Goal: Task Accomplishment & Management: Manage account settings

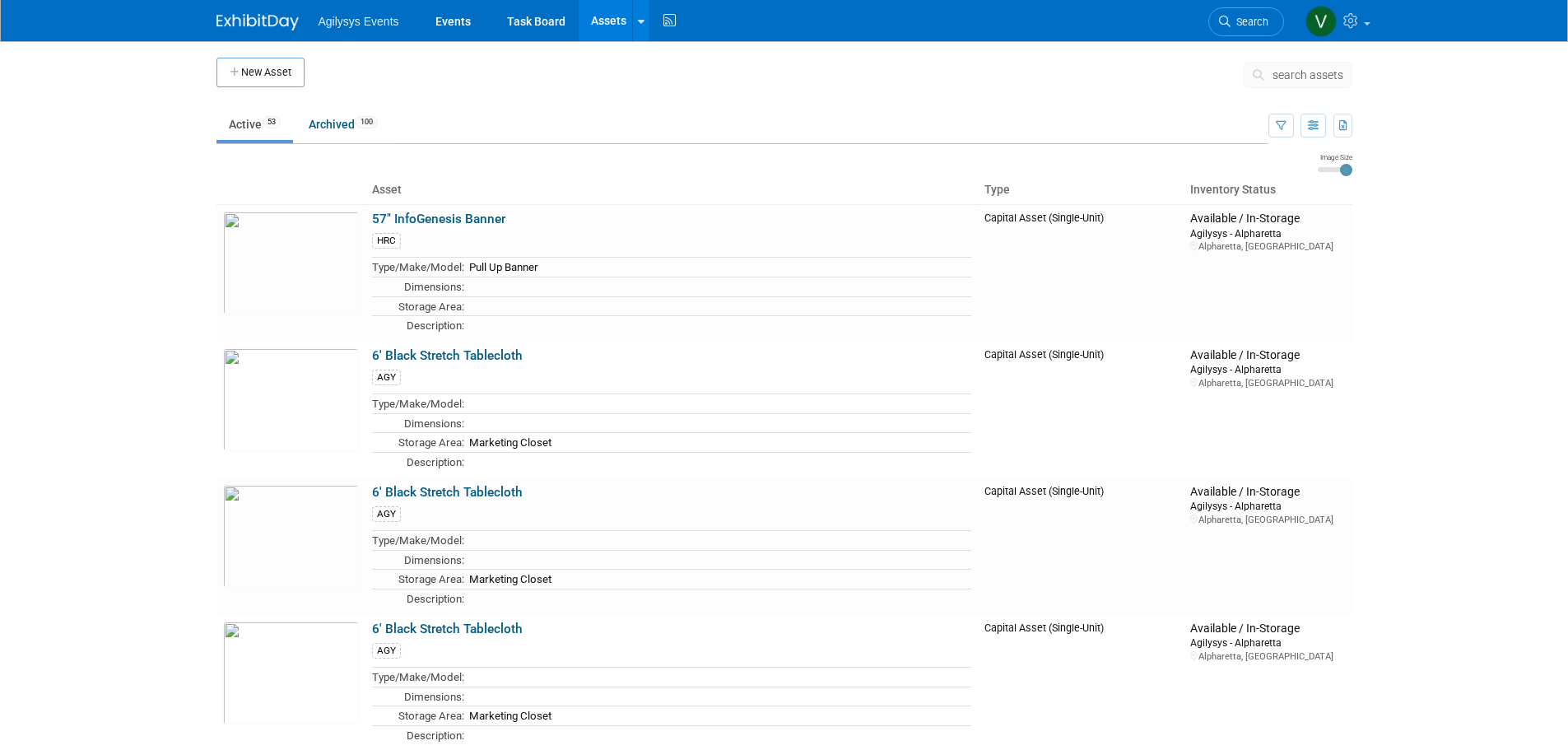
click at [240, 29] on img at bounding box center [258, 21] width 82 height 17
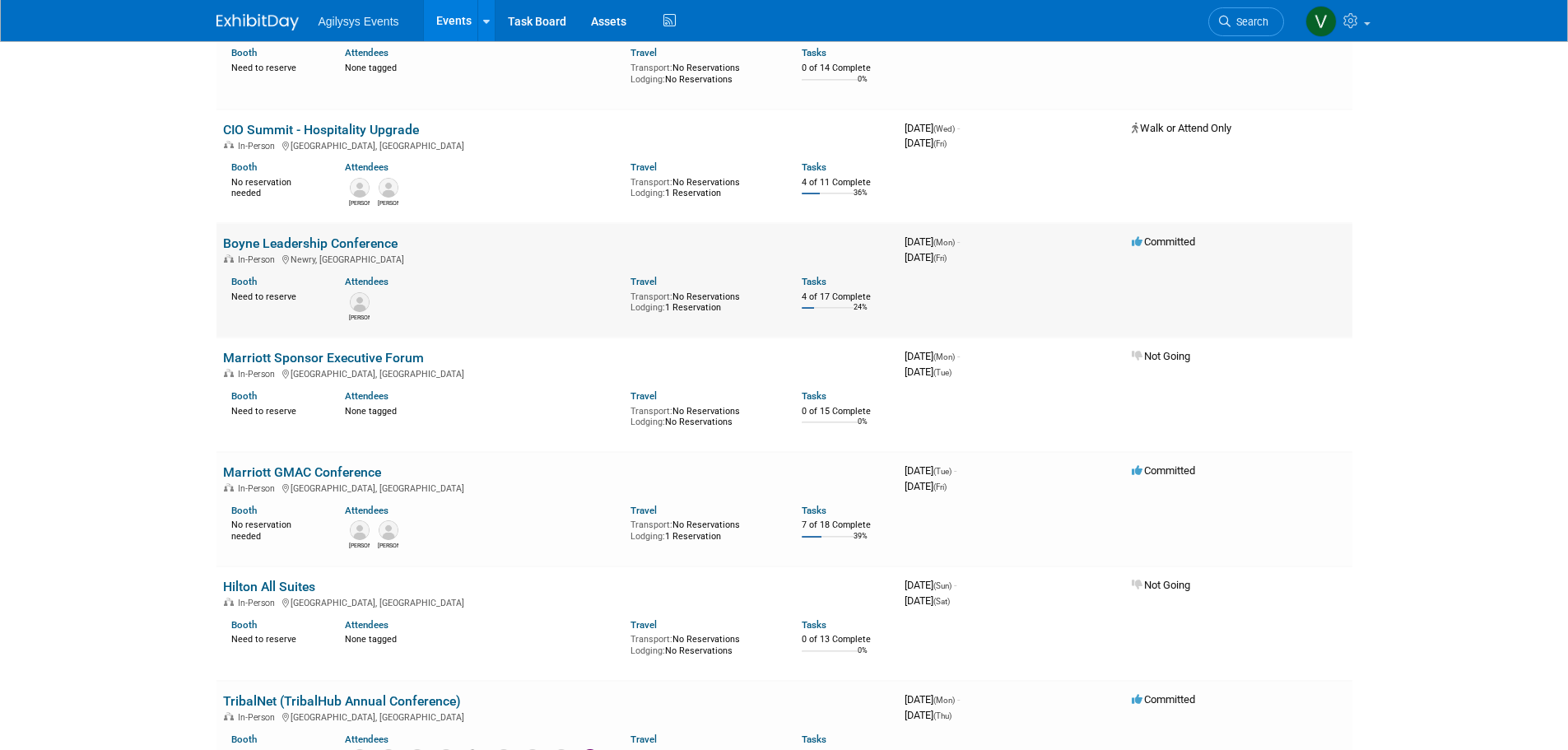
scroll to position [1070, 0]
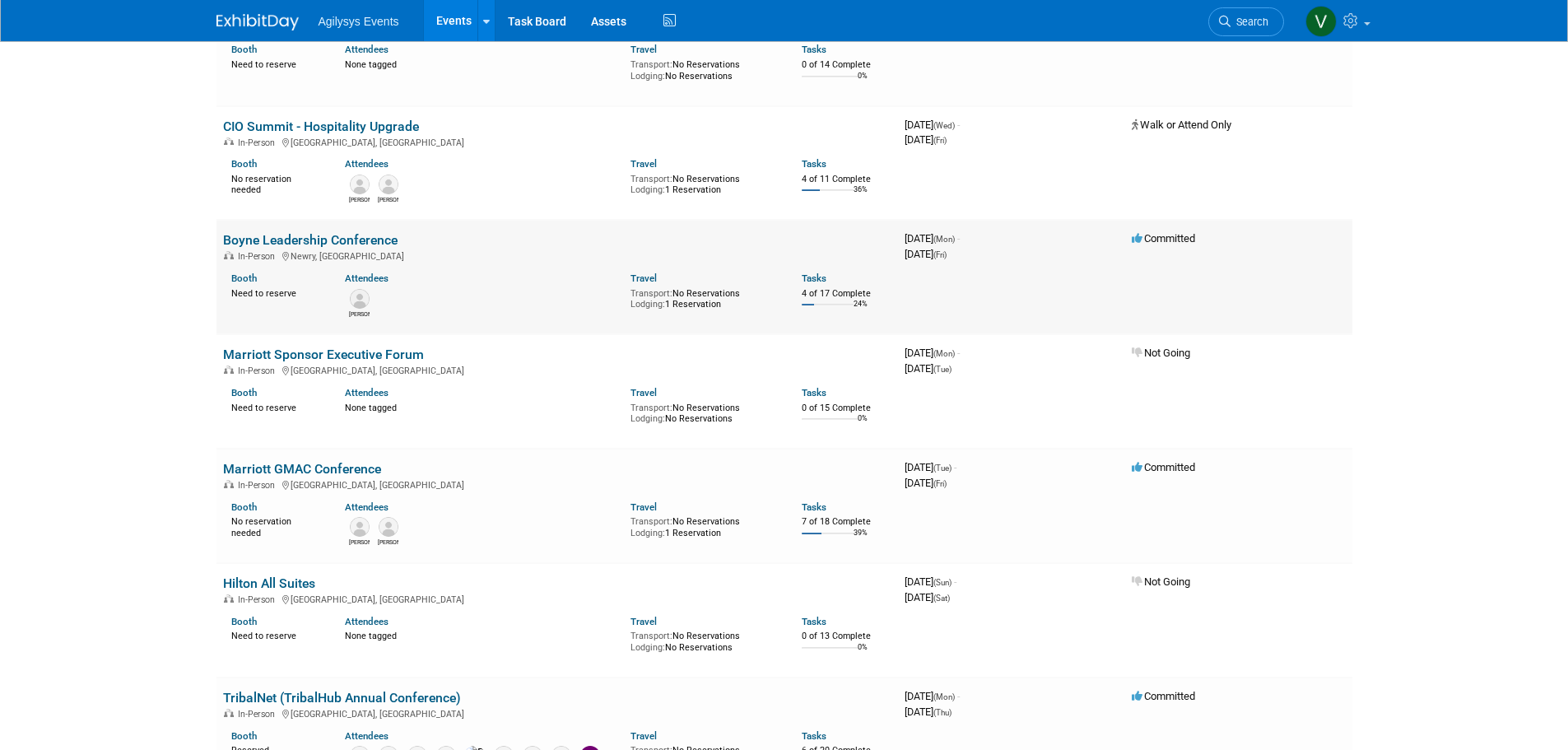
click at [311, 238] on link "Boyne Leadership Conference" at bounding box center [309, 240] width 175 height 16
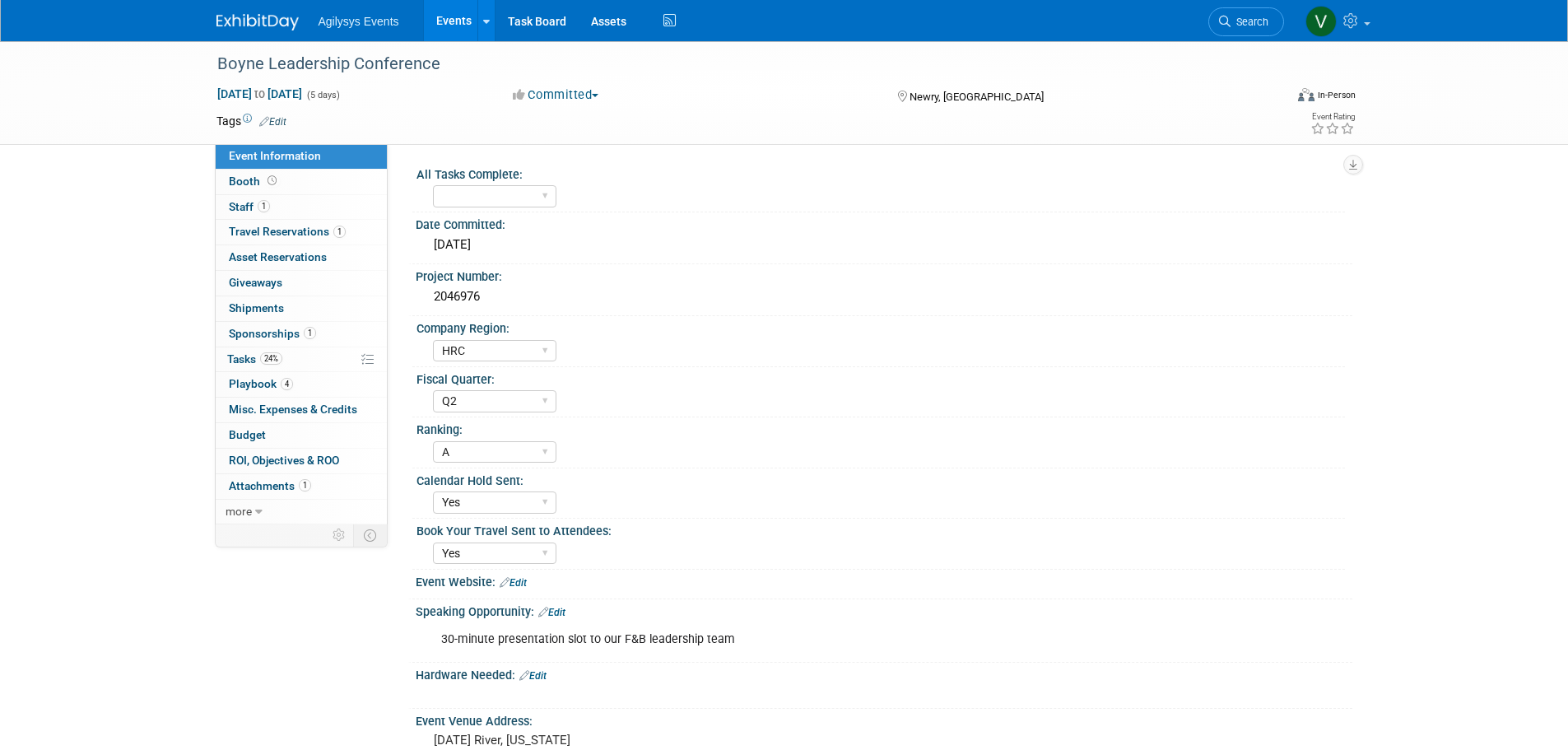
select select "HRC"
select select "Q2"
select select "A"
select select "Yes"
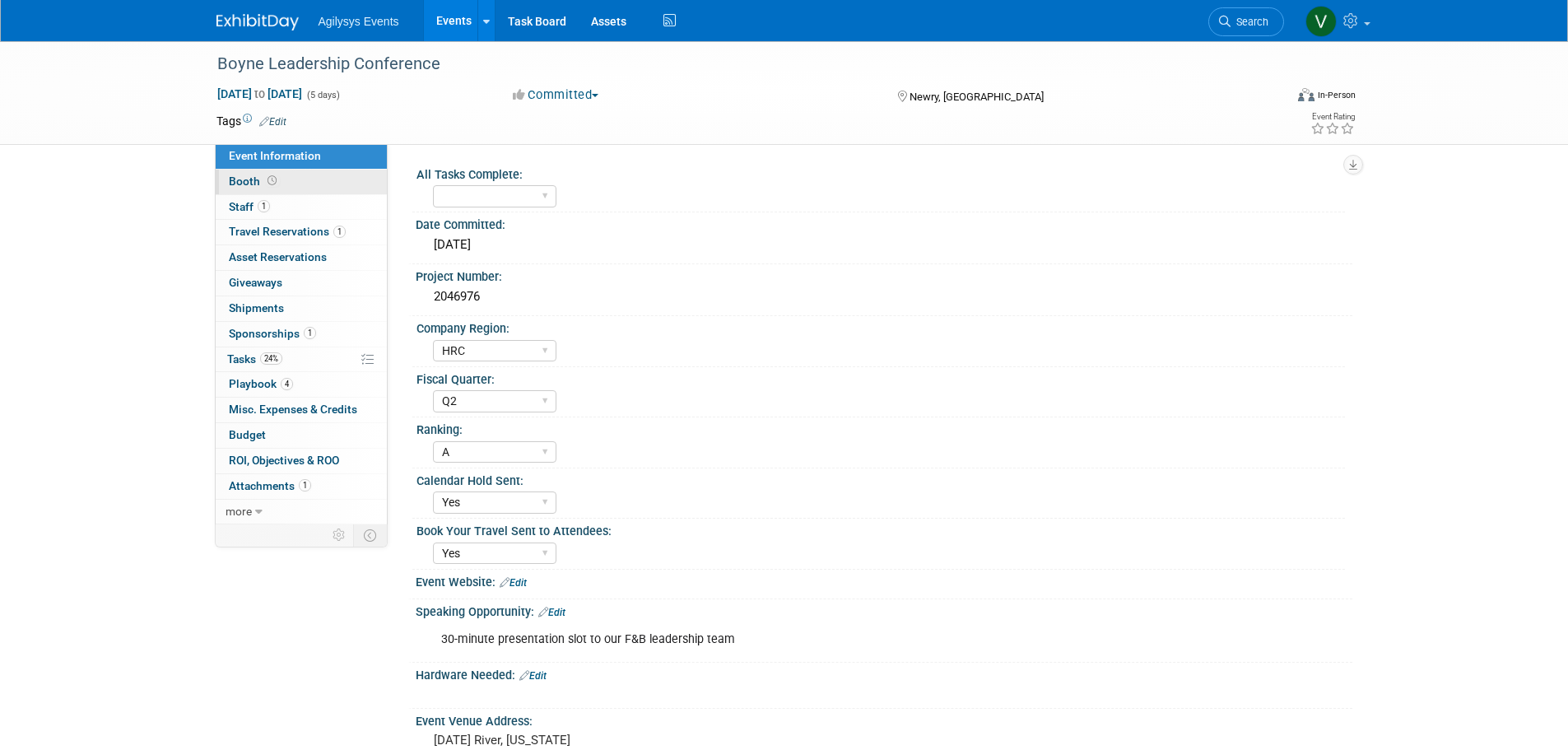
click at [246, 178] on span "Booth" at bounding box center [254, 181] width 51 height 13
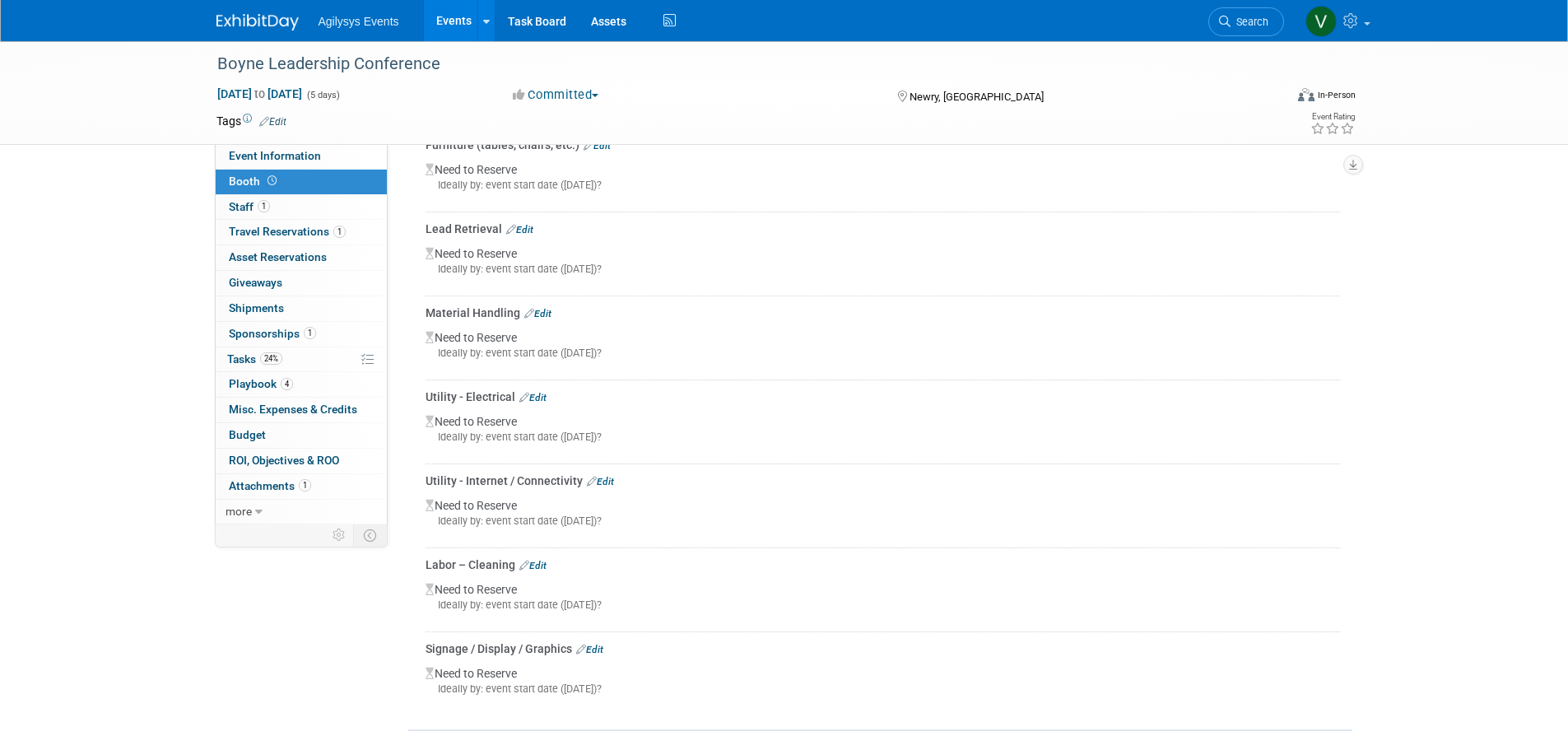
scroll to position [741, 0]
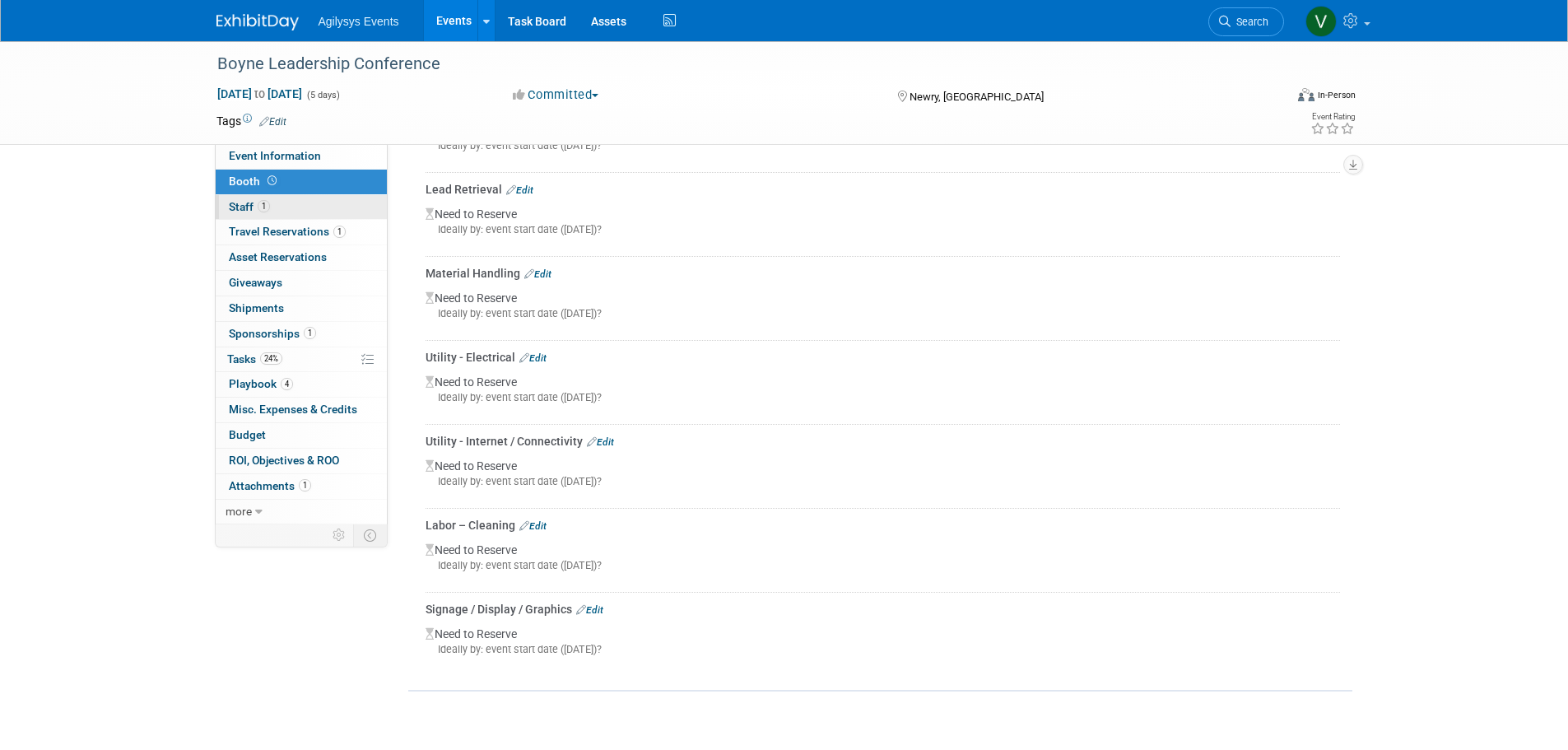
click at [271, 200] on link "1 Staff 1" at bounding box center [301, 207] width 171 height 24
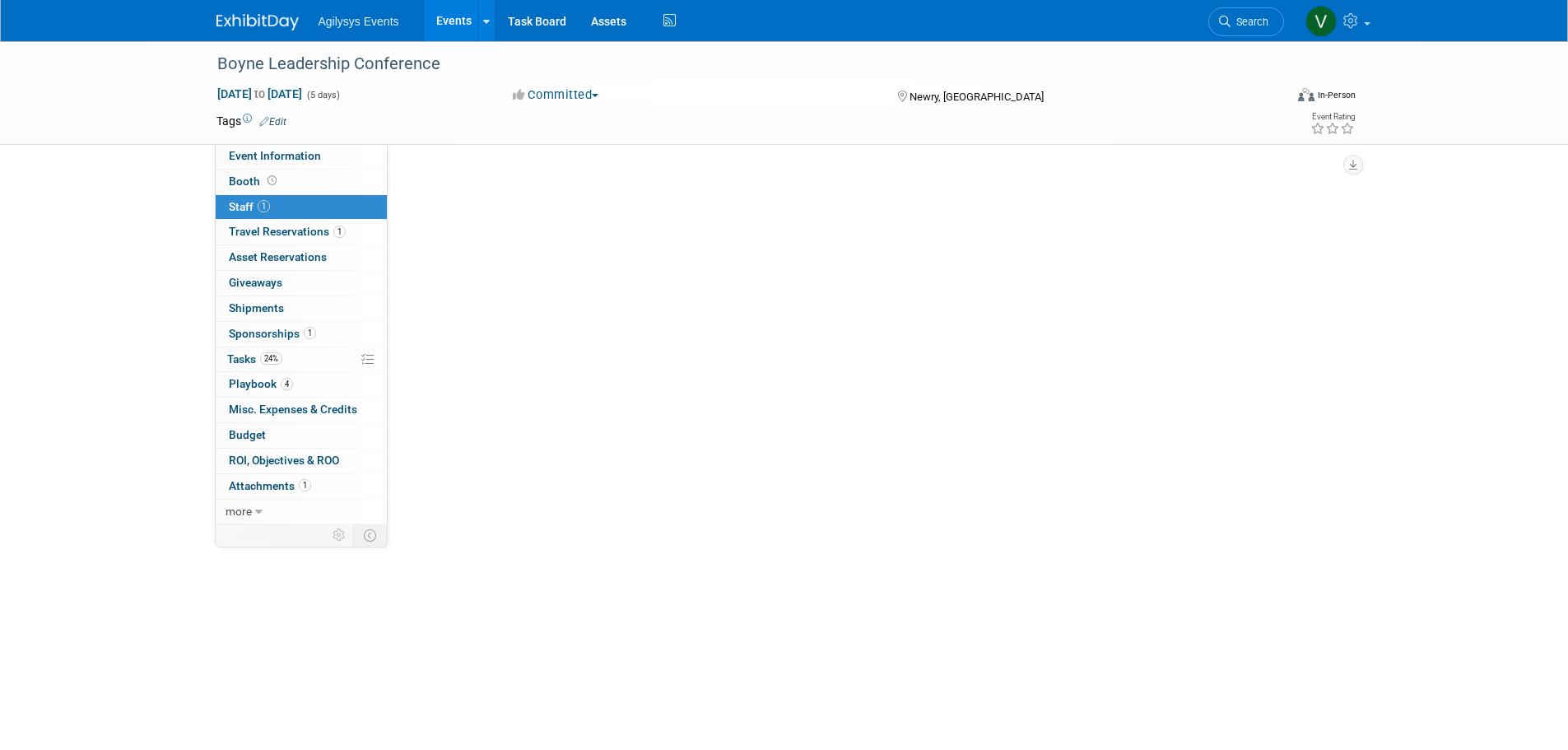
scroll to position [0, 0]
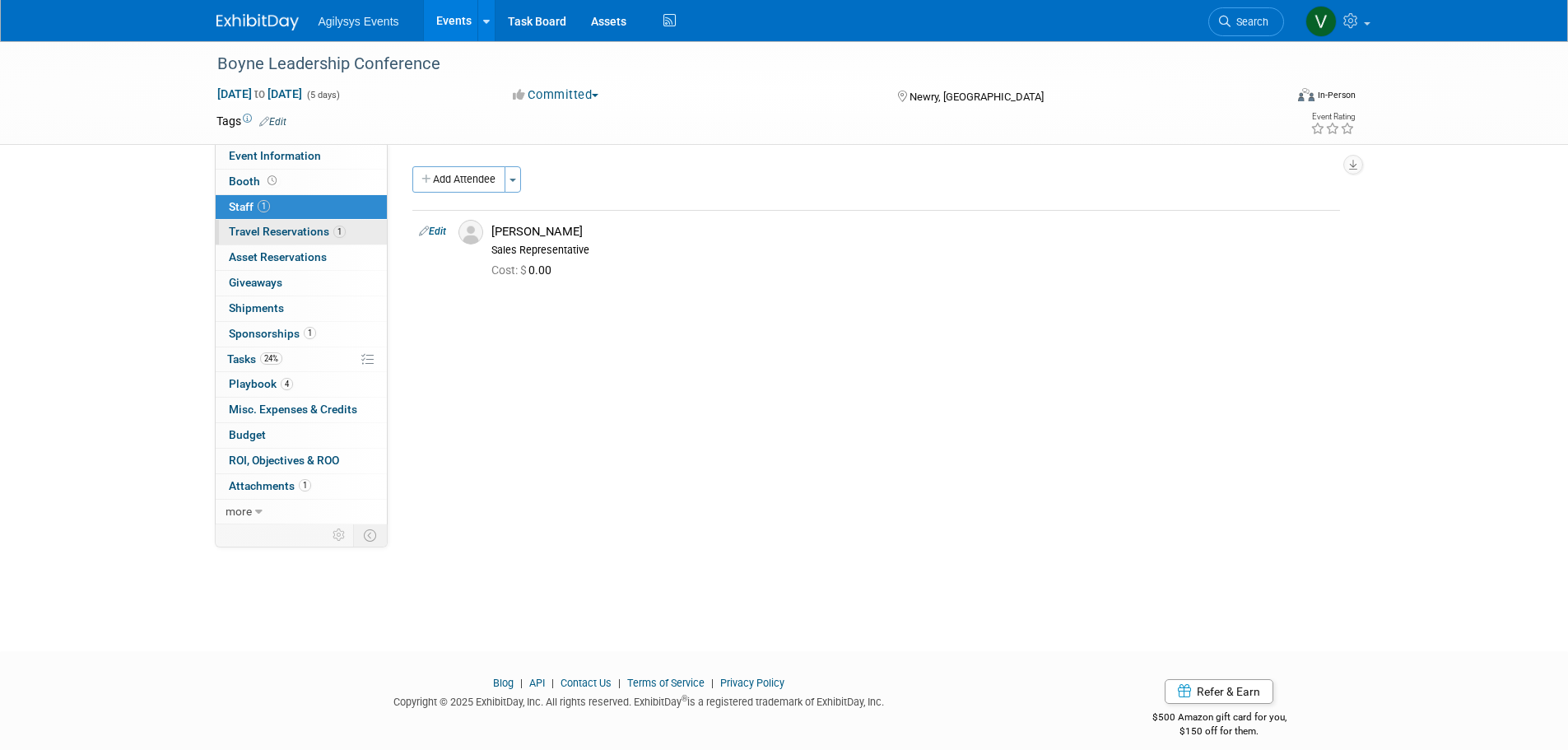
click at [300, 221] on link "1 Travel Reservations 1" at bounding box center [301, 231] width 171 height 24
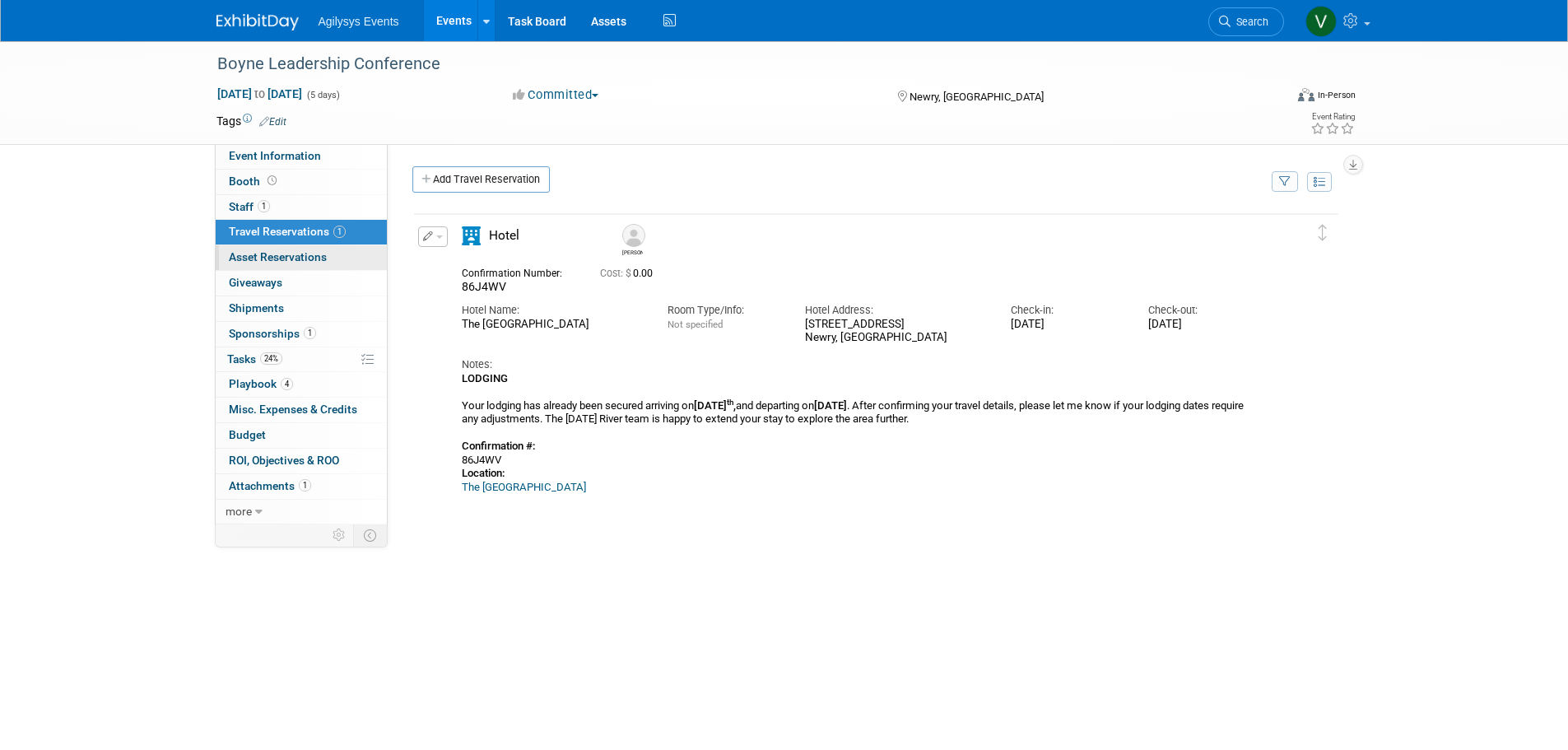
click at [275, 254] on span "Asset Reservations 0" at bounding box center [277, 256] width 98 height 13
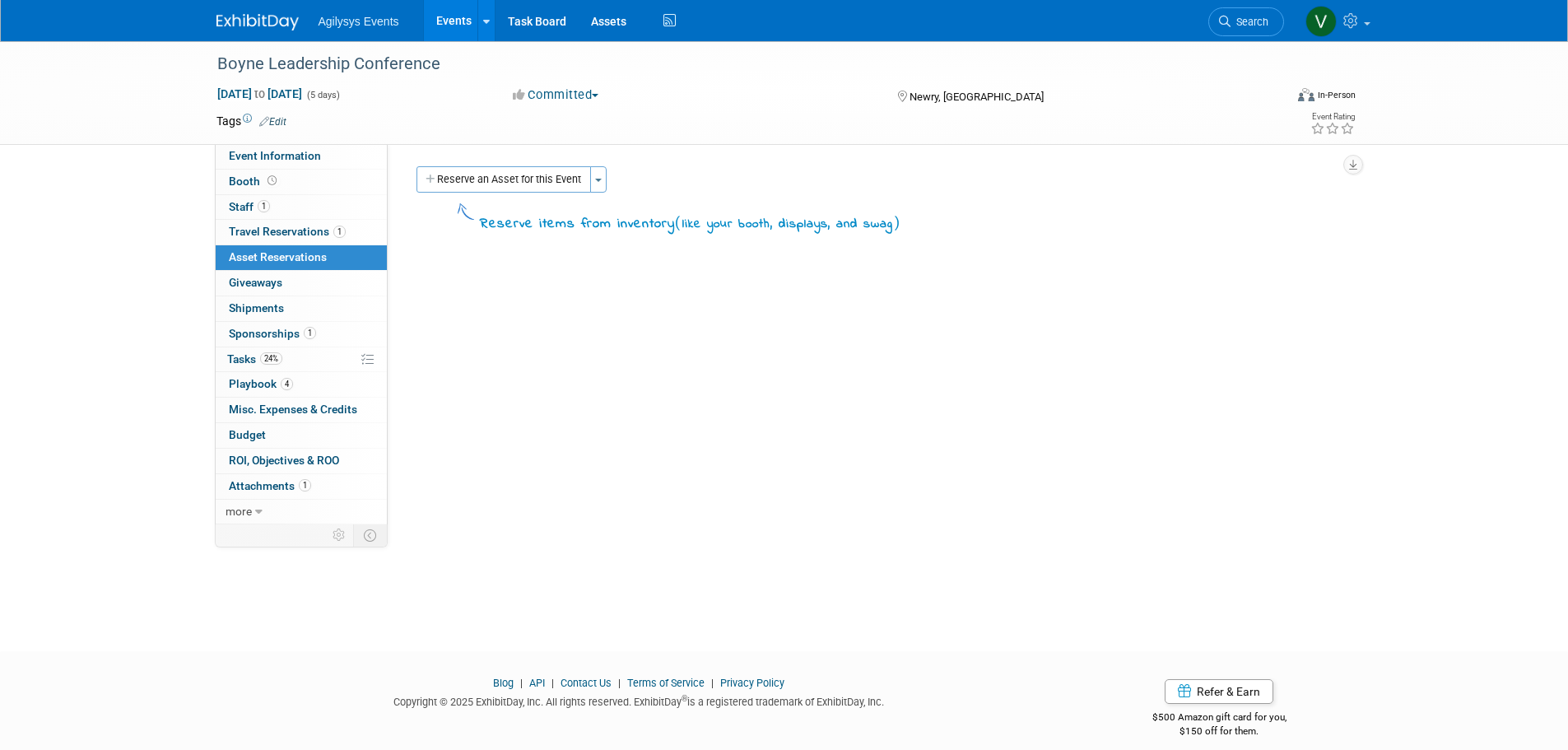
click at [504, 171] on button "Reserve an Asset for this Event" at bounding box center [504, 179] width 175 height 26
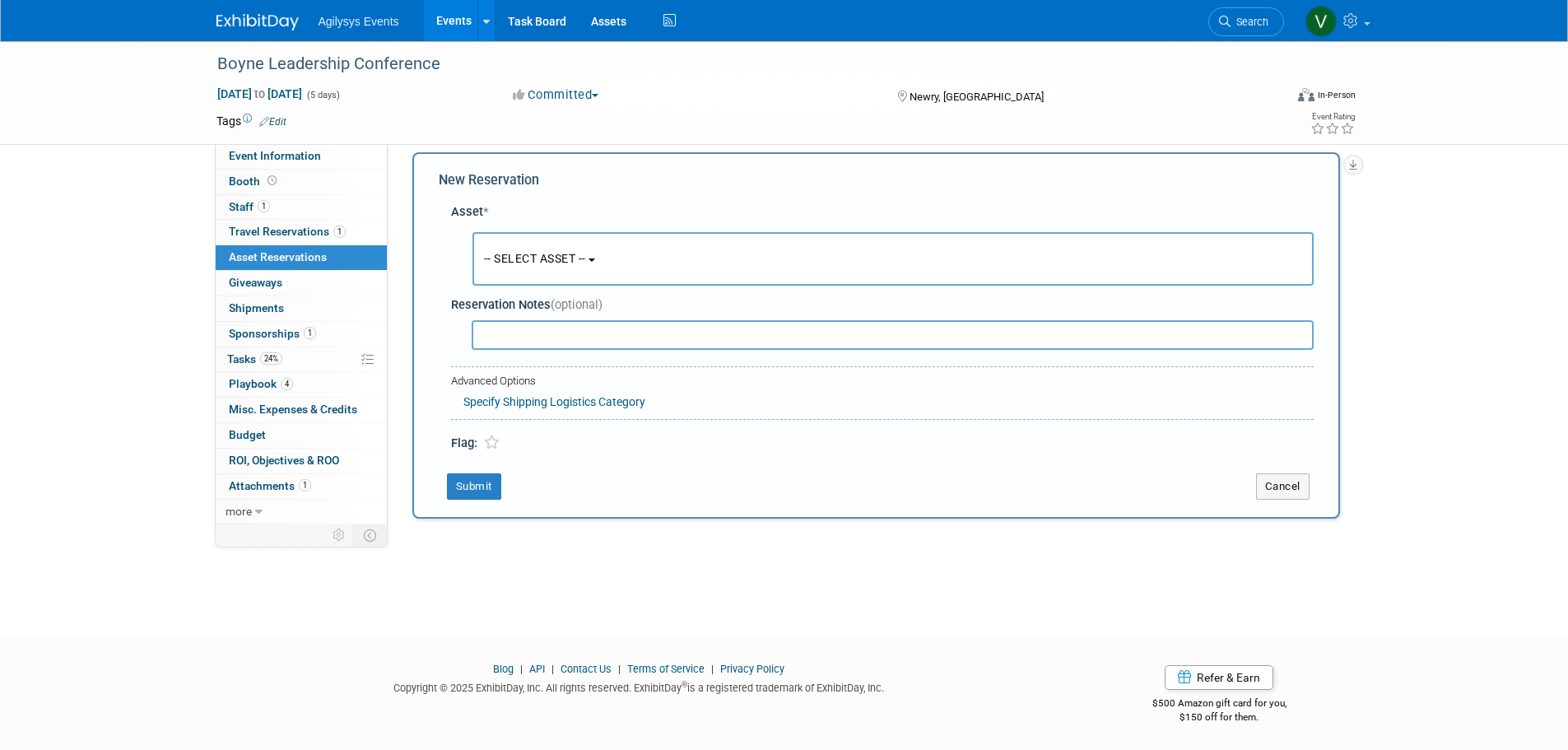
scroll to position [16, 0]
click at [576, 263] on span "-- SELECT ASSET --" at bounding box center [535, 256] width 103 height 13
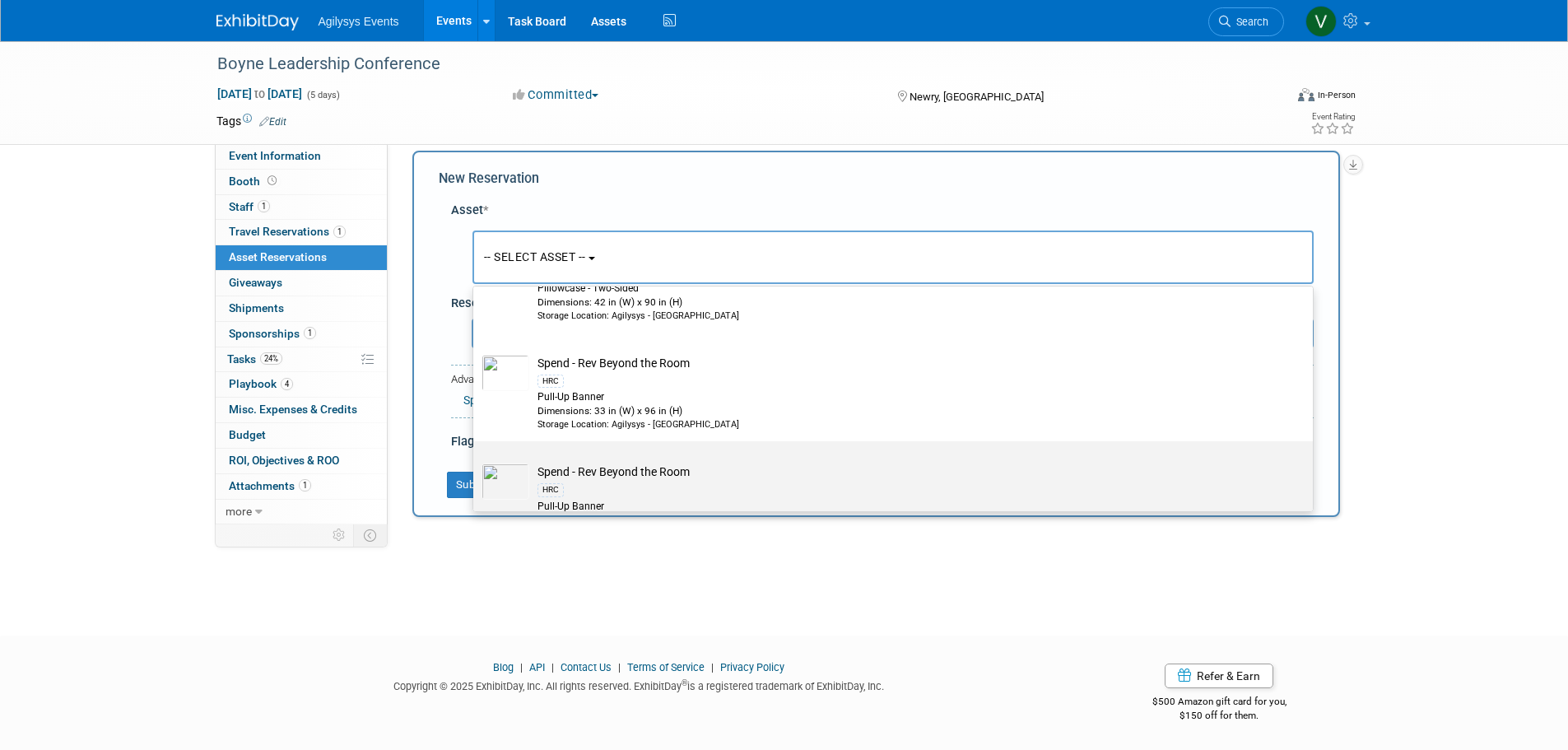
scroll to position [4527, 0]
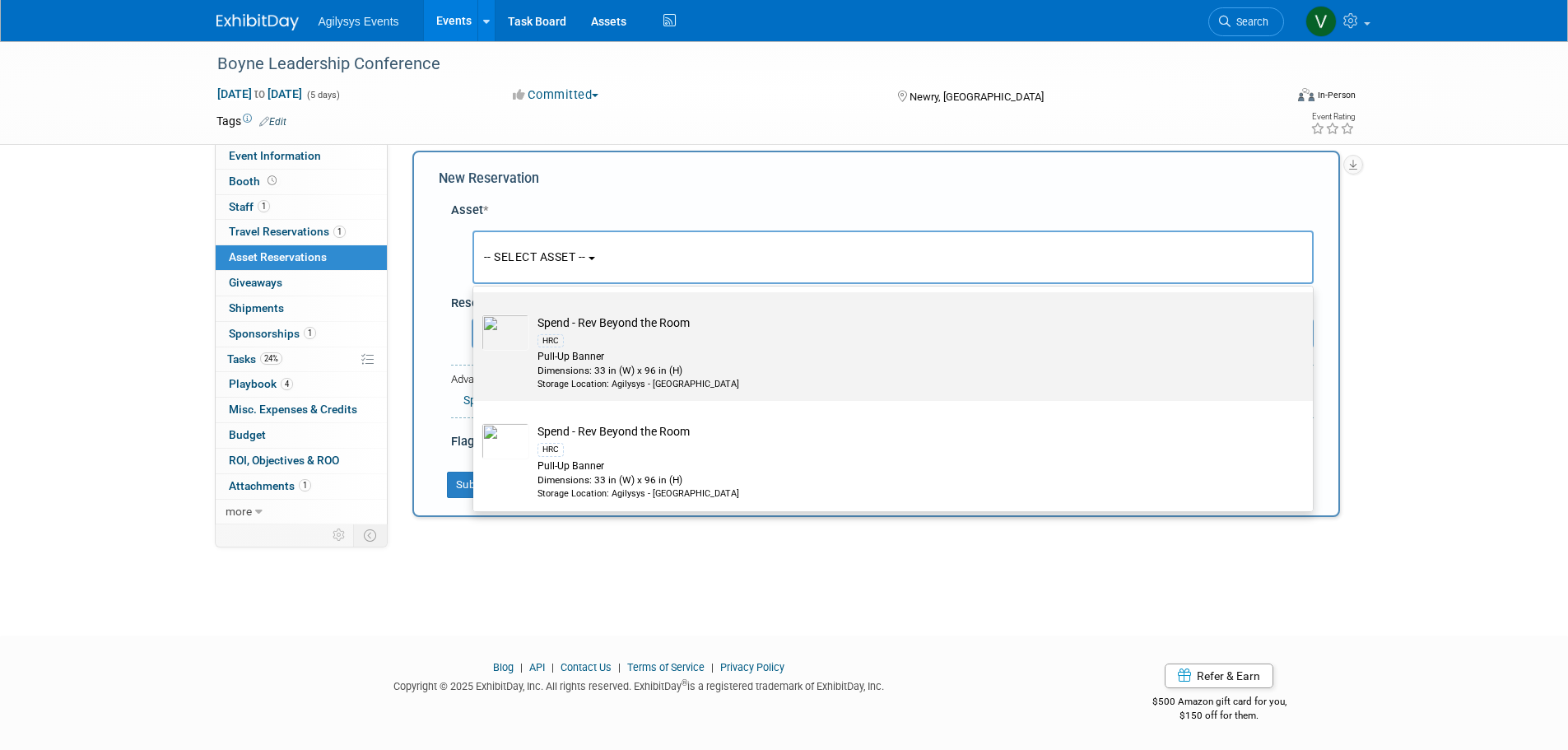
click at [650, 350] on div "HRC" at bounding box center [908, 340] width 742 height 19
click at [475, 312] on input "Spend - Rev Beyond the Room HRC Pull-Up Banner Dimensions: 33 in (W) x 96 in (H…" at bounding box center [470, 306] width 11 height 11
select select "10728903"
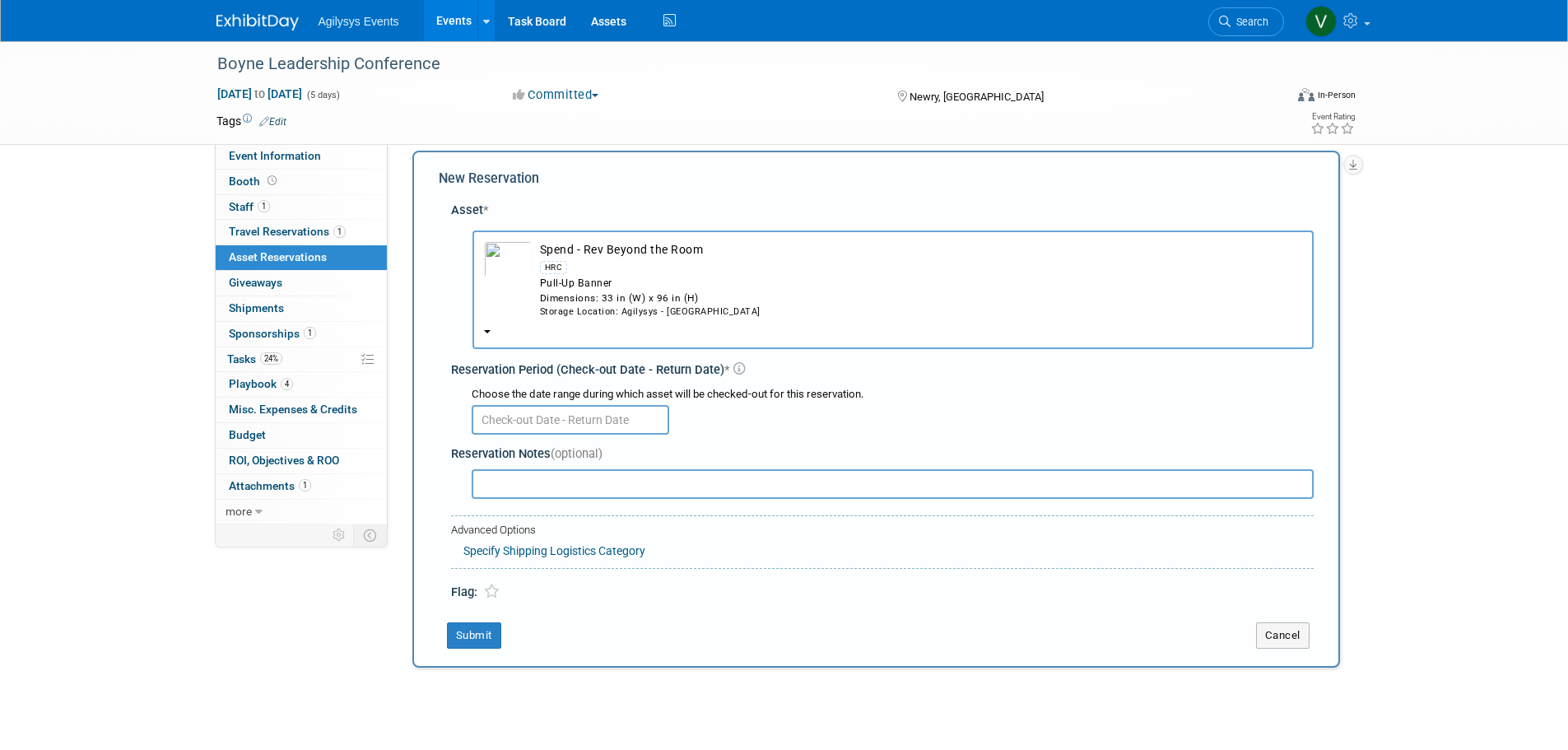
click at [559, 422] on input "text" at bounding box center [570, 420] width 197 height 29
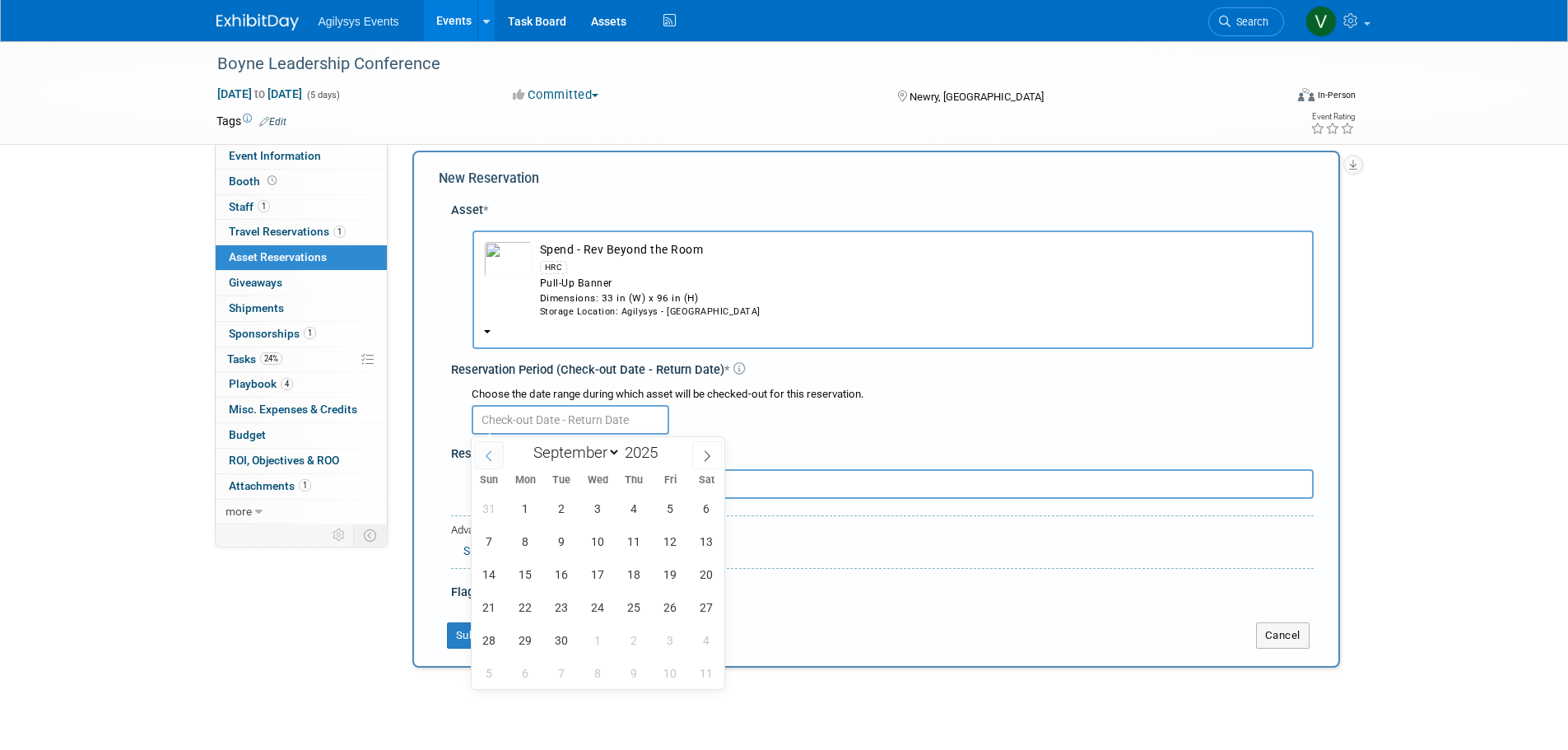
click at [490, 463] on span at bounding box center [489, 455] width 29 height 28
click at [715, 458] on span at bounding box center [707, 455] width 29 height 28
select select "8"
click at [523, 544] on span "8" at bounding box center [525, 541] width 32 height 32
click at [563, 511] on span "2" at bounding box center [561, 508] width 32 height 32
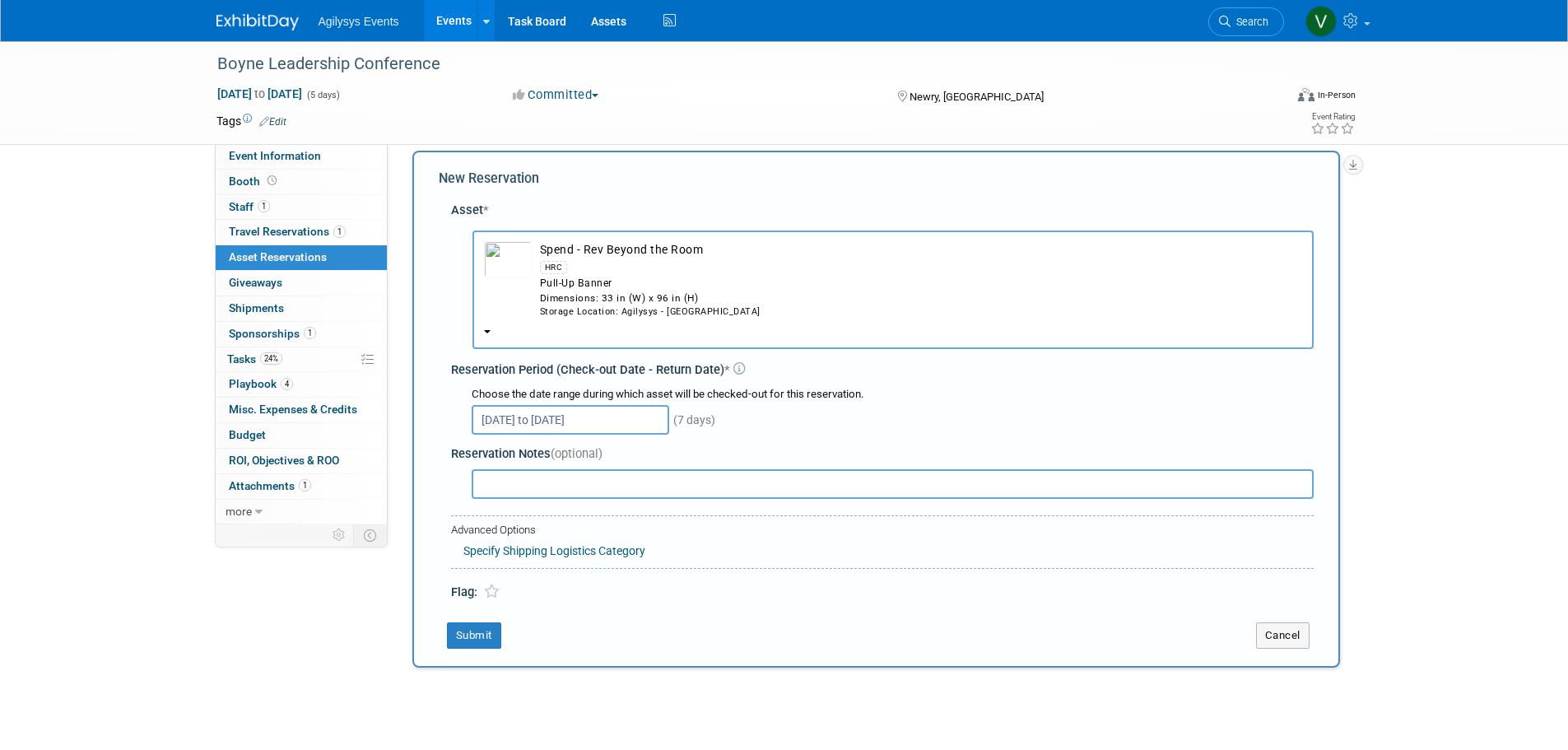
click at [609, 421] on input "Sep 2, 2025 to Sep 8, 2025" at bounding box center [570, 420] width 197 height 29
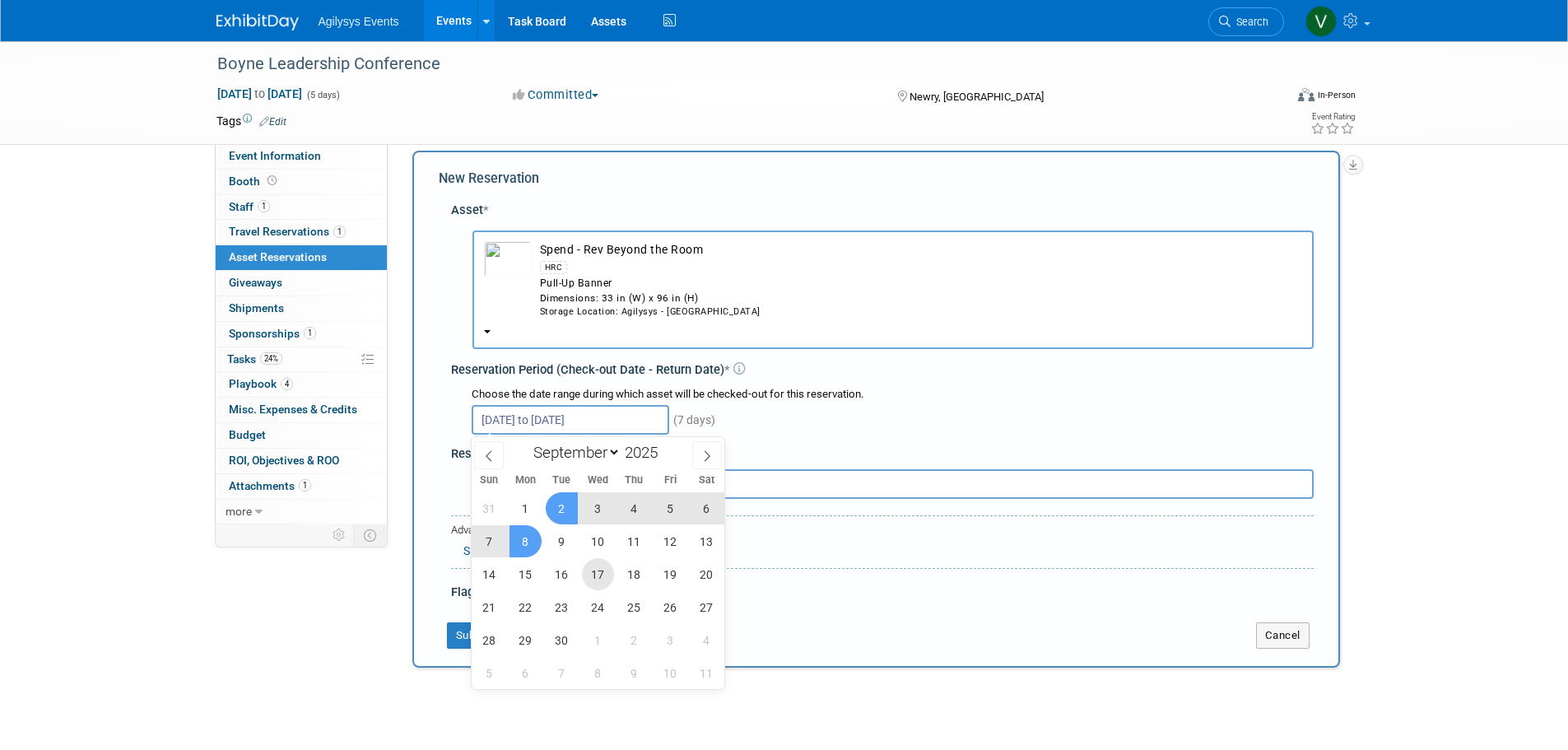
click at [593, 574] on span "17" at bounding box center [598, 573] width 32 height 32
click at [529, 513] on span "1" at bounding box center [525, 508] width 32 height 32
type input "Sep 1, 2025 to Sep 17, 2025"
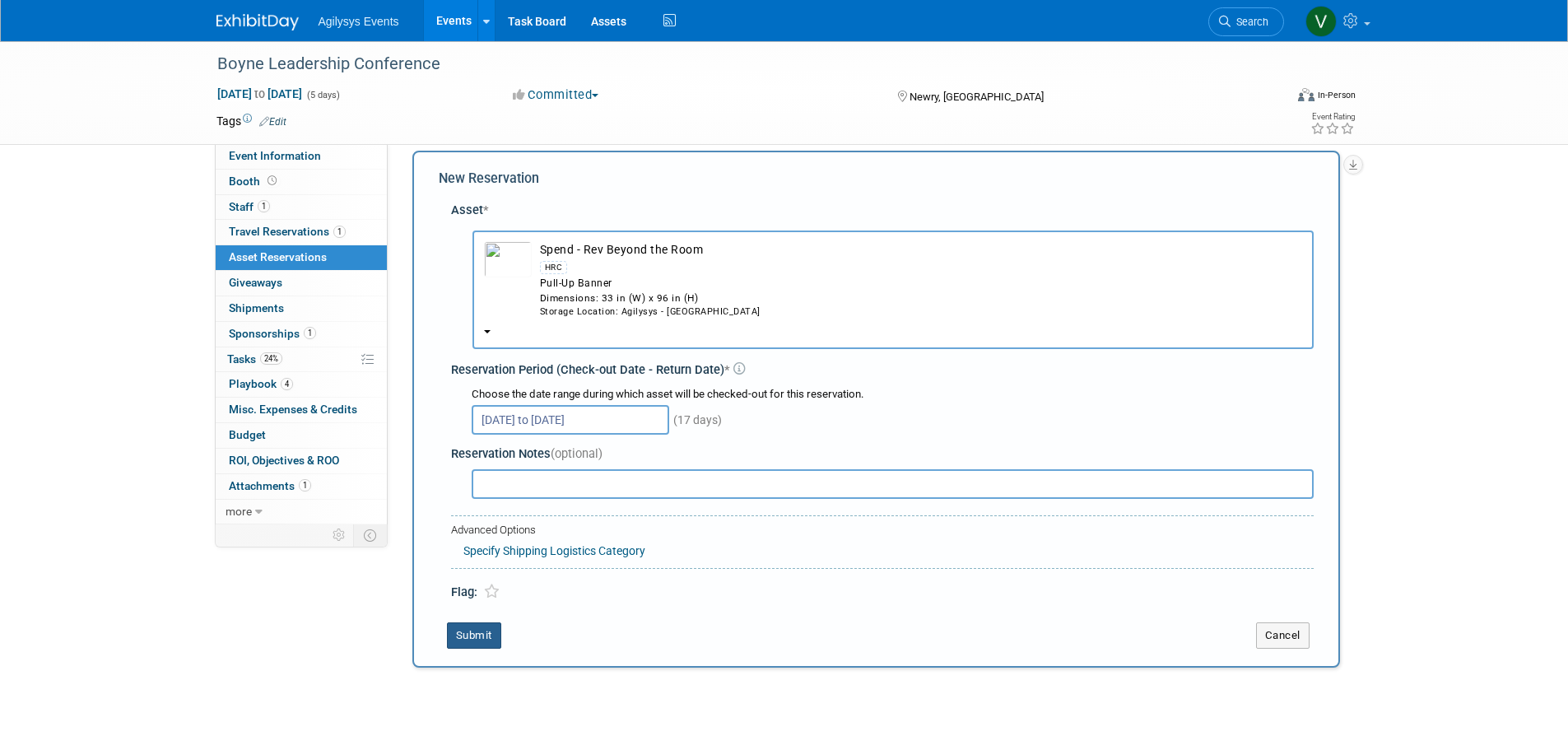
click at [475, 633] on button "Submit" at bounding box center [475, 635] width 55 height 26
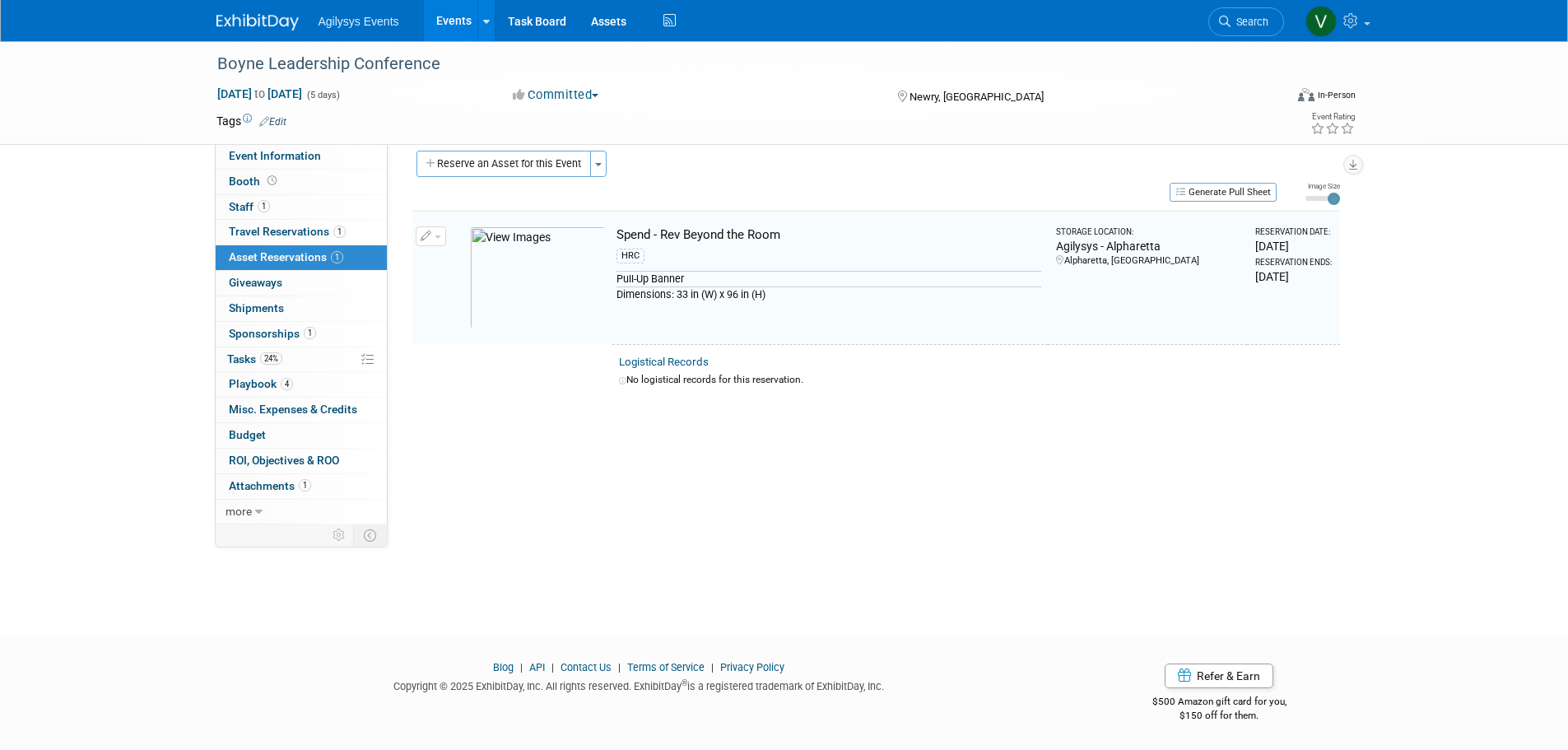
scroll to position [17, 0]
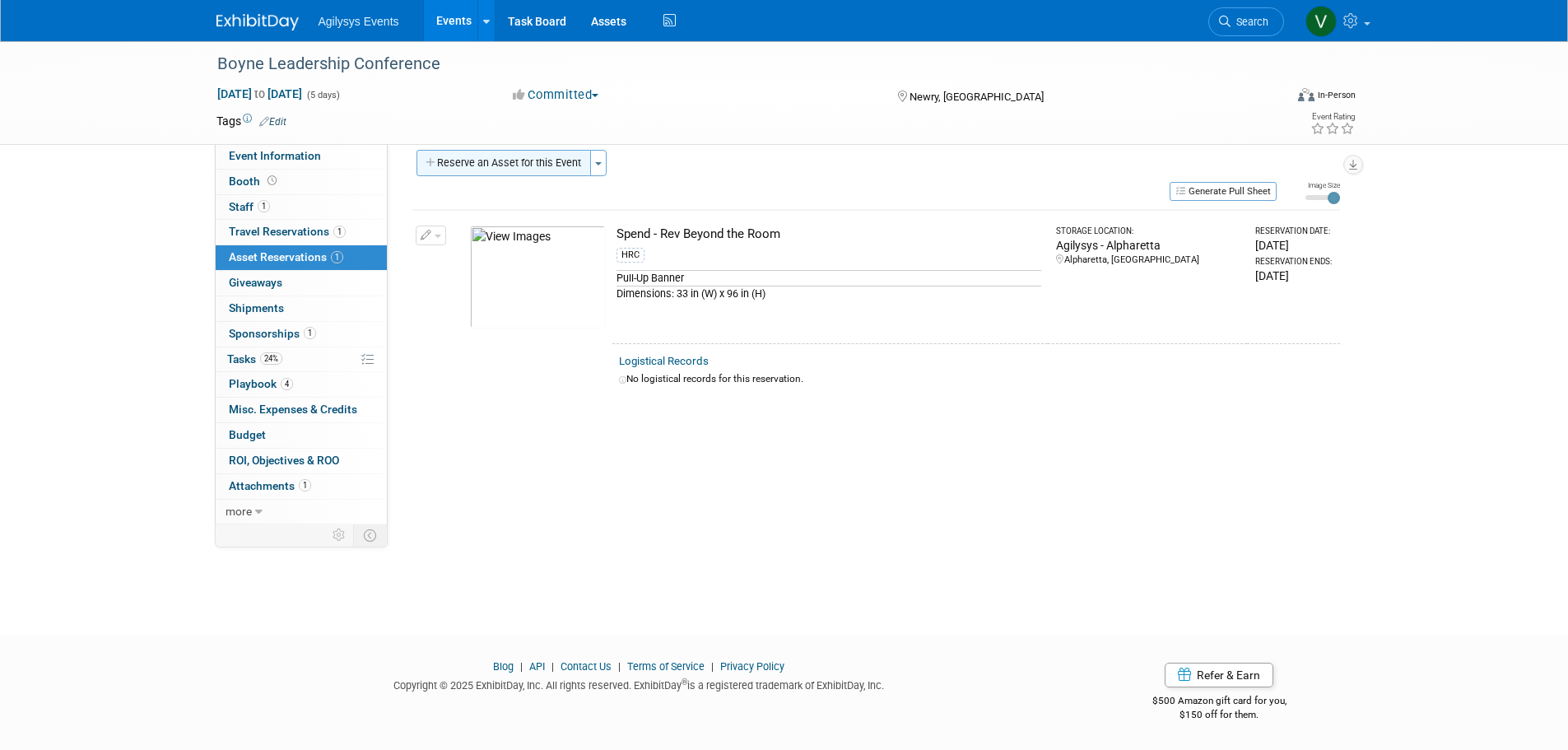
click at [518, 169] on button "Reserve an Asset for this Event" at bounding box center [504, 162] width 175 height 26
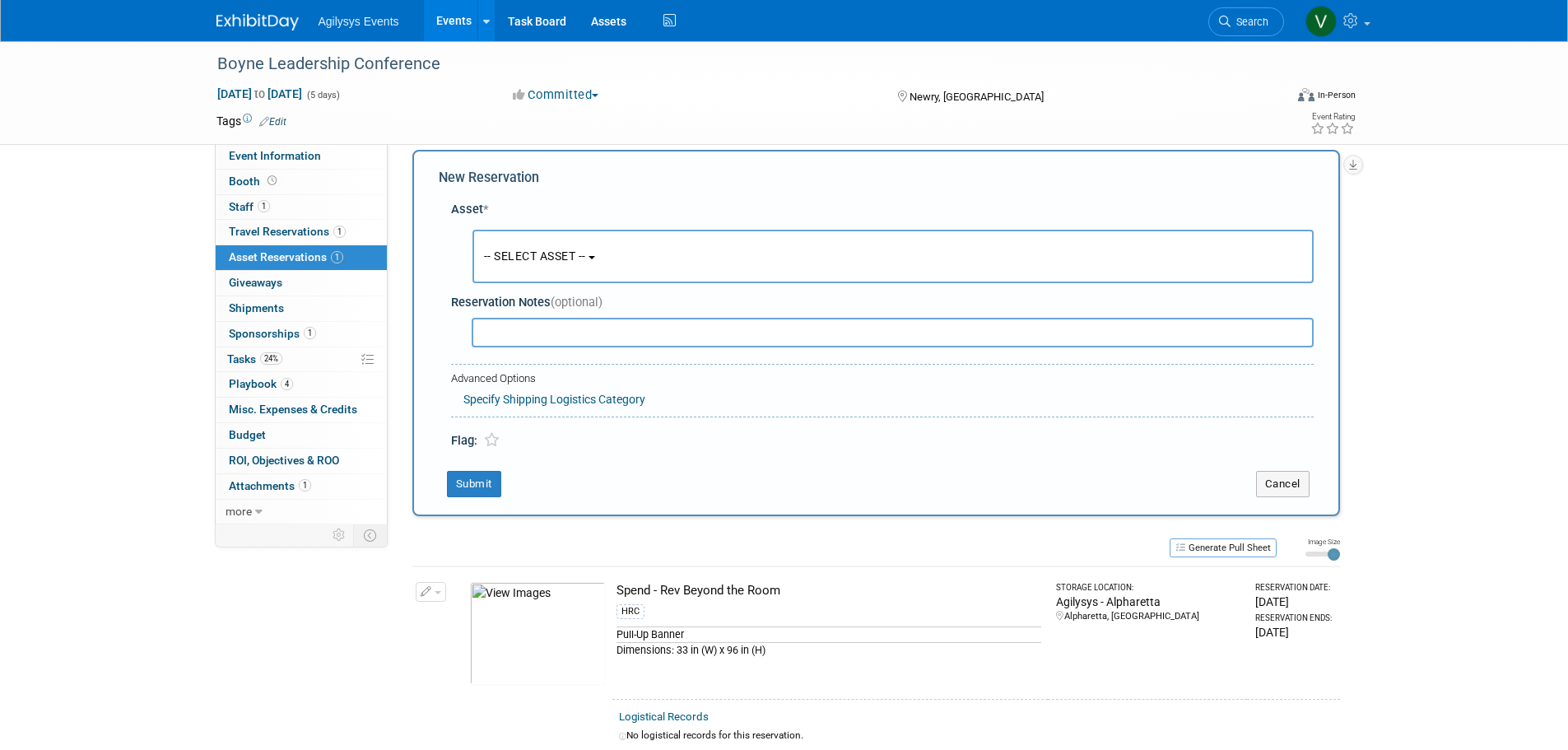
scroll to position [16, 0]
click at [568, 260] on span "-- SELECT ASSET --" at bounding box center [535, 256] width 103 height 13
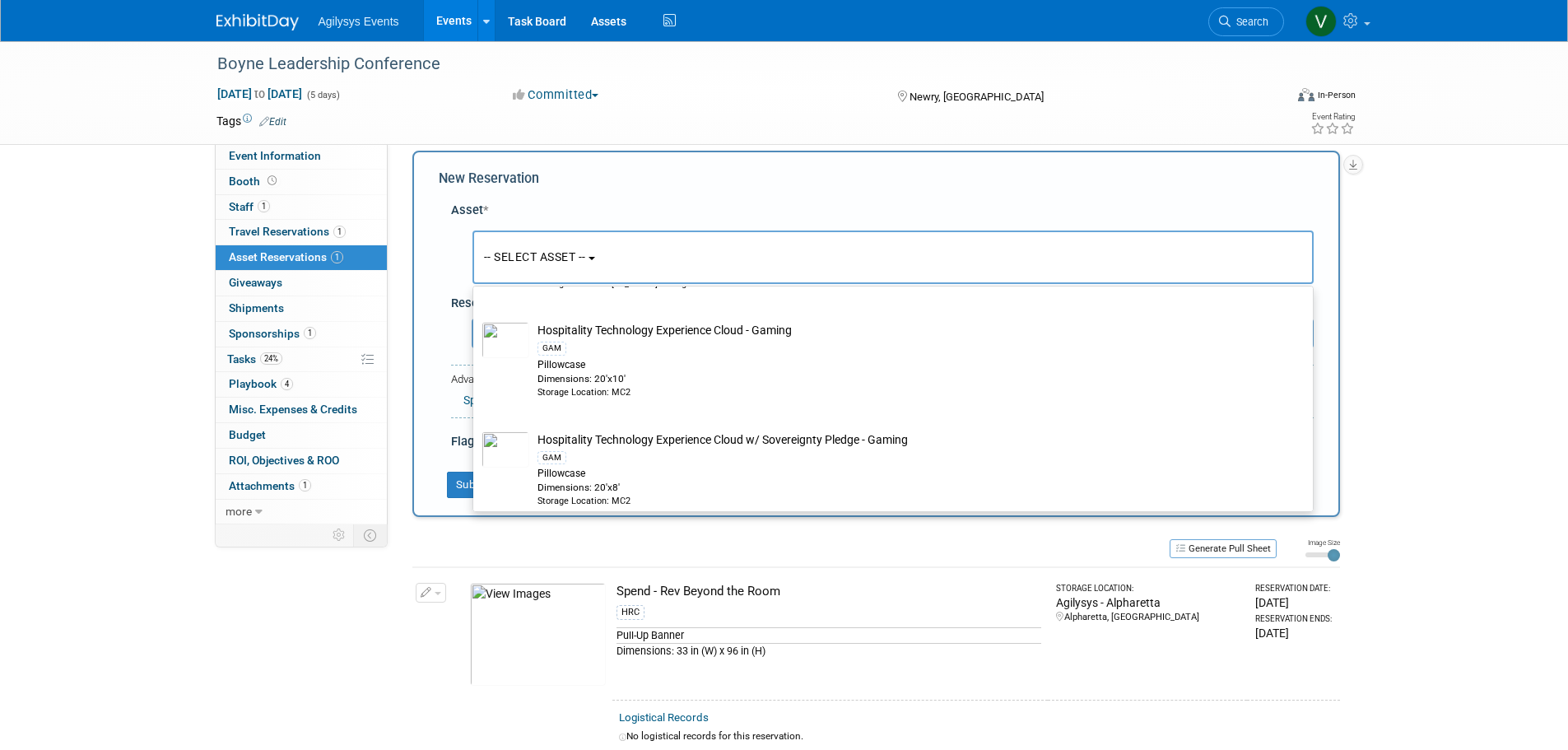
scroll to position [3869, 0]
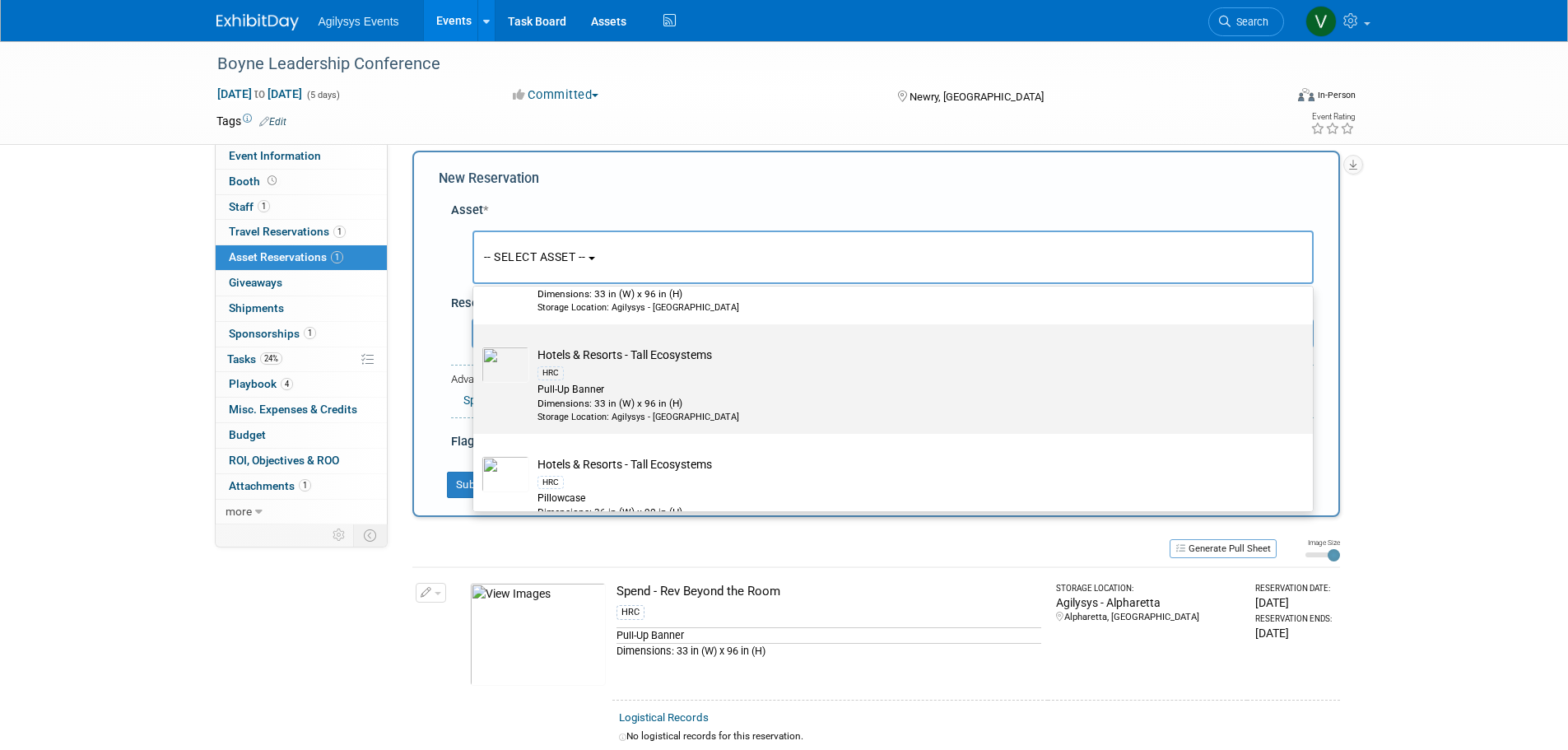
click at [625, 382] on div "HRC" at bounding box center [908, 372] width 742 height 19
click at [475, 344] on input "Hotels & Resorts - Tall Ecosystems HRC Pull-Up Banner Dimensions: 33 in (W) x 9…" at bounding box center [470, 338] width 11 height 11
select select "10723836"
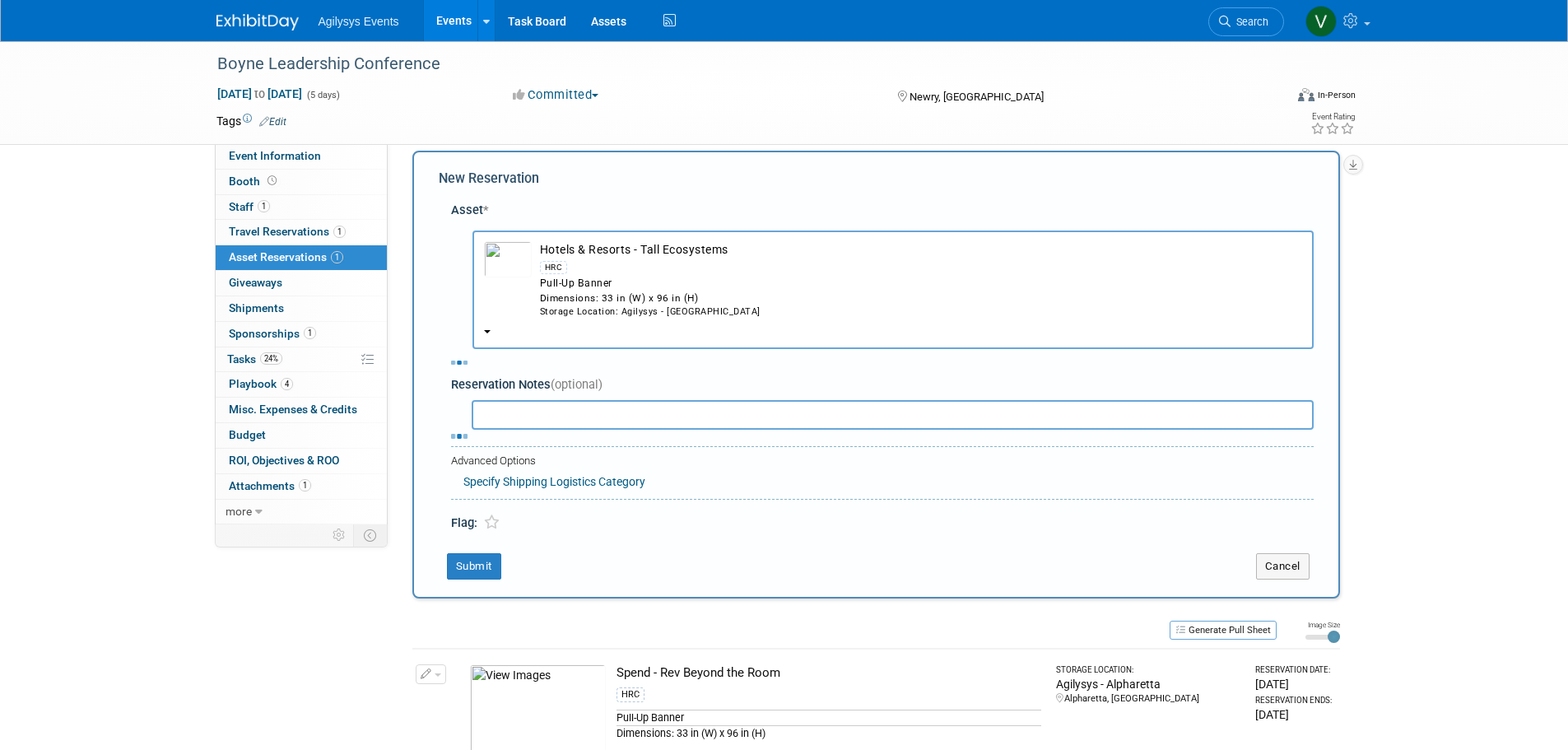
select select "8"
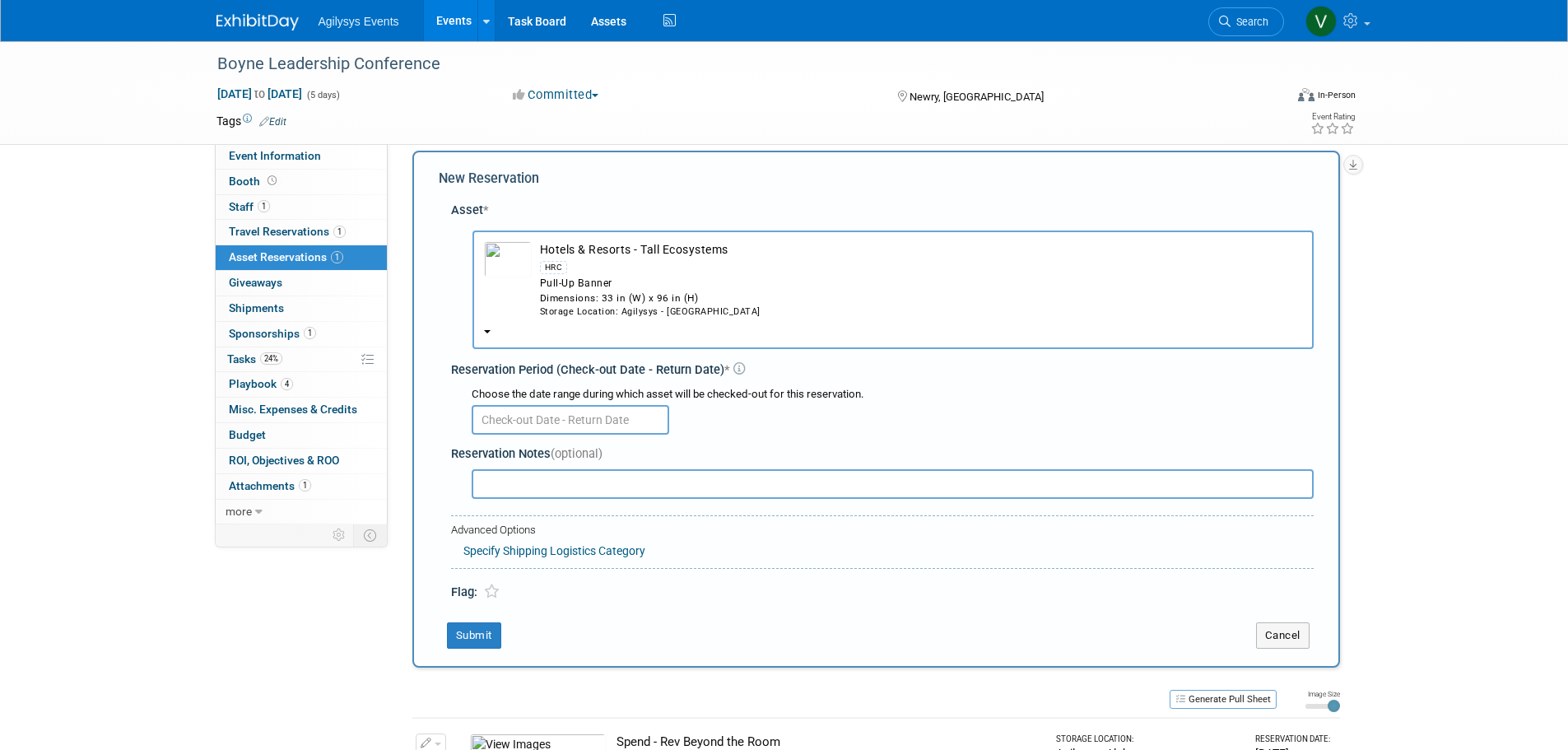
click at [541, 421] on input "text" at bounding box center [570, 420] width 197 height 29
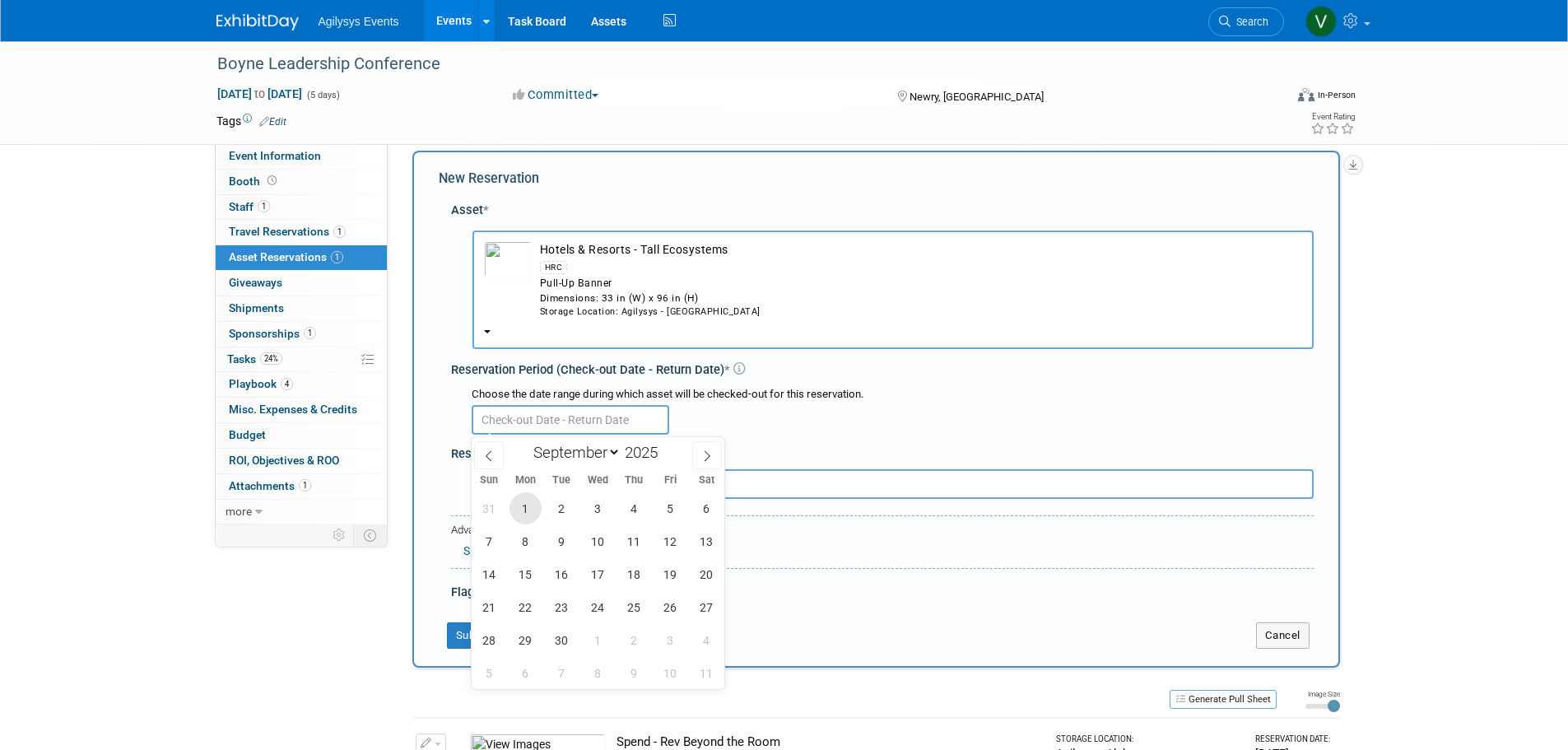
click at [526, 509] on span "1" at bounding box center [525, 508] width 32 height 32
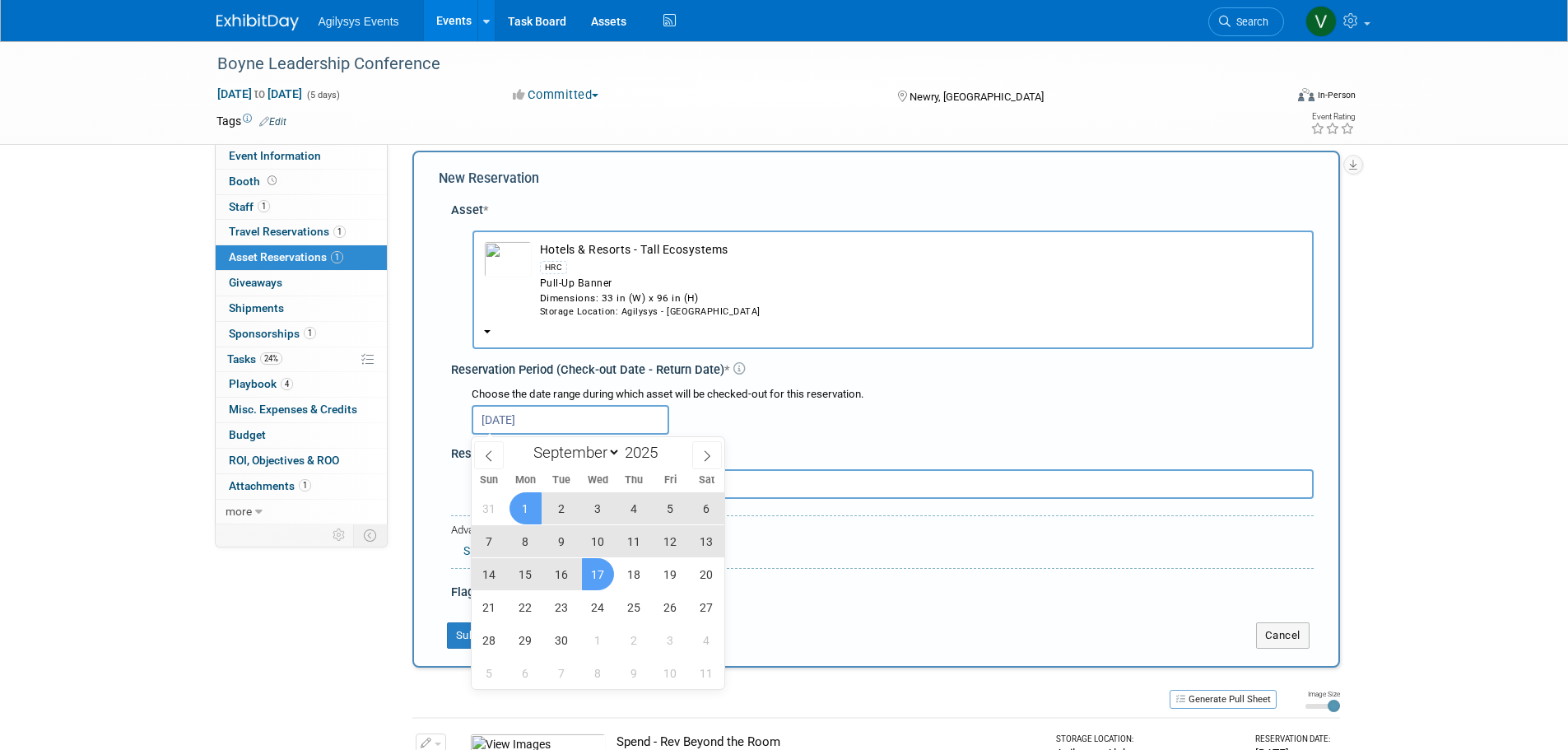
click at [595, 580] on span "17" at bounding box center [598, 573] width 32 height 32
type input "Sep 1, 2025 to Sep 17, 2025"
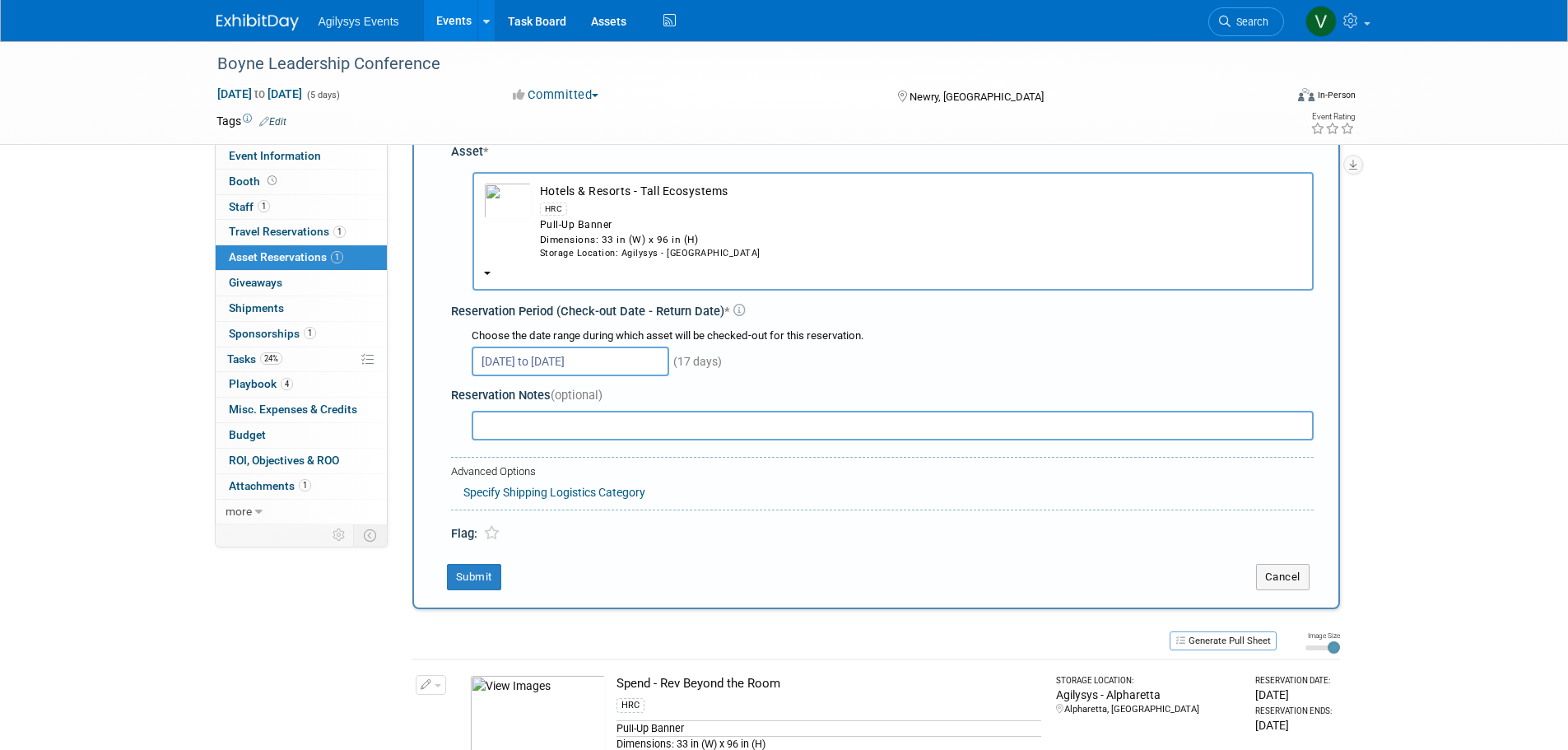
scroll to position [181, 0]
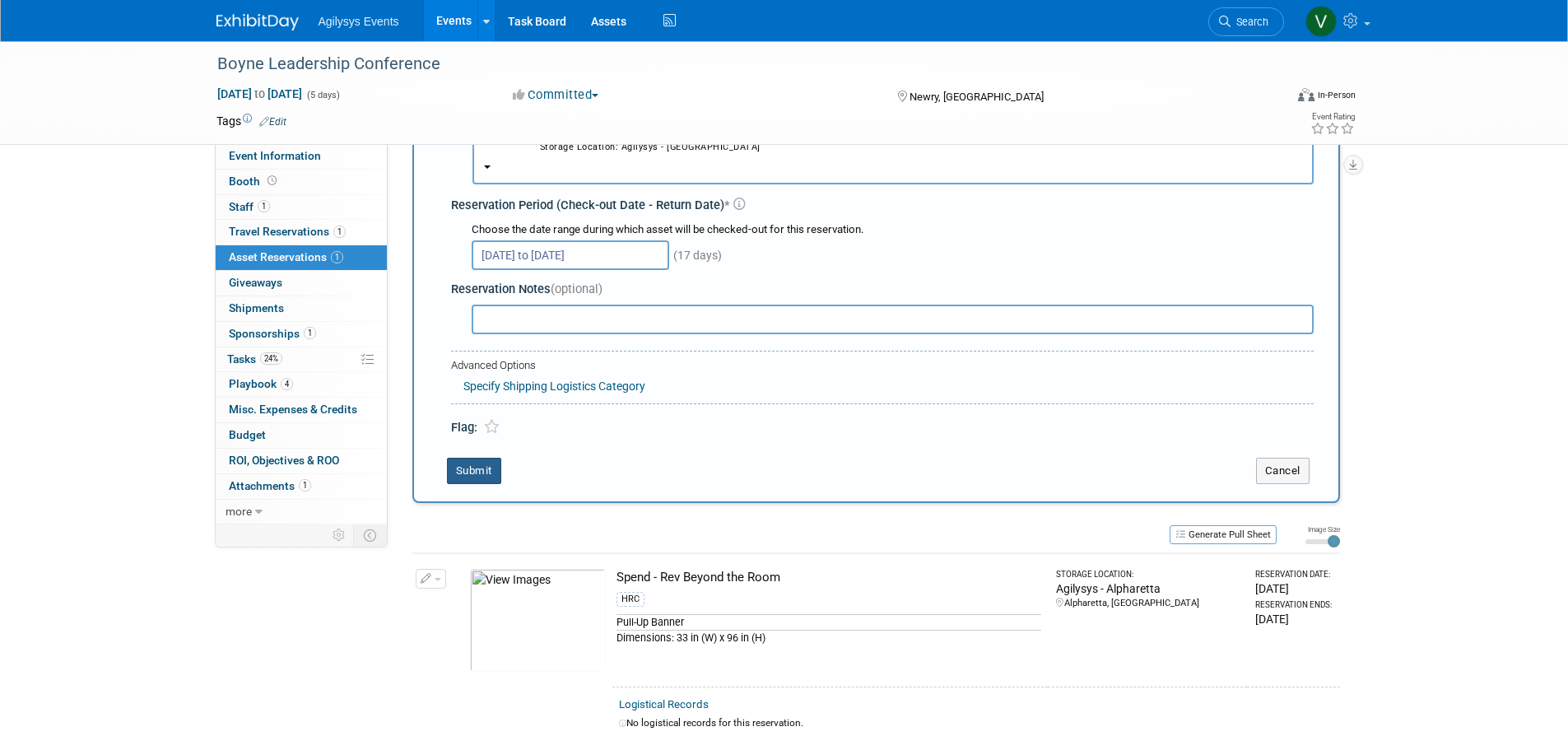
click at [474, 473] on button "Submit" at bounding box center [475, 471] width 55 height 26
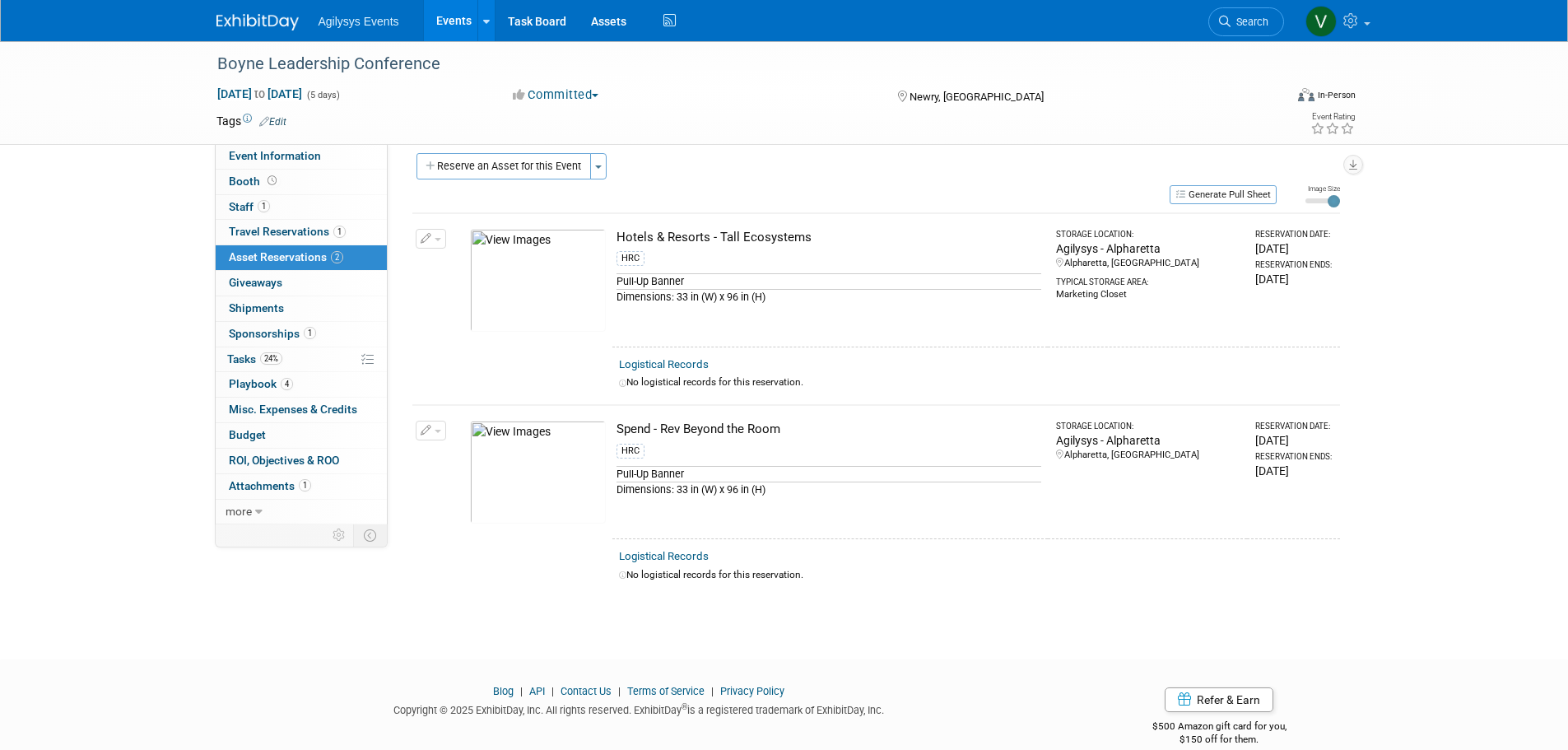
scroll to position [0, 0]
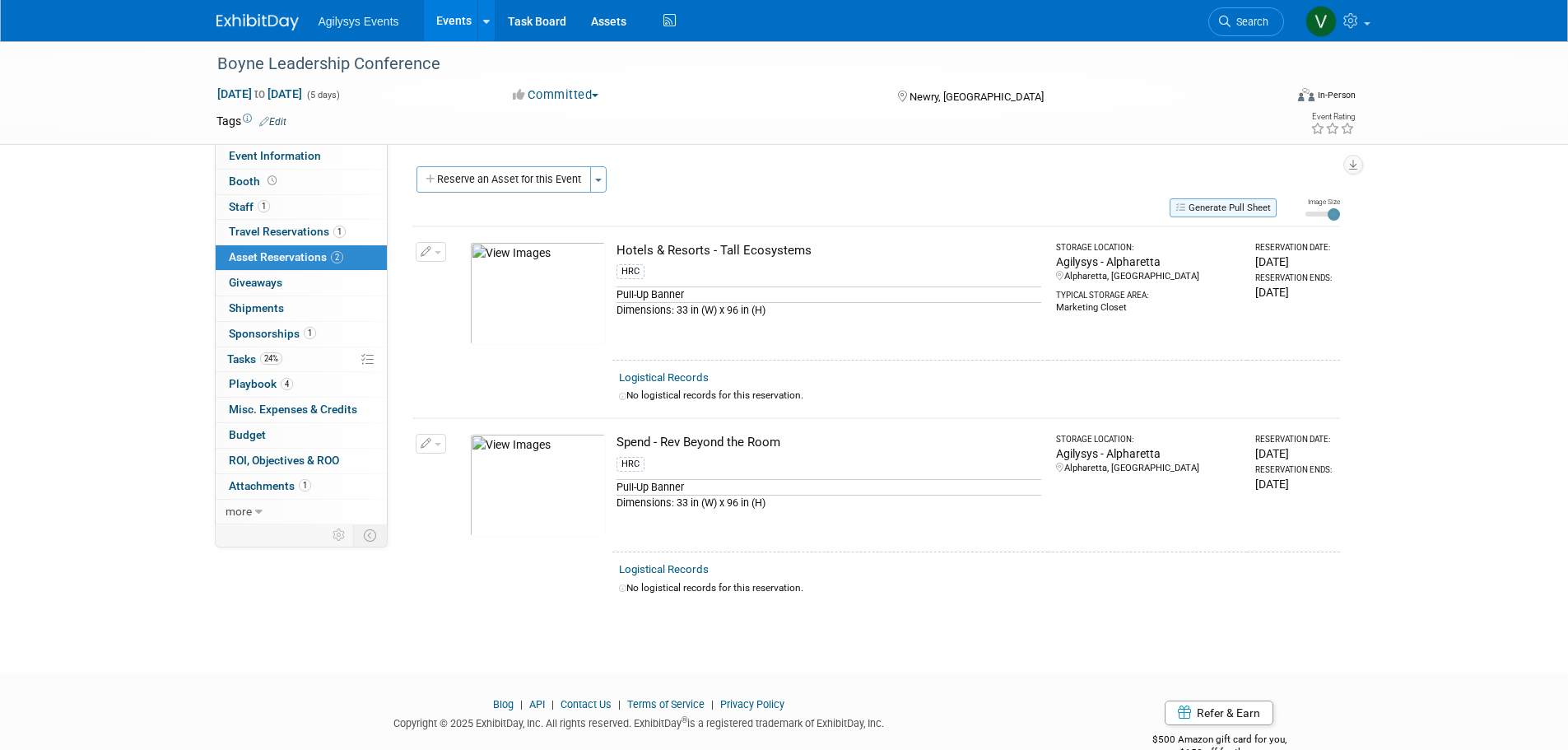
click at [1223, 205] on button "Generate Pull Sheet" at bounding box center [1223, 207] width 107 height 19
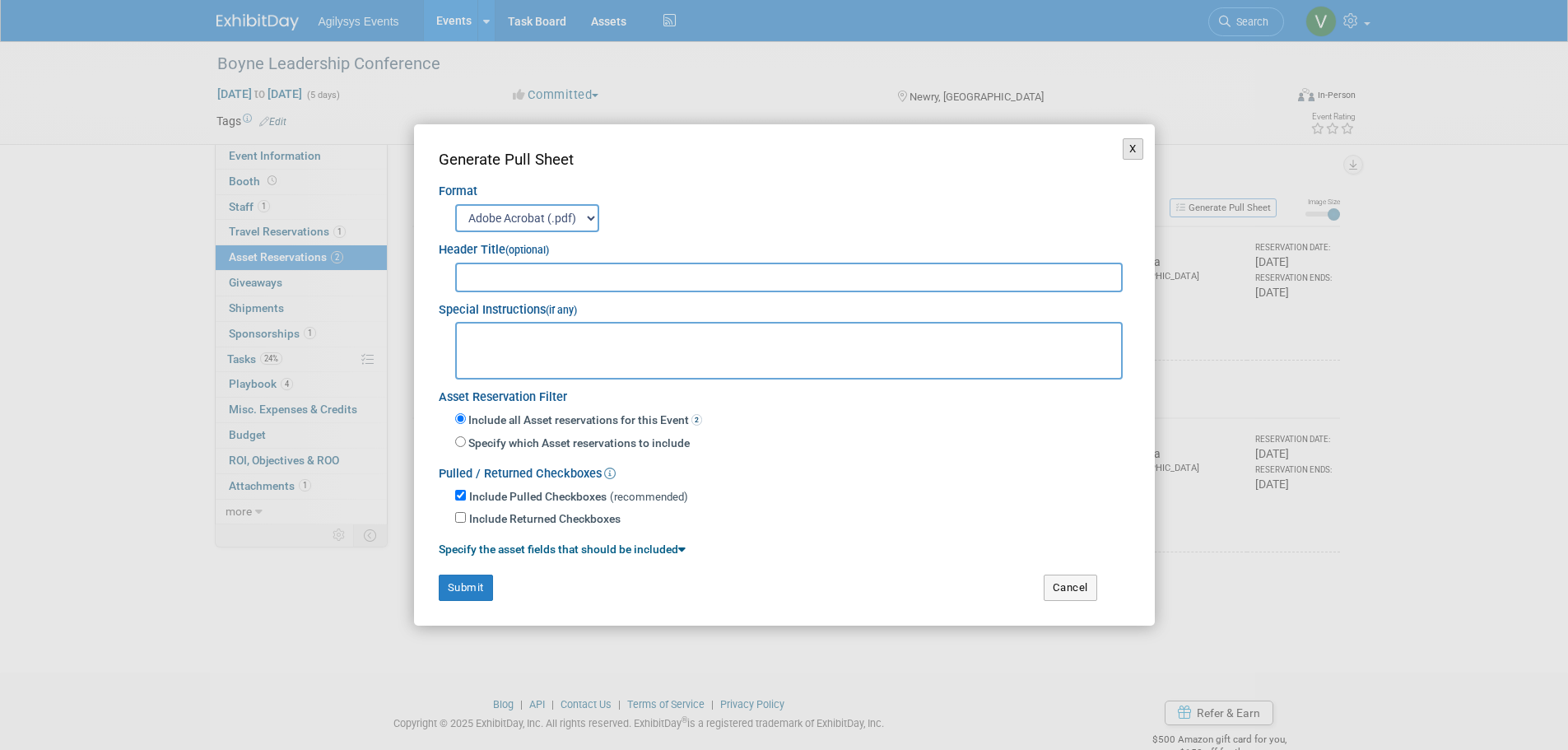
click at [1135, 150] on button "X" at bounding box center [1133, 149] width 21 height 21
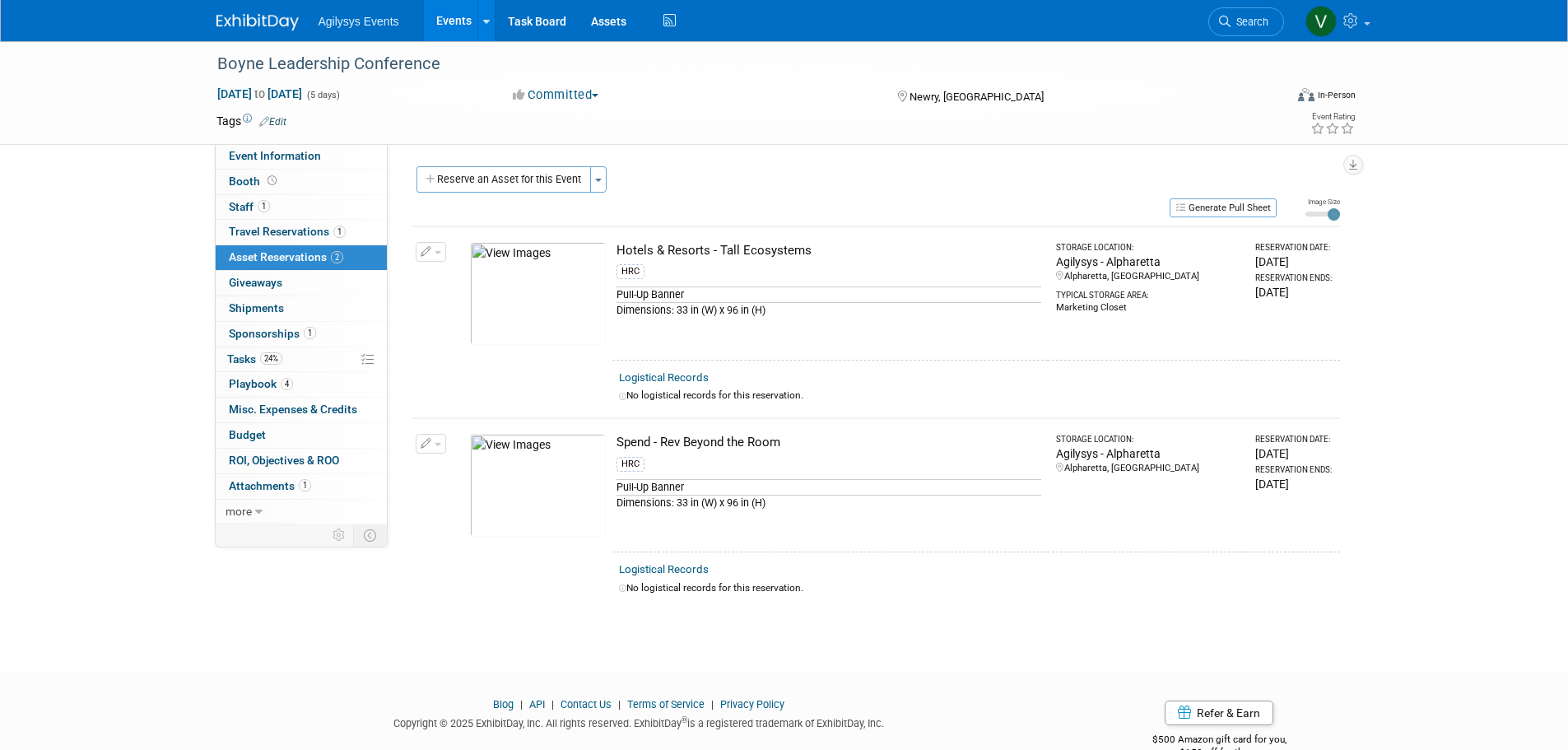
click at [665, 563] on link "Logistical Records" at bounding box center [664, 569] width 90 height 13
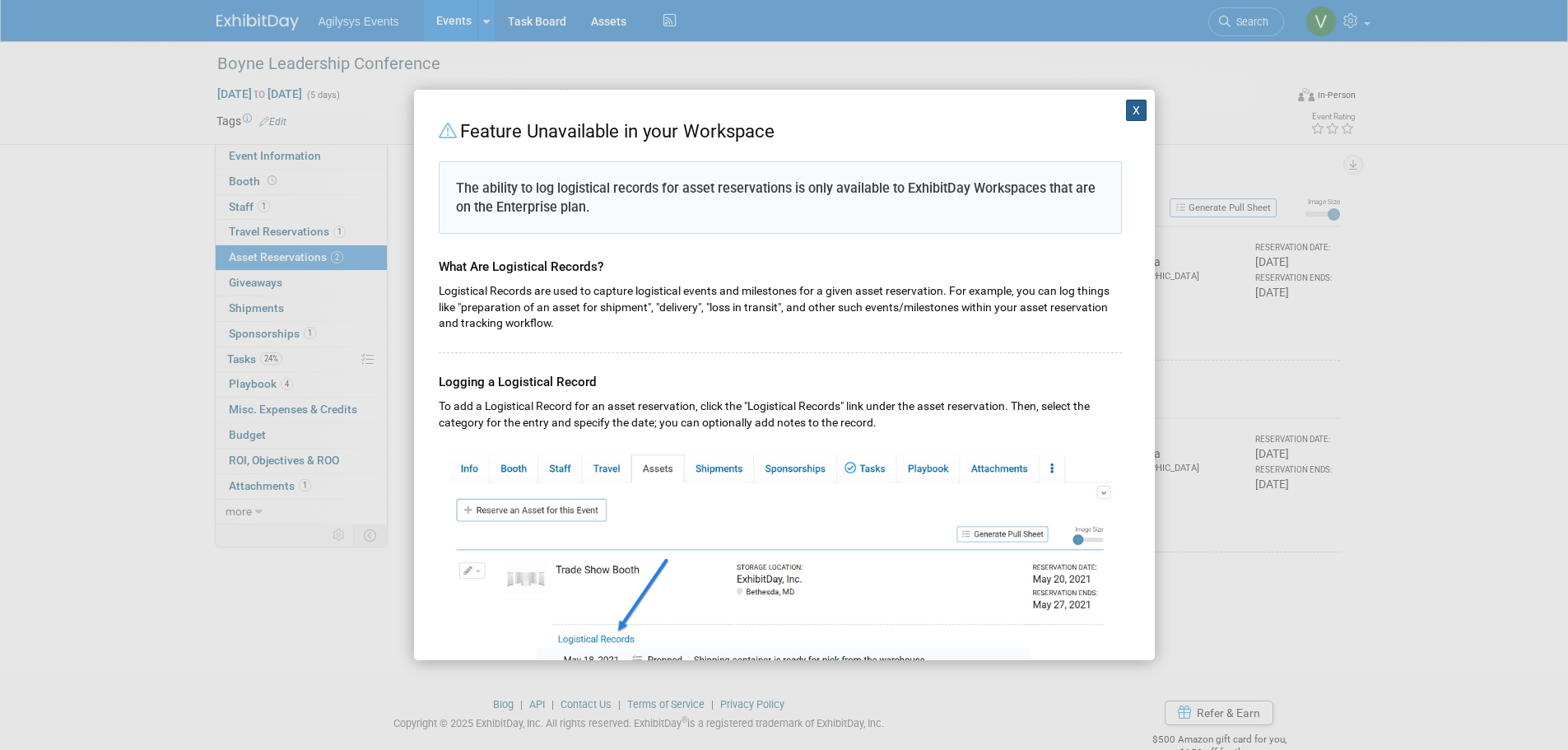
drag, startPoint x: 1133, startPoint y: 111, endPoint x: 1144, endPoint y: 131, distance: 22.8
click at [1133, 110] on button "X" at bounding box center [1136, 110] width 21 height 21
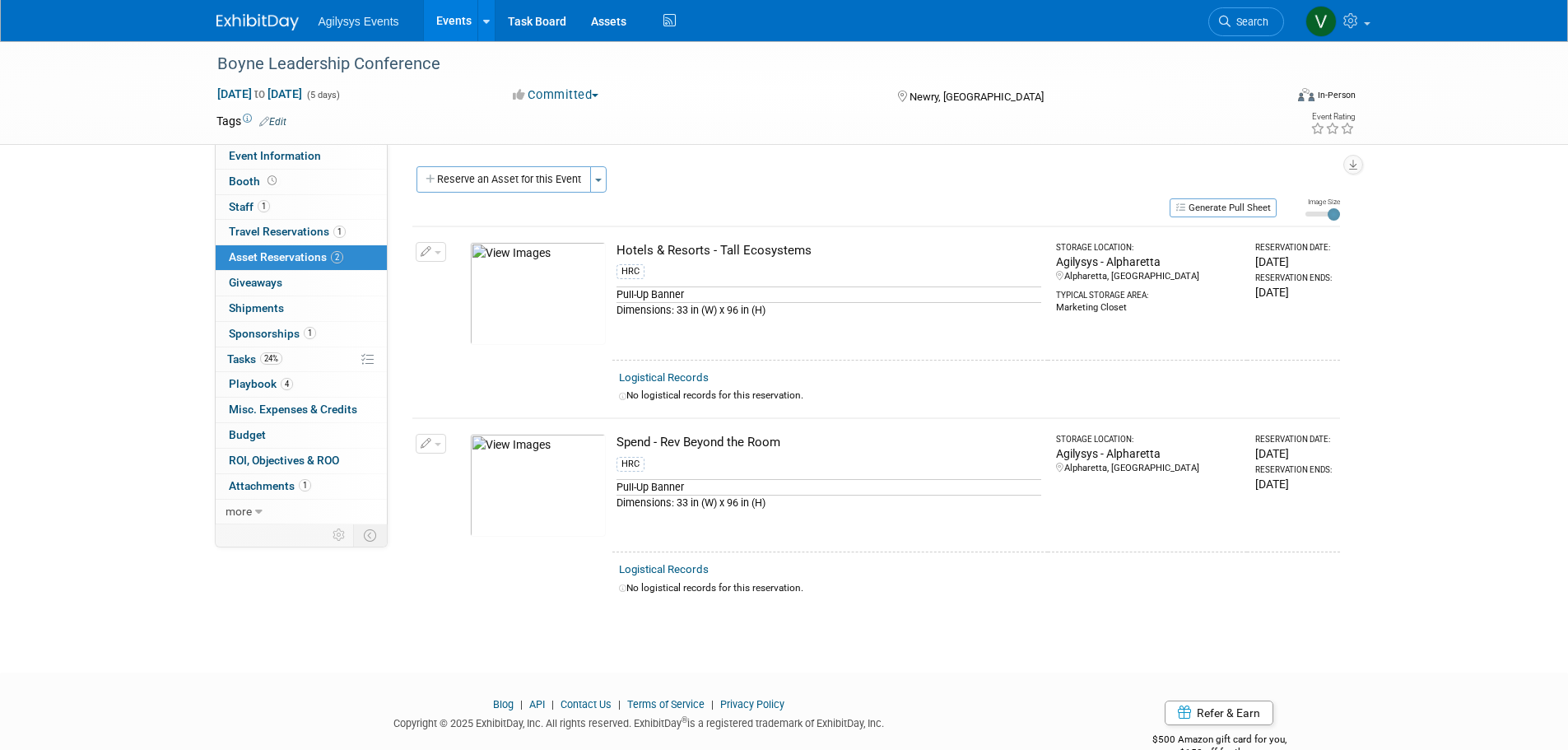
click at [250, 17] on img at bounding box center [258, 21] width 82 height 17
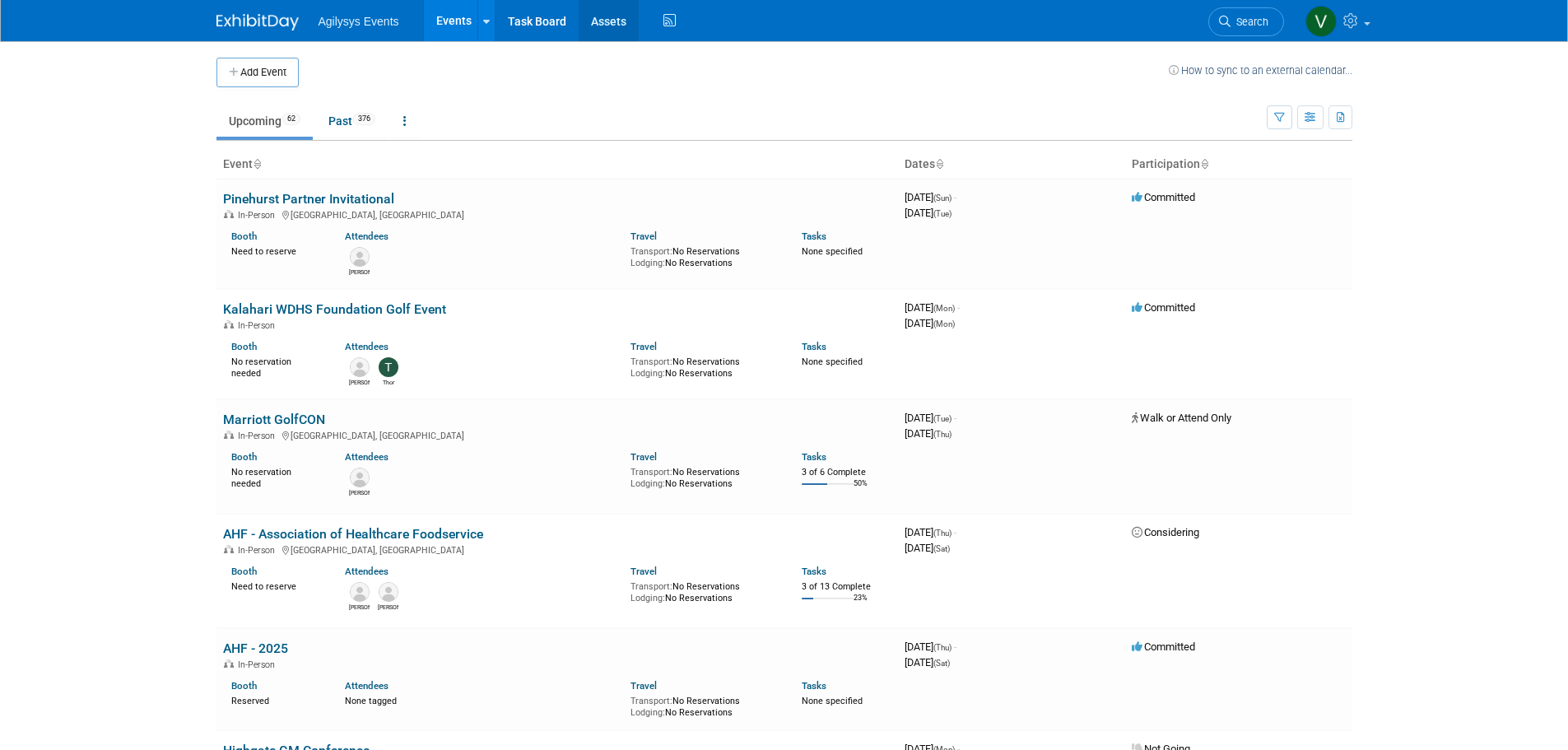
click at [598, 36] on link "Assets" at bounding box center [609, 21] width 61 height 41
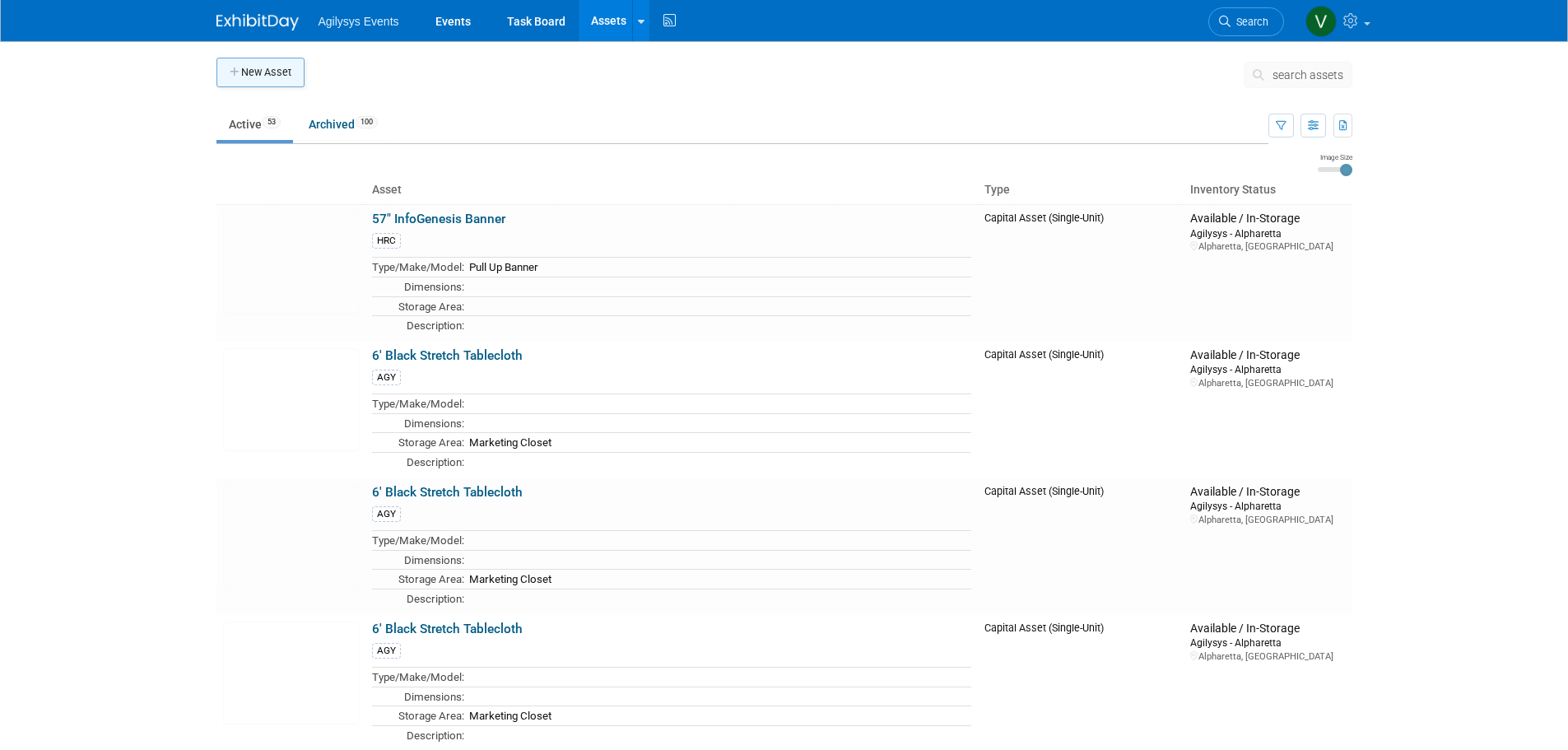
click at [271, 82] on button "New Asset" at bounding box center [261, 72] width 88 height 29
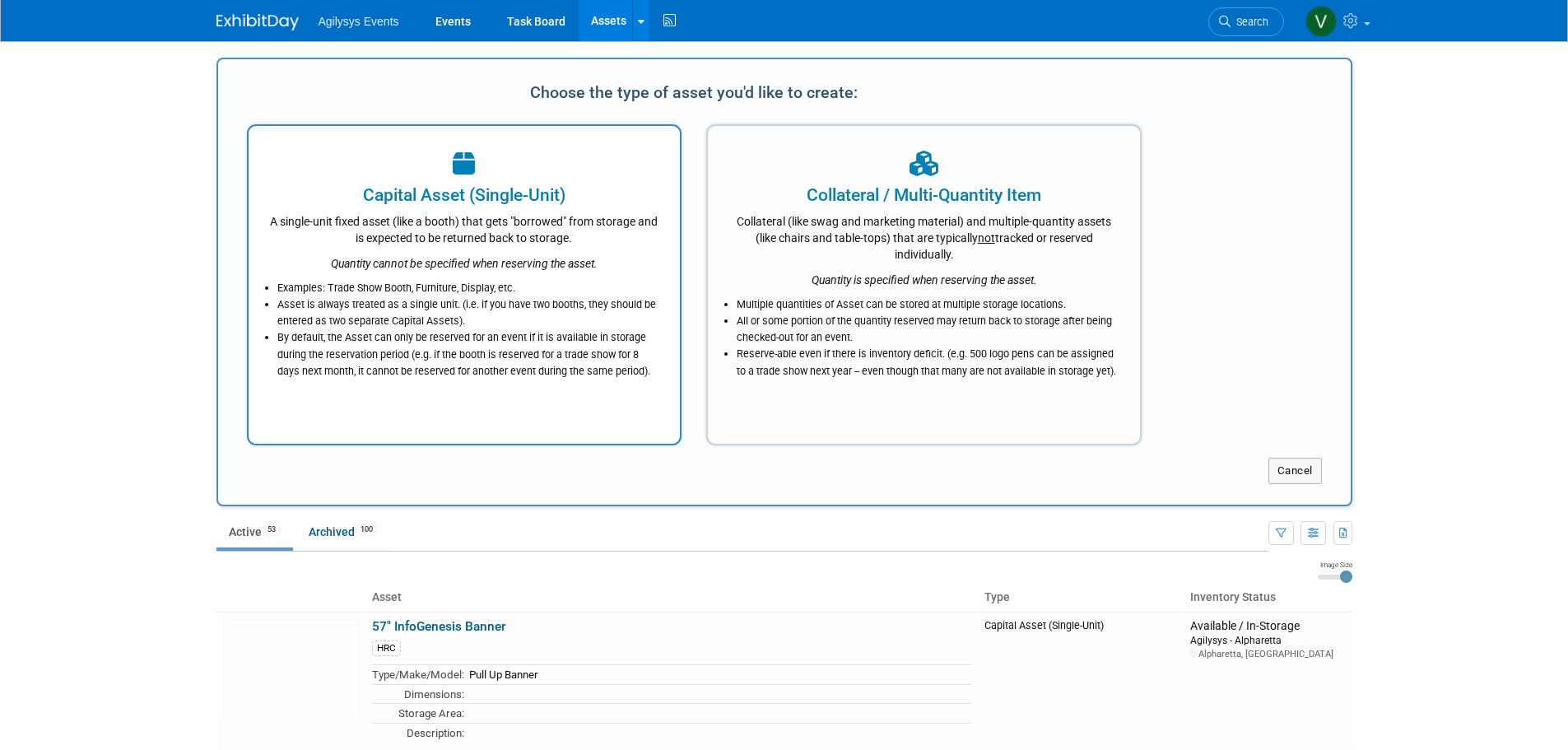
click at [469, 207] on div "A single-unit fixed asset (like a booth) that gets "borrowed" from storage and …" at bounding box center [465, 227] width 391 height 39
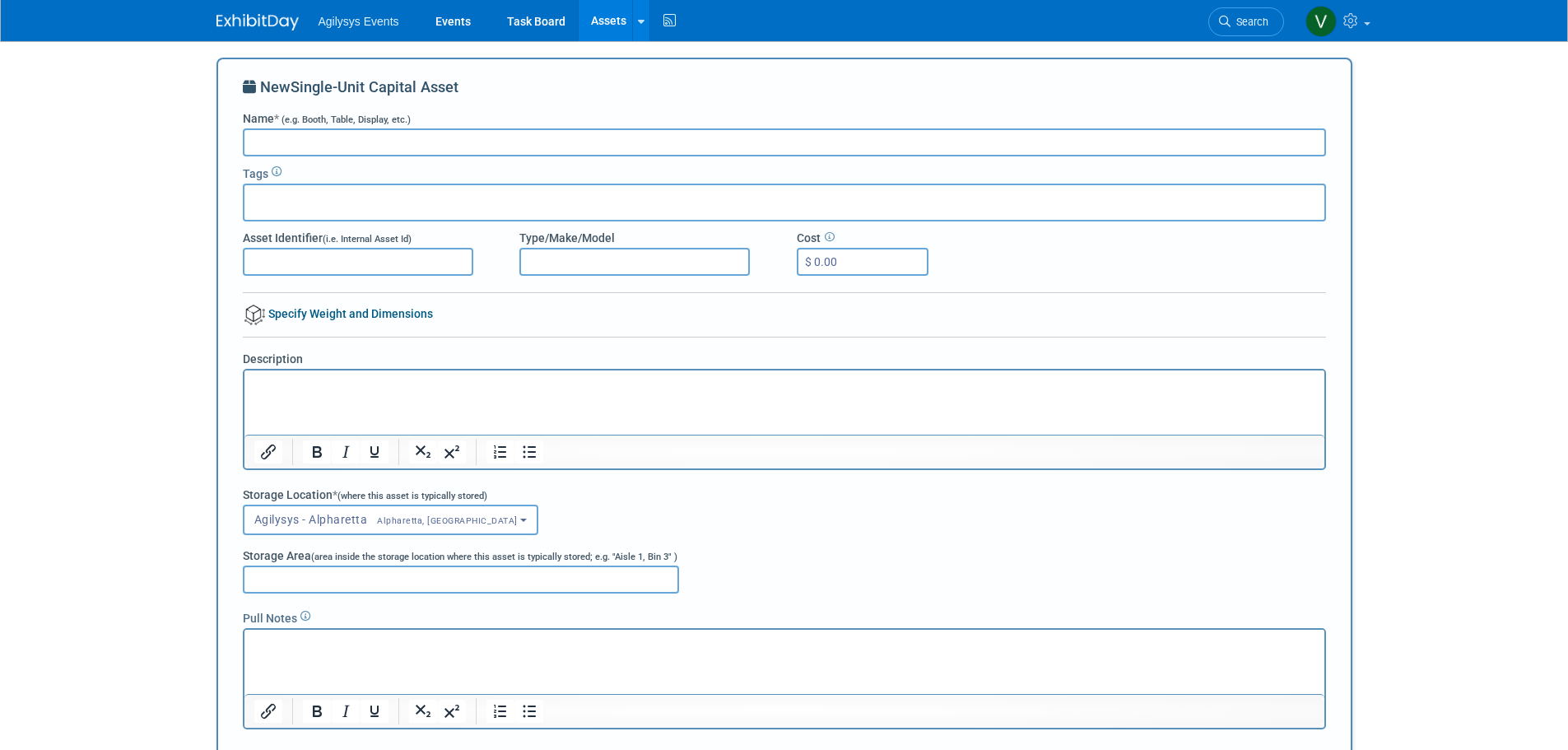
click at [272, 142] on input "Name * (e.g. Booth, Table, Display, etc.)" at bounding box center [784, 142] width 1083 height 28
paste input "Apolosign Smart Portable TV - SN X004MMR2XL"
drag, startPoint x: 543, startPoint y: 146, endPoint x: 382, endPoint y: 144, distance: 161.0
click at [382, 144] on input "Apolosign Smart Portable TV - SN X004MMR2XL" at bounding box center [784, 142] width 1083 height 28
type input "Apolosign Smart Portable TV - SN X004MMR2XL"
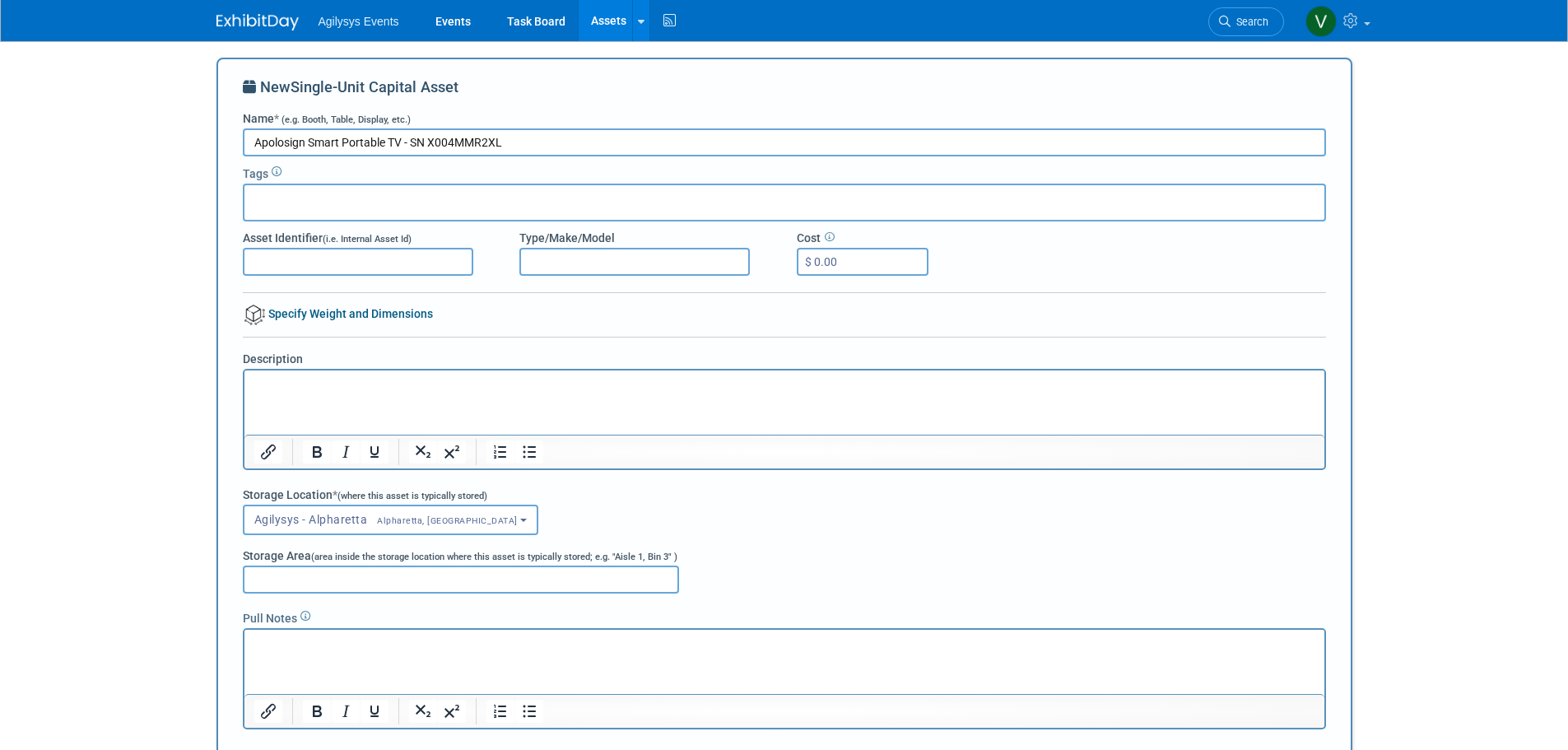
click at [384, 176] on div "Tags" at bounding box center [784, 171] width 1083 height 21
click at [394, 185] on div at bounding box center [784, 202] width 1083 height 38
click at [406, 204] on div at bounding box center [784, 202] width 1083 height 38
click at [257, 236] on div "AGY" at bounding box center [309, 237] width 133 height 23
type input "AGY"
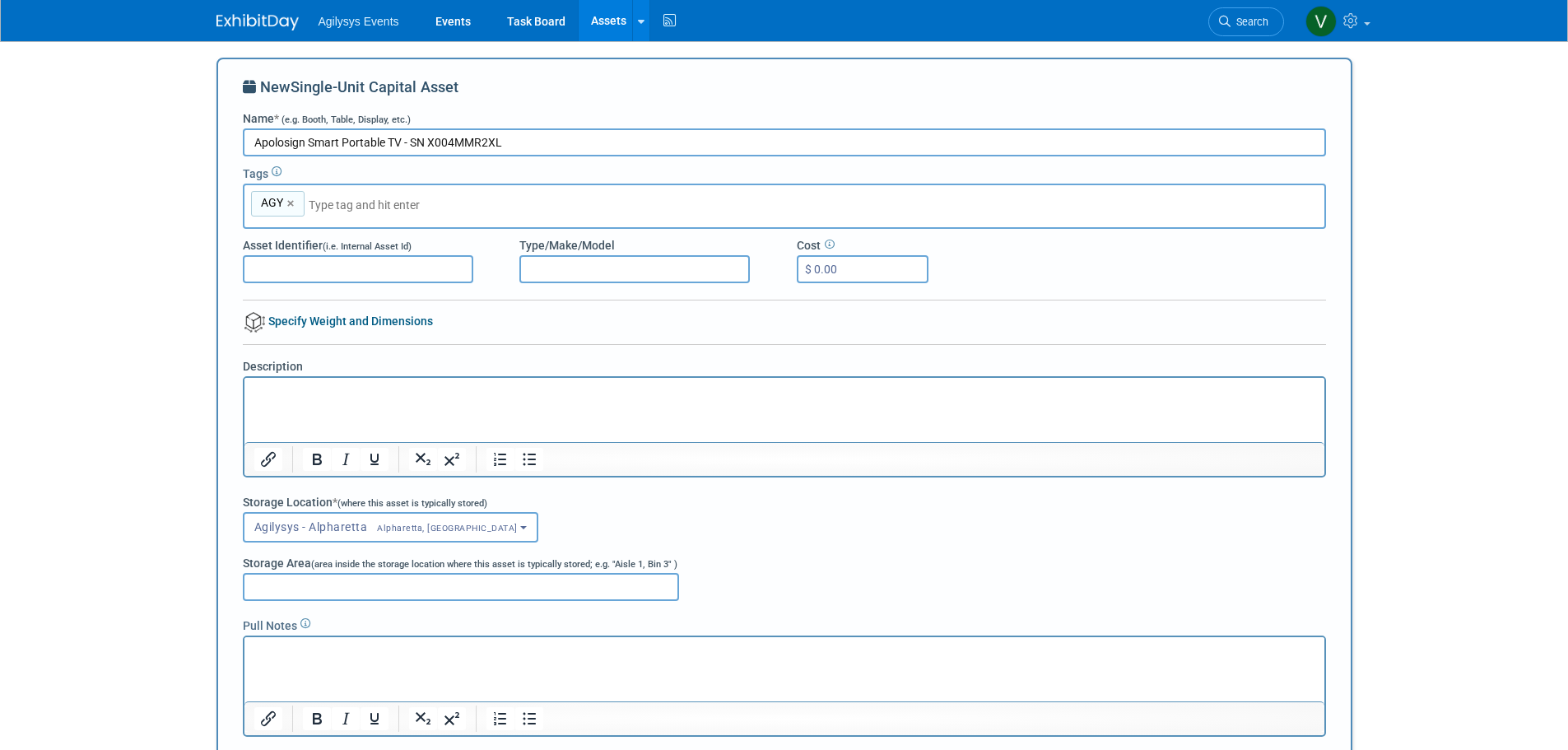
click at [295, 284] on div "New Single-Unit Capital Asset Name * (e.g. Booth, Table, Display, etc.) Apolosi…" at bounding box center [784, 430] width 1083 height 707
click at [297, 275] on input "Asset Identifier (i.e. Internal Asset Id)" at bounding box center [358, 269] width 230 height 28
drag, startPoint x: 304, startPoint y: 400, endPoint x: 253, endPoint y: 399, distance: 51.0
click at [250, 400] on html at bounding box center [783, 389] width 1080 height 23
paste body "Rich Text Area. Press ALT-0 for help."
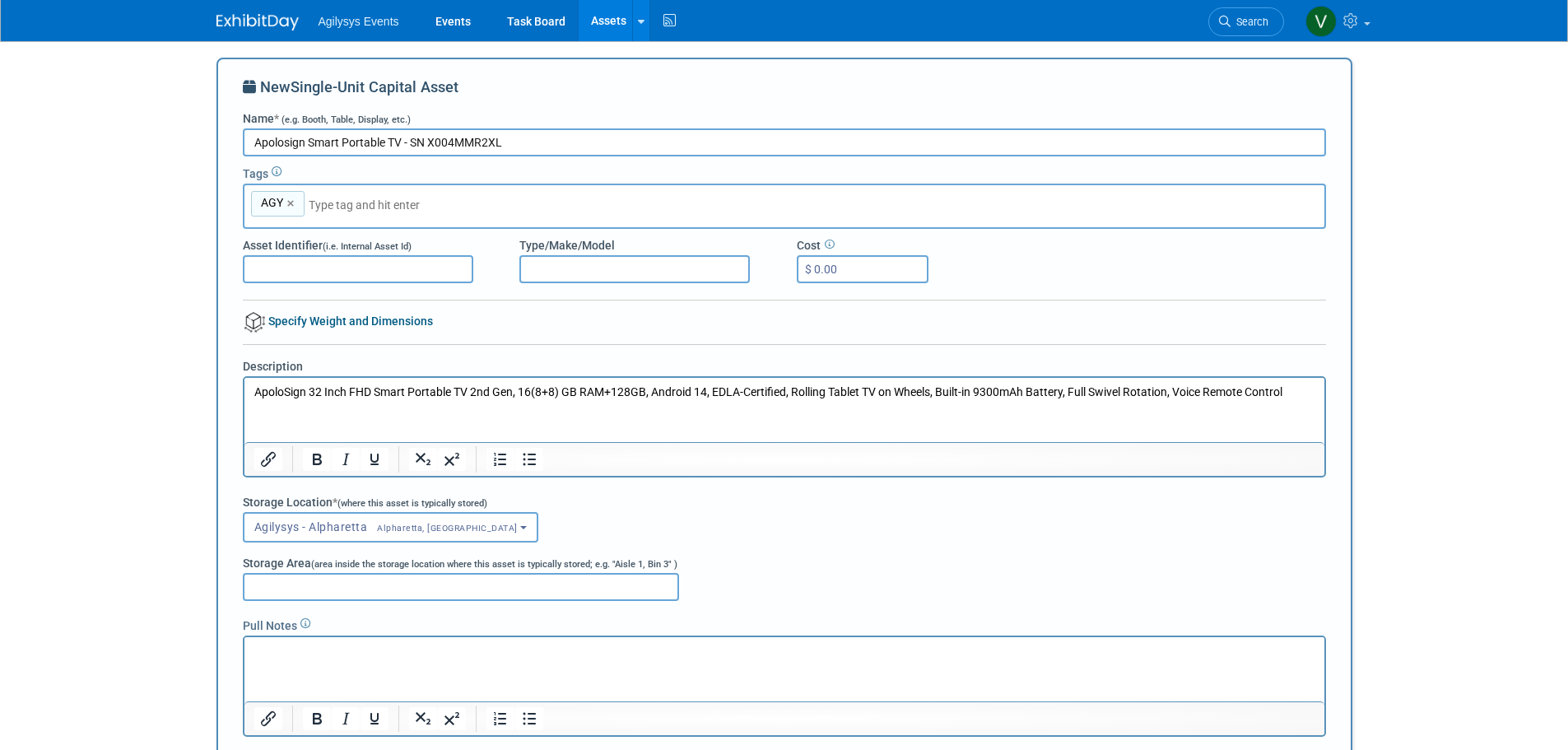
click at [599, 267] on input "Type/Make/Model" at bounding box center [635, 269] width 230 height 28
click at [830, 400] on html "ApoloSign 32 Inch FHD Smart Portable TV 2nd Gen, 16(8+8) GB RAM+128GB, Android …" at bounding box center [783, 389] width 1080 height 23
drag, startPoint x: 791, startPoint y: 395, endPoint x: 933, endPoint y: 385, distance: 142.4
click at [933, 385] on p "ApoloSign 32 Inch FHD Smart Portable TV 2nd Gen, 16(8+8) GB RAM+128GB, Android …" at bounding box center [784, 392] width 1060 height 17
copy p "Rolling Tablet TV on Wheels"
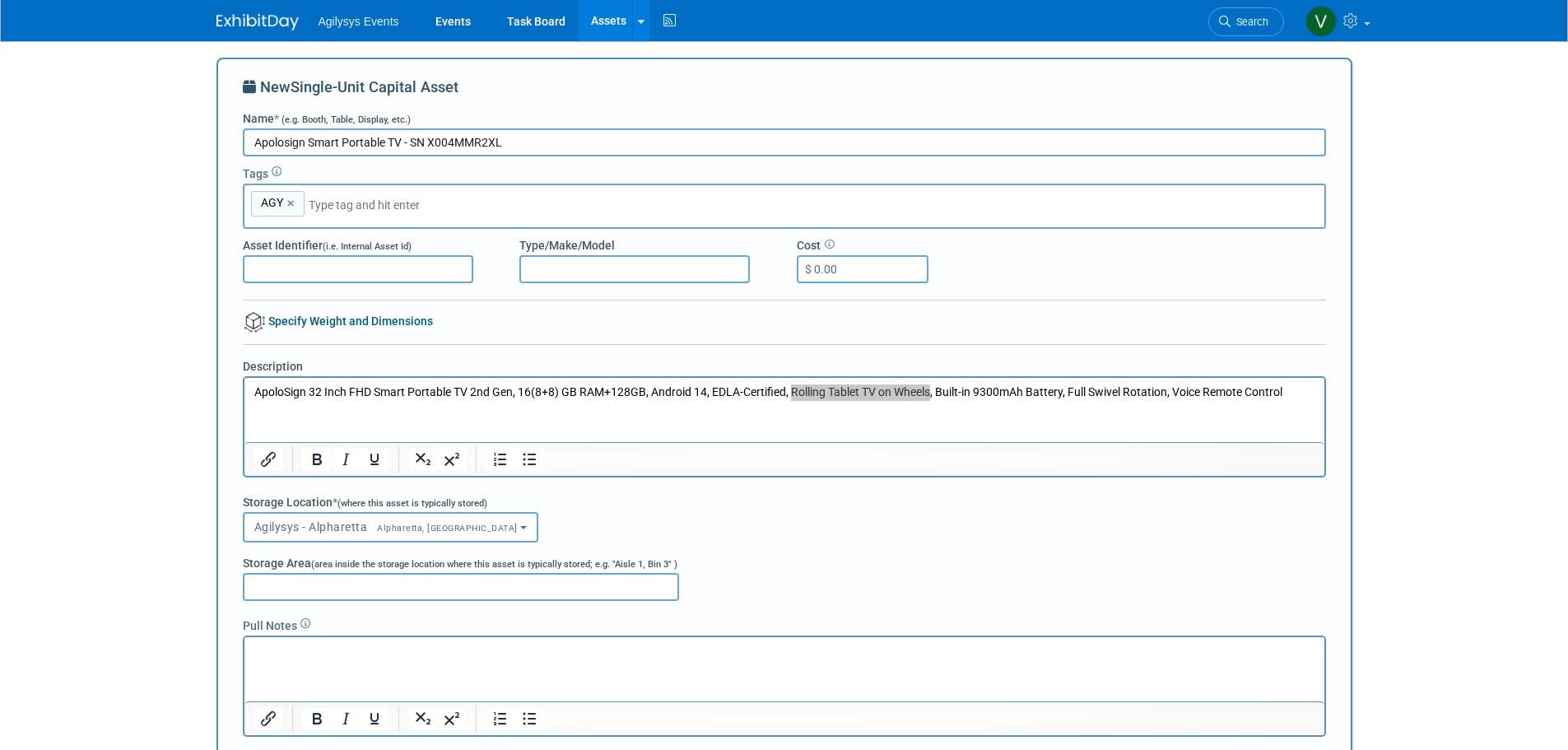
click at [269, 272] on input "Asset Identifier (i.e. Internal Asset Id)" at bounding box center [358, 269] width 230 height 28
click at [268, 266] on input "Asset Identifier (i.e. Internal Asset Id)" at bounding box center [358, 269] width 230 height 28
click at [268, 265] on input "Asset Identifier (i.e. Internal Asset Id)" at bounding box center [358, 269] width 230 height 28
paste input "freestanding touchscreen"
type input "freestanding touchscreen"
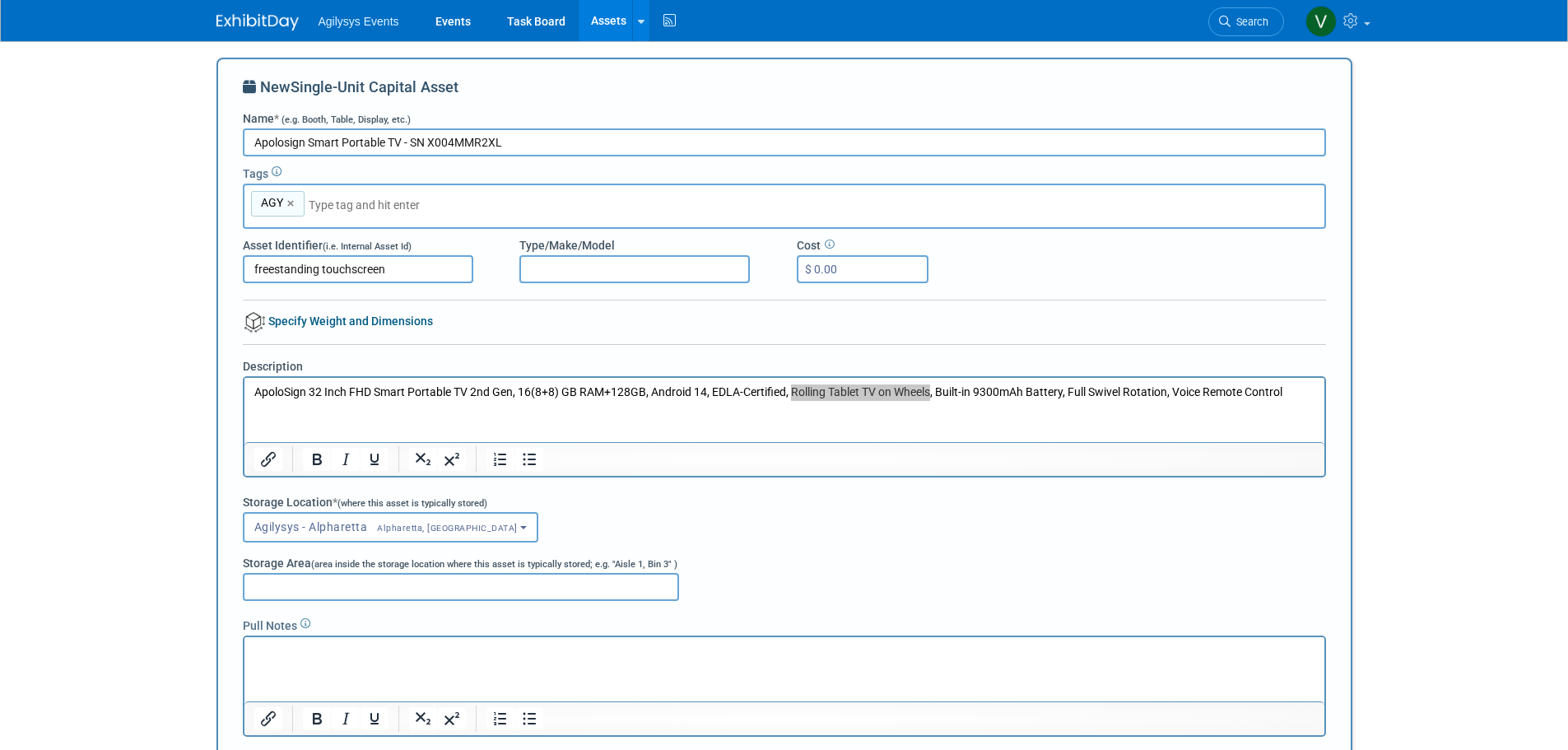
drag, startPoint x: 408, startPoint y: 274, endPoint x: 214, endPoint y: 271, distance: 194.0
paste input "freestanding touchscreen"
drag, startPoint x: 536, startPoint y: 266, endPoint x: 538, endPoint y: 290, distance: 24.1
click at [535, 266] on input "freestanding touchscreen" at bounding box center [635, 269] width 230 height 28
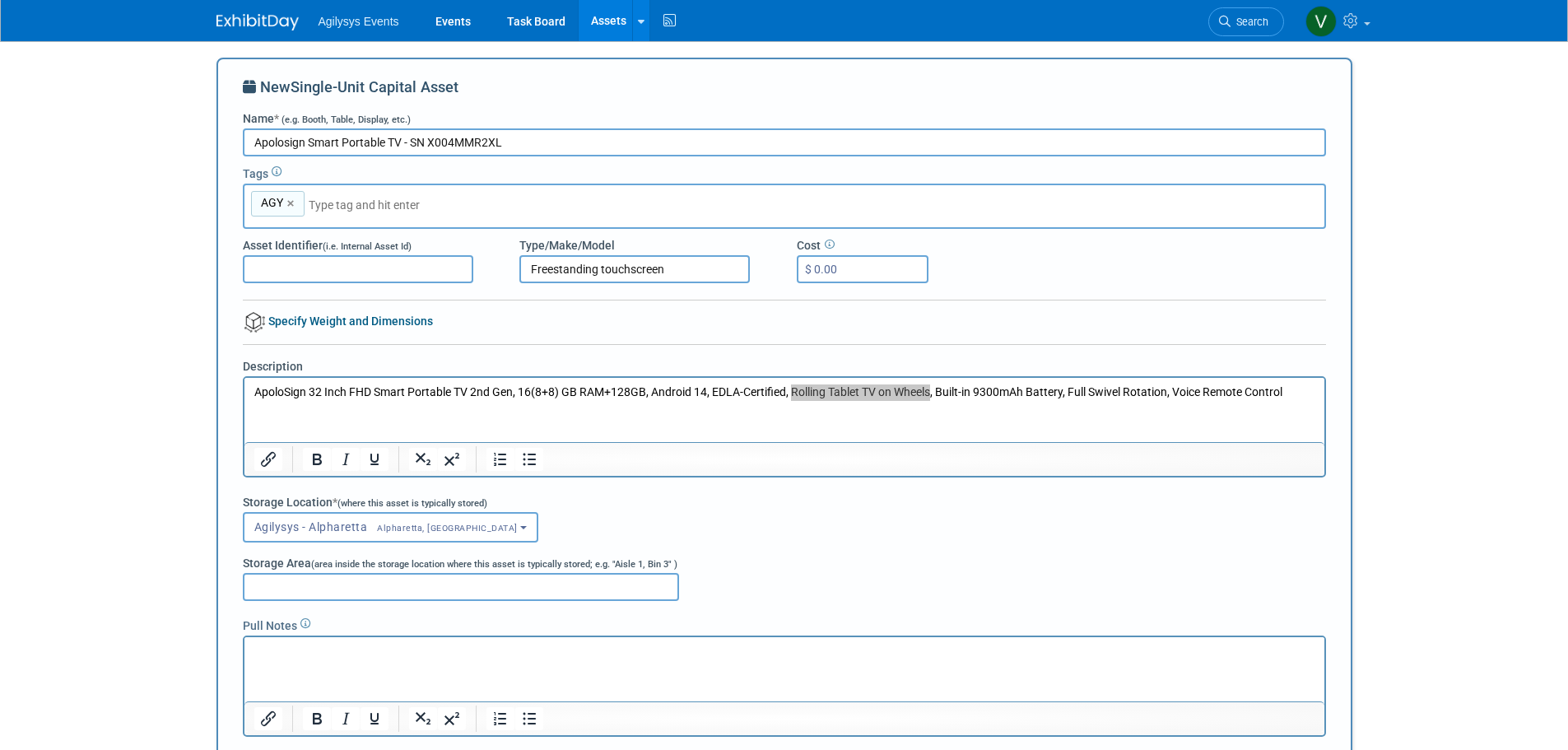
drag, startPoint x: 605, startPoint y: 263, endPoint x: 613, endPoint y: 312, distance: 49.6
click at [605, 265] on input "Freestanding touchscreen" at bounding box center [635, 269] width 230 height 28
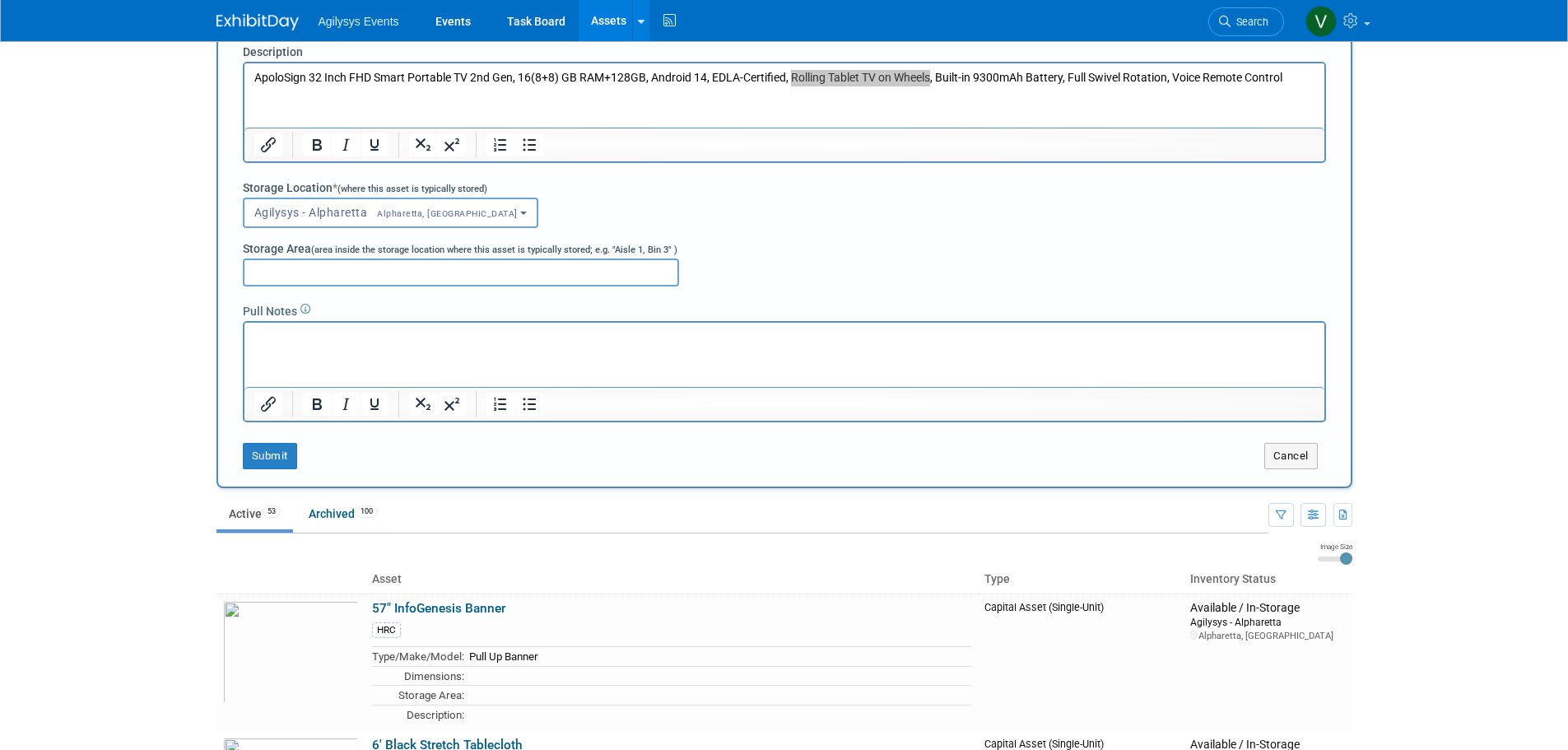
scroll to position [329, 0]
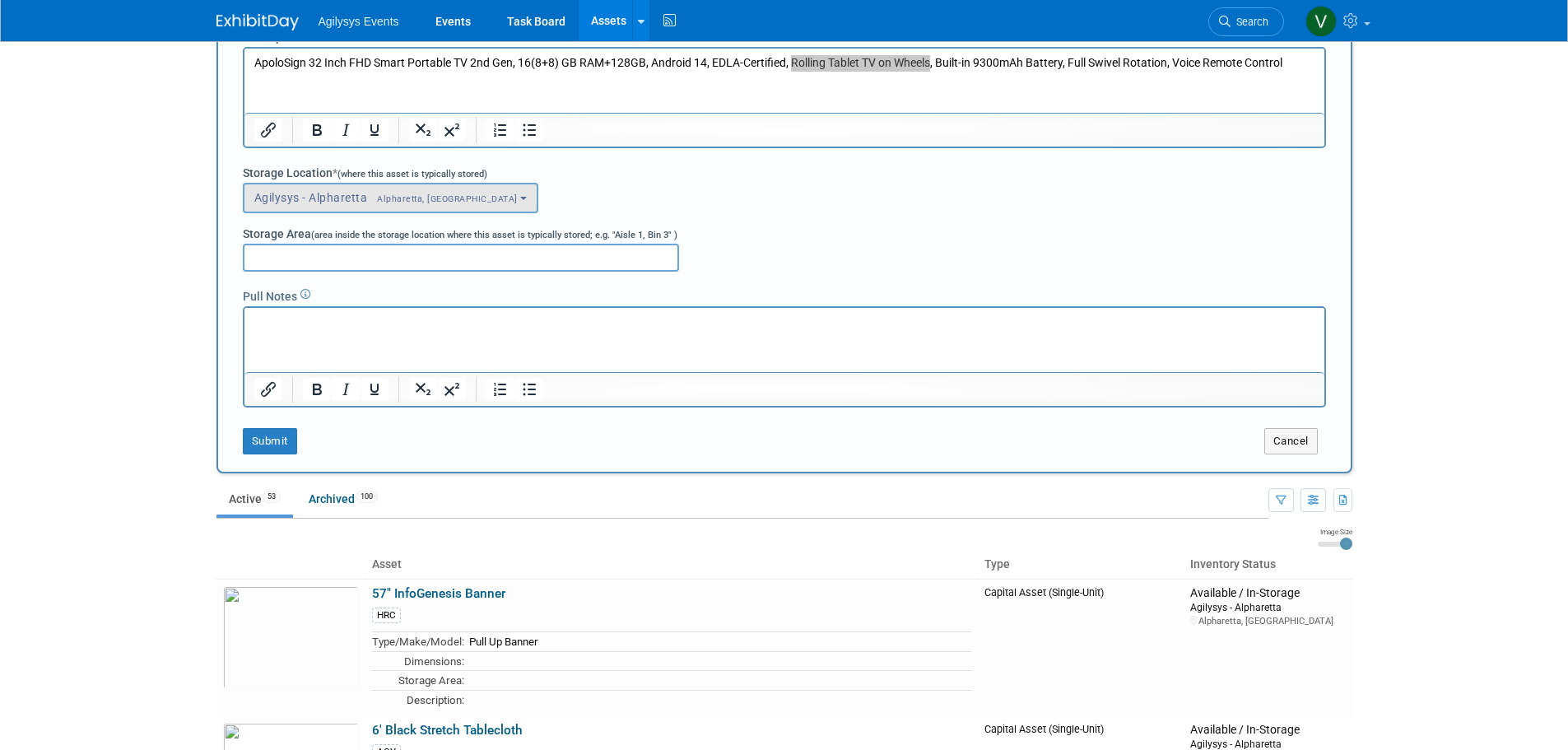
type input "Freestanding Touchscreen"
click at [410, 191] on span "Agilysys - Alpharetta Alpharetta, GA" at bounding box center [386, 197] width 264 height 13
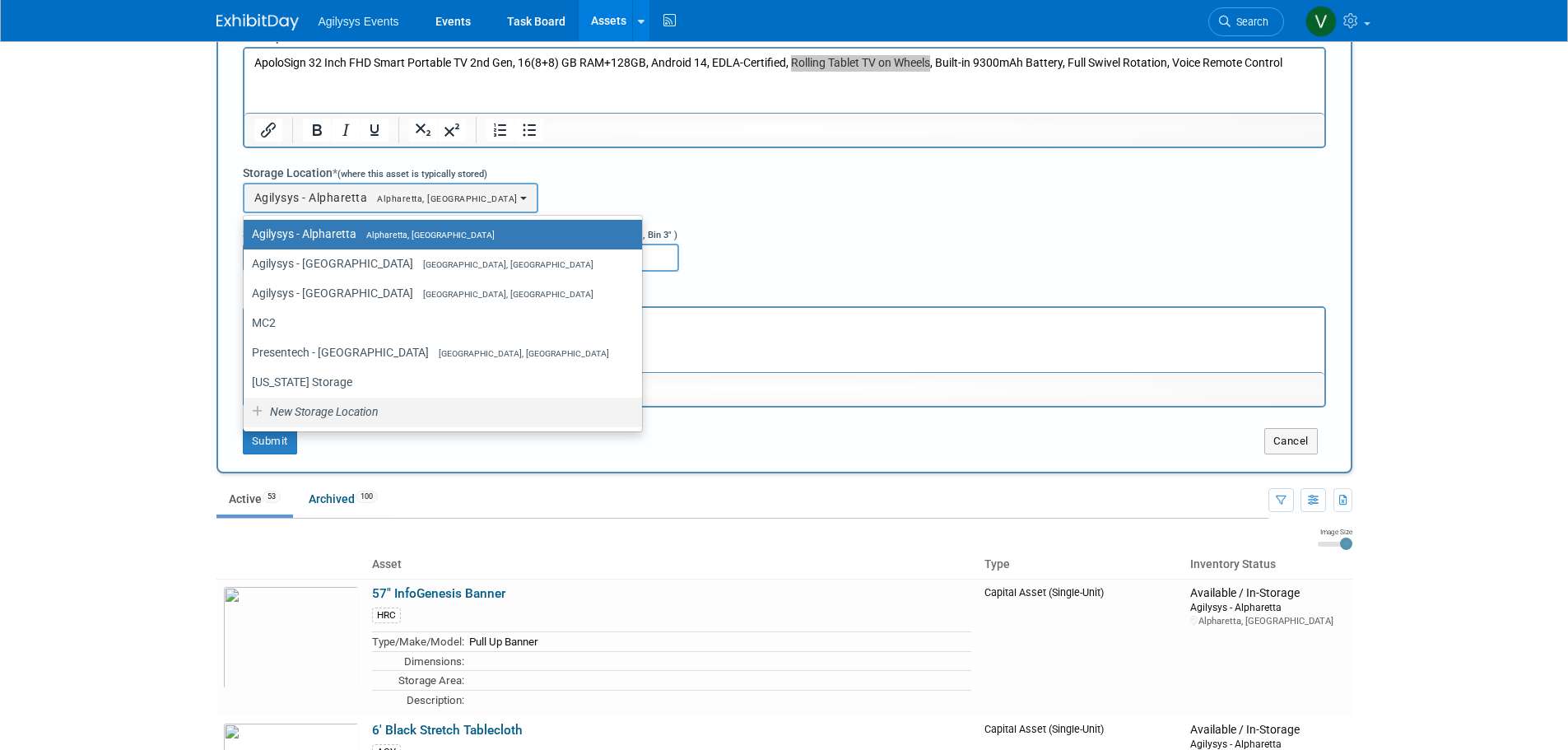
click at [322, 415] on span "New Storage Location" at bounding box center [323, 411] width 111 height 13
click at [246, 415] on input "New Storage Location" at bounding box center [240, 411] width 11 height 11
select select "0"
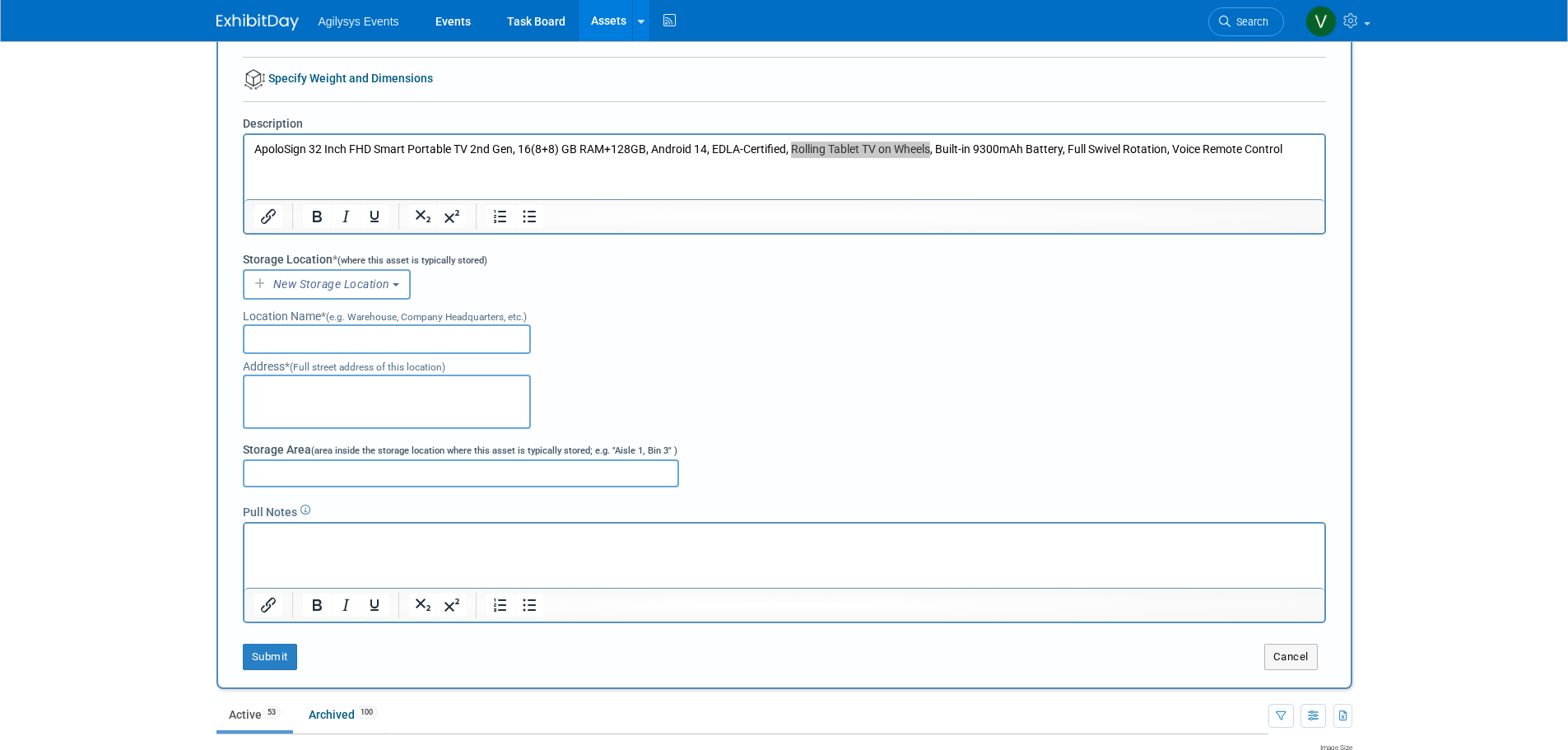
scroll to position [247, 0]
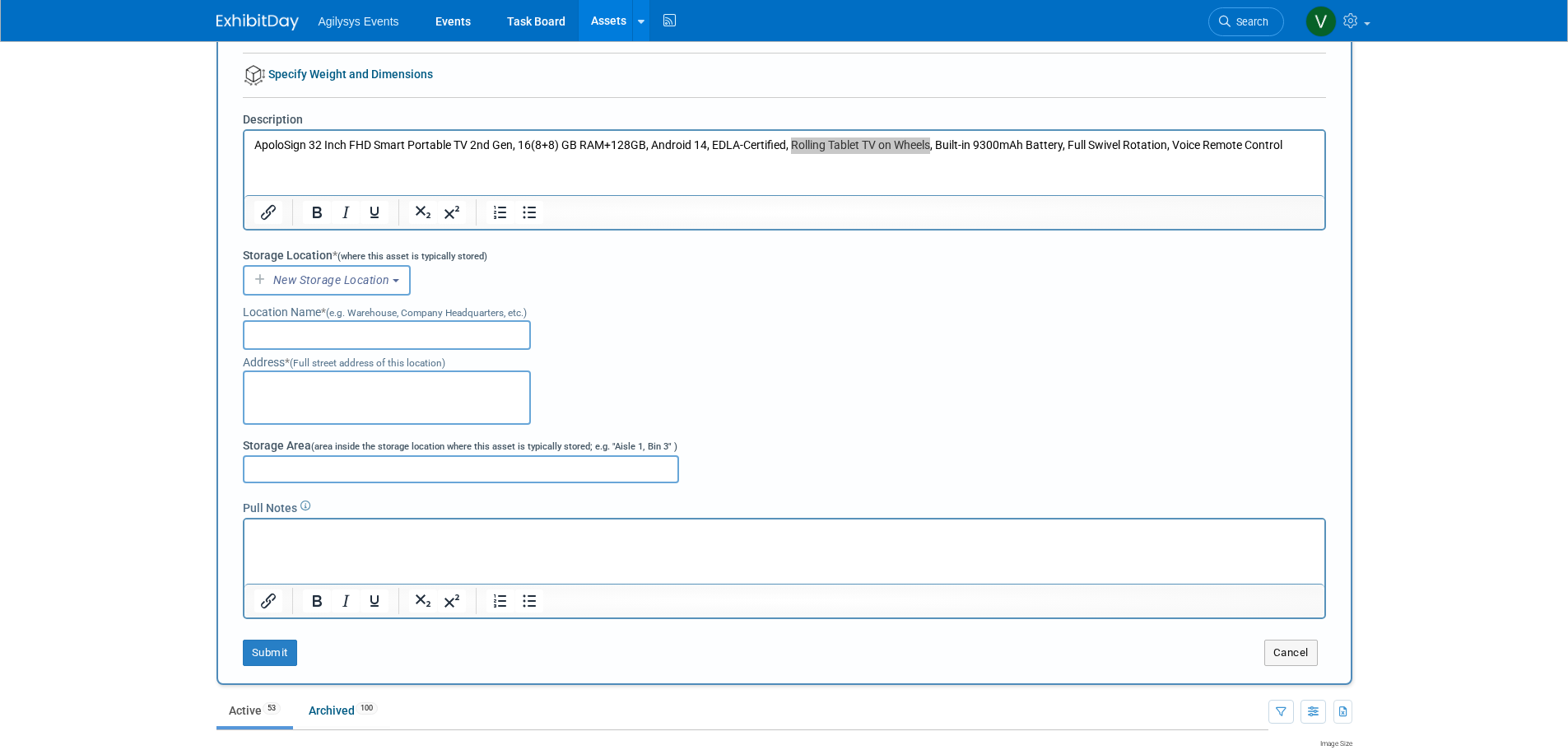
click at [350, 325] on input "text" at bounding box center [387, 335] width 288 height 29
type input "W"
type input "Agilysys Warehouse Roswell"
click at [306, 406] on textarea at bounding box center [387, 397] width 288 height 55
click at [343, 280] on span "New Storage Location" at bounding box center [330, 279] width 119 height 13
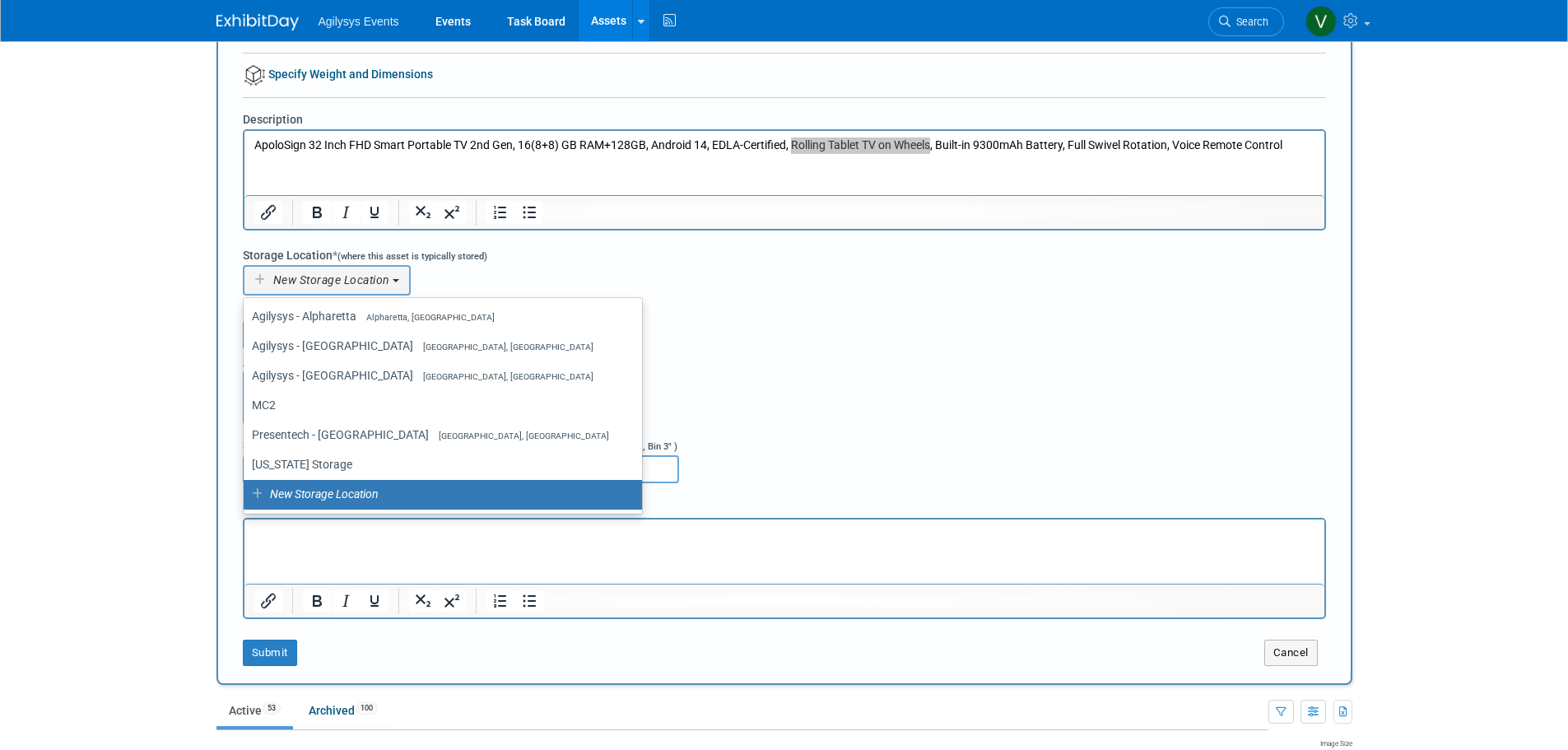
click at [694, 324] on div "Location Name * (e.g. Warehouse, Company Headquarters, etc.) Agilysys Warehouse…" at bounding box center [784, 323] width 1083 height 55
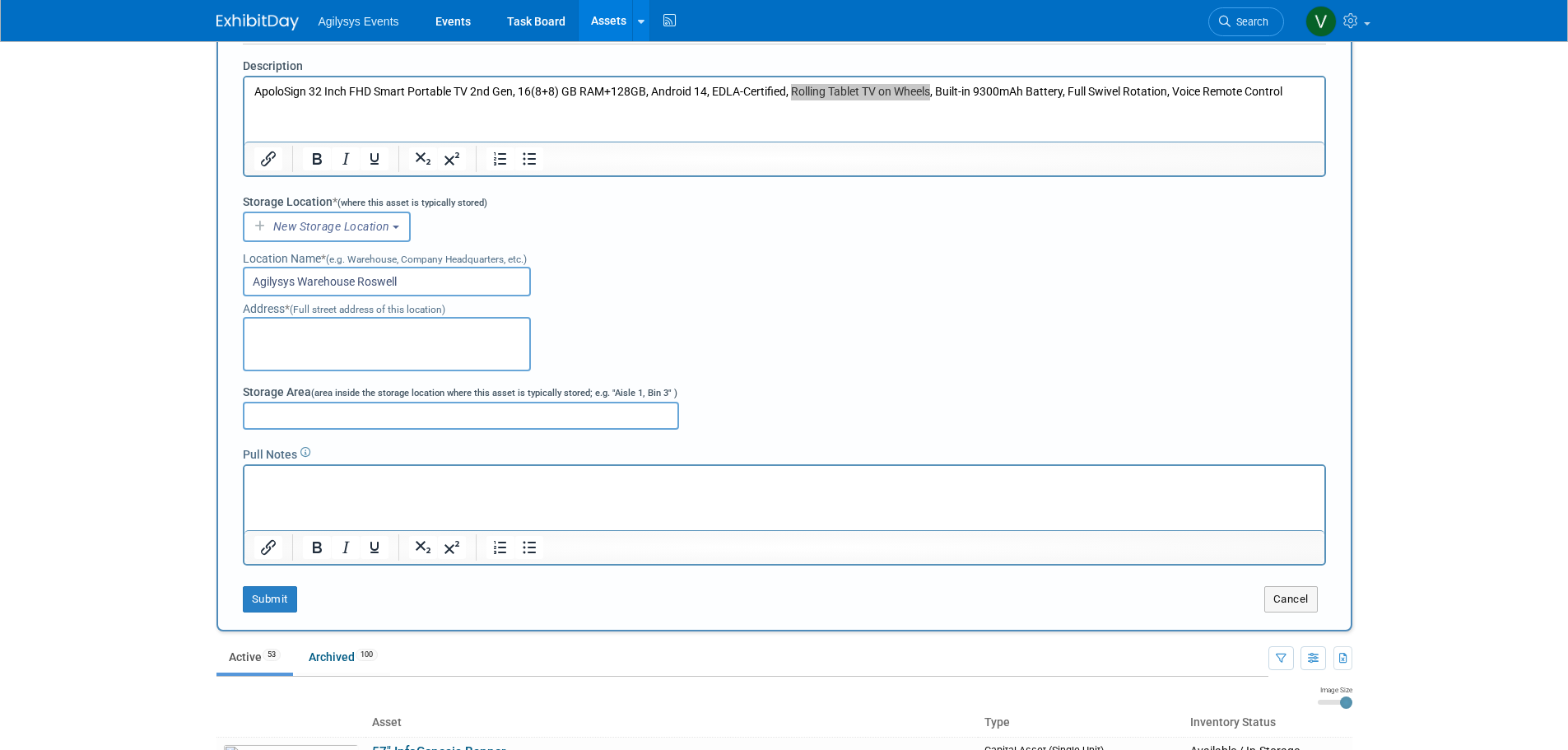
scroll to position [329, 0]
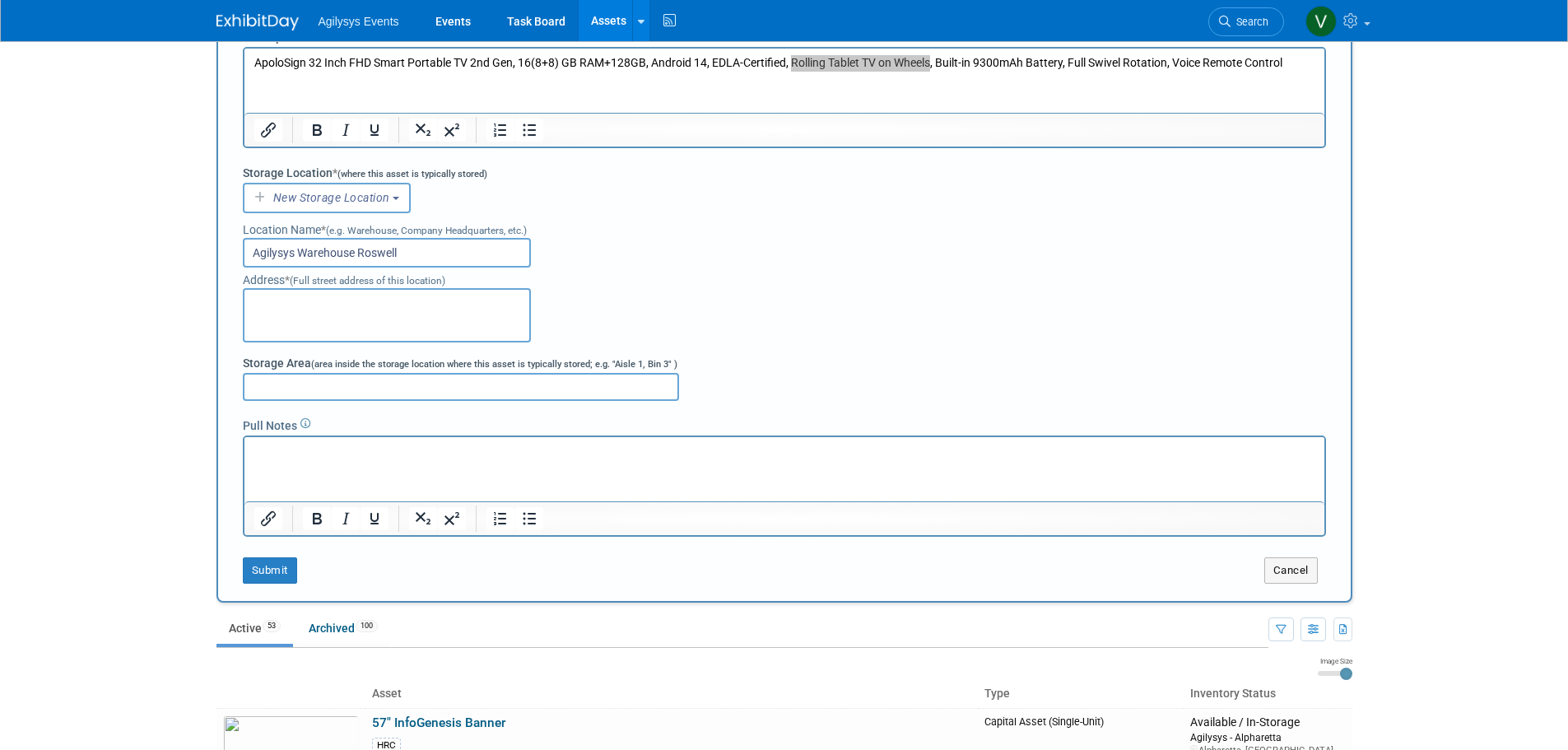
click at [340, 308] on textarea at bounding box center [387, 315] width 288 height 55
click at [851, 312] on div "Address * (Full street address of this location)" at bounding box center [784, 305] width 1083 height 75
click at [324, 307] on textarea at bounding box center [387, 315] width 288 height 55
click at [422, 252] on input "Agilysys Warehouse Roswell" at bounding box center [387, 253] width 288 height 29
click at [367, 326] on textarea at bounding box center [387, 315] width 288 height 55
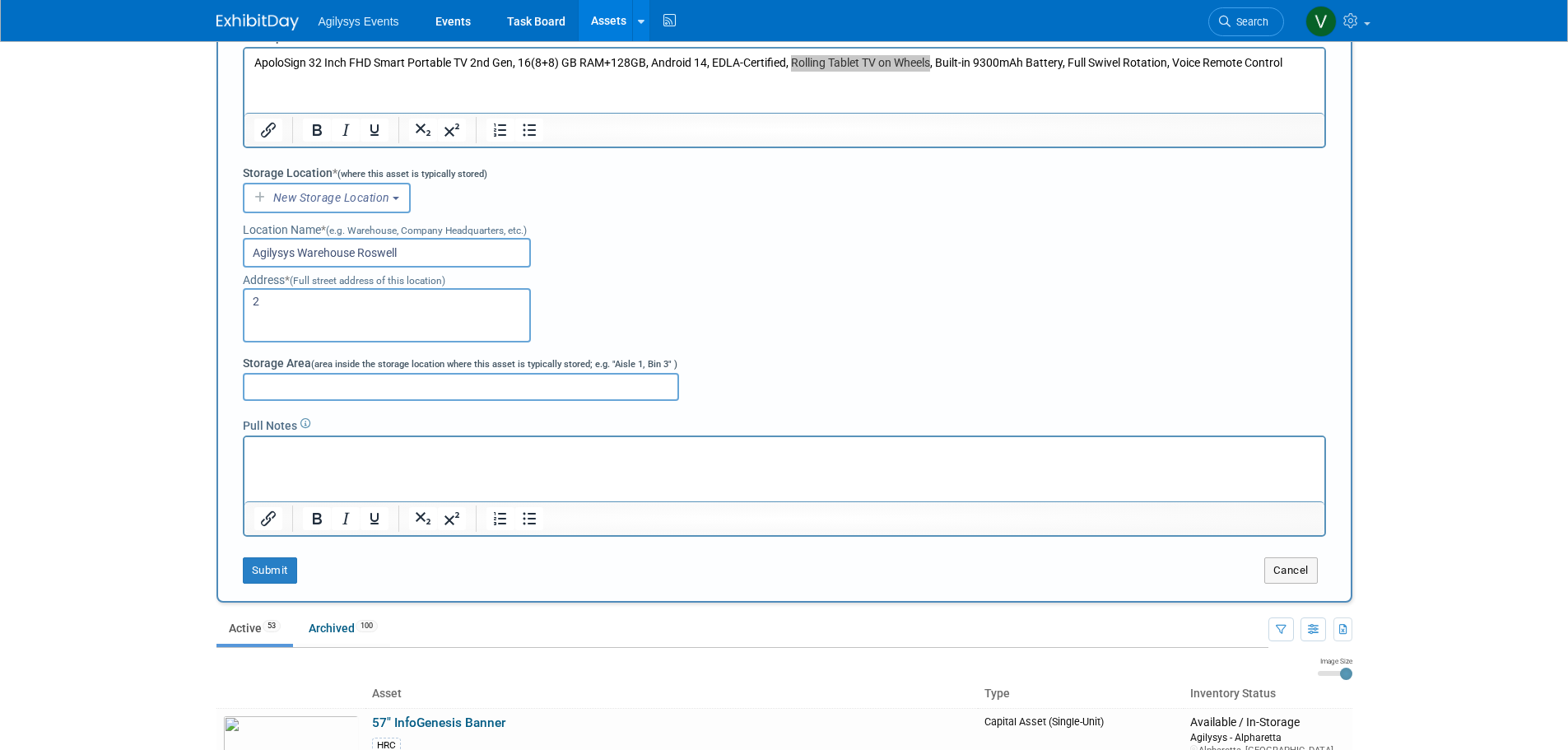
paste textarea "15 HEMBREE PARK DR"
type textarea "215 HEMBREE PARK DR STE 155 Roswell, GA 30076"
click at [248, 571] on button "Submit" at bounding box center [270, 570] width 55 height 26
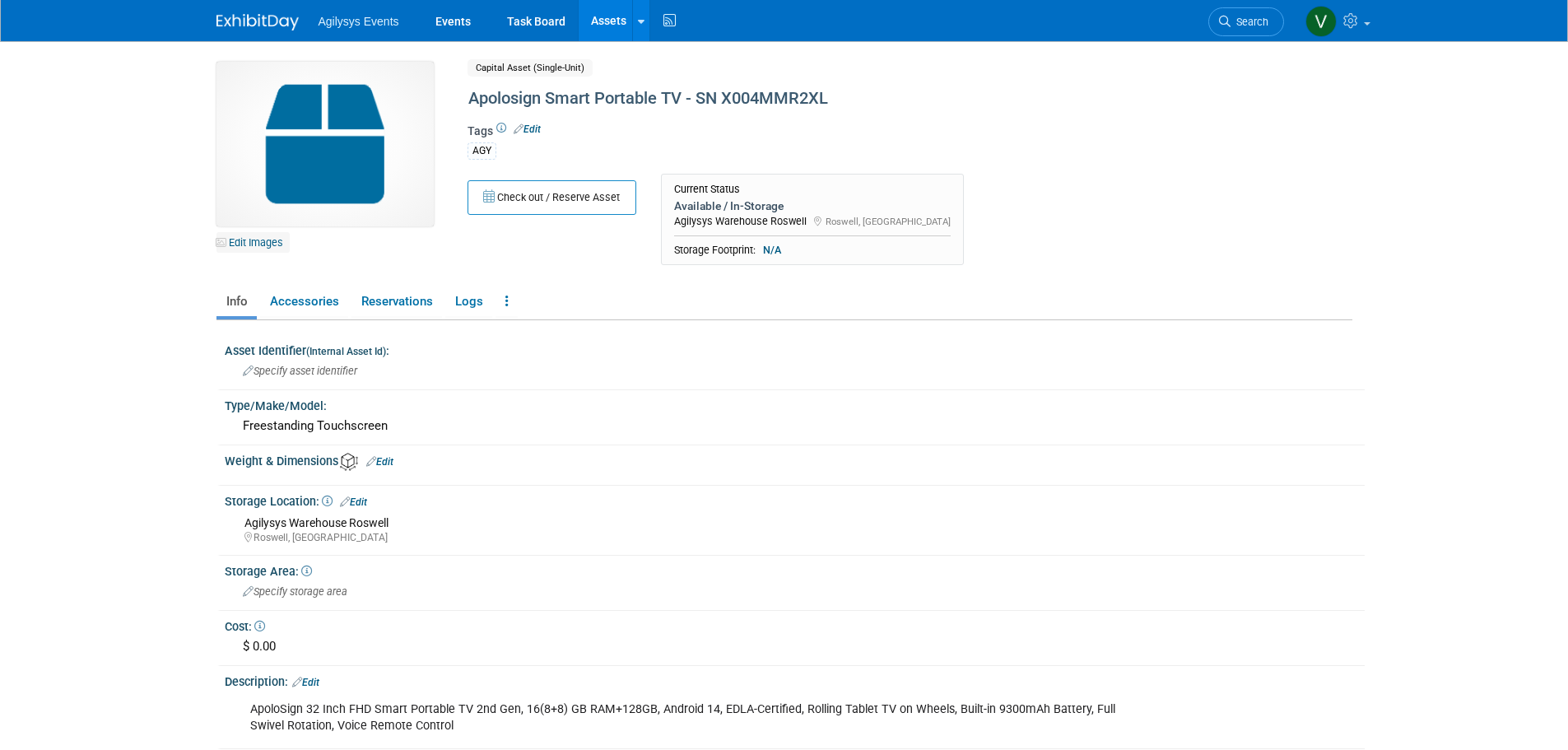
click at [275, 246] on link "Edit Images" at bounding box center [253, 242] width 73 height 21
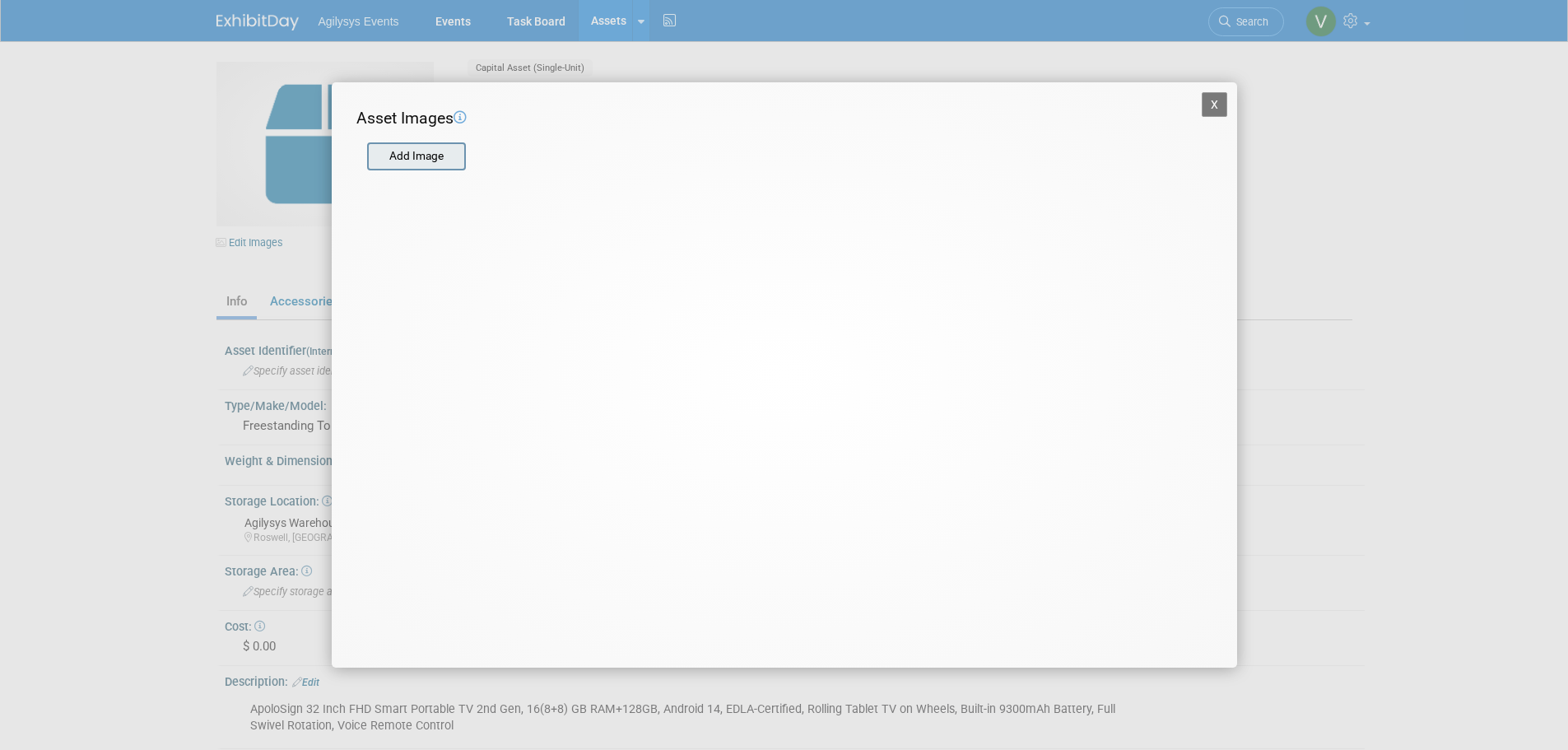
click at [435, 154] on input "file" at bounding box center [366, 156] width 196 height 24
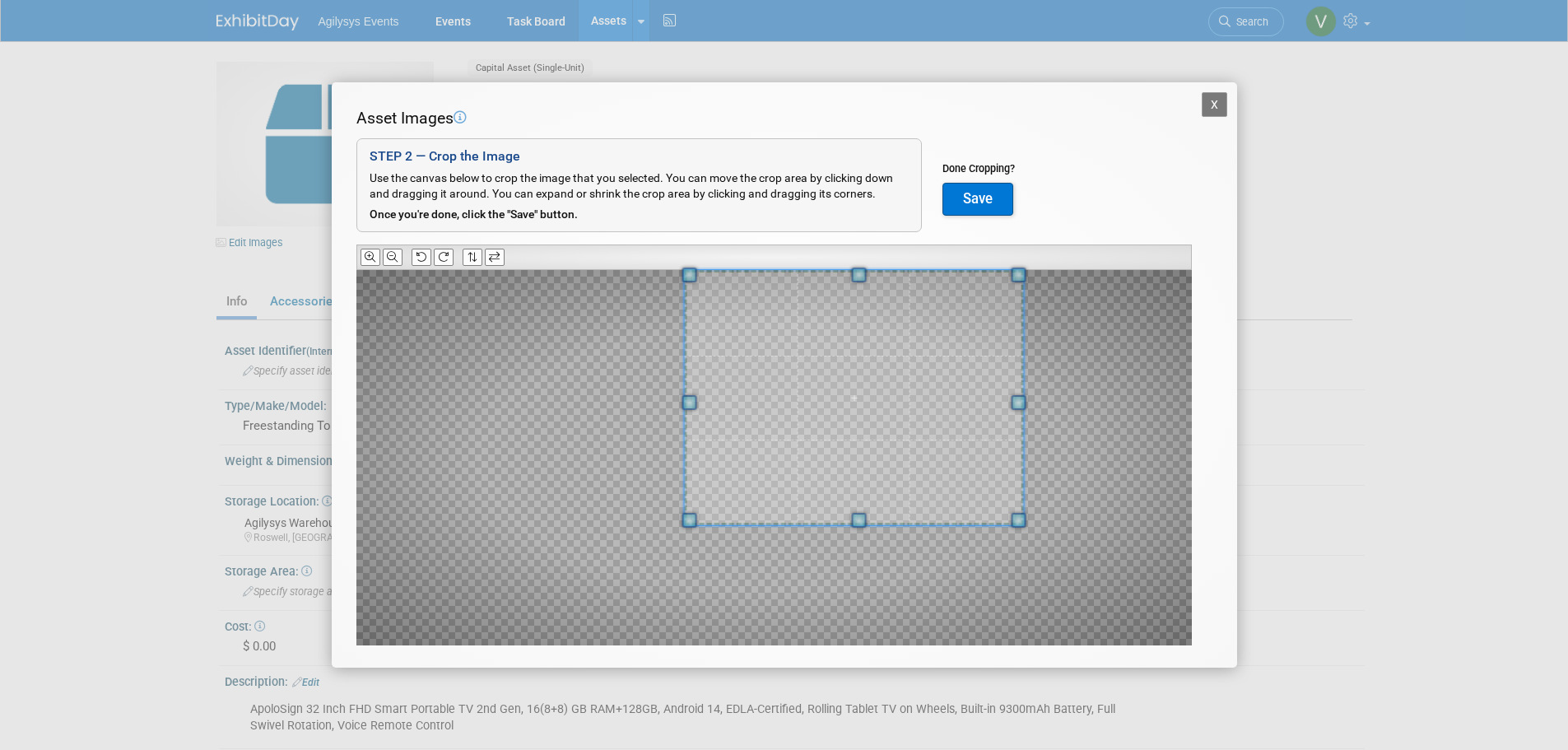
click at [962, 262] on div "Asset Images Add Image STEP 2 — Crop the Image Use the canvas below to crop the…" at bounding box center [784, 402] width 856 height 590
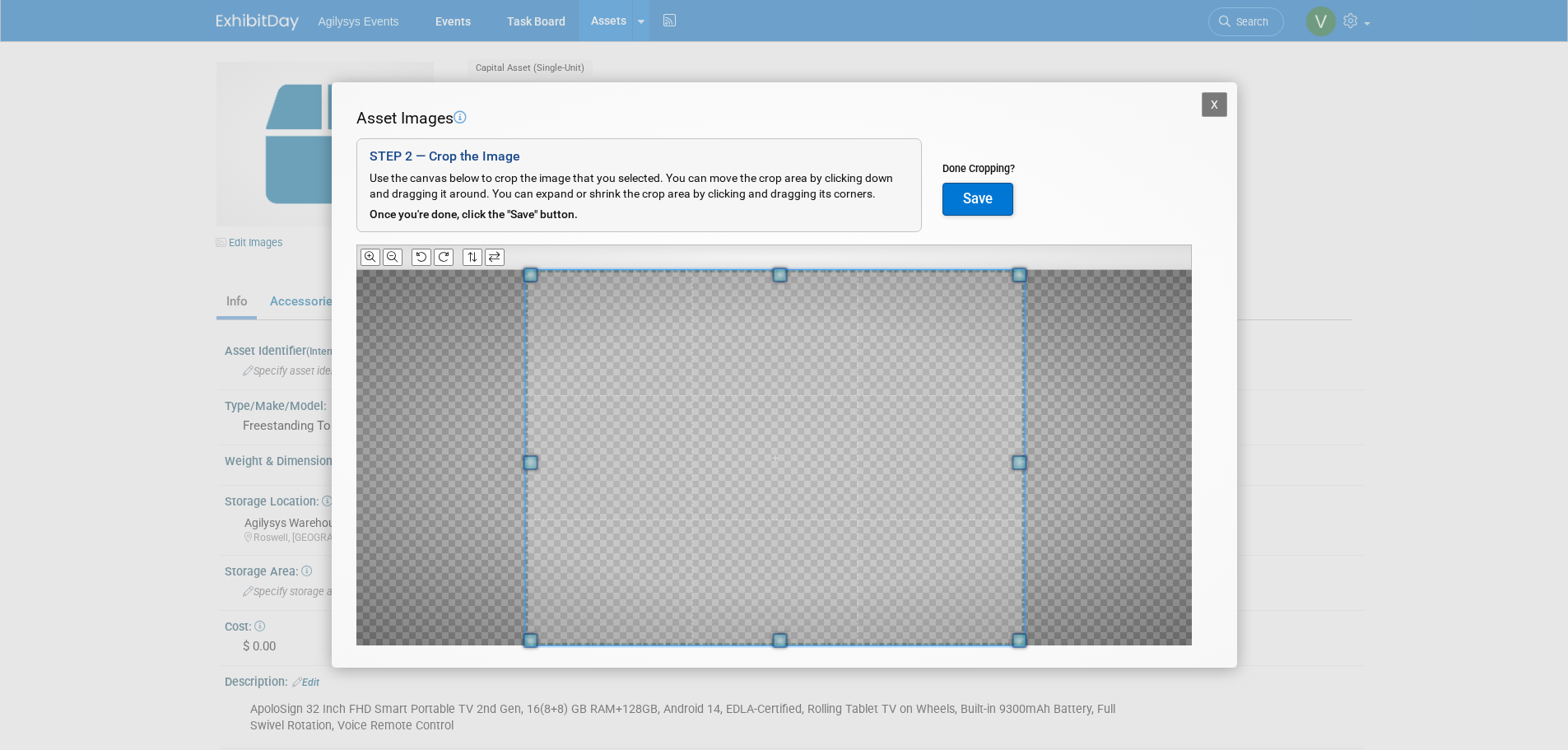
click at [526, 647] on span at bounding box center [529, 640] width 15 height 15
click at [981, 199] on button "Save" at bounding box center [977, 199] width 70 height 33
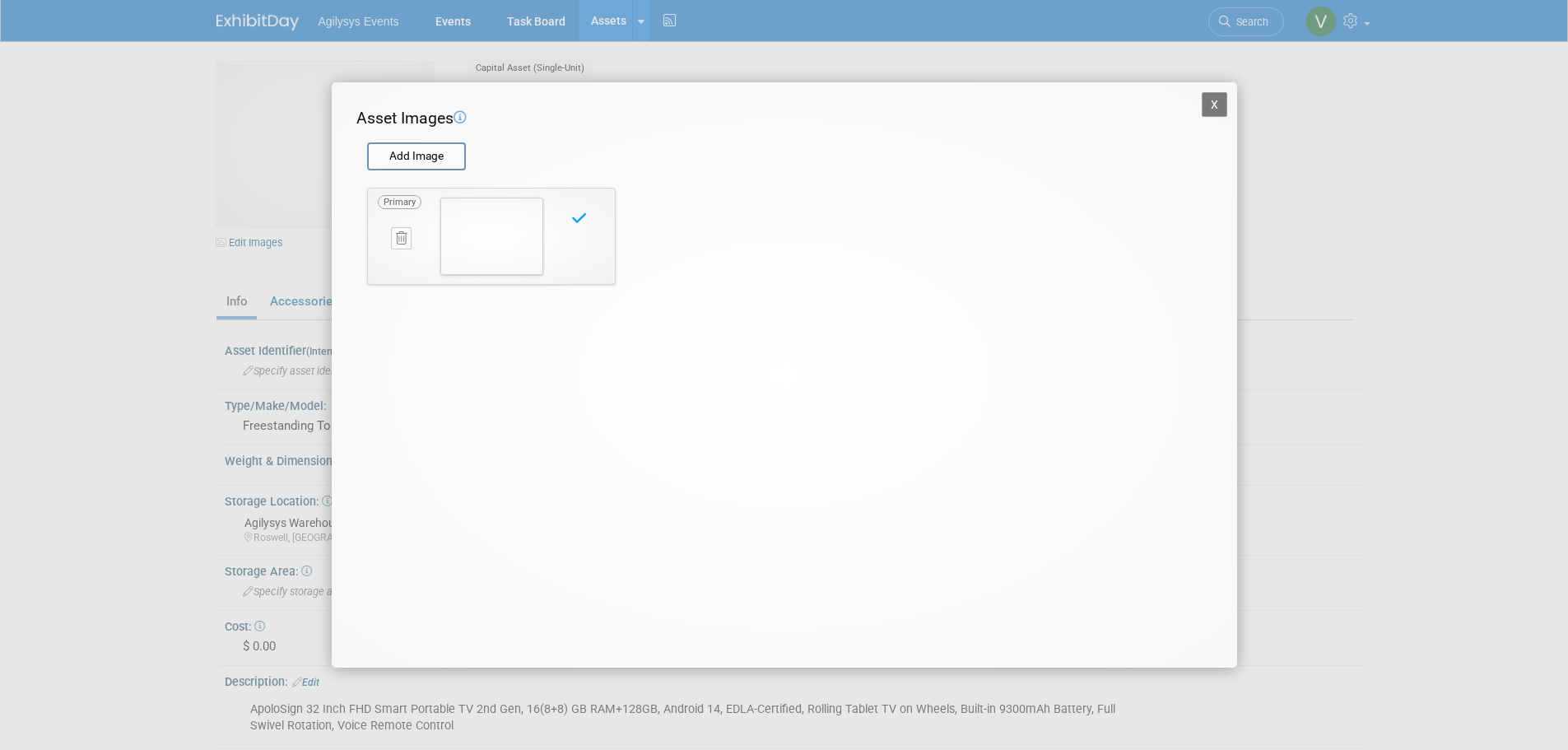
click at [1214, 102] on button "X" at bounding box center [1215, 104] width 26 height 24
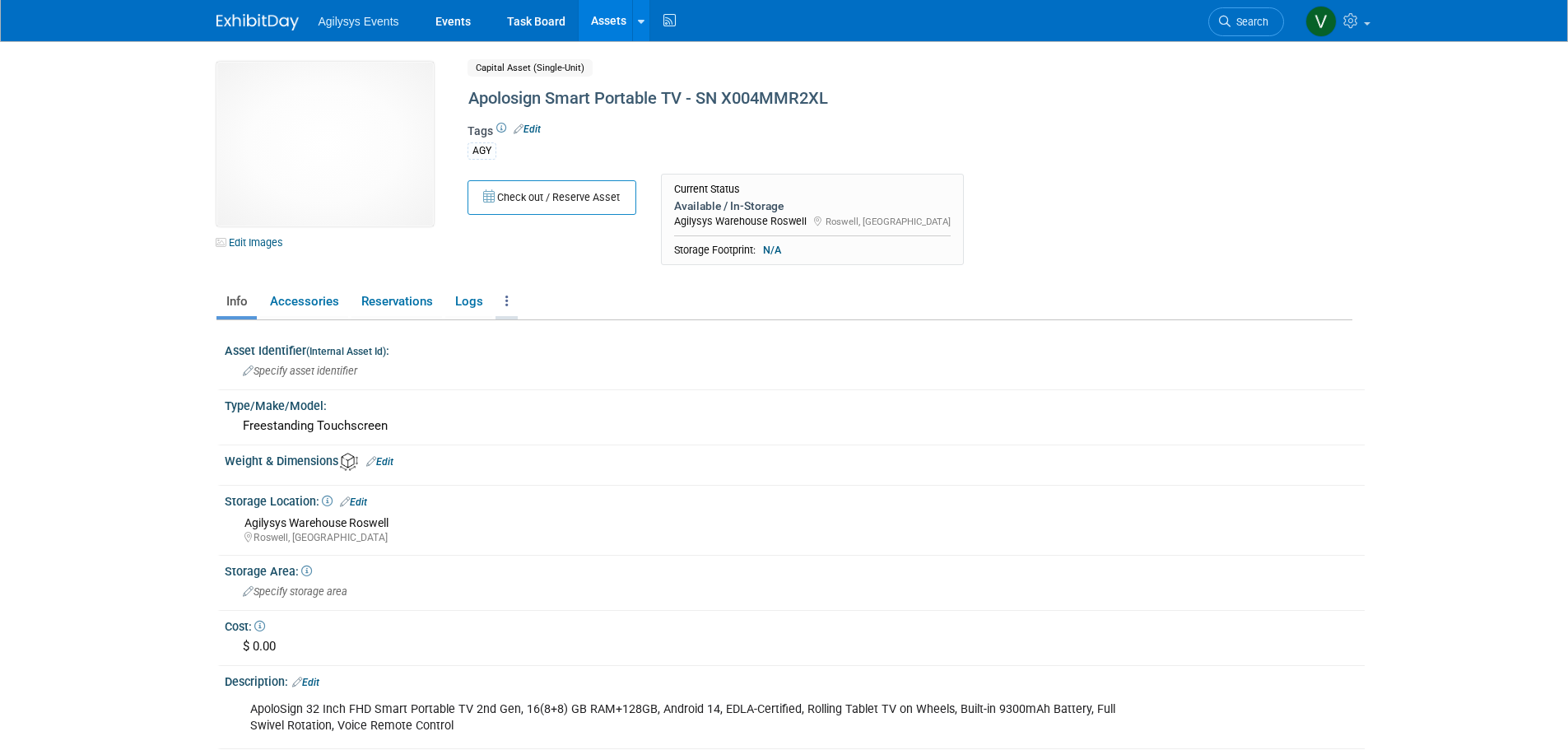
click at [506, 306] on icon at bounding box center [507, 301] width 3 height 13
click at [558, 359] on link "Copy/Duplicate Asset" at bounding box center [566, 362] width 144 height 28
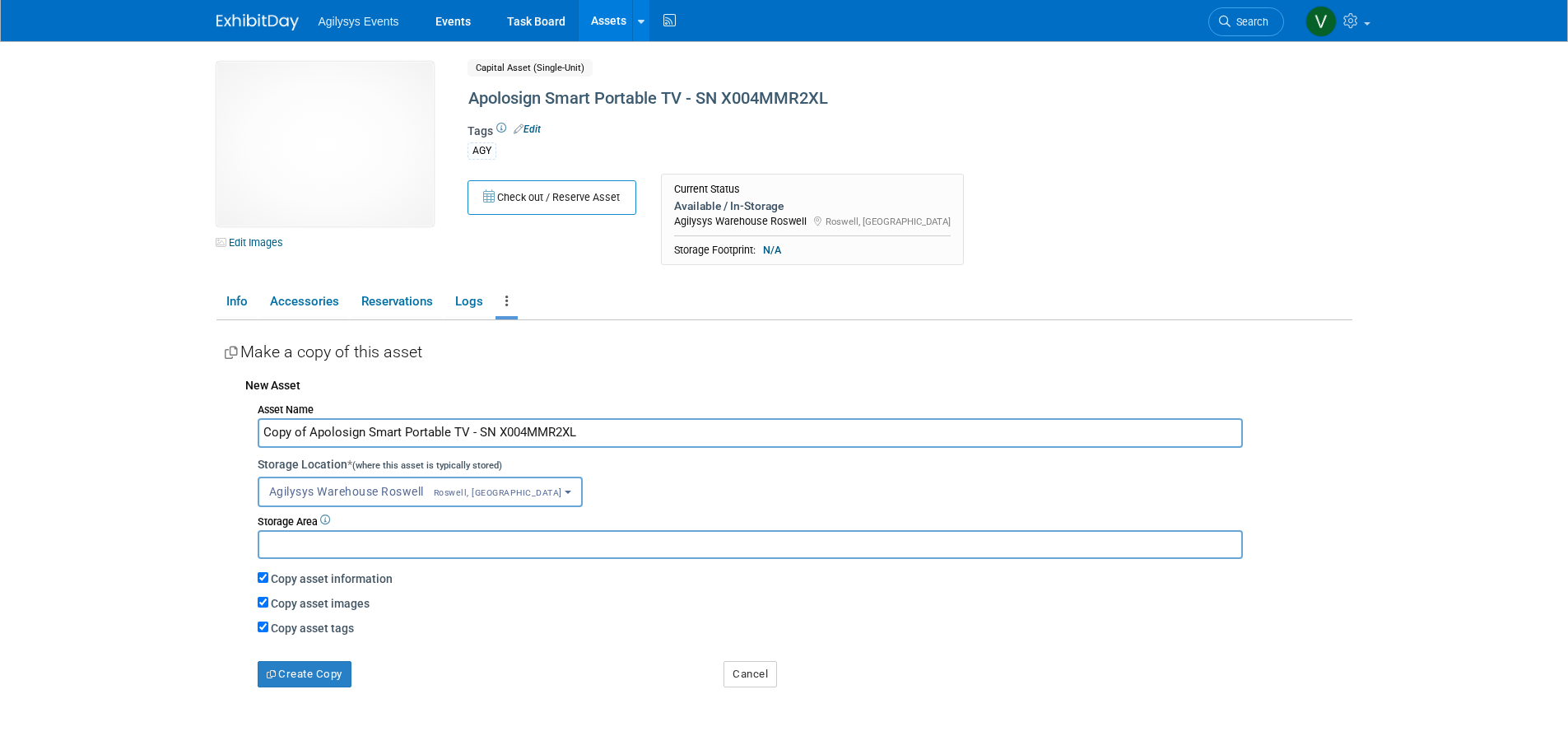
drag, startPoint x: 309, startPoint y: 428, endPoint x: 190, endPoint y: 438, distance: 119.4
click at [190, 438] on body "Agilysys Events Events Task Board Assets New Asset" at bounding box center [784, 375] width 1568 height 750
type input "Apolosign Smart Portable TV - SN X004MMR2XL"
click at [149, 611] on body "Agilysys Events Events Task Board Assets New Asset" at bounding box center [784, 375] width 1568 height 750
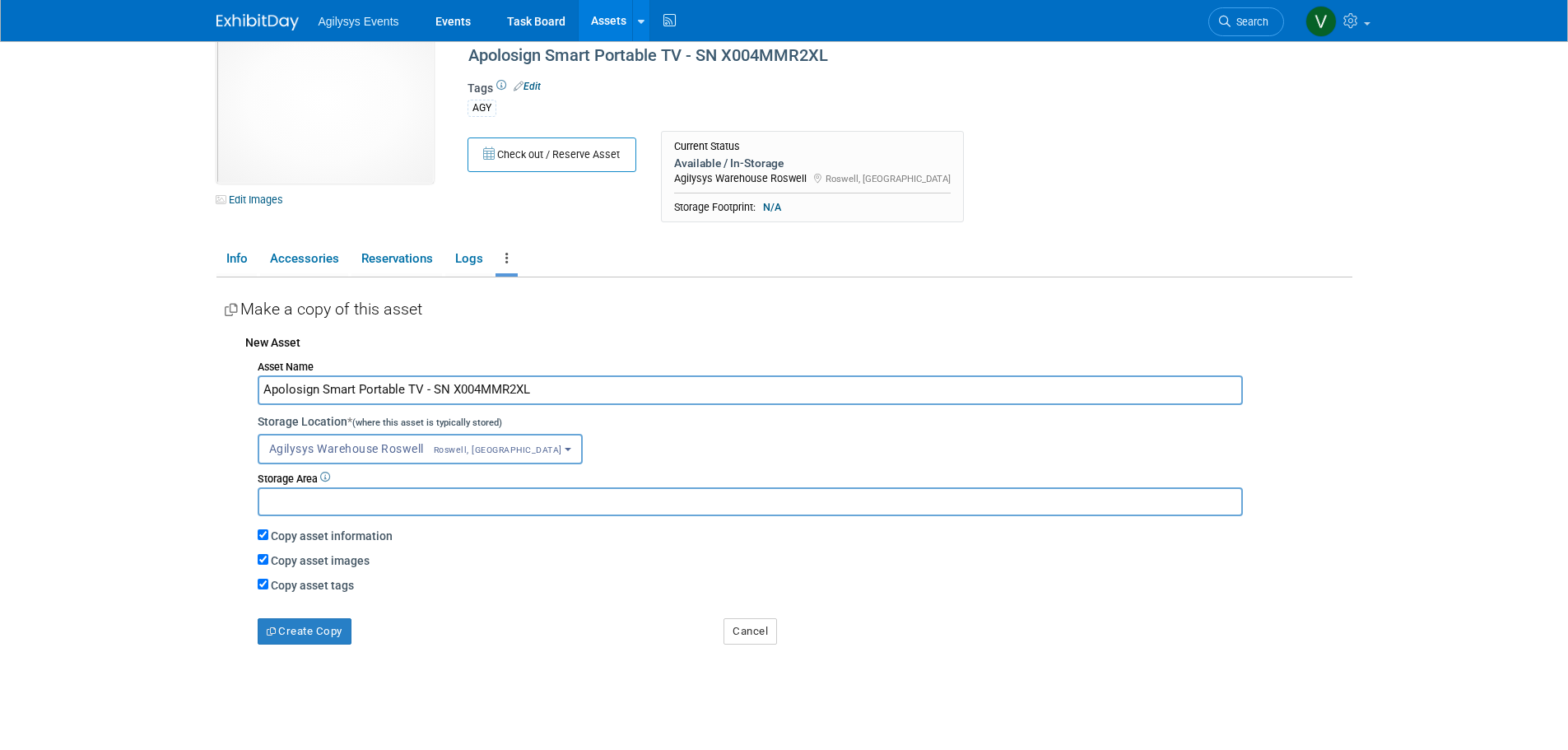
scroll to position [82, 0]
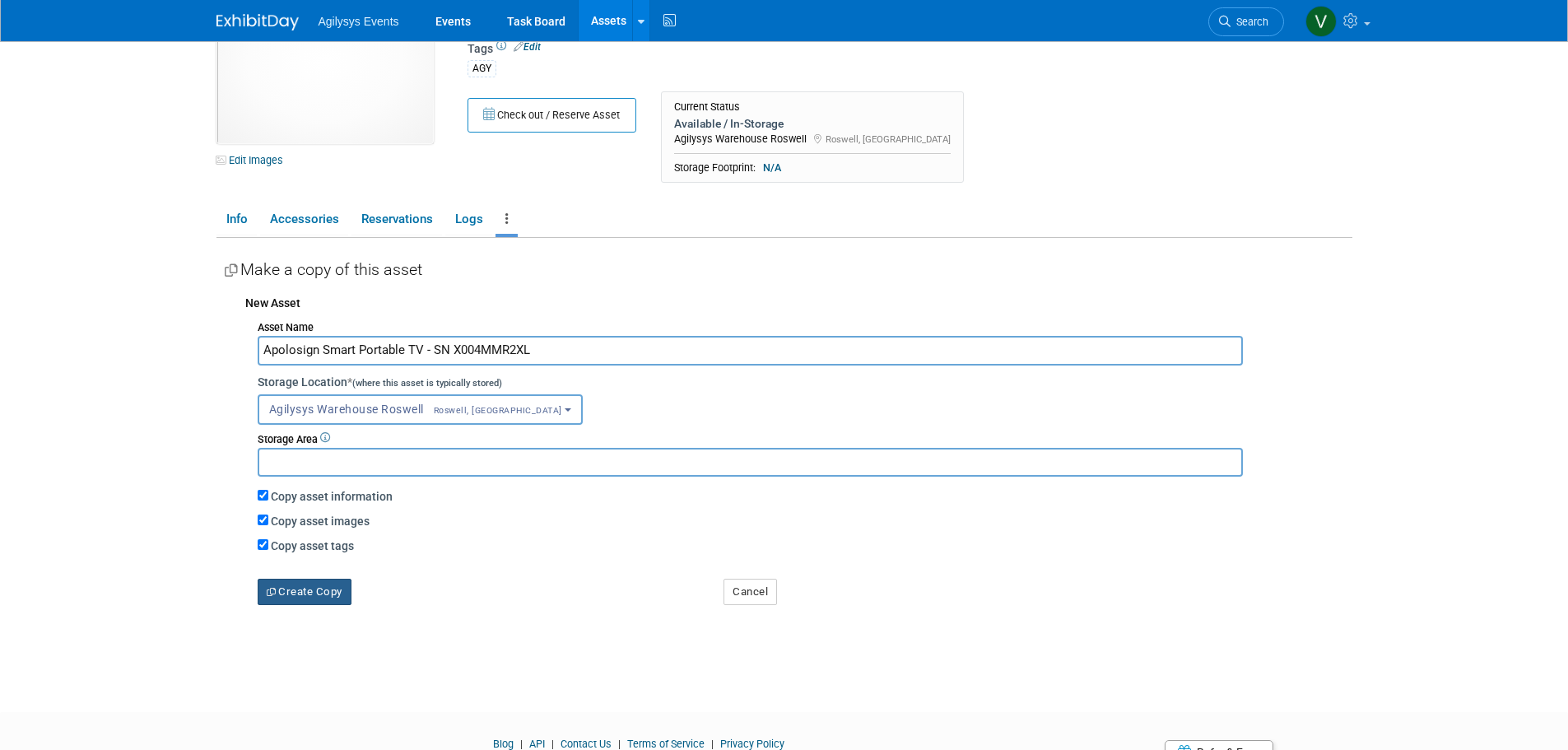
click at [313, 597] on button "Create Copy" at bounding box center [305, 592] width 94 height 26
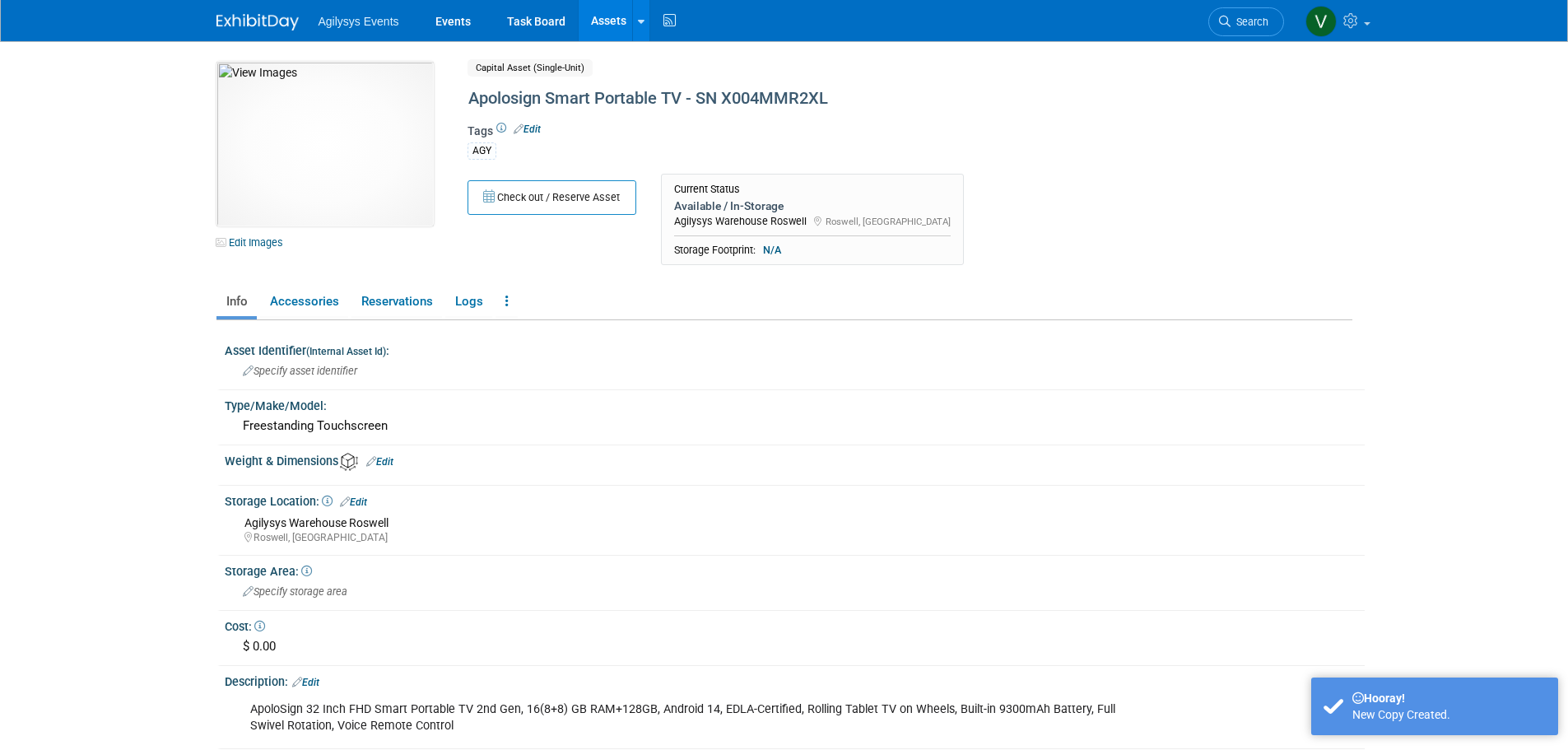
click at [612, 10] on link "Assets" at bounding box center [609, 21] width 61 height 41
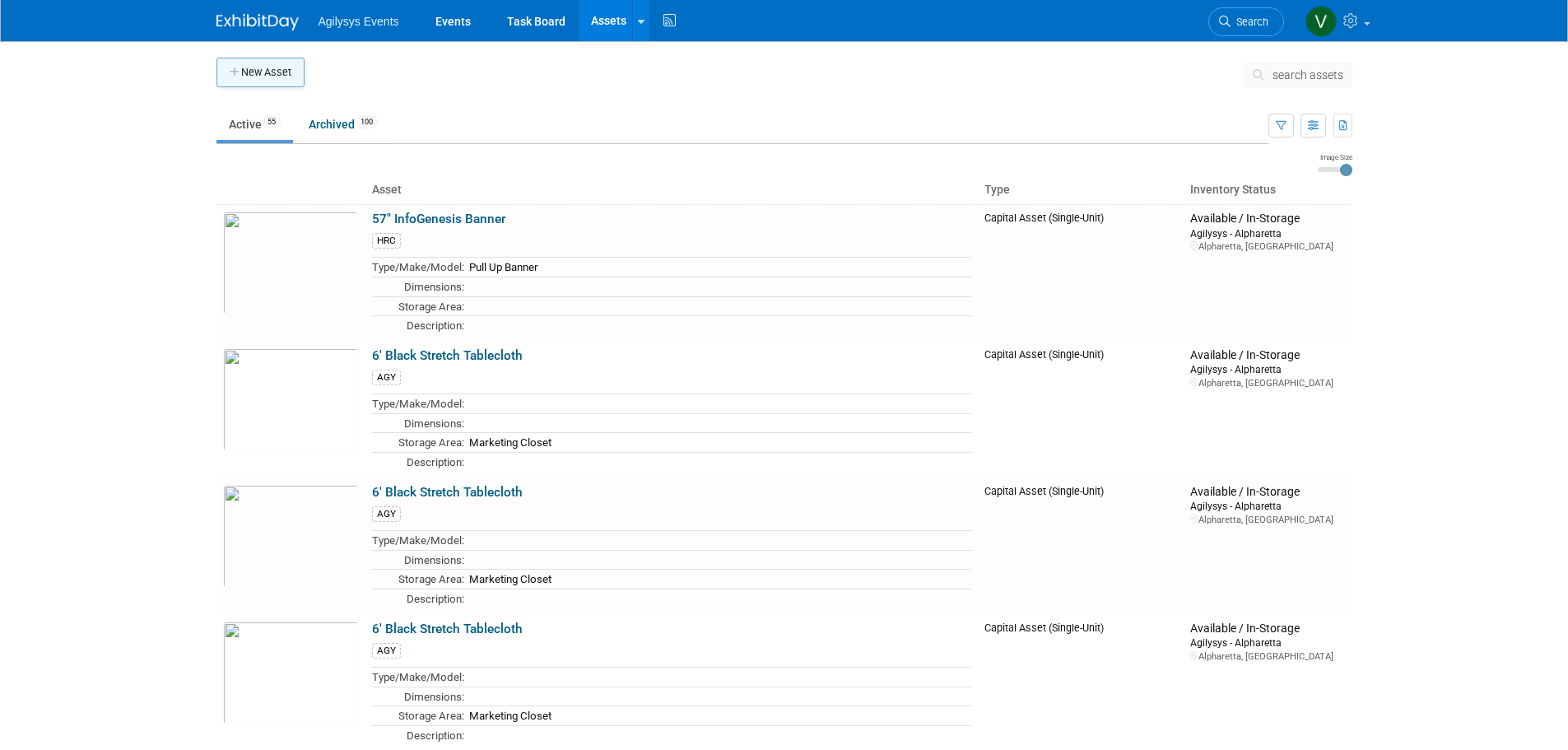
click at [285, 79] on button "New Asset" at bounding box center [261, 72] width 88 height 29
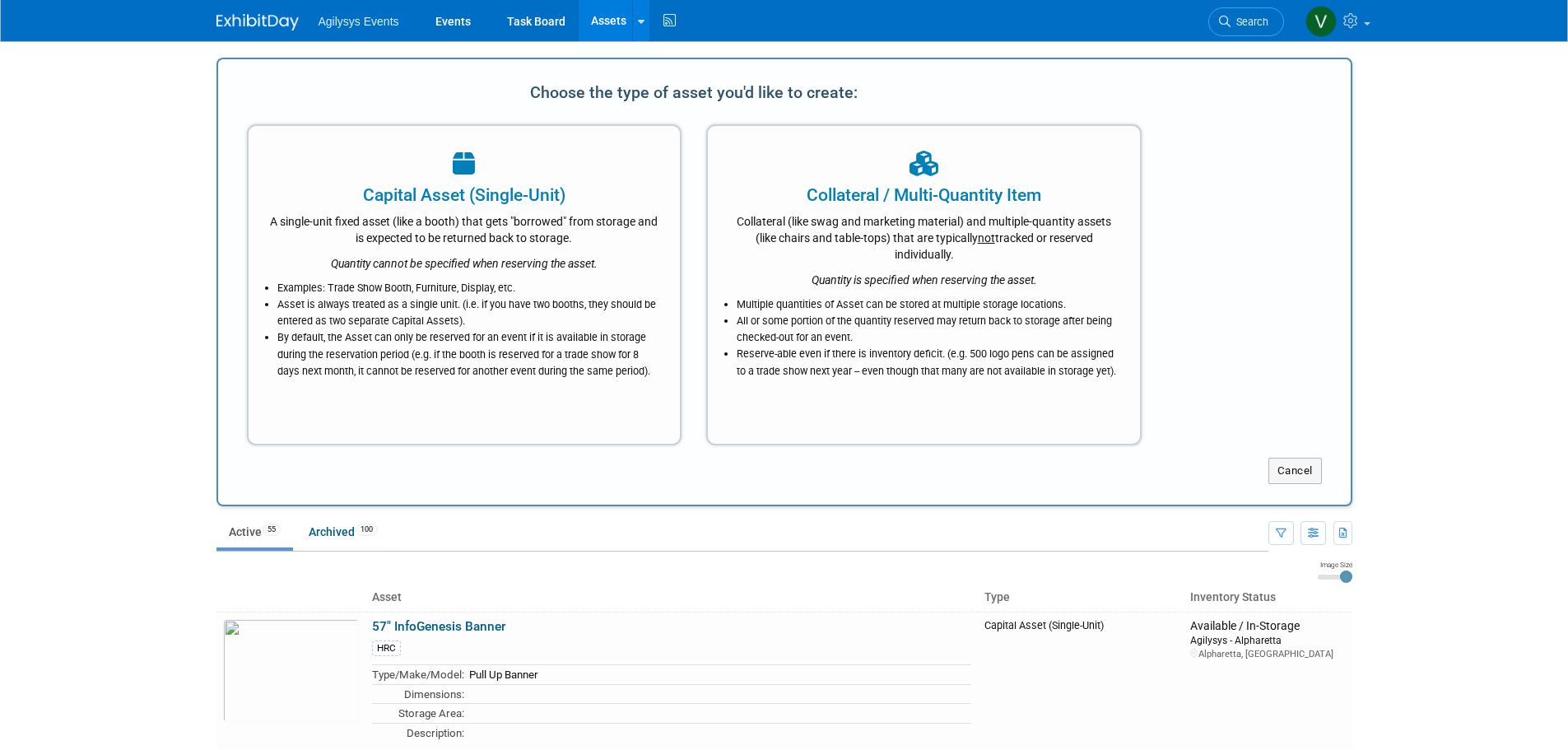
click at [511, 243] on div "A single-unit fixed asset (like a booth) that gets "borrowed" from storage and …" at bounding box center [465, 227] width 391 height 39
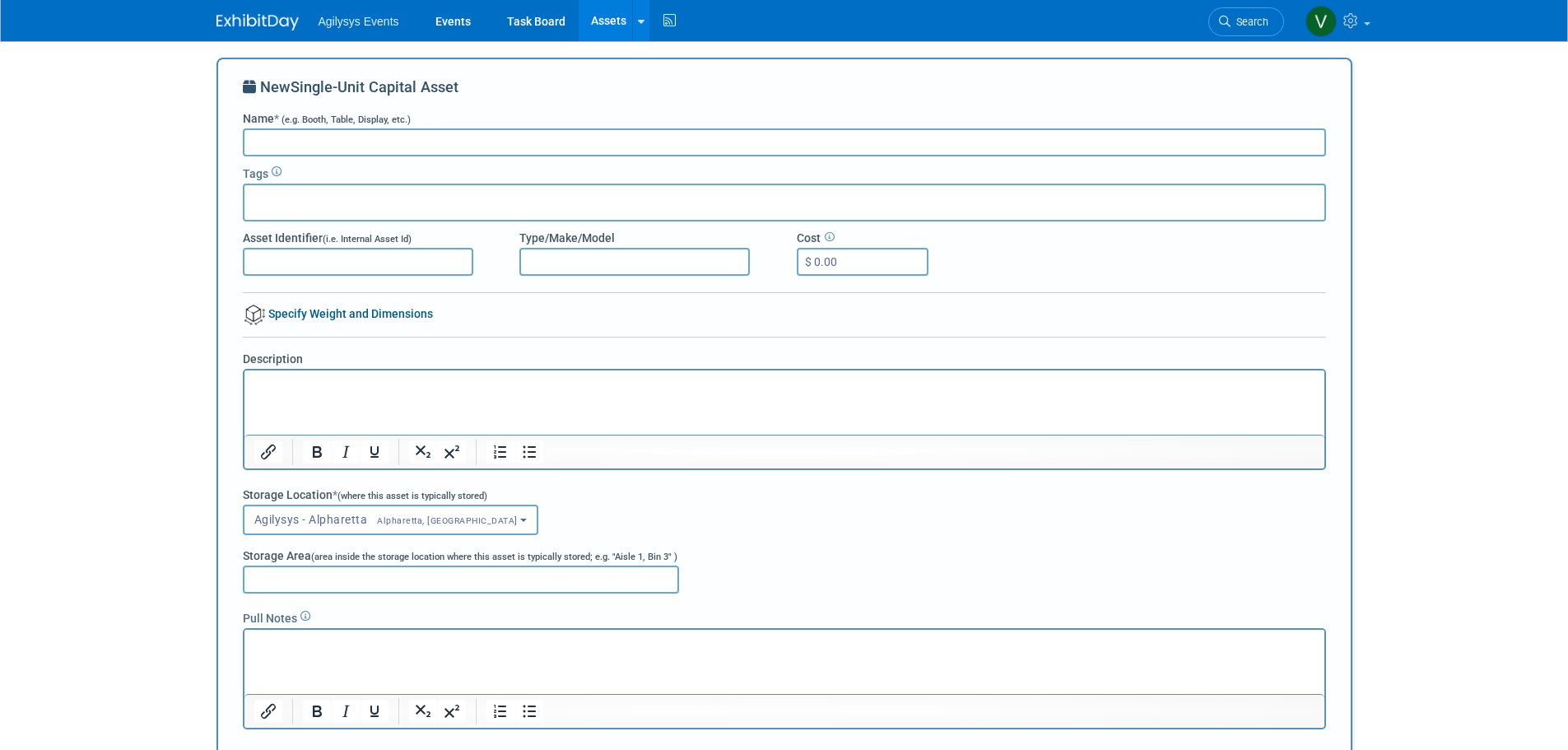
click at [295, 262] on input "Asset Identifier (i.e. Internal Asset Id)" at bounding box center [358, 262] width 230 height 28
drag, startPoint x: 295, startPoint y: 262, endPoint x: 566, endPoint y: 255, distance: 271.1
click at [560, 249] on input "Type/Make/Model" at bounding box center [635, 262] width 230 height 28
click at [566, 255] on input "Type/Make/Model" at bounding box center [635, 262] width 230 height 28
paste input "briefcase touchscreen"
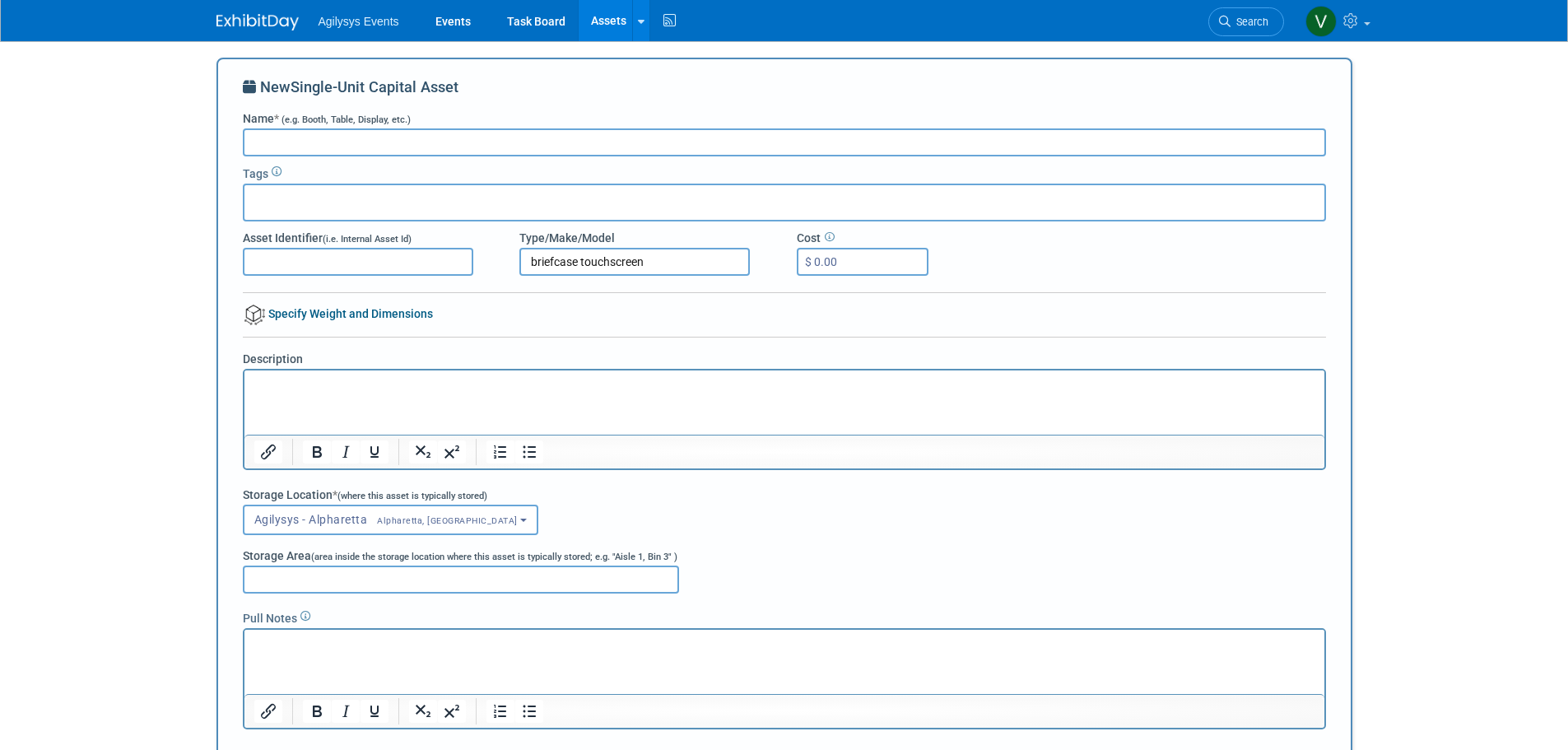
click at [536, 259] on input "briefcase touchscreen" at bounding box center [635, 262] width 230 height 28
click at [594, 260] on input "Briefcase touchscreen" at bounding box center [635, 262] width 230 height 28
click at [590, 264] on input "Briefcase touchscreen" at bounding box center [635, 262] width 230 height 28
click at [586, 261] on input "Briefcase touchscreen" at bounding box center [635, 262] width 230 height 28
click at [587, 261] on input "Briefcase touchscreen" at bounding box center [635, 262] width 230 height 28
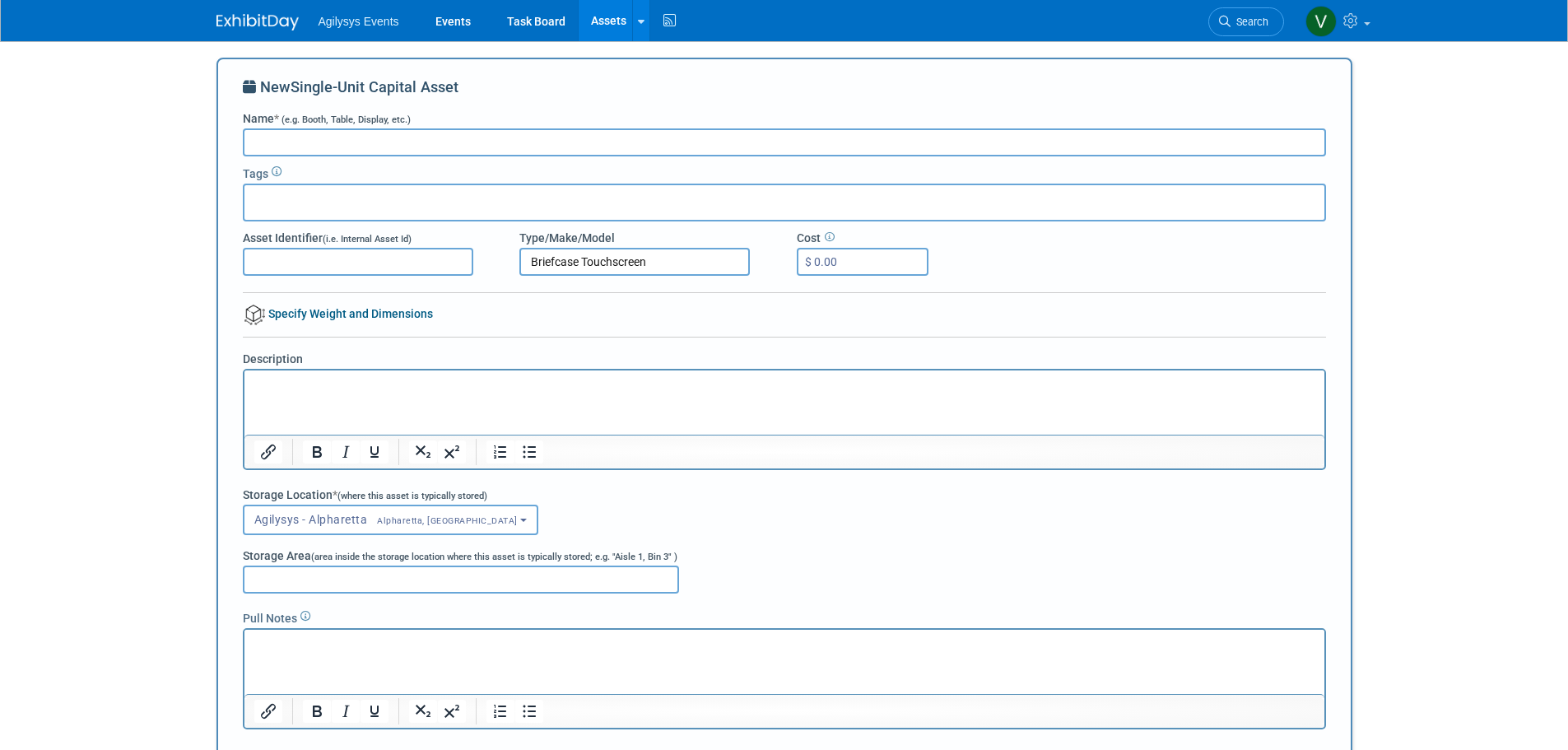
type input "Briefcase Touchscreen"
drag, startPoint x: 242, startPoint y: 137, endPoint x: 264, endPoint y: 136, distance: 22.0
click at [243, 136] on input "Name * (e.g. Booth, Table, Display, etc.)" at bounding box center [784, 142] width 1083 height 28
click at [264, 136] on input "Name * (e.g. Booth, Table, Display, etc.)" at bounding box center [784, 142] width 1083 height 28
paste input "MP Pixcase Portable Entertainment System"
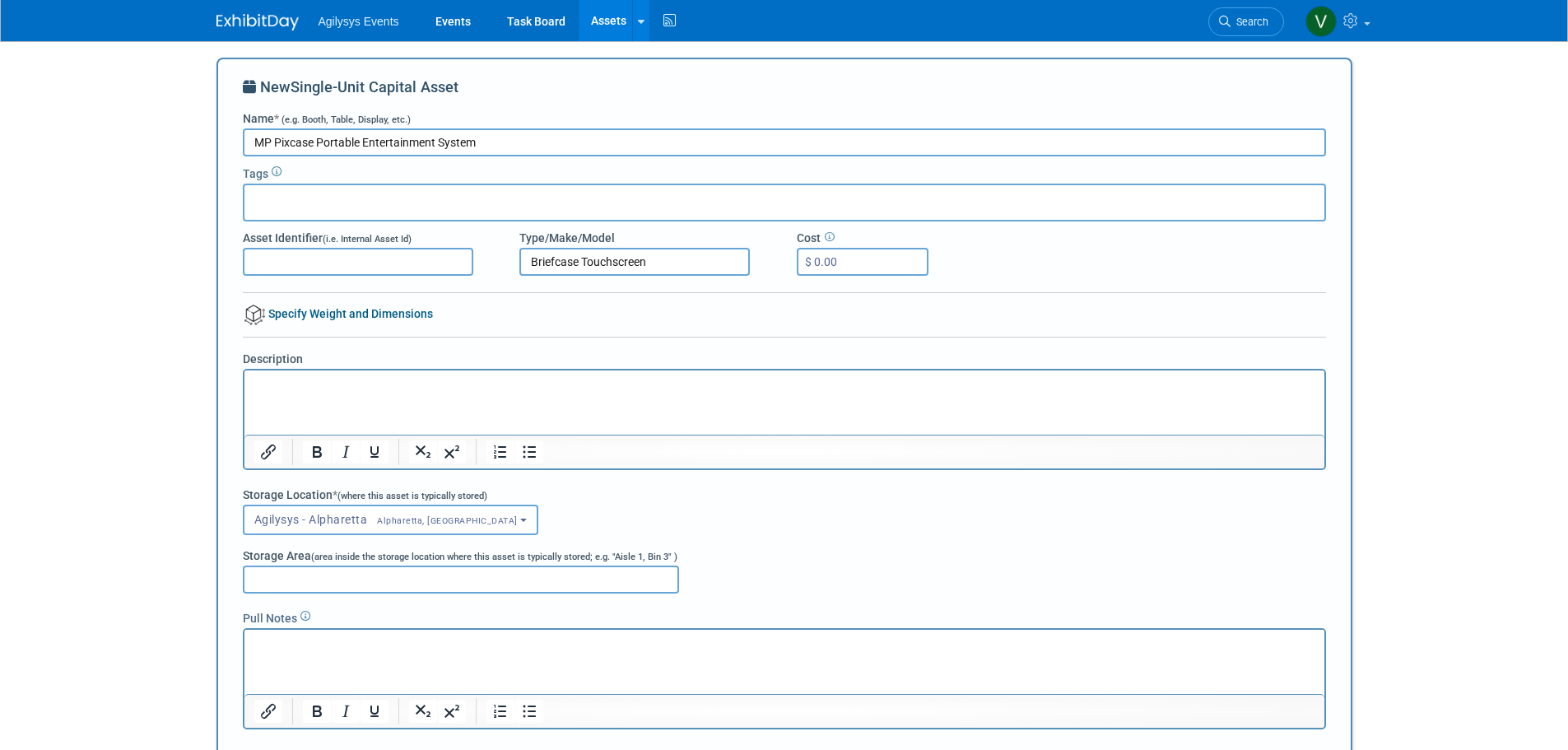
type input "MP Pixcase Portable Entertainment System"
click at [317, 201] on input "text" at bounding box center [316, 199] width 132 height 17
click at [268, 239] on div "AGY" at bounding box center [309, 237] width 133 height 23
type input "AGY"
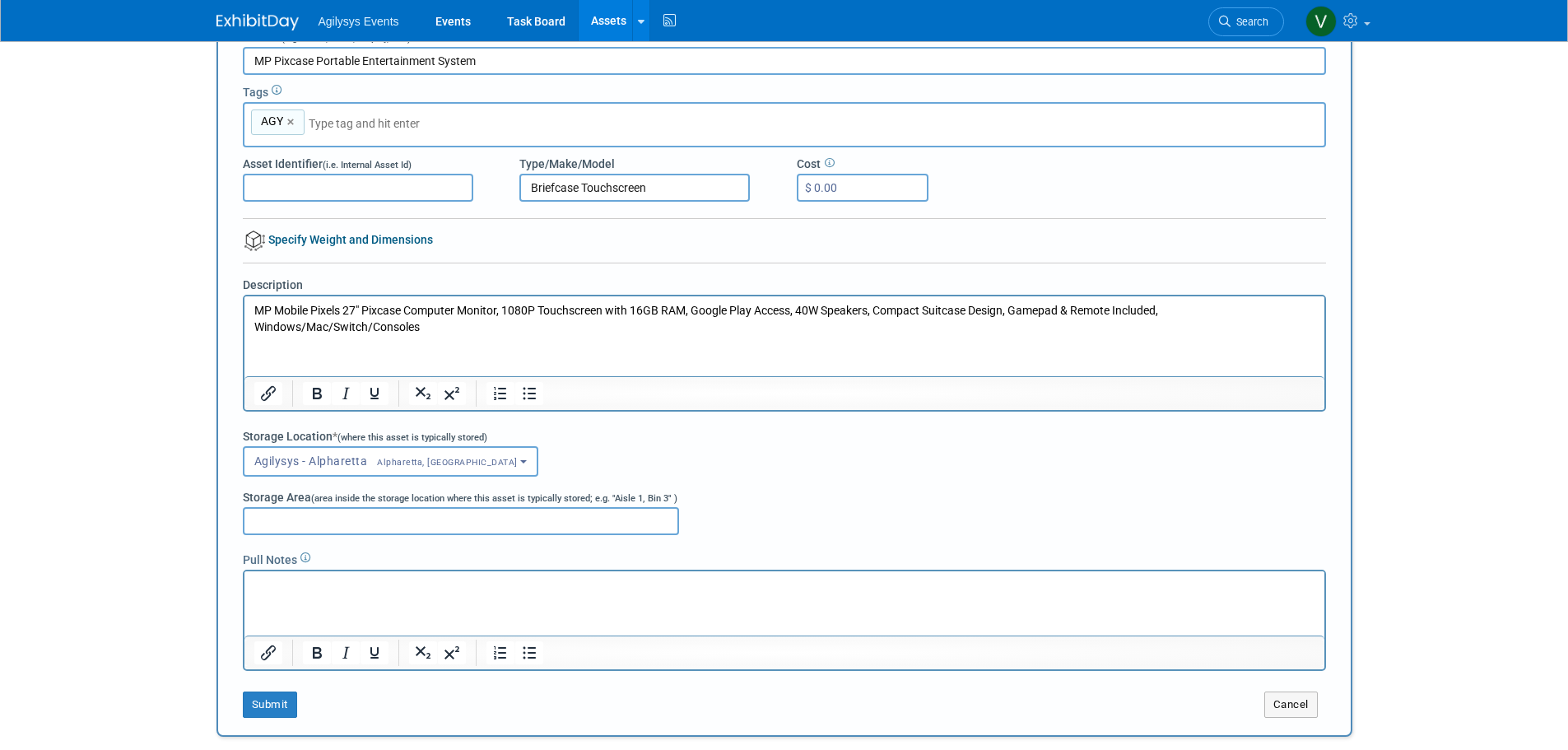
scroll to position [82, 0]
click at [412, 507] on input "Storage Area (area inside the storage location where this asset is typically st…" at bounding box center [461, 520] width 436 height 28
click at [391, 464] on span "Alpharetta, GA" at bounding box center [442, 461] width 150 height 11
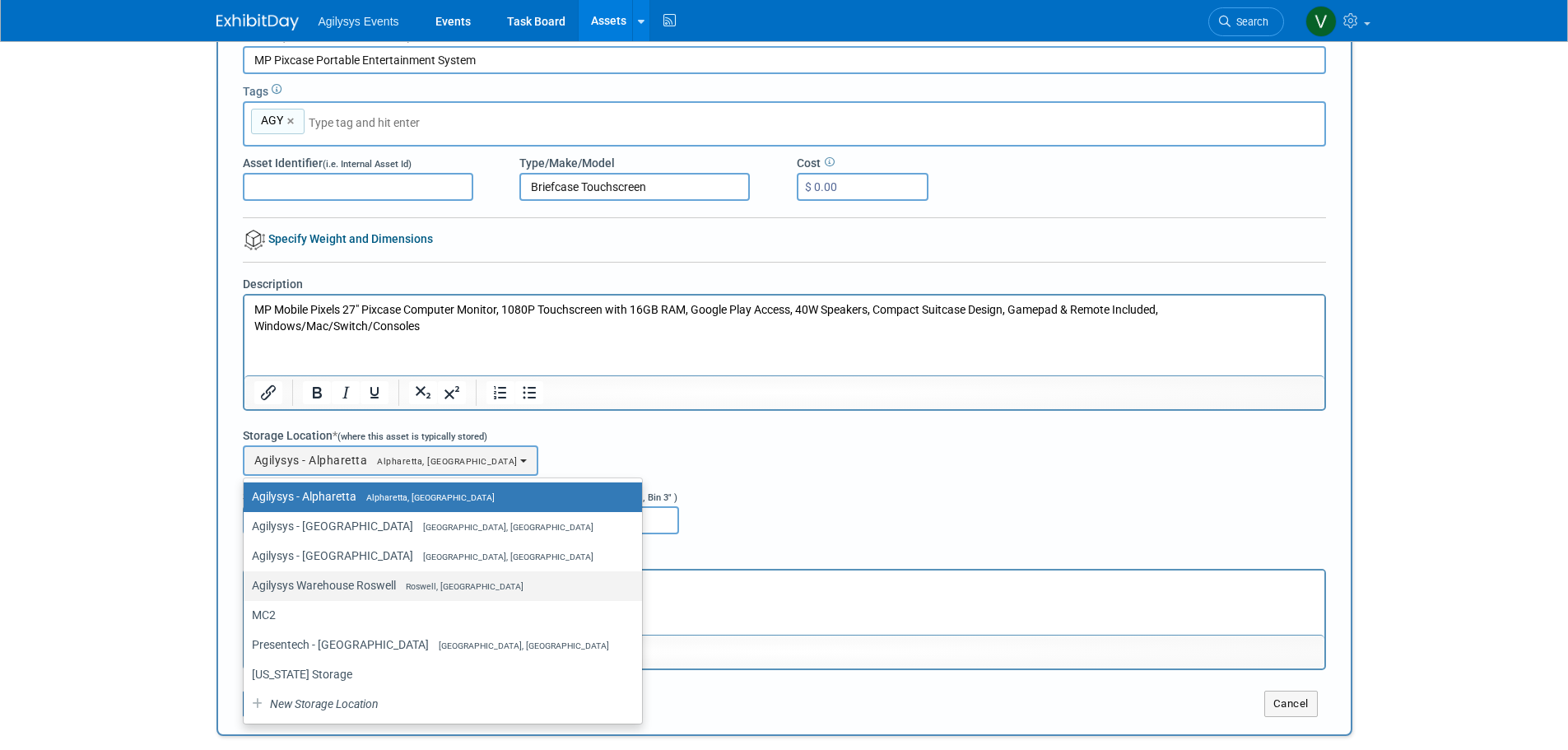
drag, startPoint x: 337, startPoint y: 590, endPoint x: 92, endPoint y: 19, distance: 621.3
click at [337, 590] on label "Agilysys Warehouse Roswell Roswell, GA" at bounding box center [438, 585] width 374 height 21
click at [246, 590] on input "Agilysys Warehouse Roswell Roswell, GA" at bounding box center [240, 585] width 11 height 11
select select "11224119"
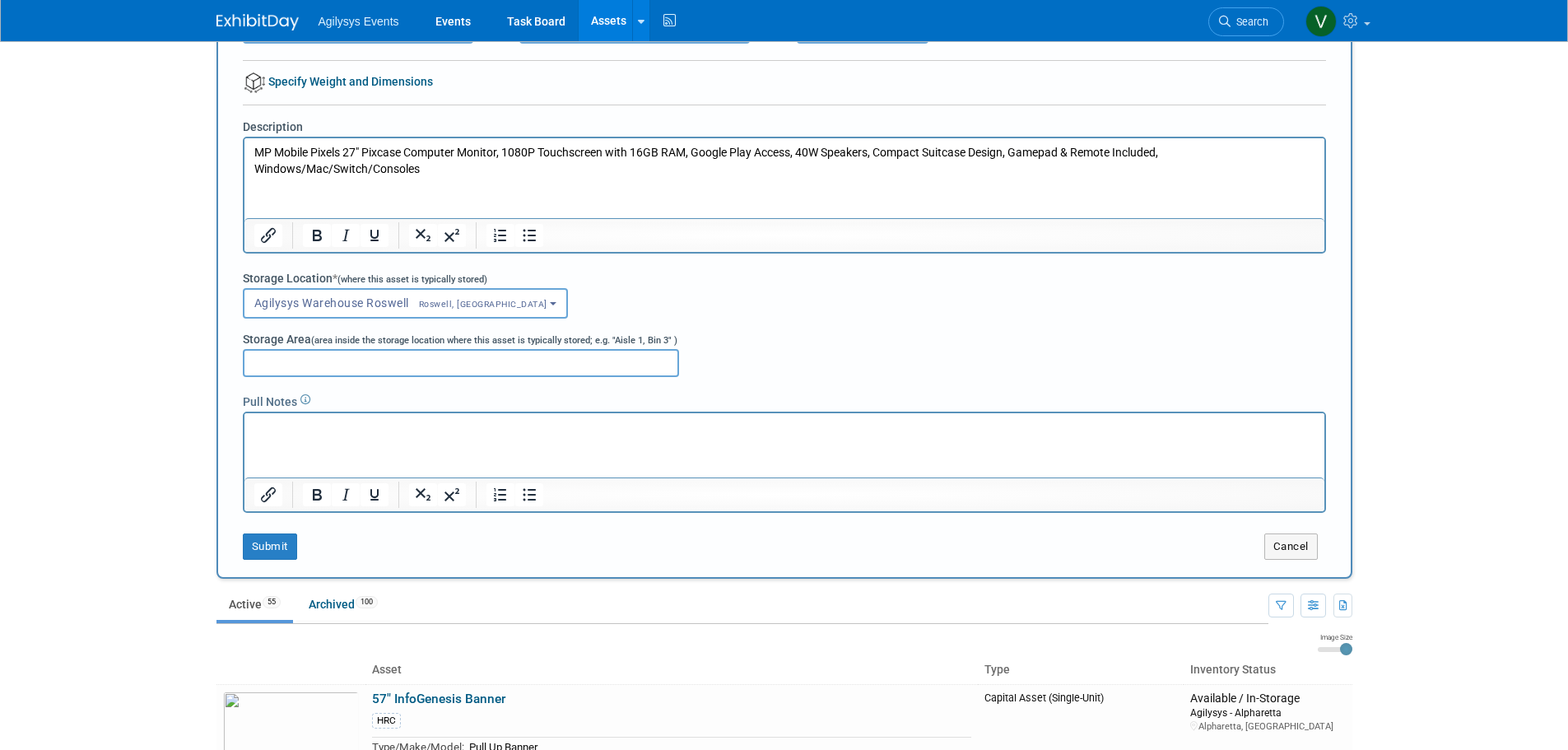
scroll to position [247, 0]
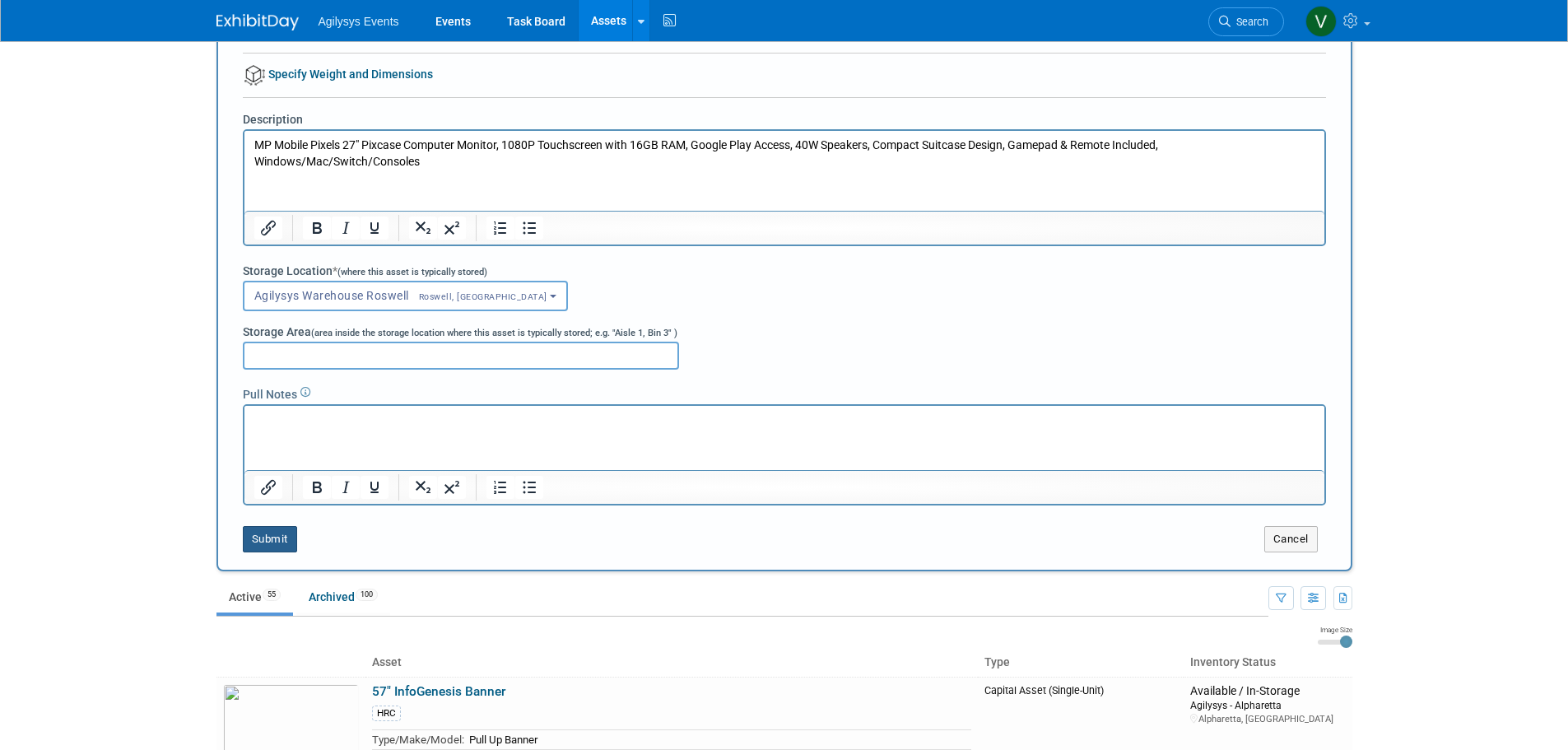
click at [268, 549] on button "Submit" at bounding box center [270, 539] width 55 height 26
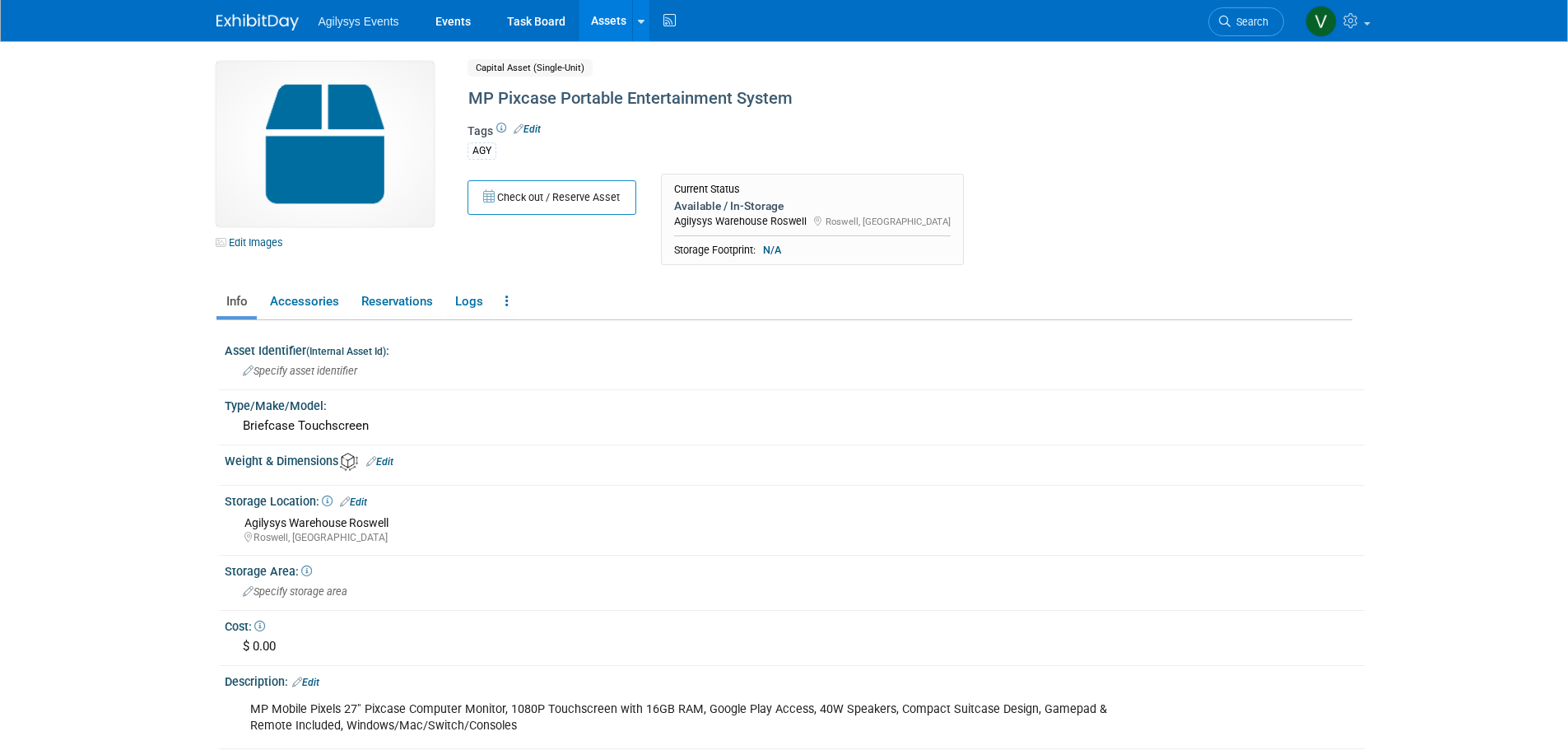
click at [265, 252] on div "Edit Images Capital Asset (Single-Unit) Shared MP Pixcase Portable Entertainmen…" at bounding box center [784, 167] width 1160 height 212
click at [265, 243] on link "Edit Images" at bounding box center [253, 242] width 73 height 21
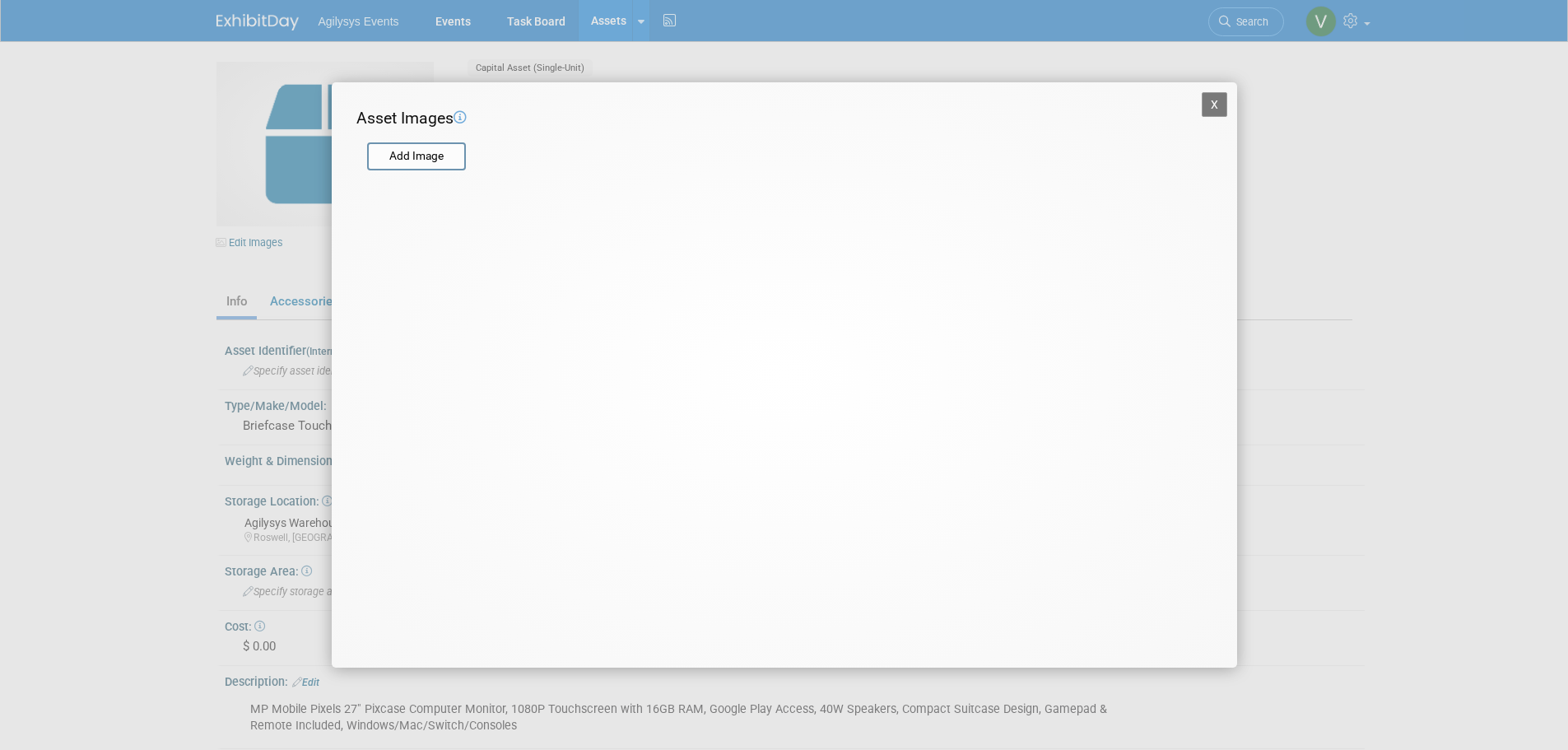
click at [436, 139] on form "Add Image" at bounding box center [774, 148] width 836 height 37
click at [429, 154] on input "file" at bounding box center [366, 156] width 196 height 24
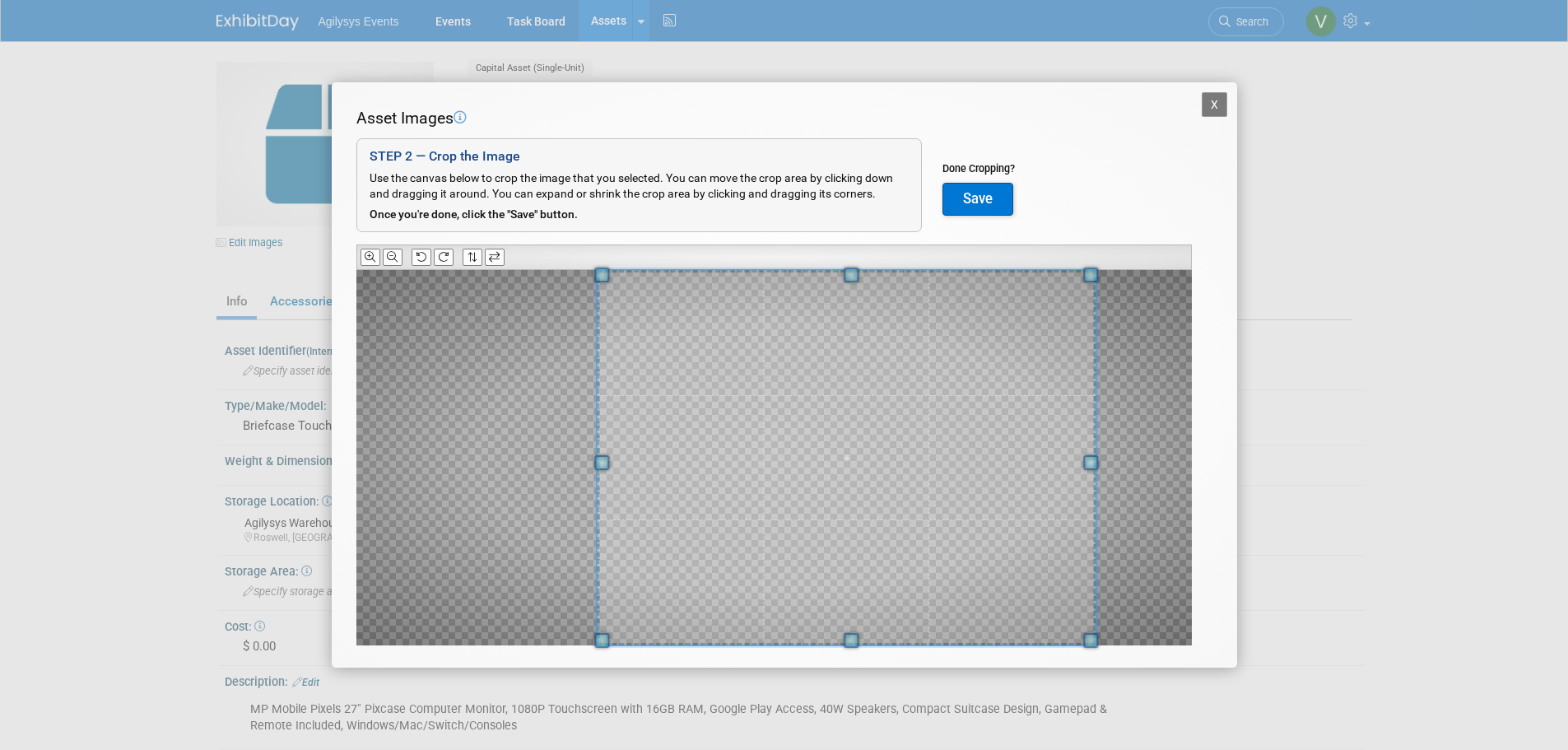
click at [1102, 205] on div "Asset Images Add Image STEP 2 — Crop the Image Use the canvas below to crop the…" at bounding box center [784, 402] width 856 height 590
click at [523, 655] on div "Asset Images Add Image STEP 2 — Crop the Image Use the canvas below to crop the…" at bounding box center [784, 402] width 856 height 590
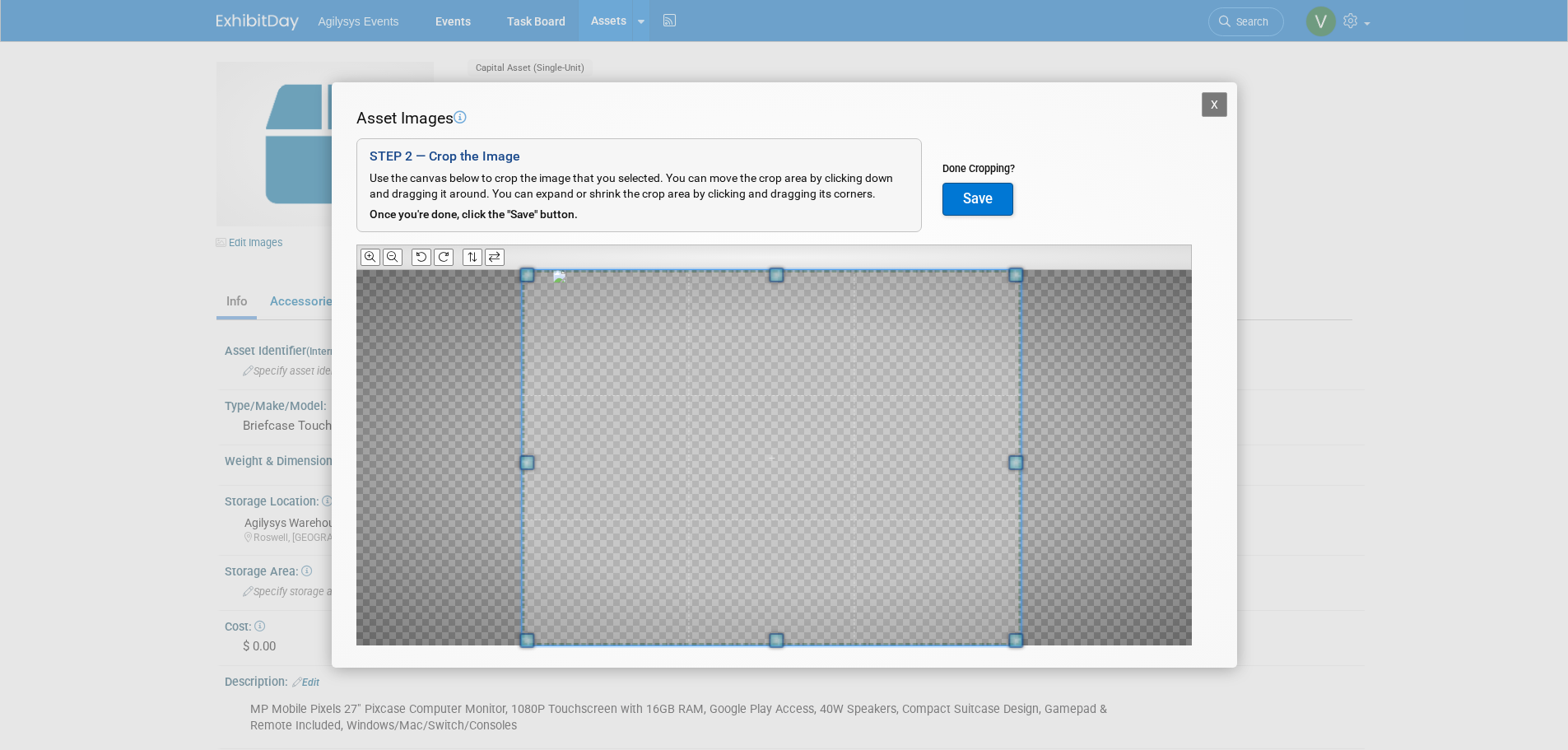
click at [670, 324] on span at bounding box center [770, 457] width 499 height 375
click at [1009, 199] on button "Save" at bounding box center [977, 199] width 70 height 33
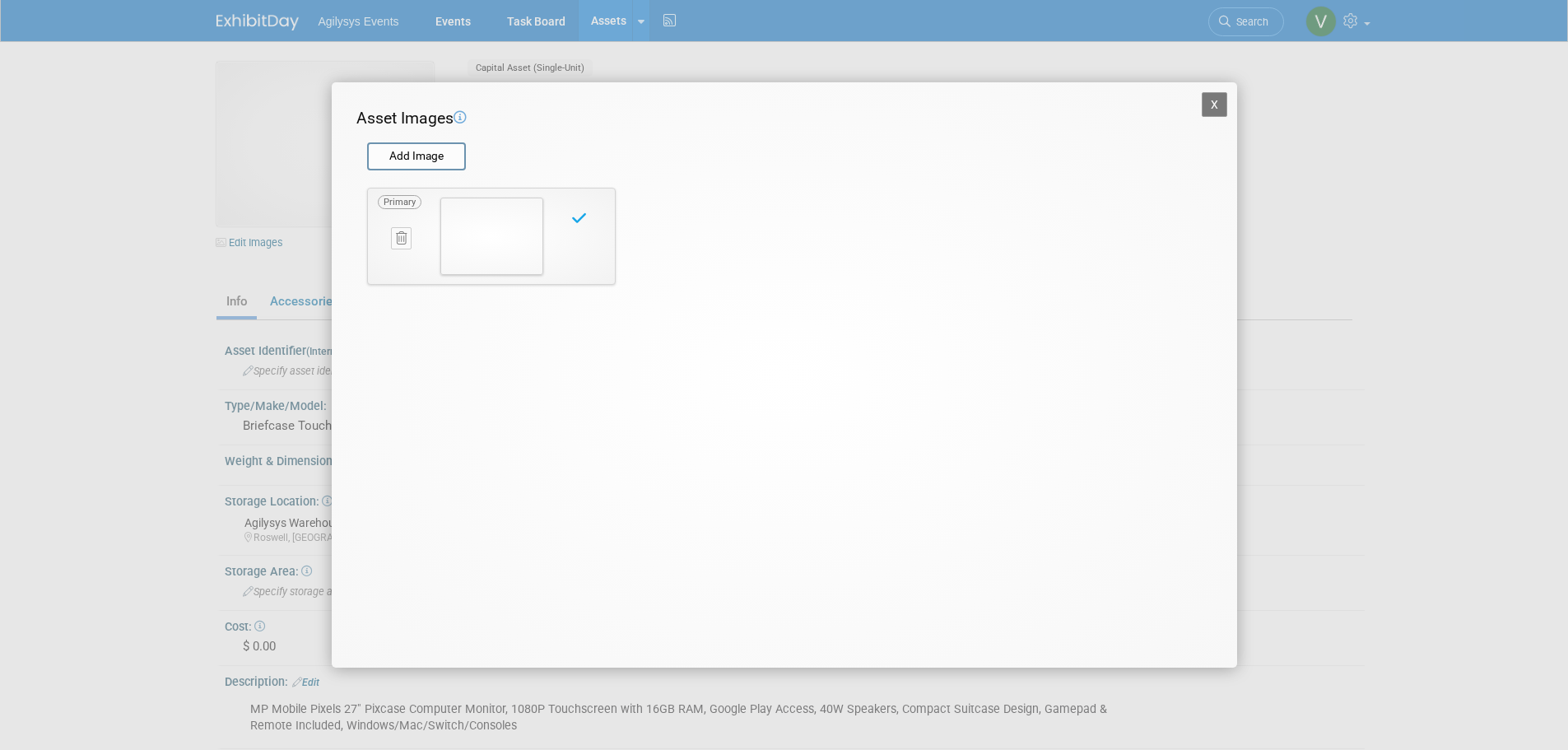
click at [1221, 115] on button "X" at bounding box center [1215, 104] width 26 height 24
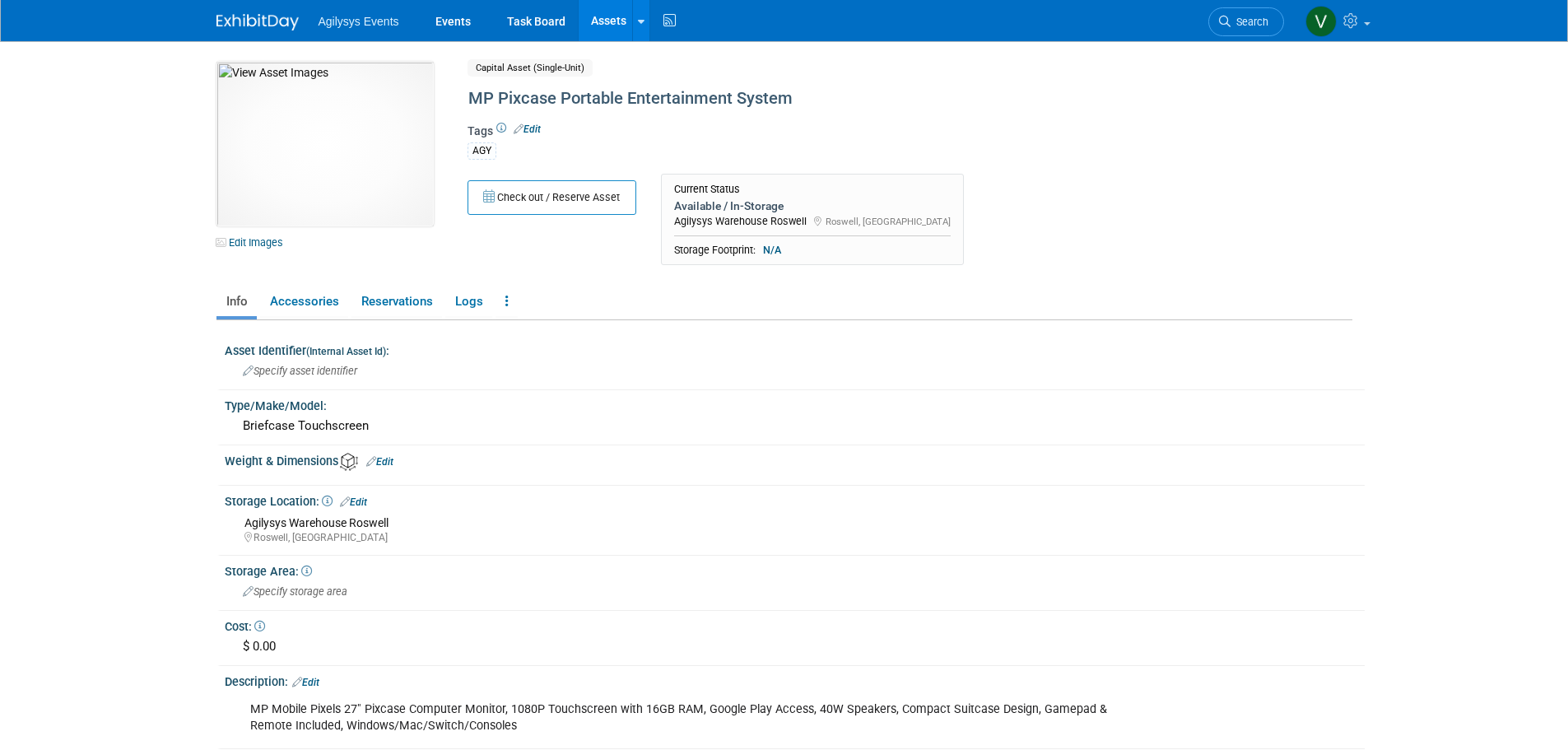
click at [276, 15] on img at bounding box center [258, 21] width 82 height 17
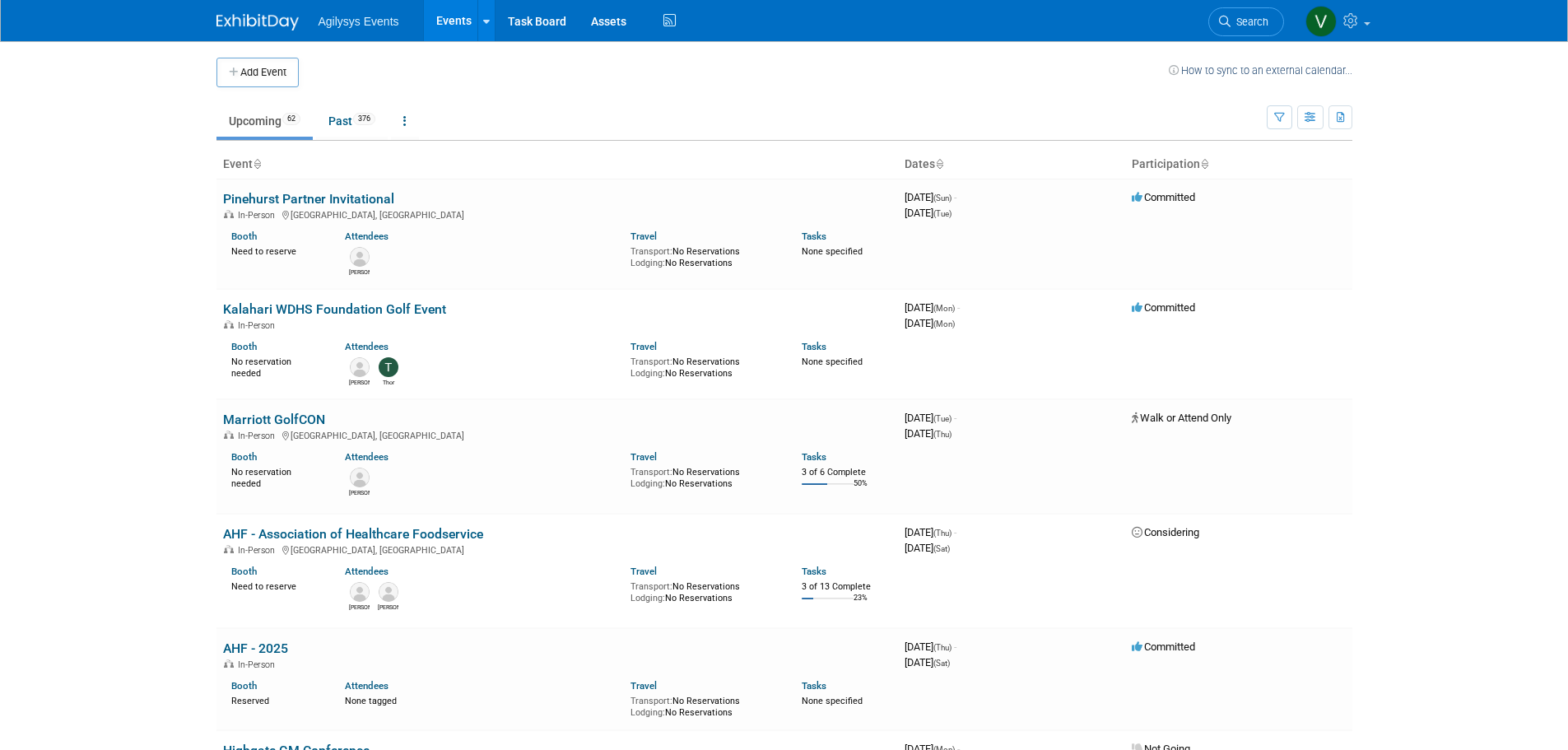
drag, startPoint x: 349, startPoint y: 27, endPoint x: 357, endPoint y: 25, distance: 8.2
click at [350, 27] on span "Agilysys Events" at bounding box center [358, 21] width 81 height 13
click at [359, 23] on span "Agilysys Events" at bounding box center [358, 21] width 81 height 13
click at [348, 24] on span "Agilysys Events" at bounding box center [358, 21] width 81 height 13
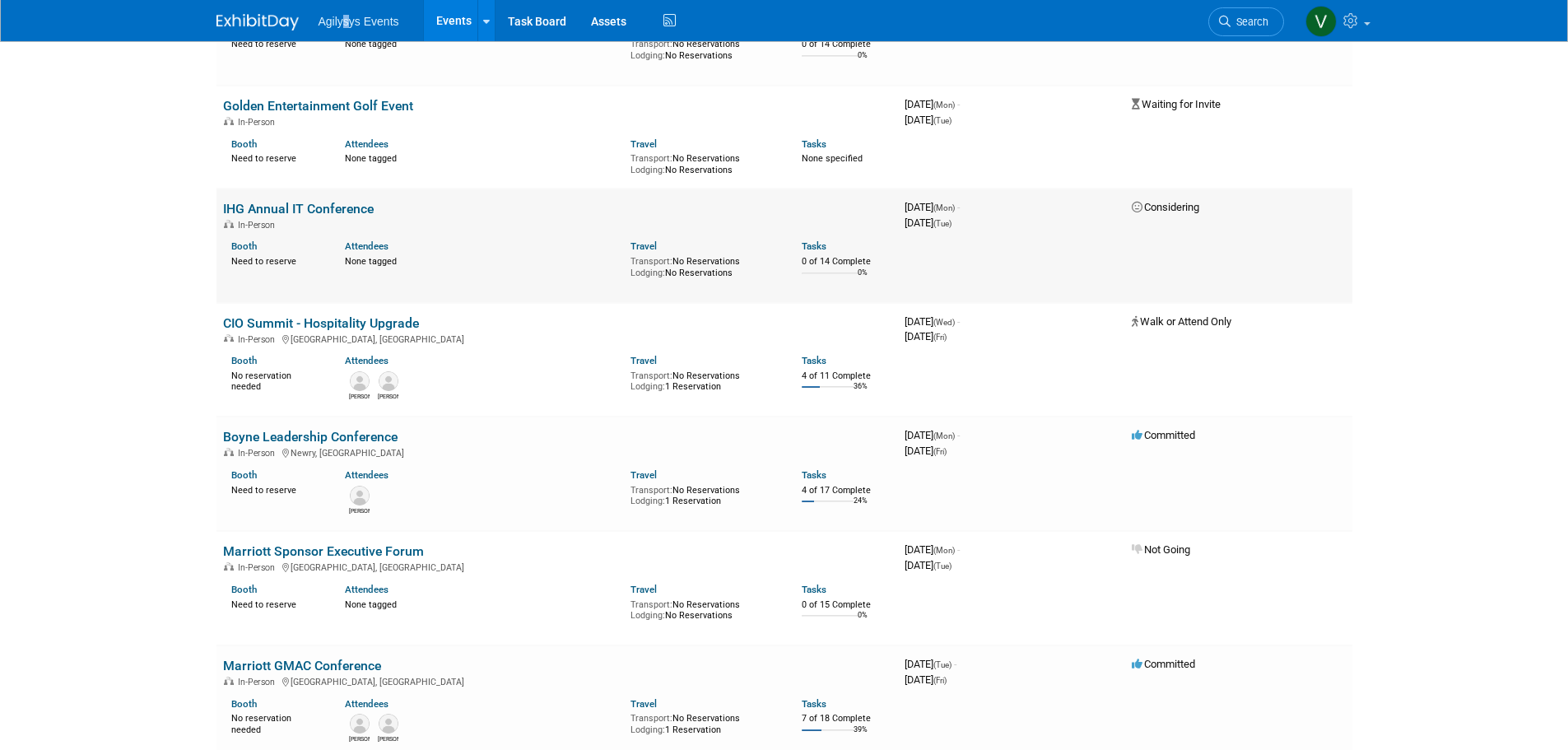
scroll to position [905, 0]
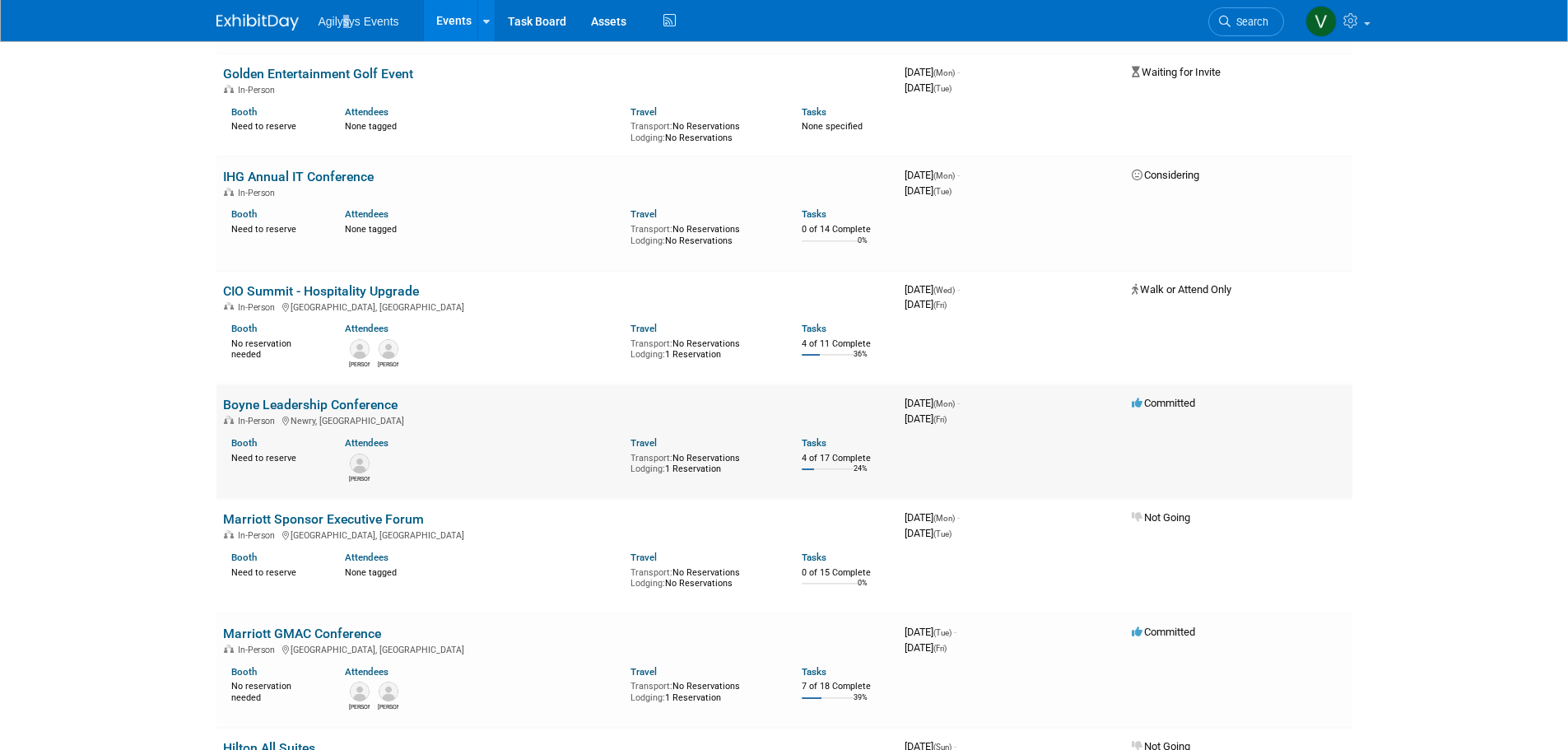
click at [301, 400] on link "Boyne Leadership Conference" at bounding box center [309, 404] width 175 height 16
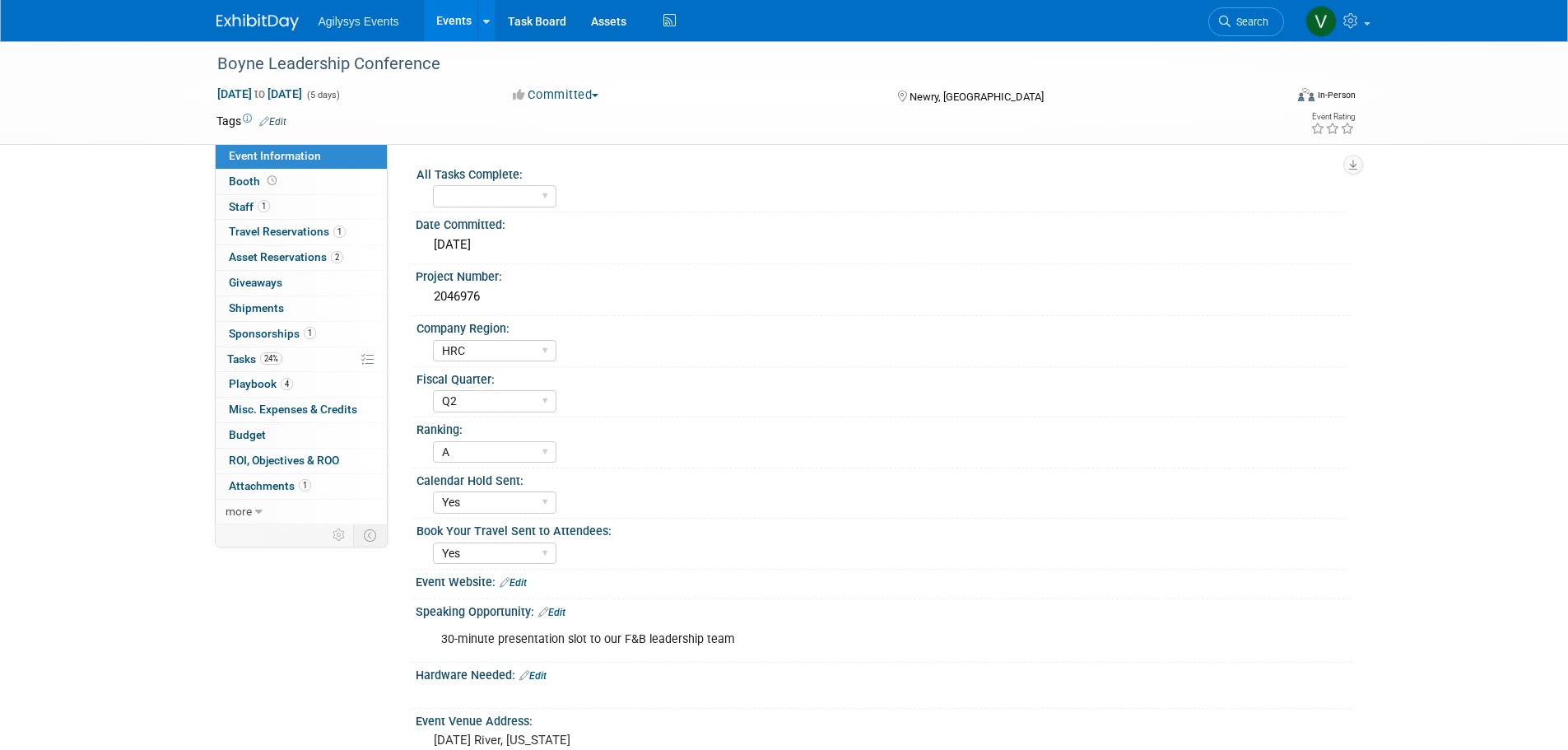
select select "HRC"
select select "Q2"
select select "A"
select select "Yes"
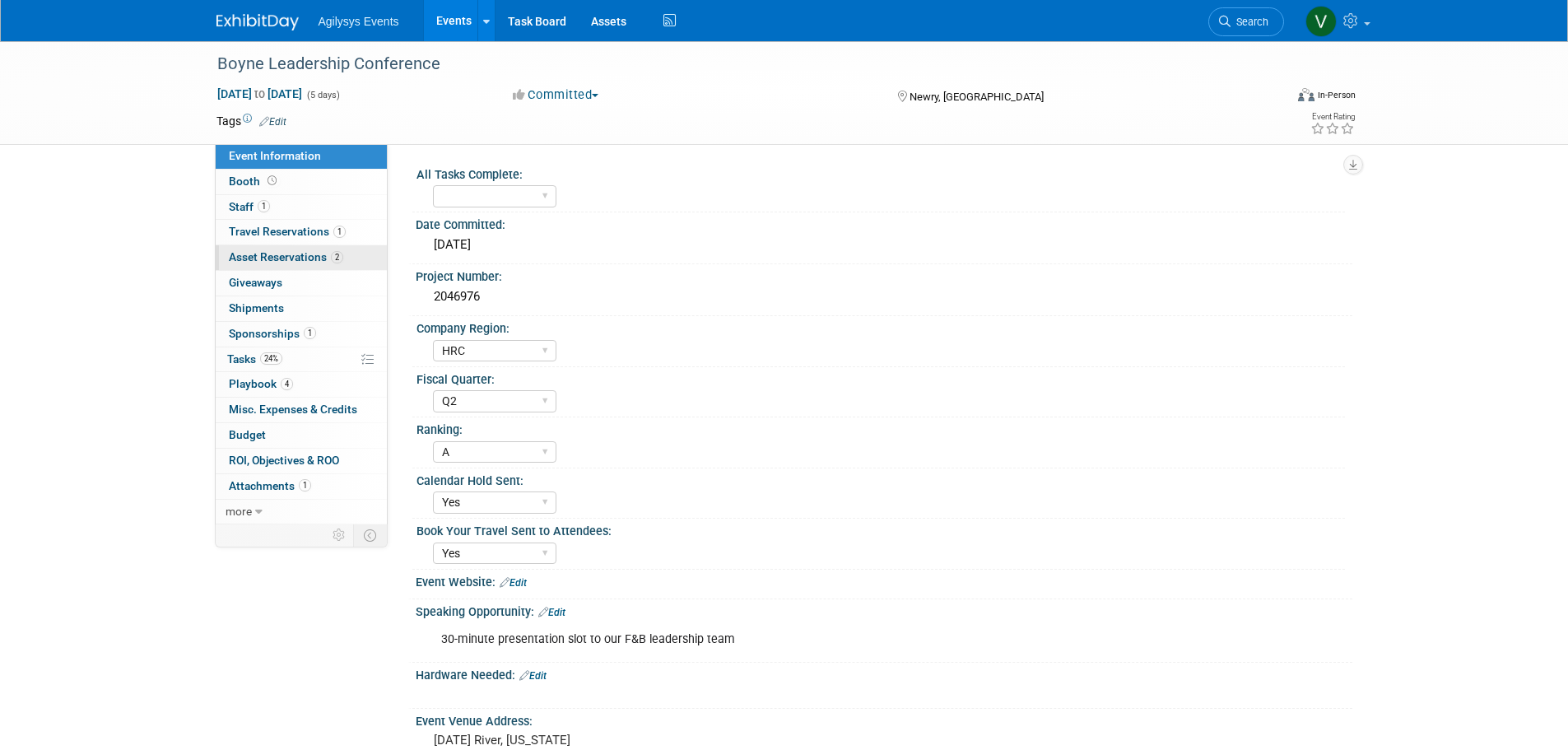
click at [267, 256] on span "Asset Reservations 2" at bounding box center [285, 256] width 114 height 13
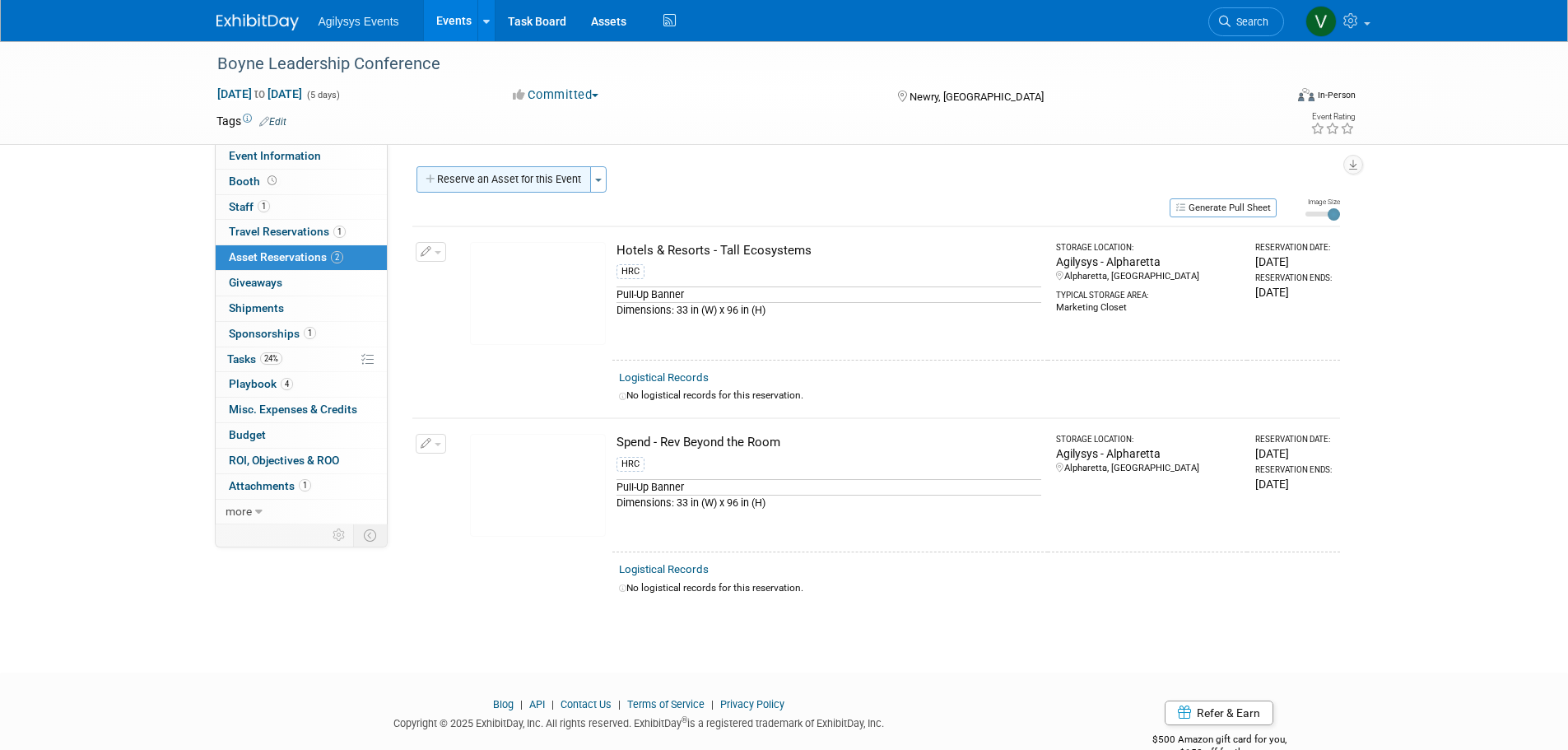
click at [506, 186] on button "Reserve an Asset for this Event" at bounding box center [504, 179] width 175 height 26
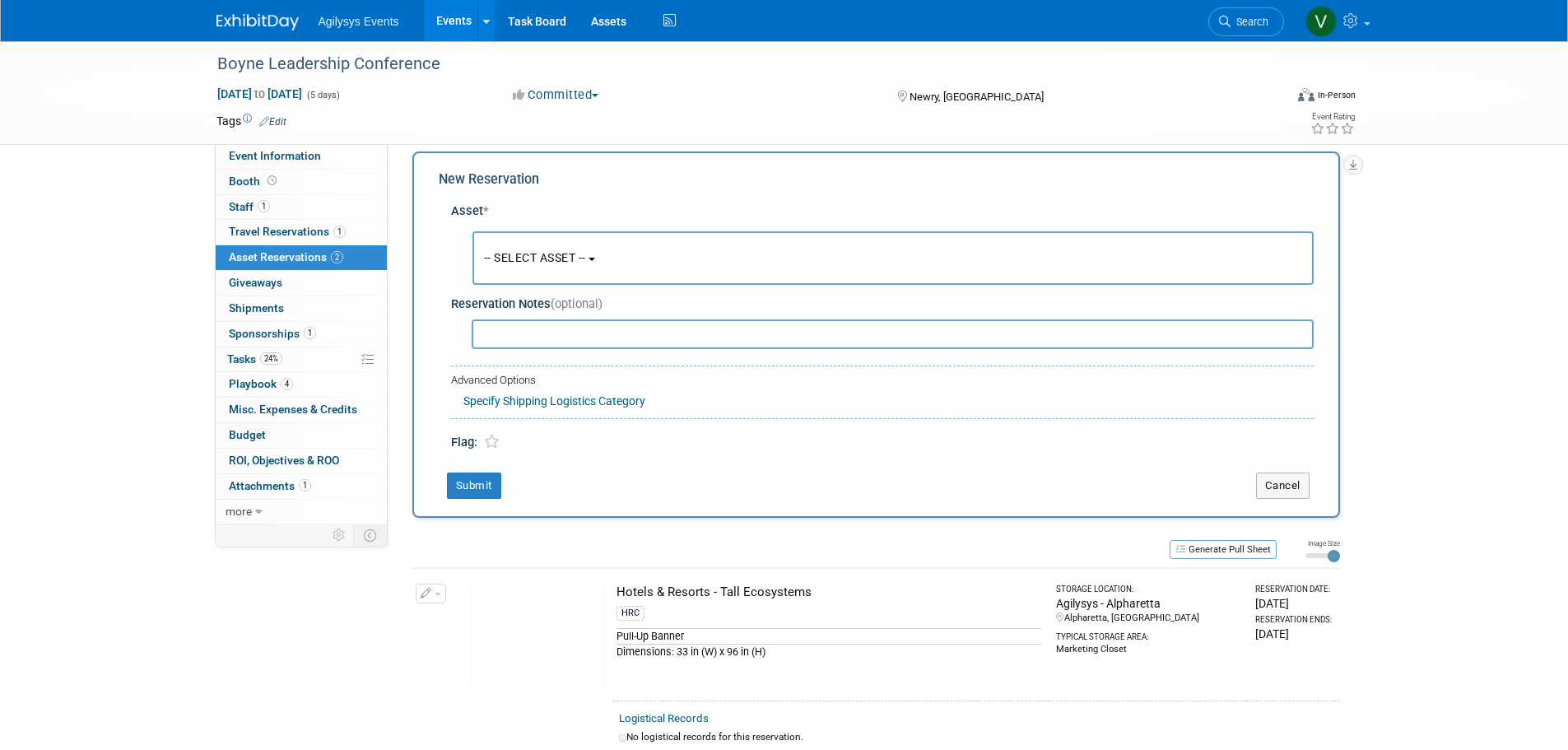
scroll to position [16, 0]
click at [548, 243] on button "-- SELECT ASSET --" at bounding box center [892, 257] width 841 height 54
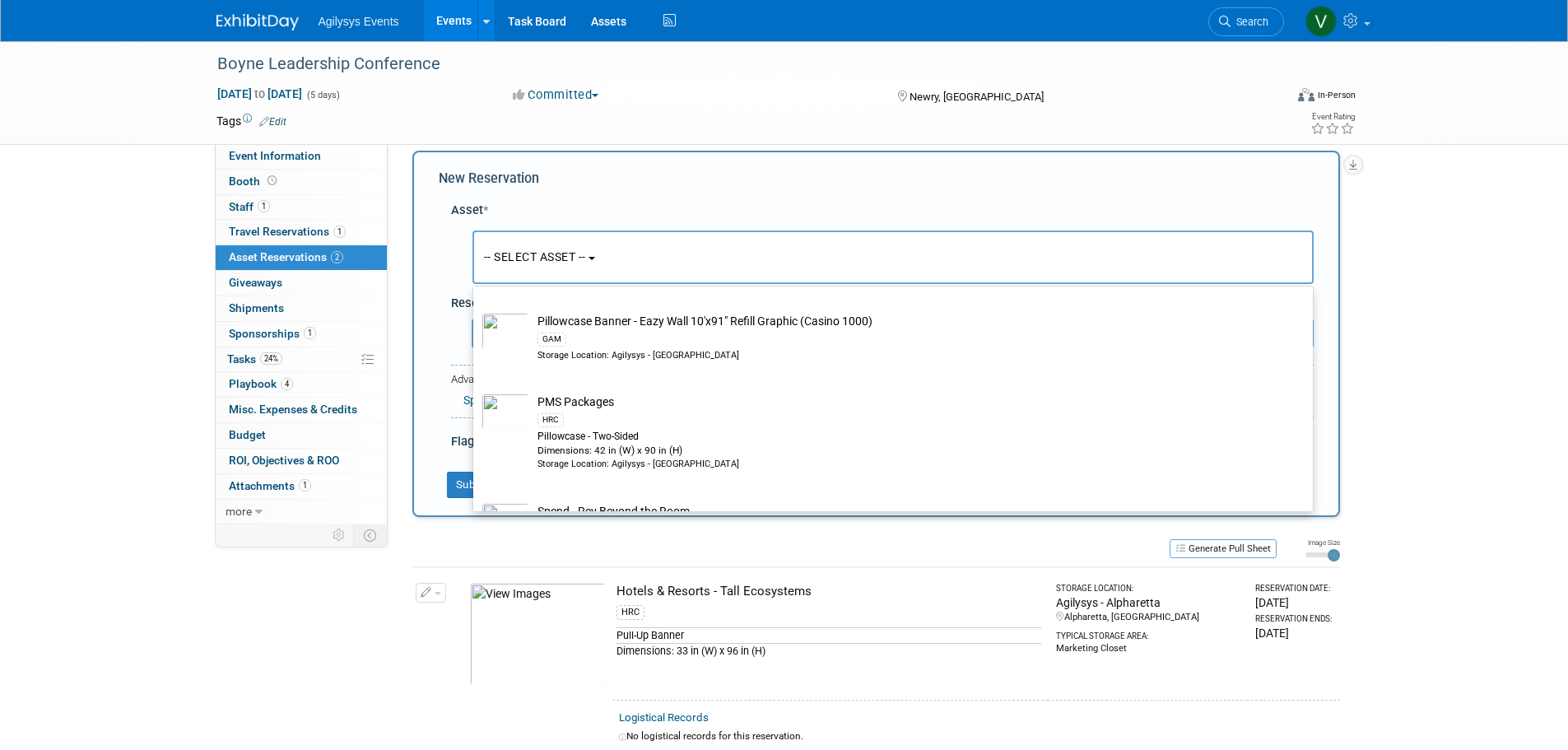
scroll to position [4482, 0]
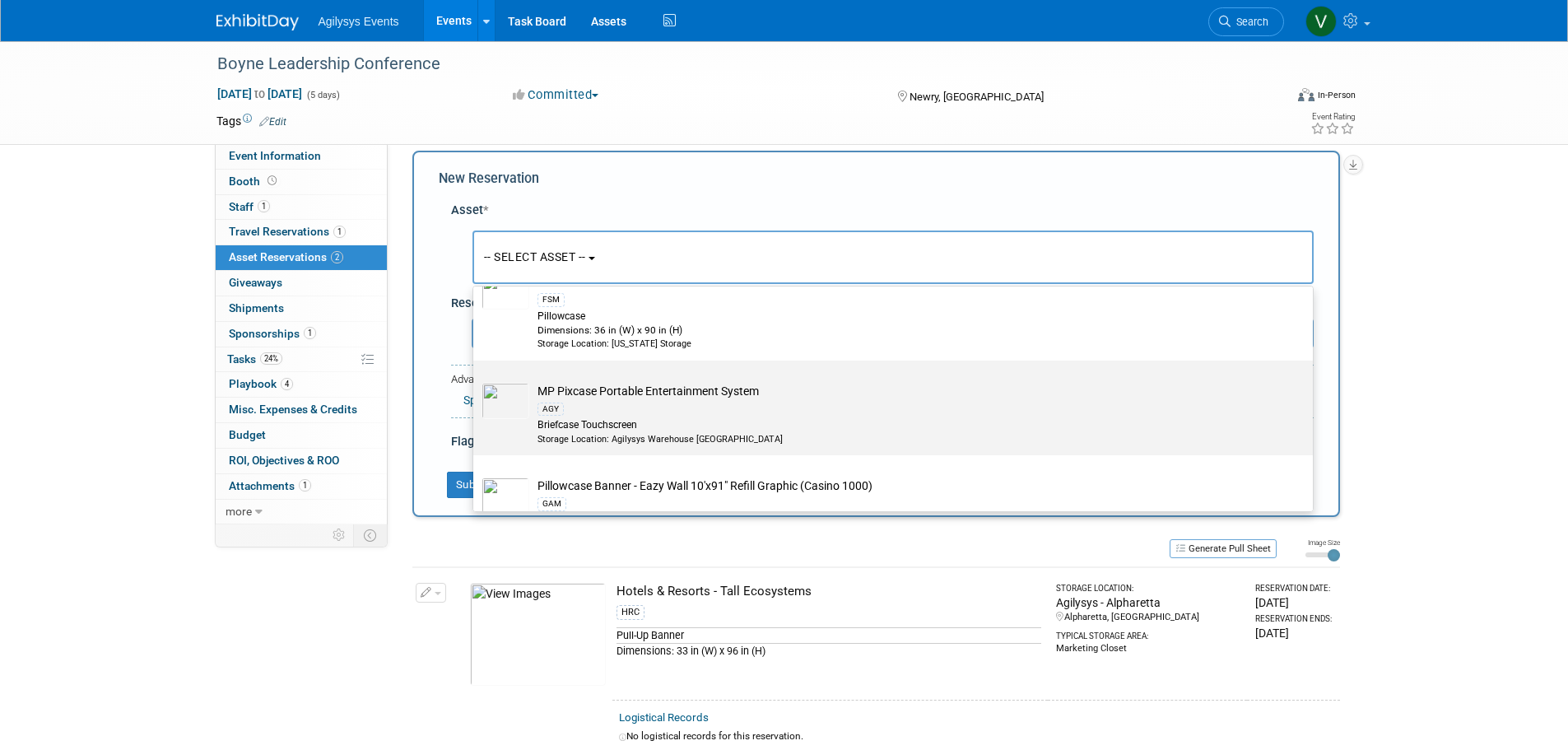
click at [611, 406] on td "MP Pixcase Portable Entertainment System AGY Briefcase Touchscreen Storage Loca…" at bounding box center [904, 414] width 751 height 62
click at [475, 380] on input "MP Pixcase Portable Entertainment System AGY Briefcase Touchscreen Storage Loca…" at bounding box center [470, 374] width 11 height 11
select select "10728915"
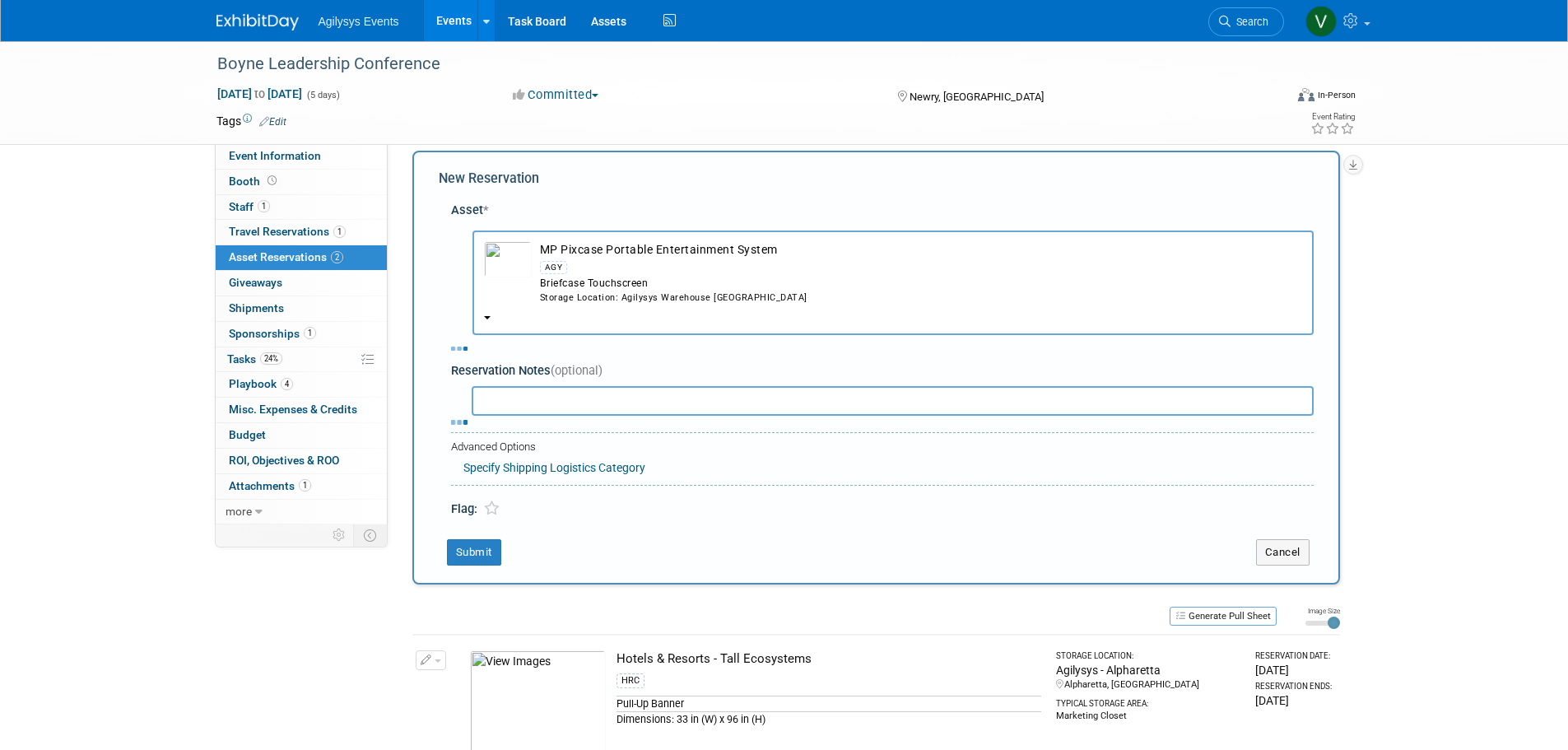
select select "8"
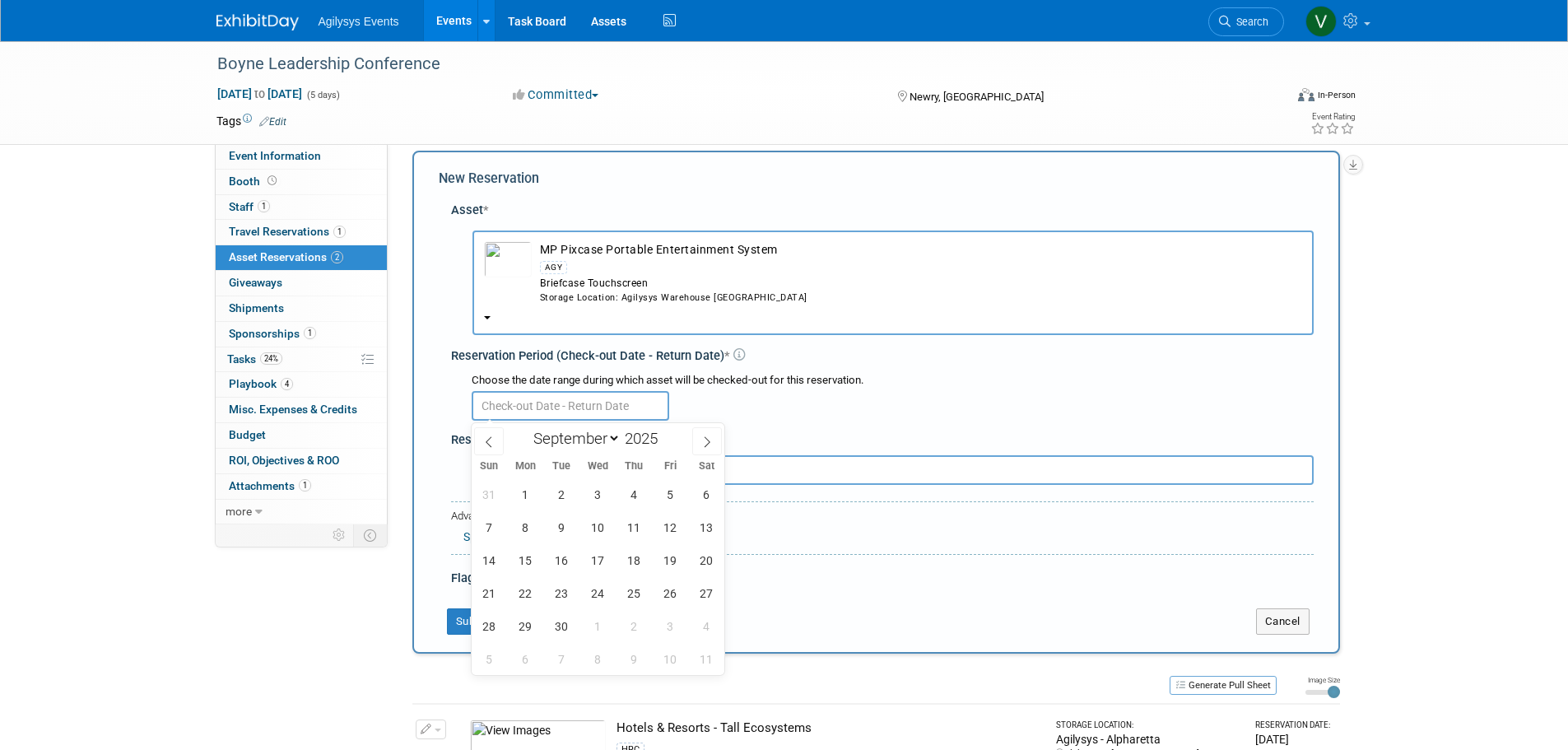
click at [539, 409] on input "text" at bounding box center [570, 405] width 197 height 29
click at [532, 494] on span "1" at bounding box center [525, 494] width 32 height 32
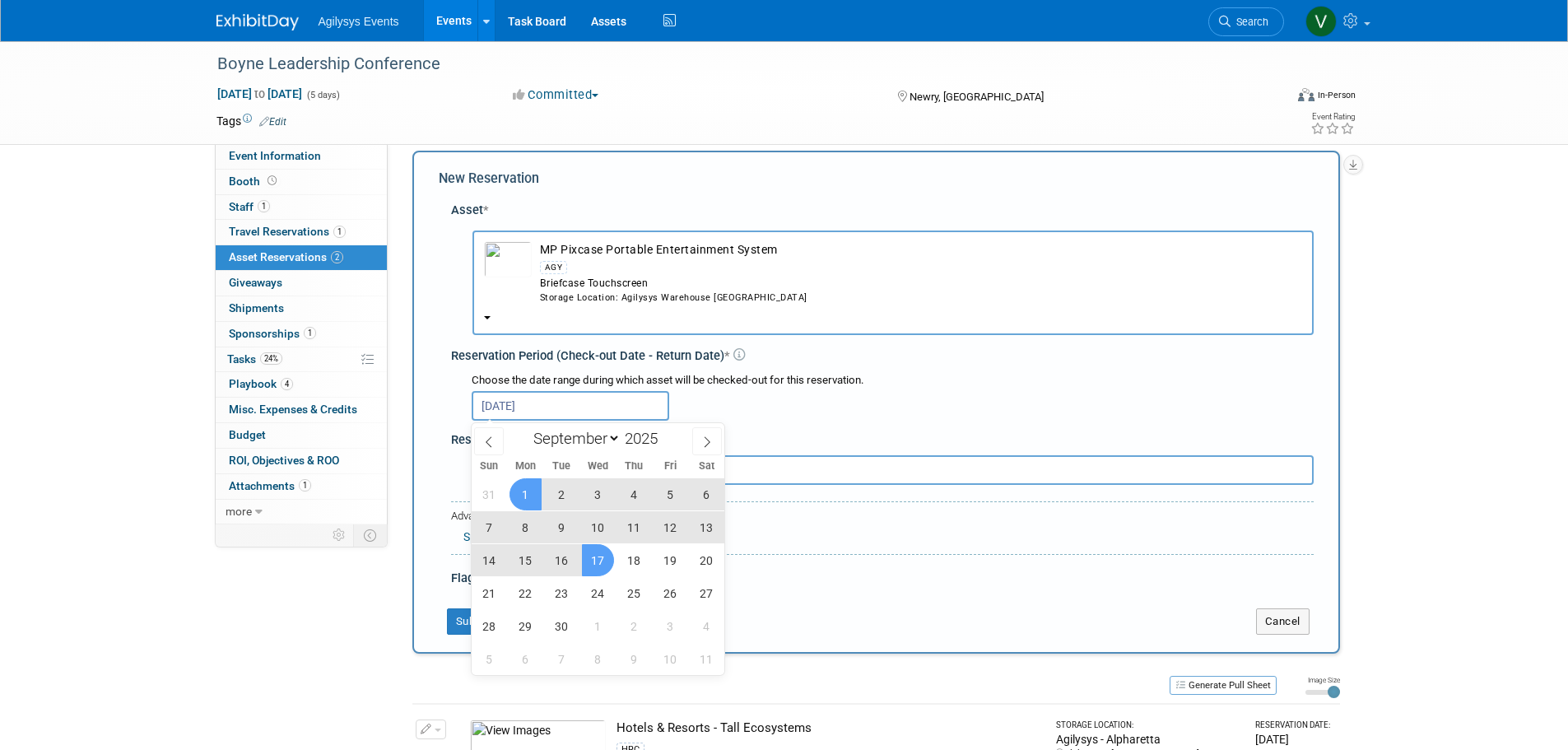
click at [603, 568] on span "17" at bounding box center [598, 560] width 32 height 32
type input "Sep 1, 2025 to Sep 17, 2025"
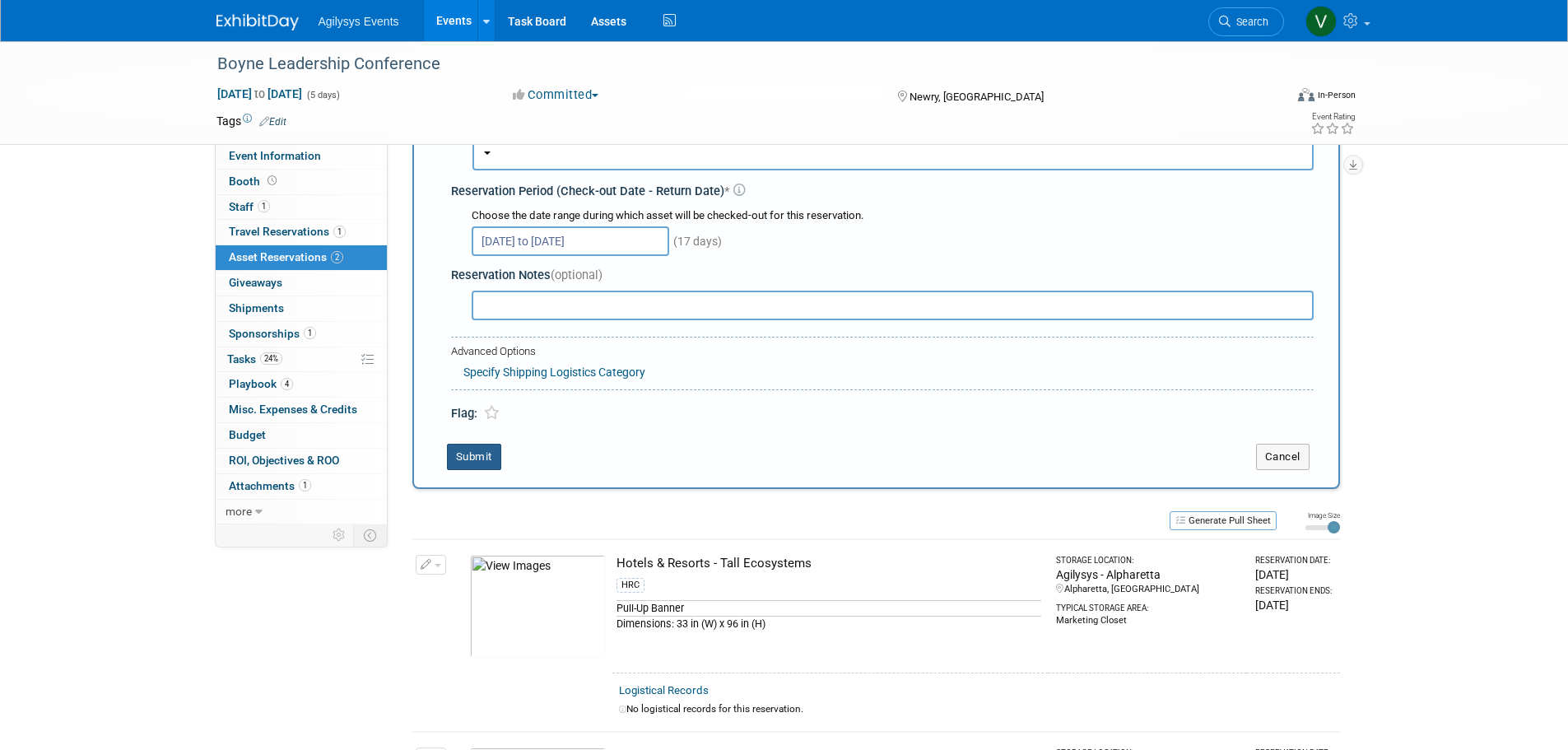
click at [489, 469] on button "Submit" at bounding box center [475, 456] width 55 height 26
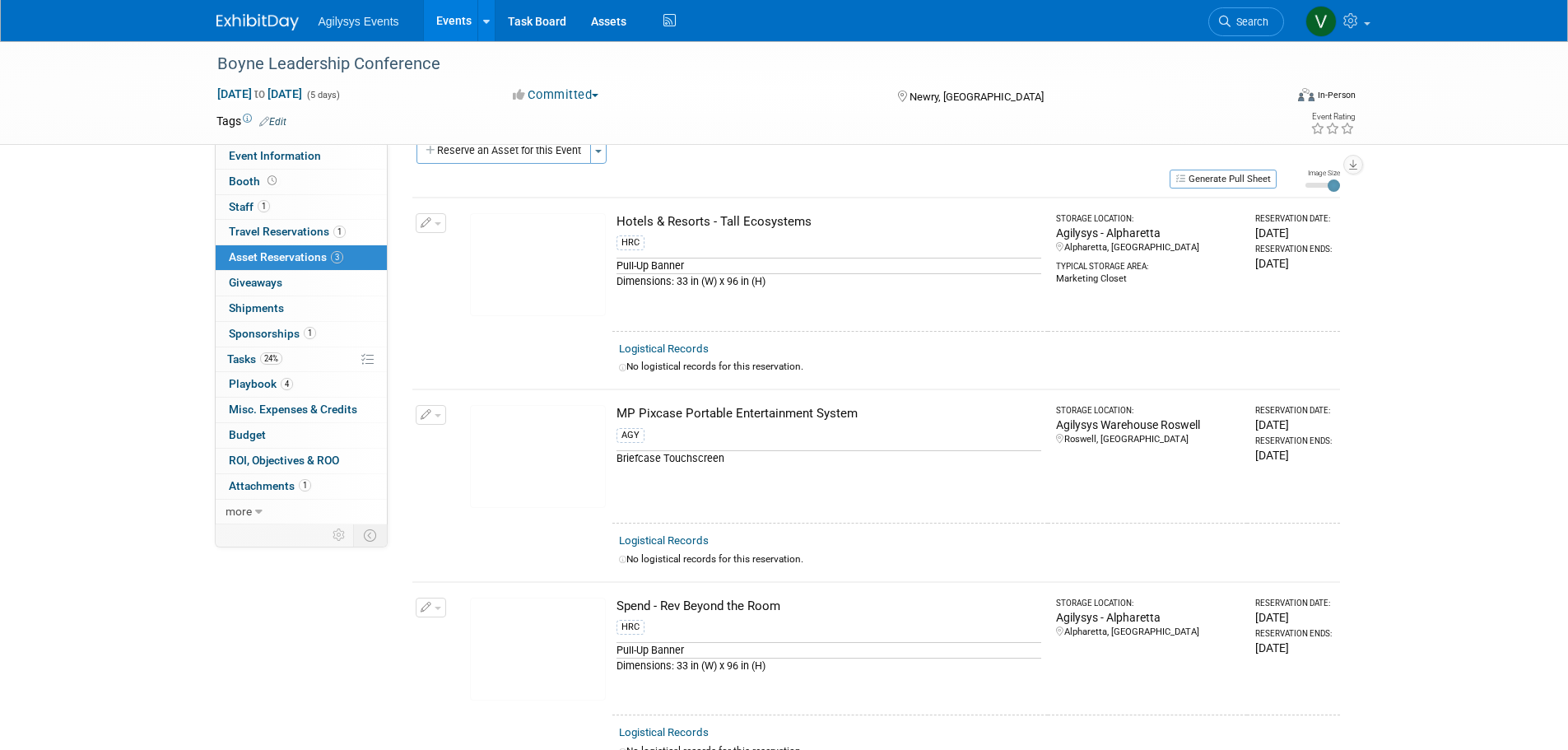
scroll to position [0, 0]
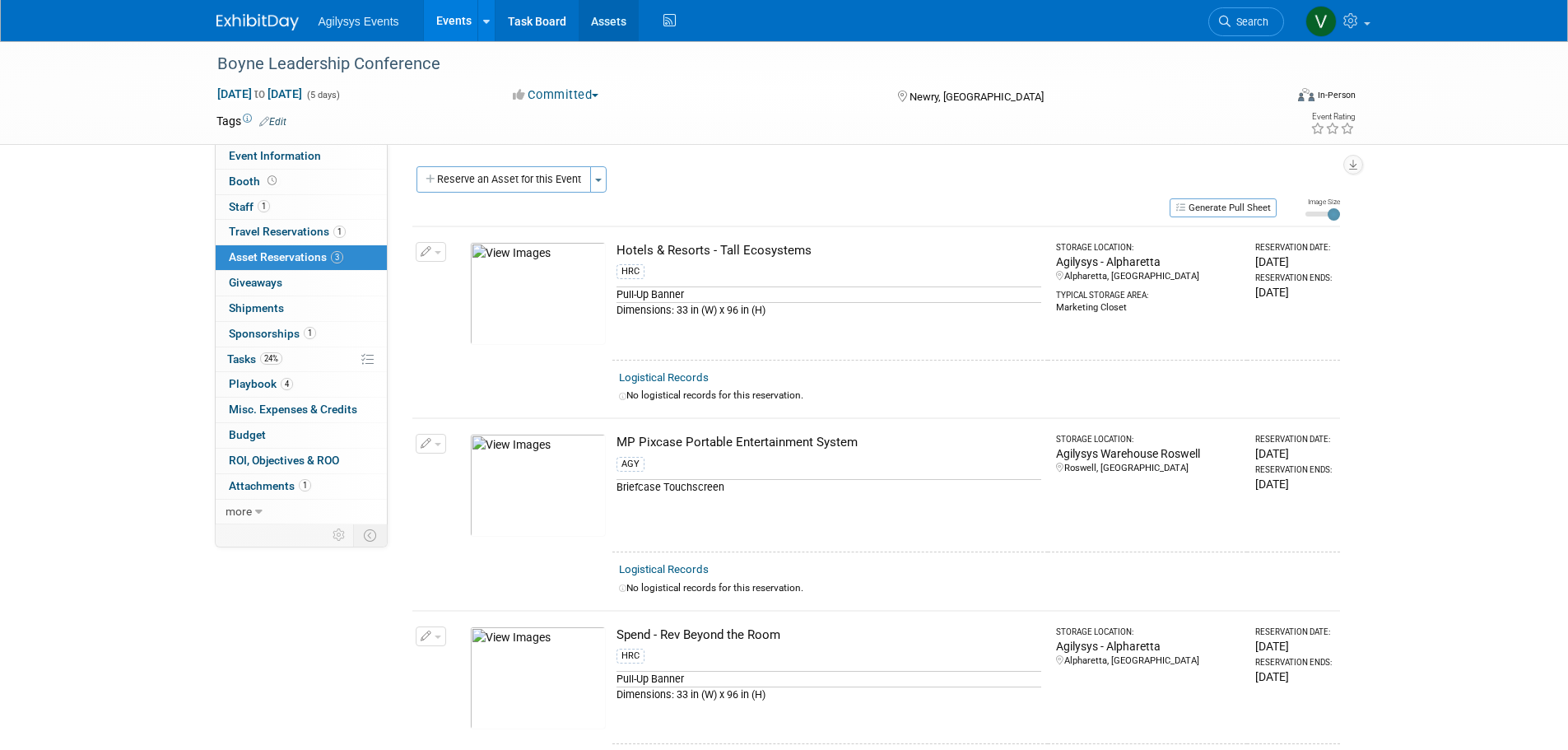
click at [610, 39] on link "Assets" at bounding box center [609, 21] width 61 height 41
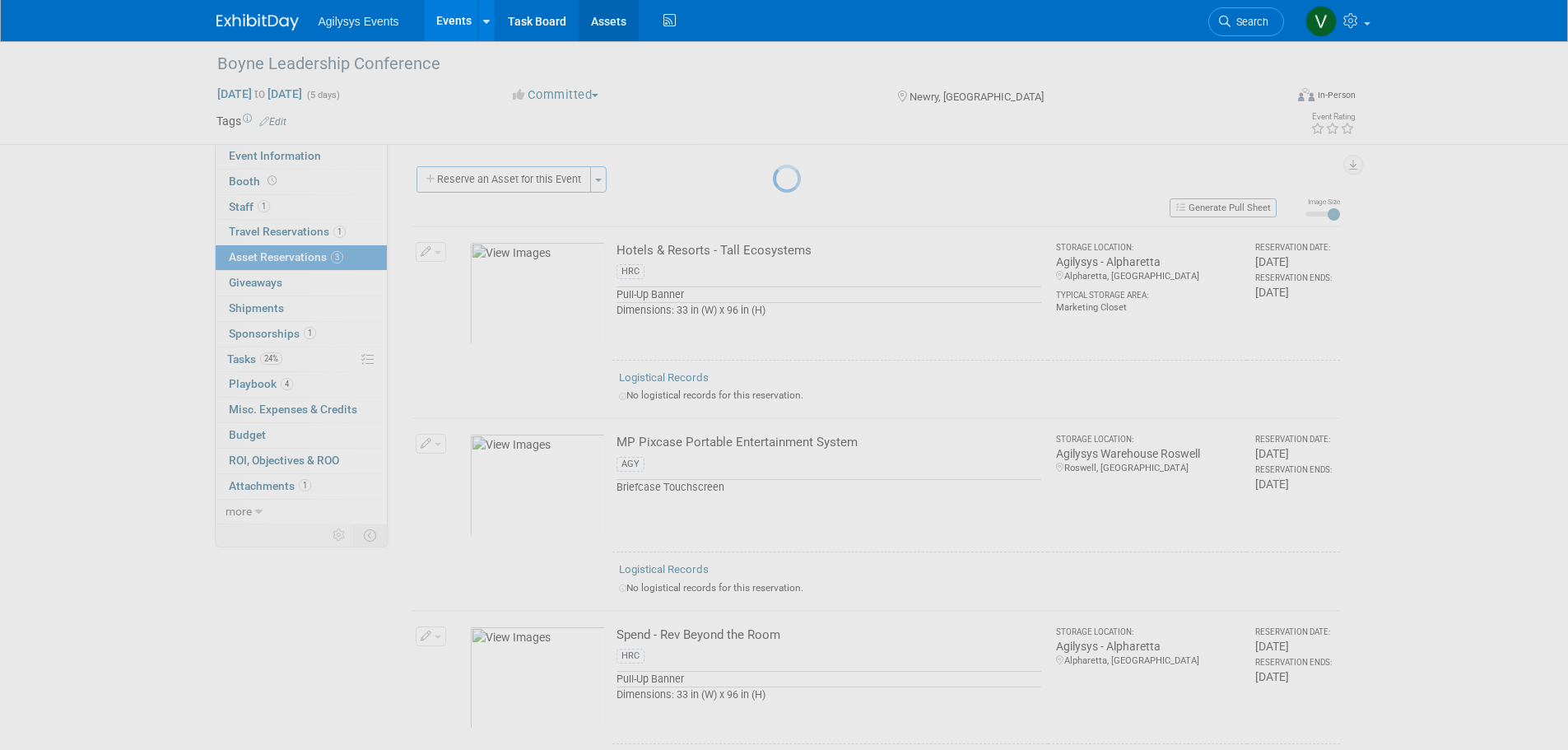
click at [613, 20] on link "Assets" at bounding box center [609, 21] width 61 height 41
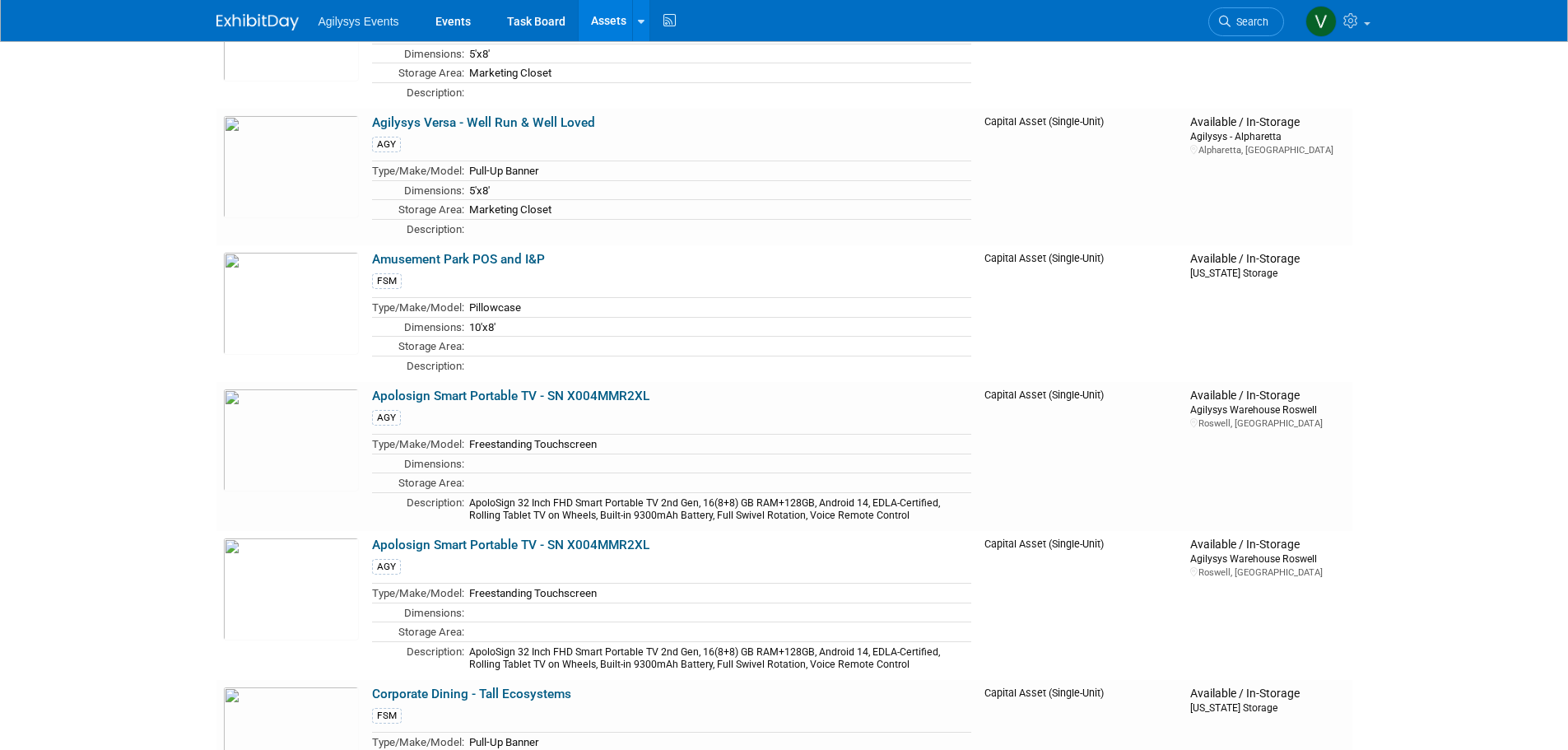
scroll to position [2881, 0]
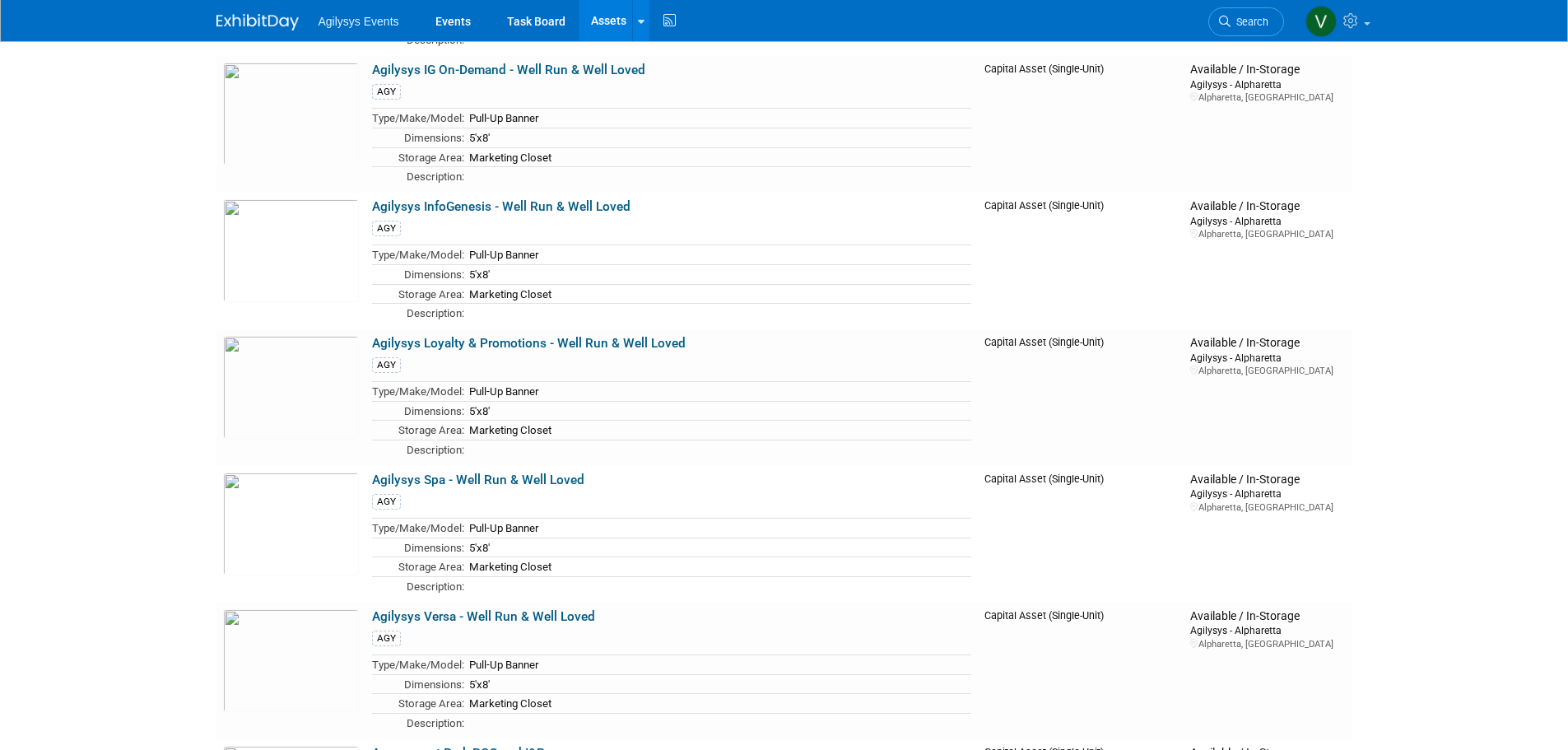
click at [376, 17] on span "Agilysys Events" at bounding box center [358, 21] width 81 height 13
click at [436, 23] on link "Events" at bounding box center [453, 21] width 61 height 41
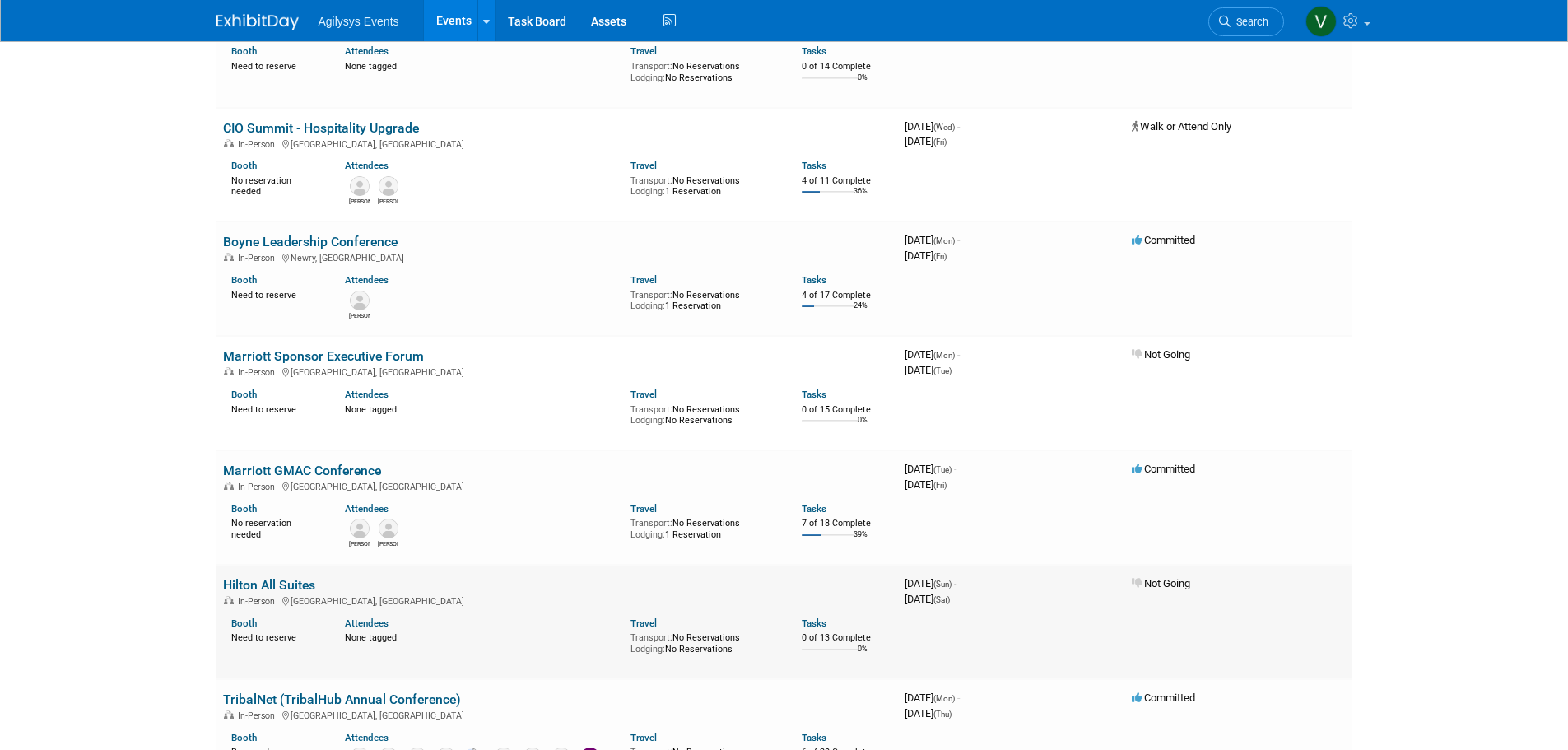
scroll to position [1070, 0]
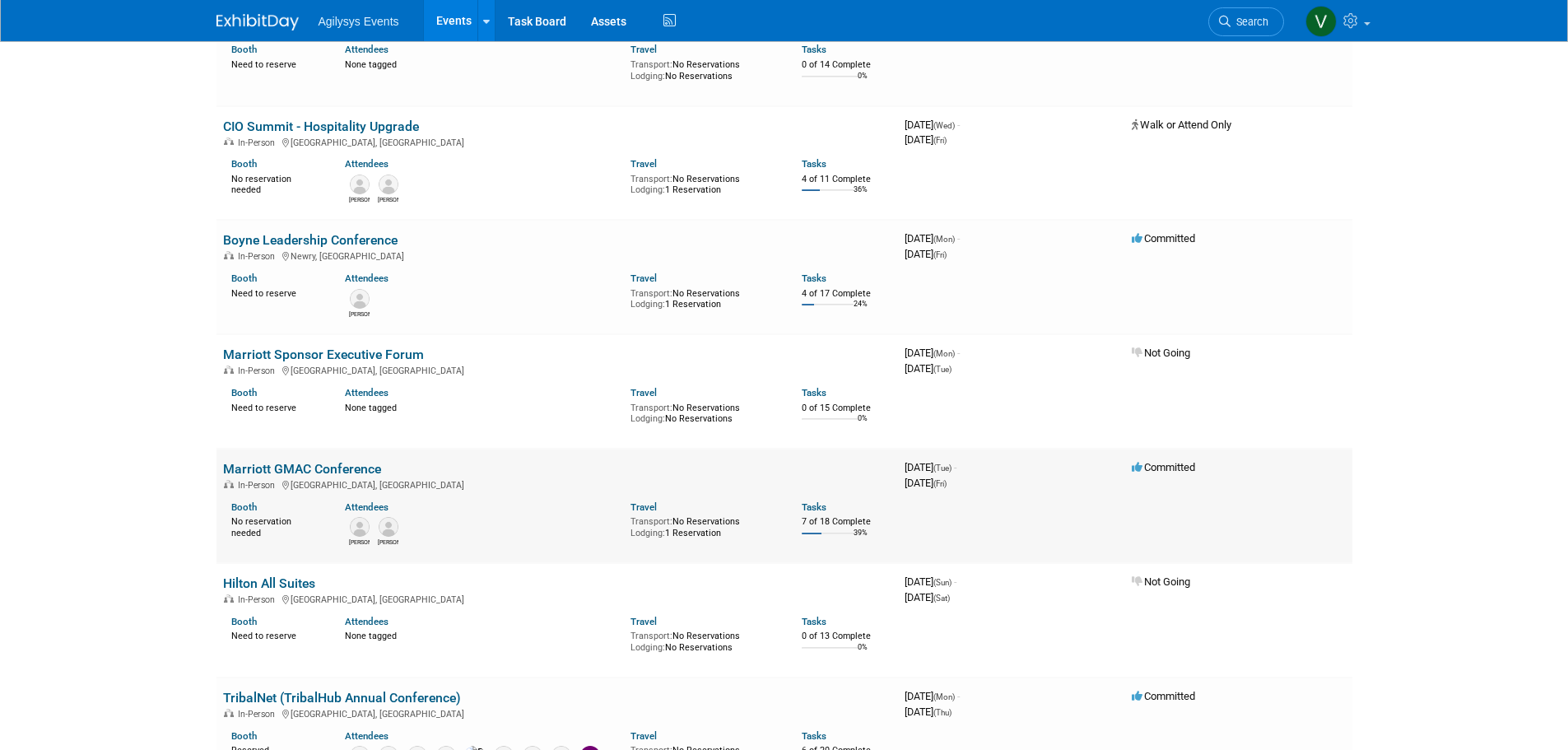
click at [329, 472] on link "Marriott GMAC Conference" at bounding box center [302, 469] width 158 height 16
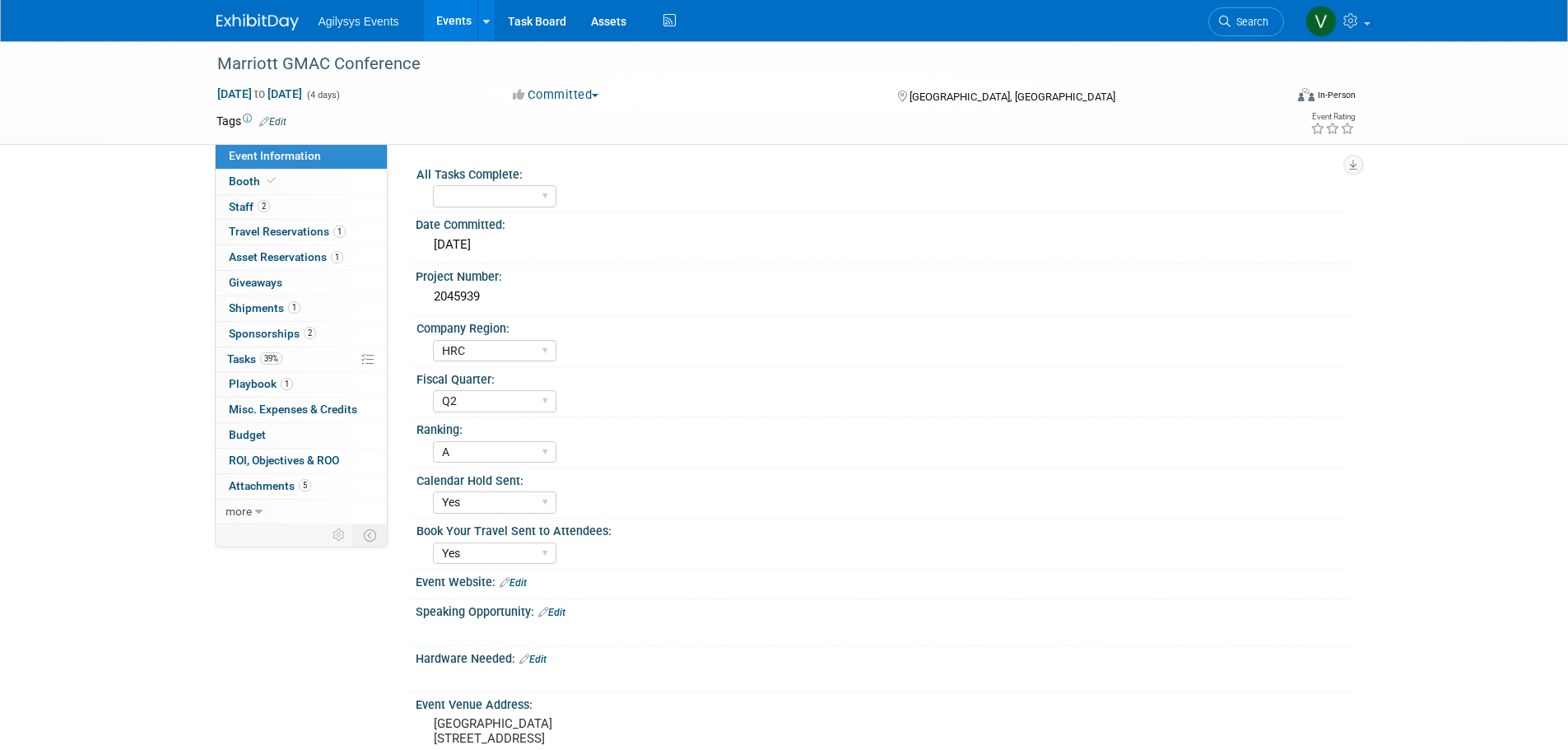
select select "HRC"
select select "Q2"
select select "A"
select select "Yes"
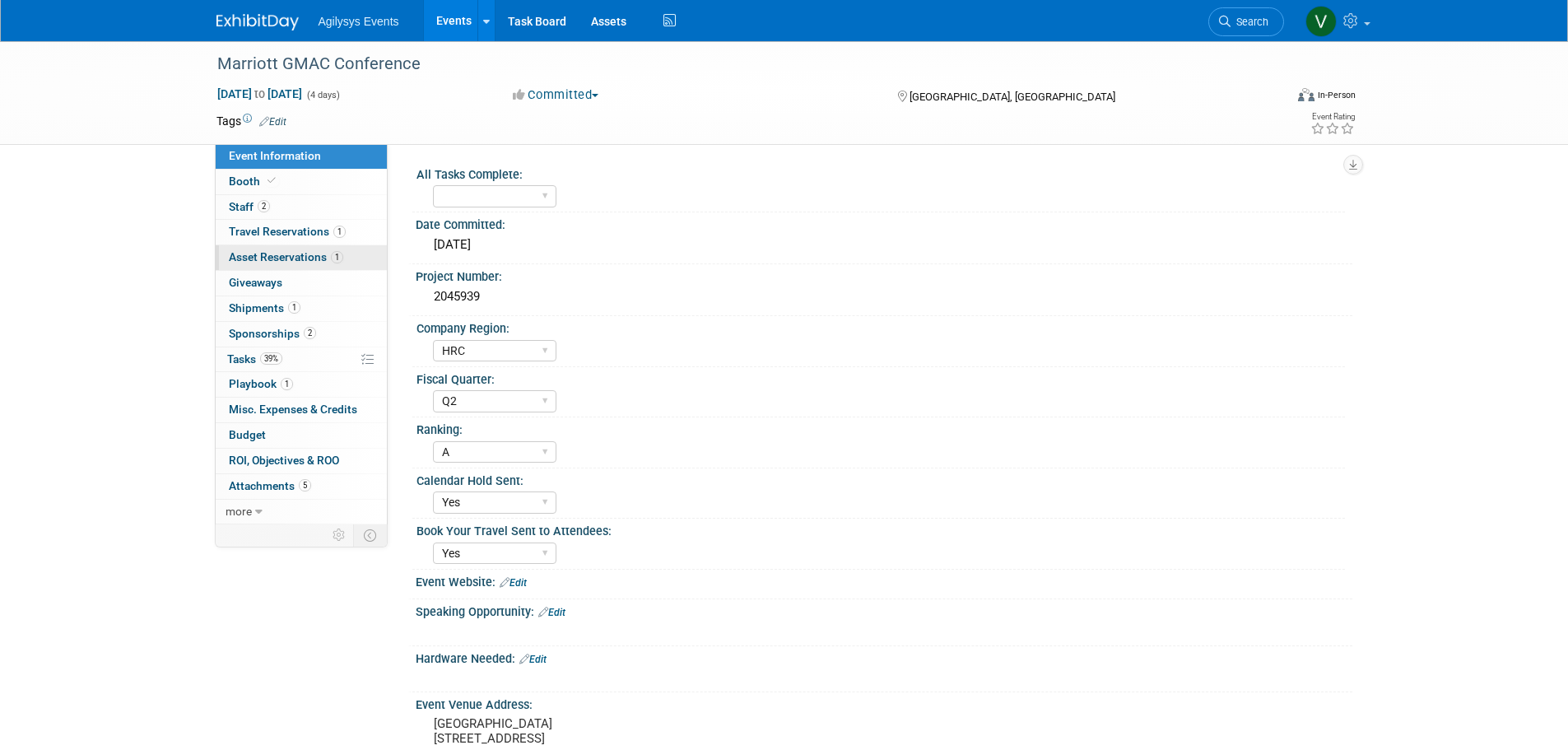
click at [259, 262] on span "Asset Reservations 1" at bounding box center [285, 256] width 114 height 13
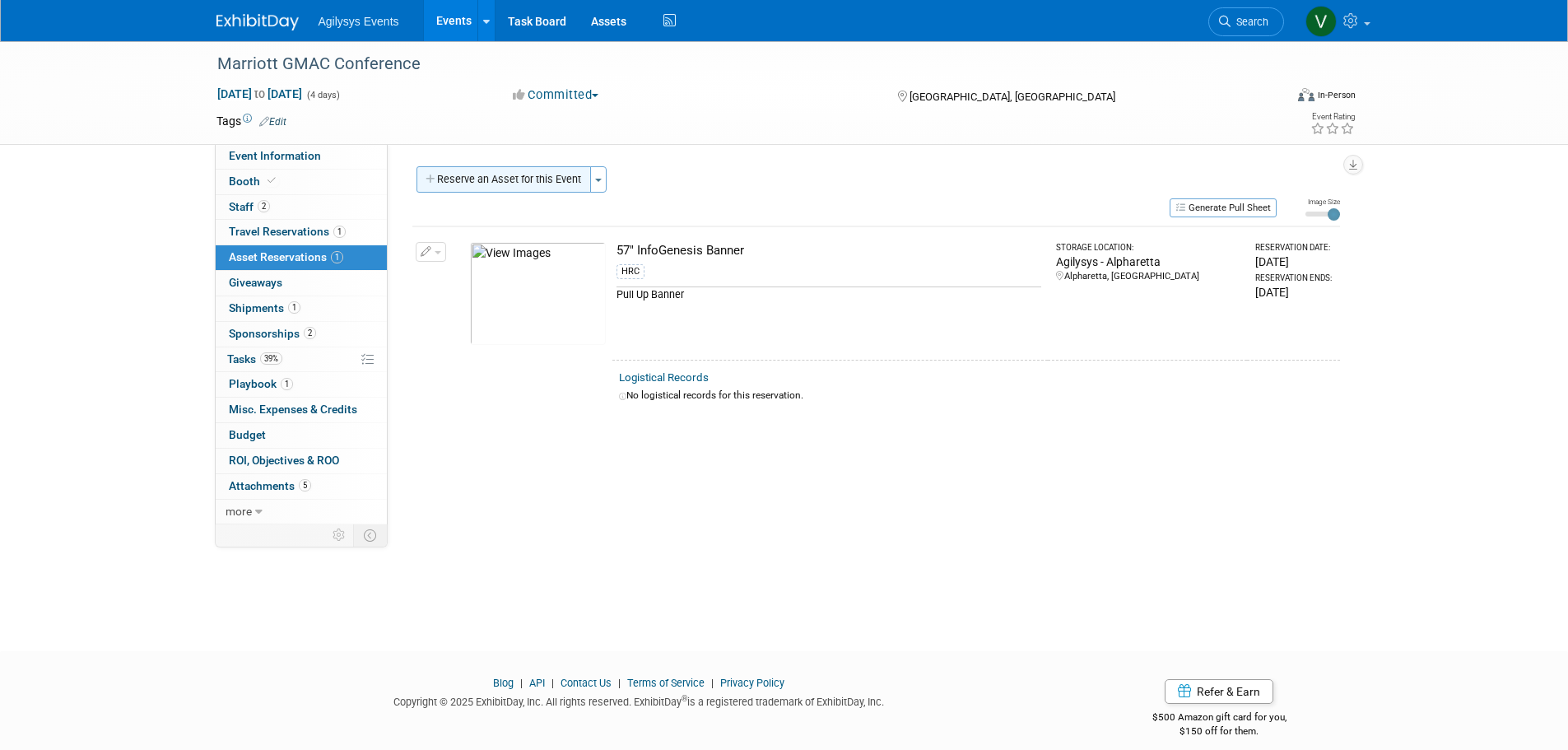
click at [477, 175] on button "Reserve an Asset for this Event" at bounding box center [504, 179] width 175 height 26
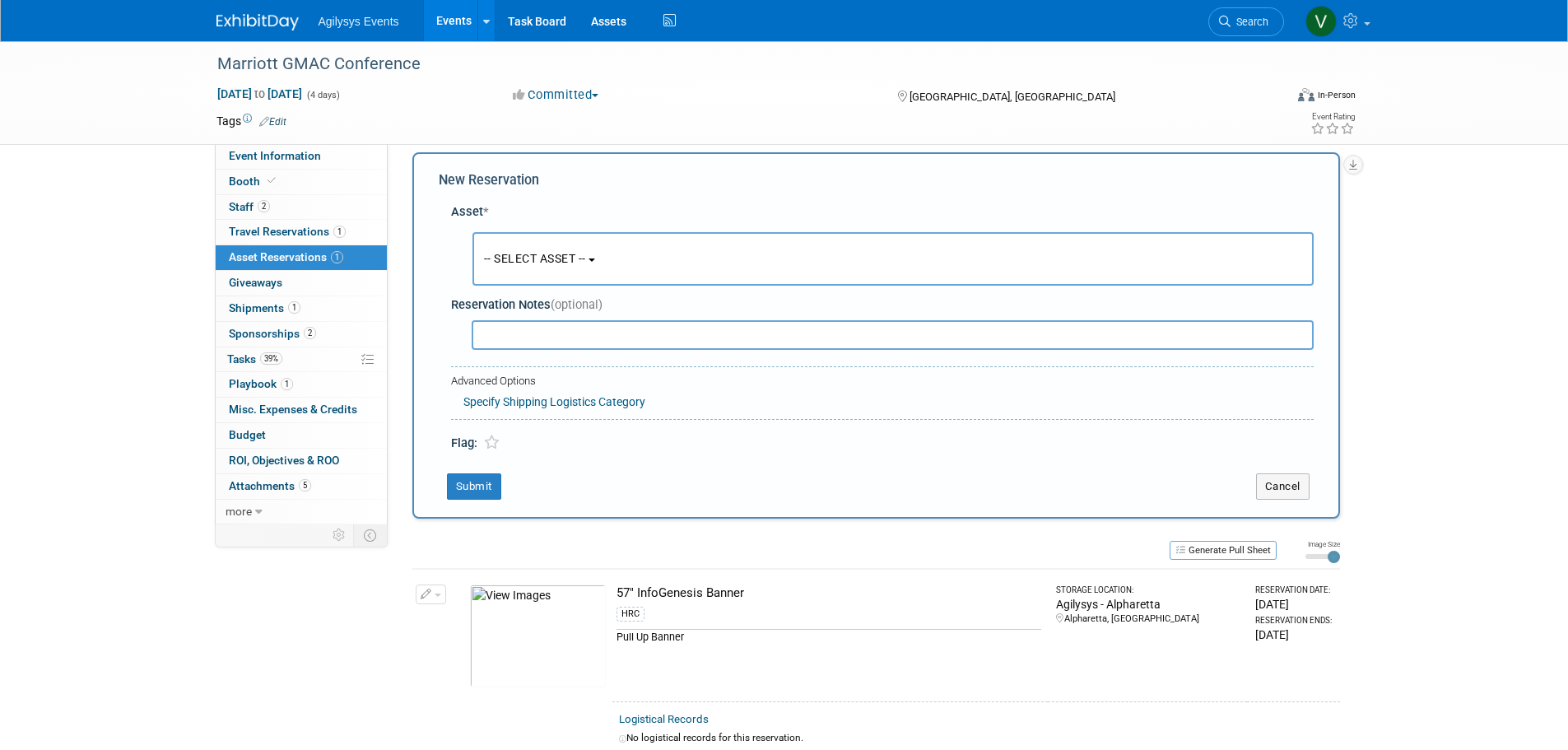
scroll to position [16, 0]
click at [532, 261] on span "-- SELECT ASSET --" at bounding box center [535, 256] width 103 height 13
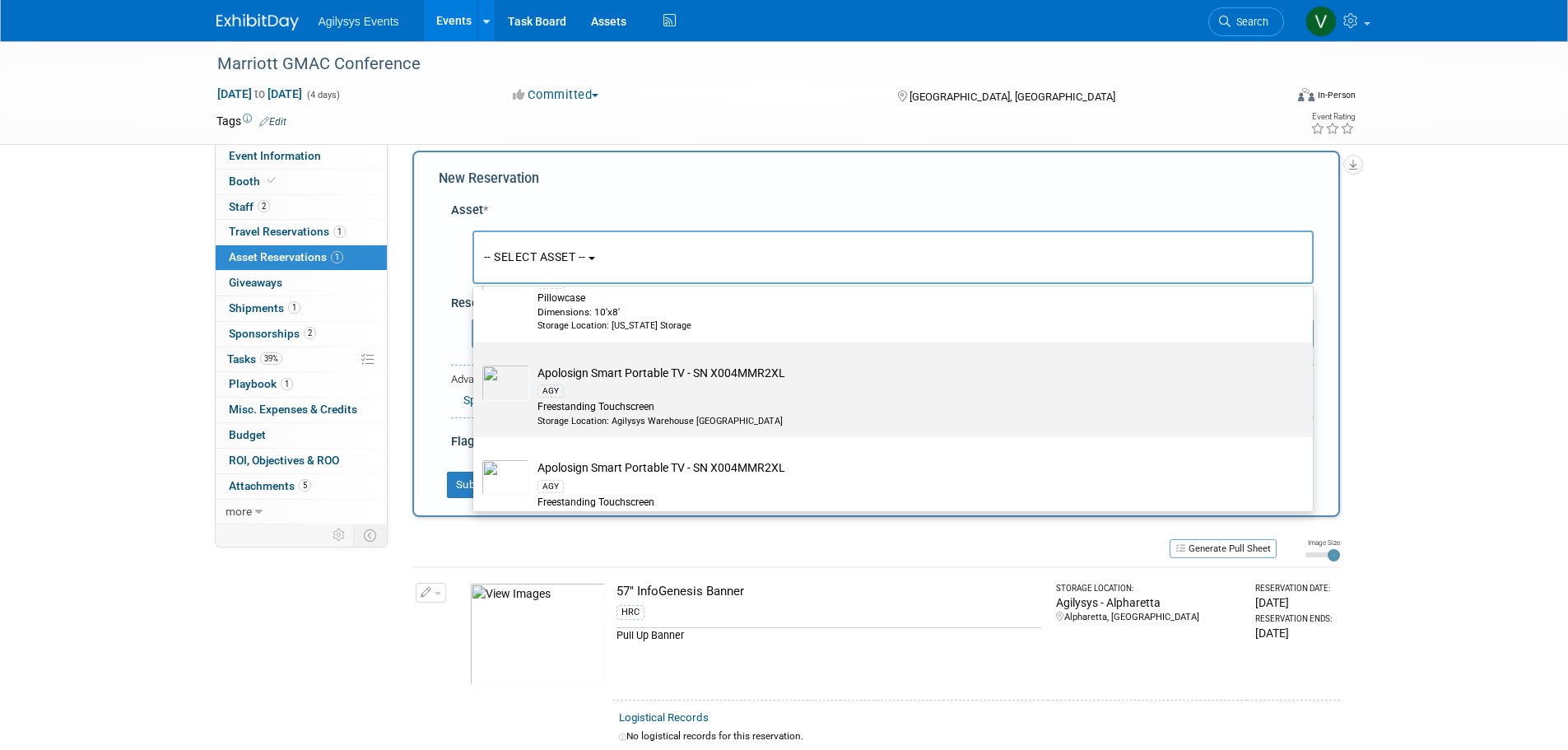
scroll to position [2387, 0]
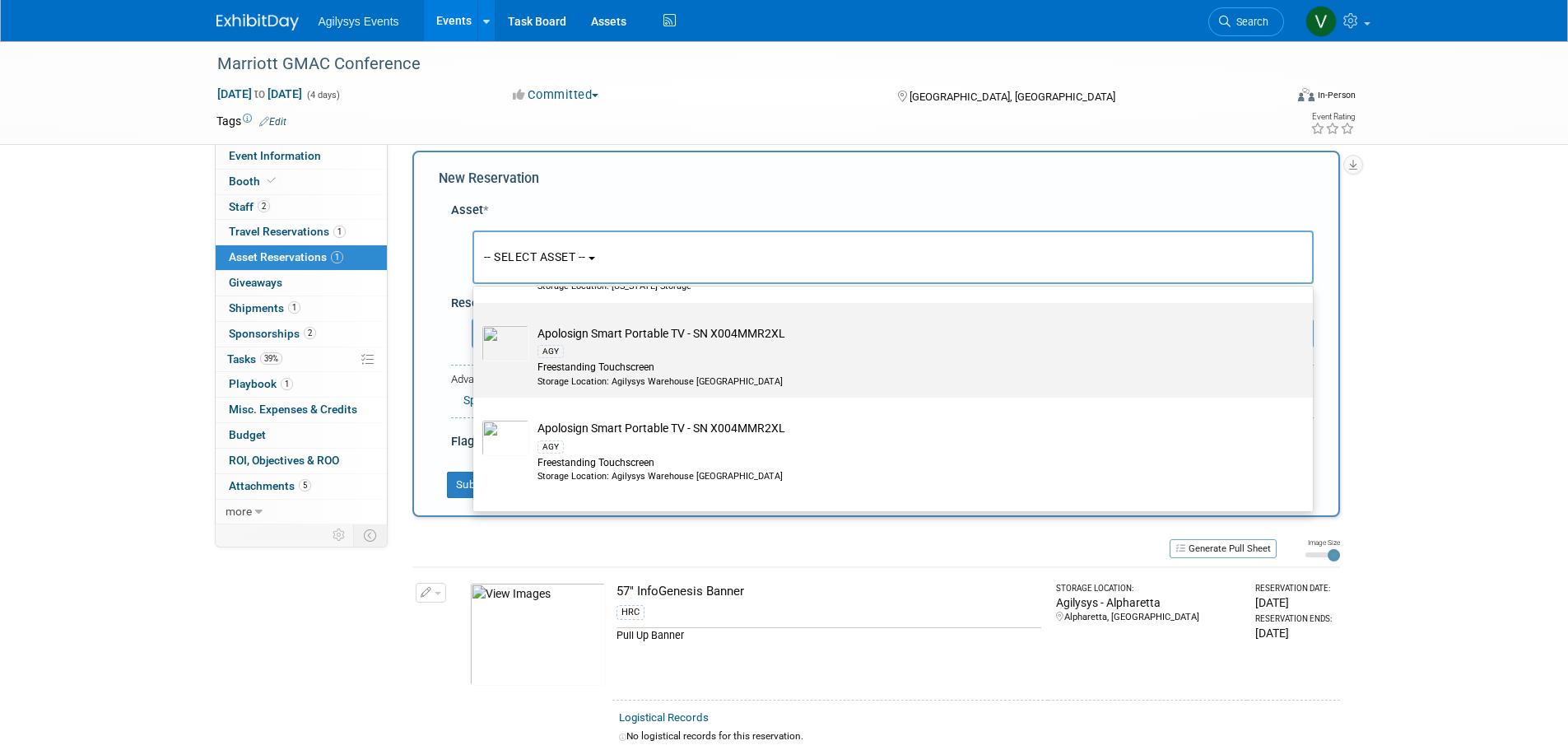
click at [629, 343] on td "Apolosign Smart Portable TV - SN X004MMR2XL AGY Freestanding Touchscreen Storag…" at bounding box center [904, 356] width 751 height 62
click at [475, 322] on input "Apolosign Smart Portable TV - SN X004MMR2XL AGY Freestanding Touchscreen Storag…" at bounding box center [470, 316] width 11 height 11
select select "10728914"
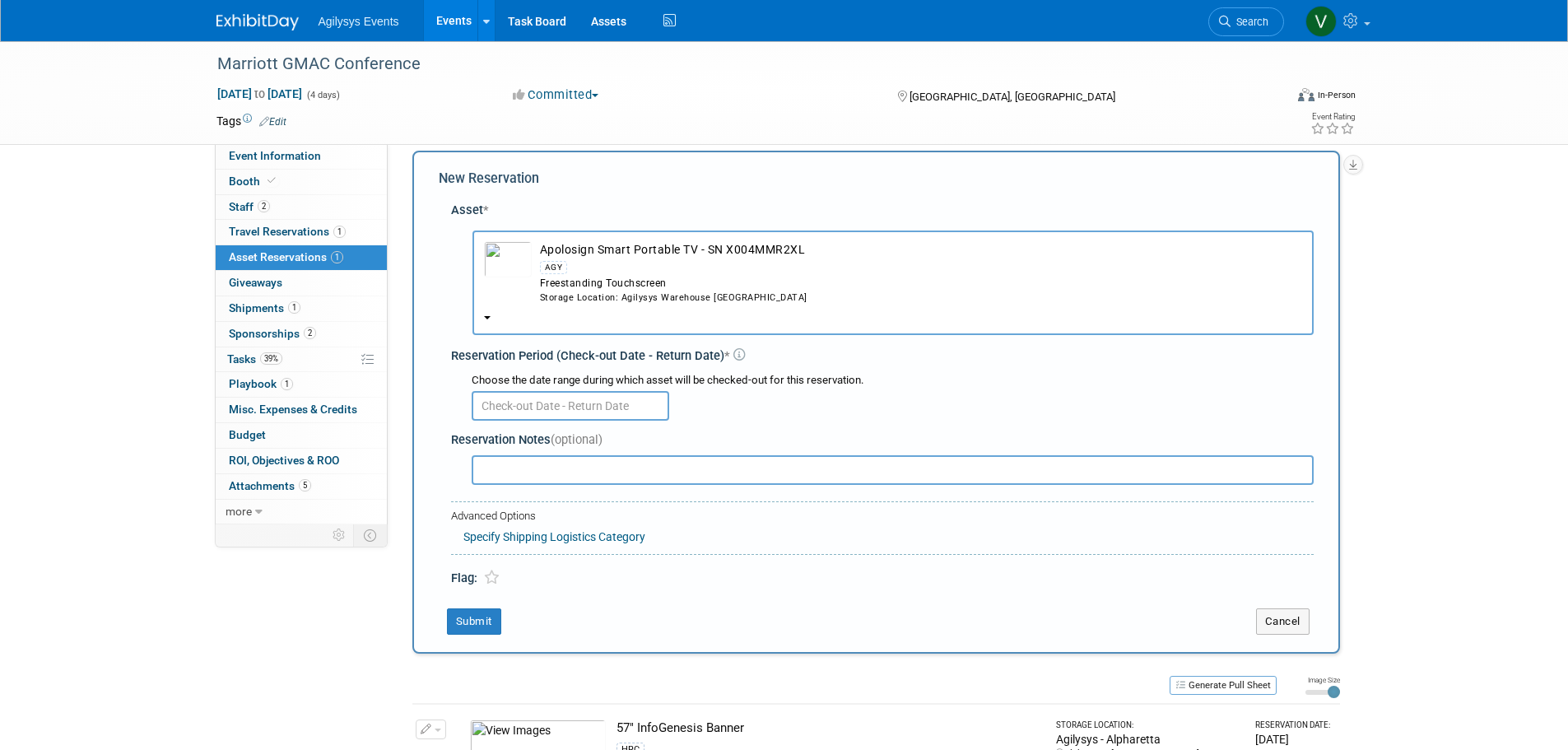
click at [537, 411] on input "text" at bounding box center [570, 405] width 197 height 29
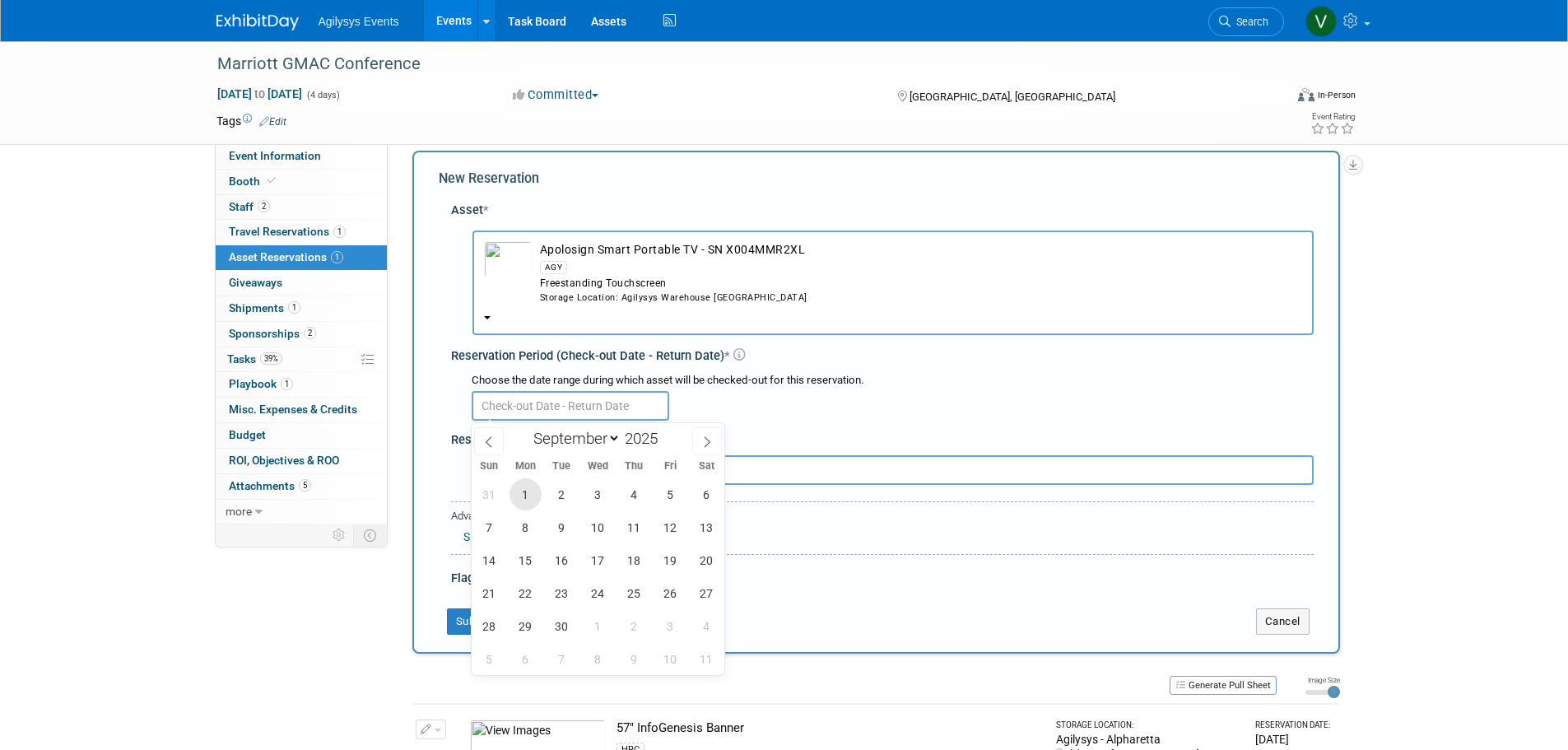
click at [535, 497] on span "1" at bounding box center [525, 494] width 32 height 32
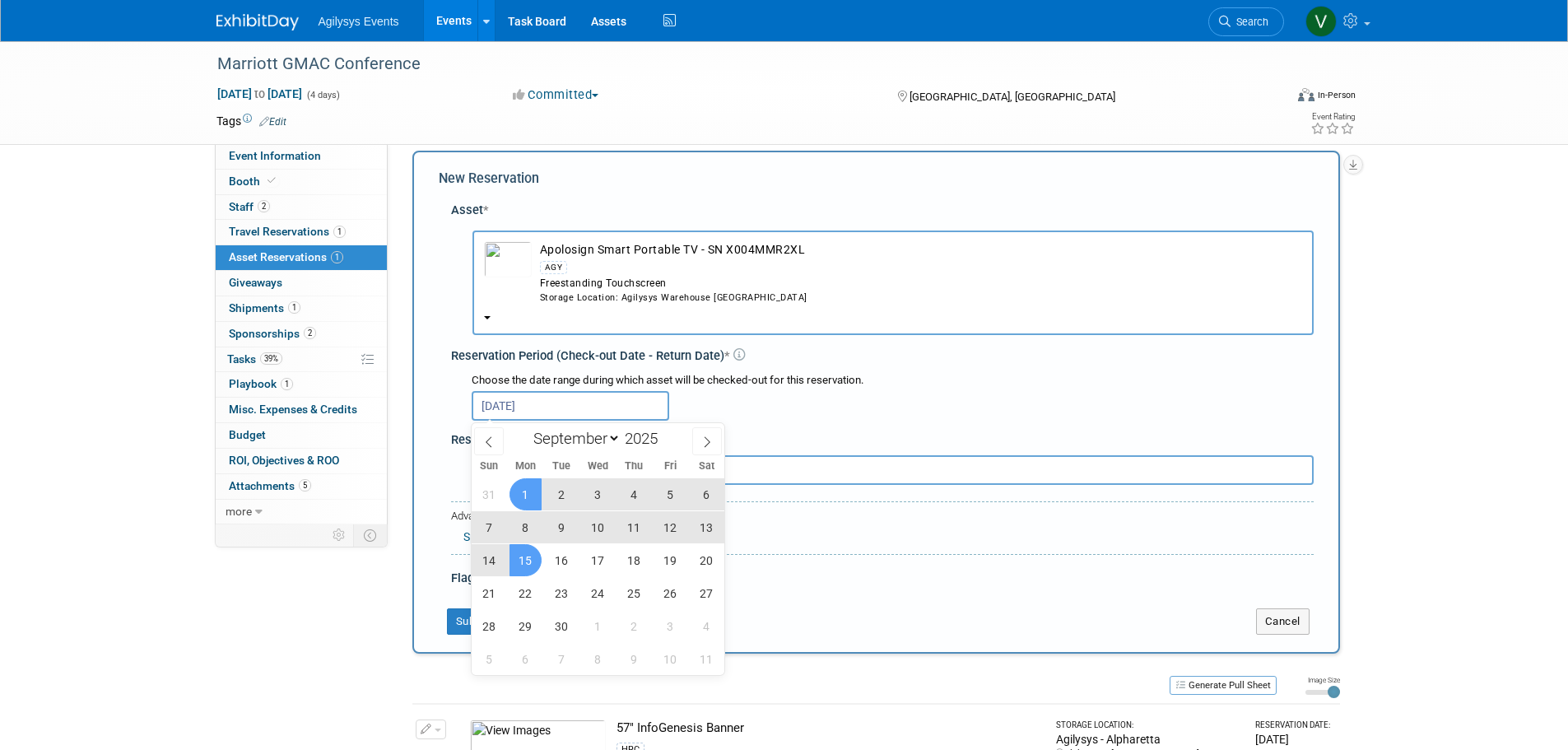
click at [531, 557] on span "15" at bounding box center [525, 560] width 32 height 32
type input "Sep 1, 2025 to Sep 15, 2025"
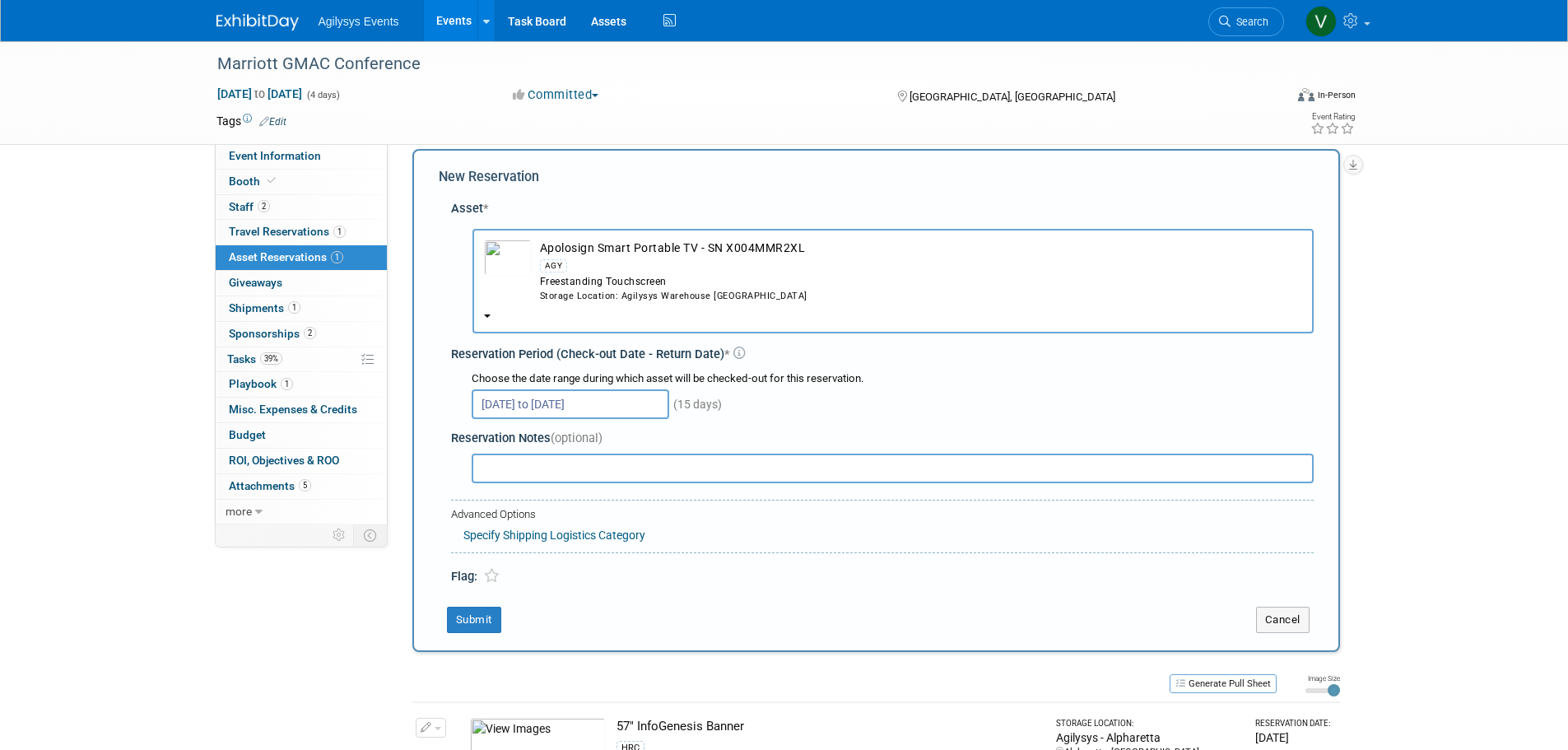
scroll to position [9, 0]
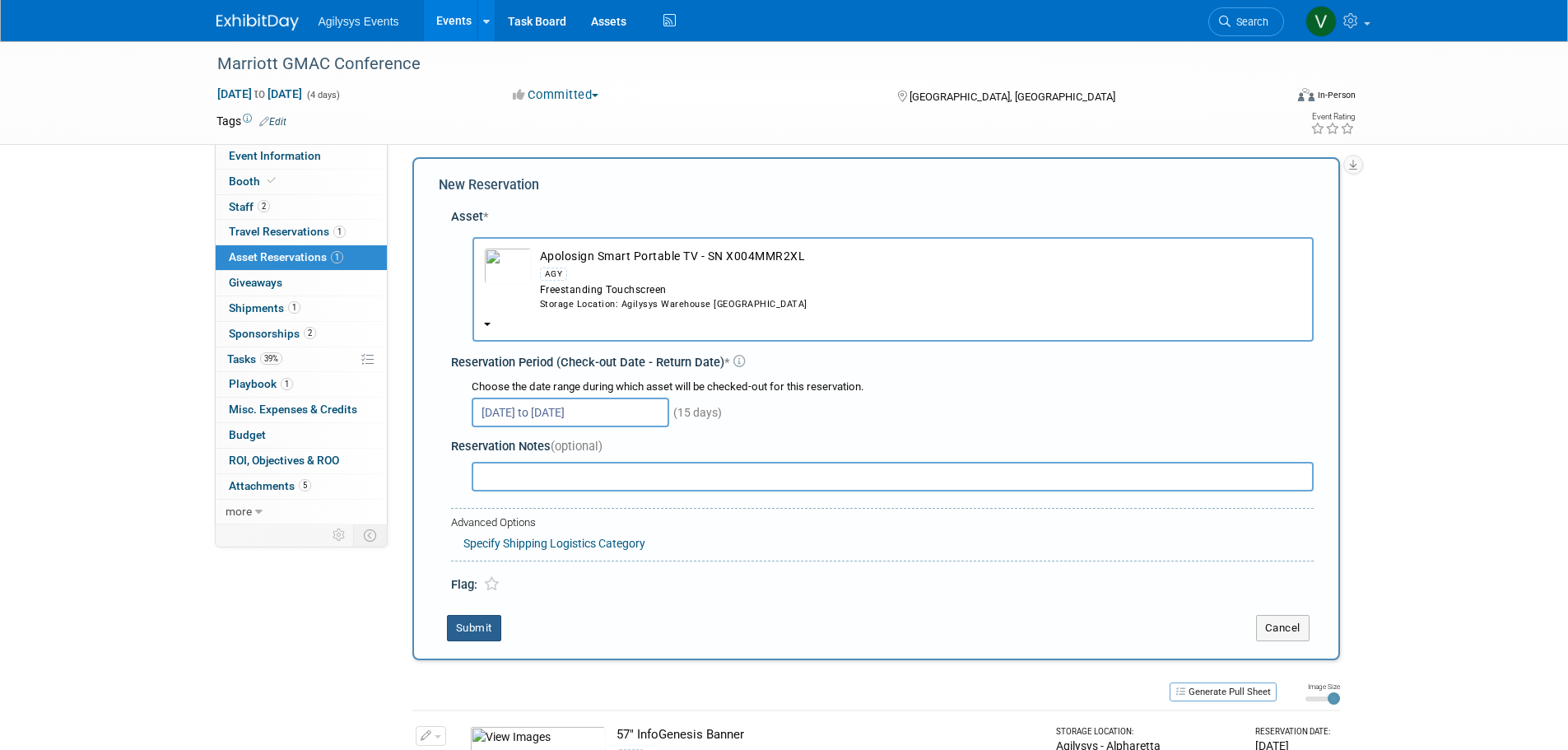
click at [482, 631] on button "Submit" at bounding box center [475, 628] width 55 height 26
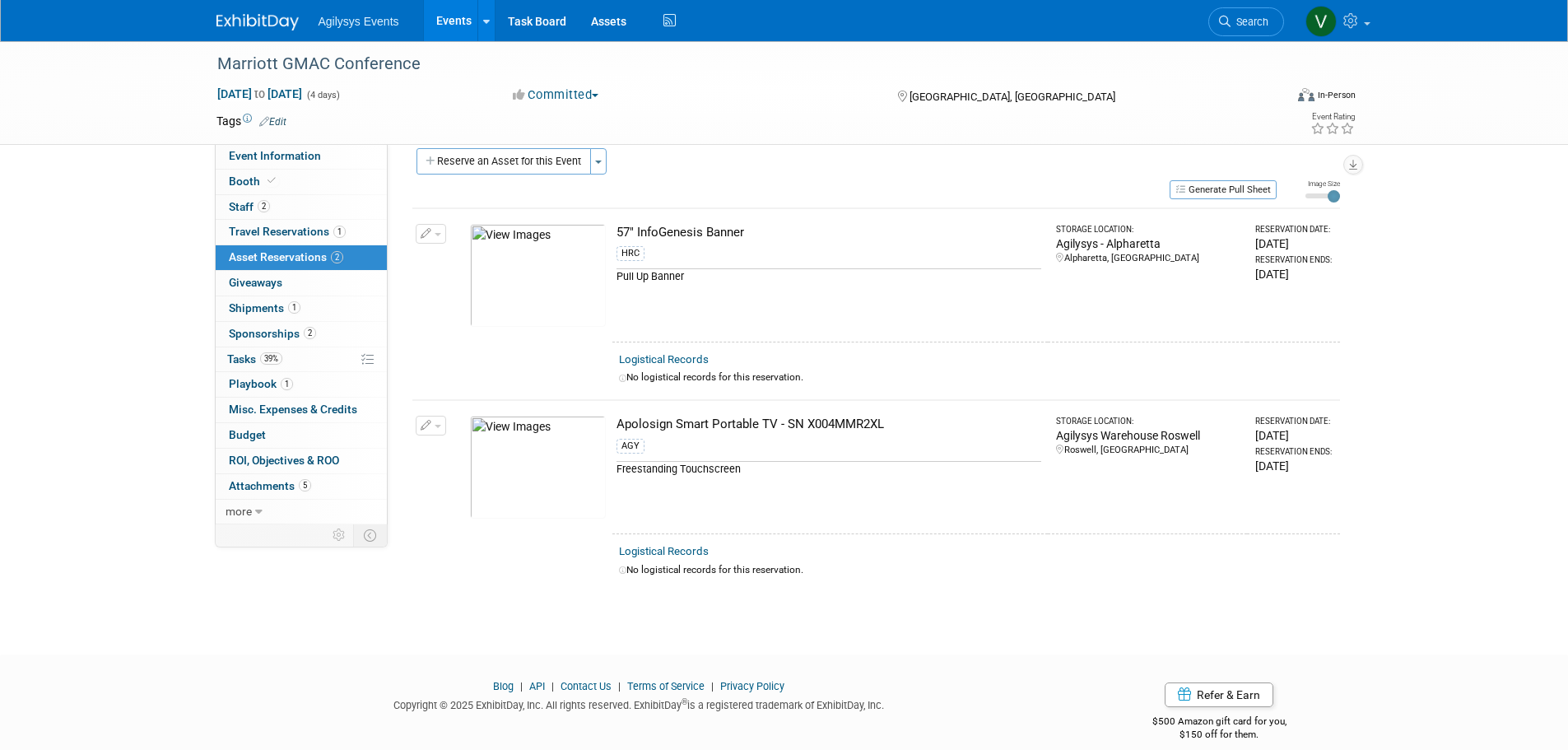
scroll to position [0, 0]
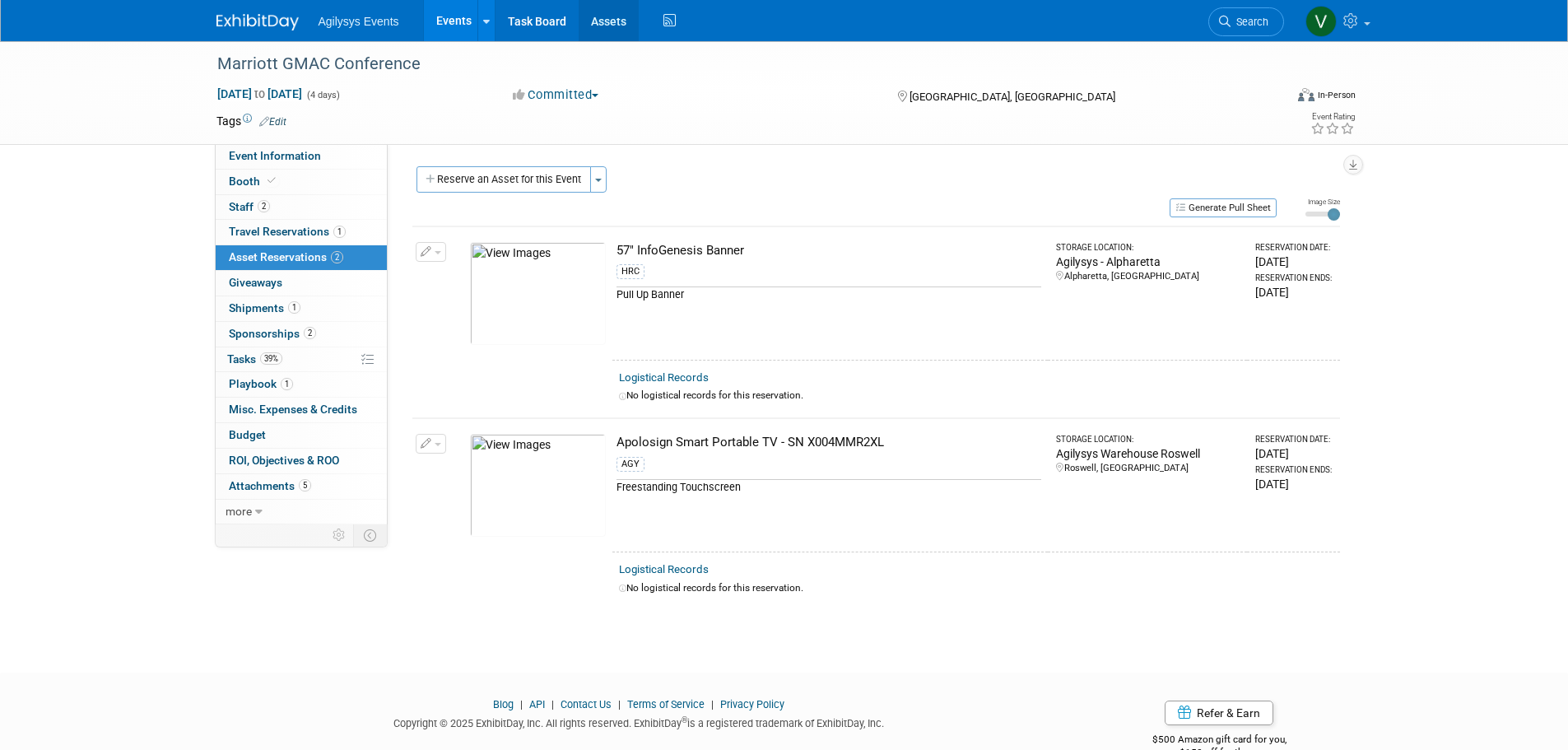
click at [605, 20] on link "Assets" at bounding box center [609, 21] width 61 height 41
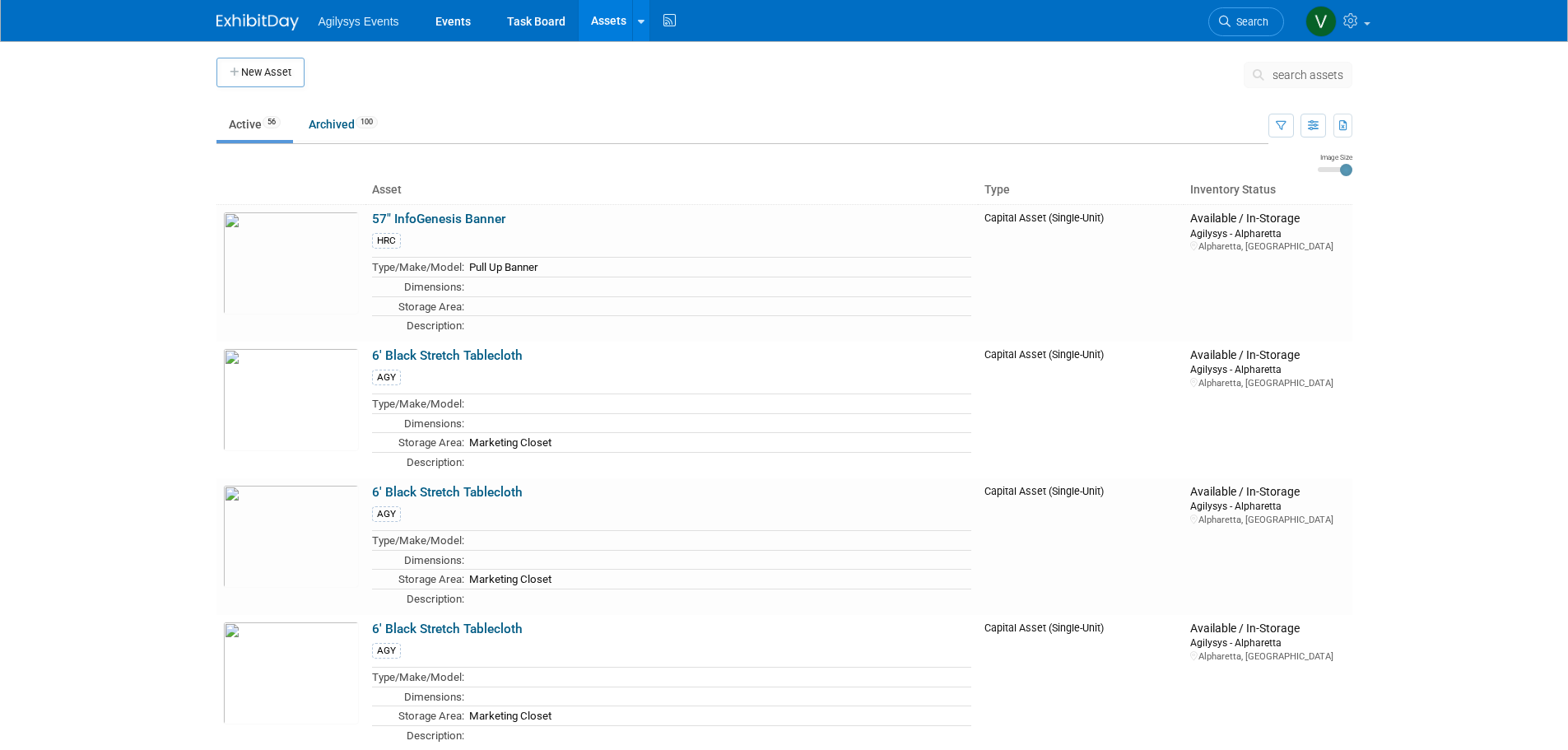
click at [302, 81] on button "New Asset" at bounding box center [261, 72] width 88 height 29
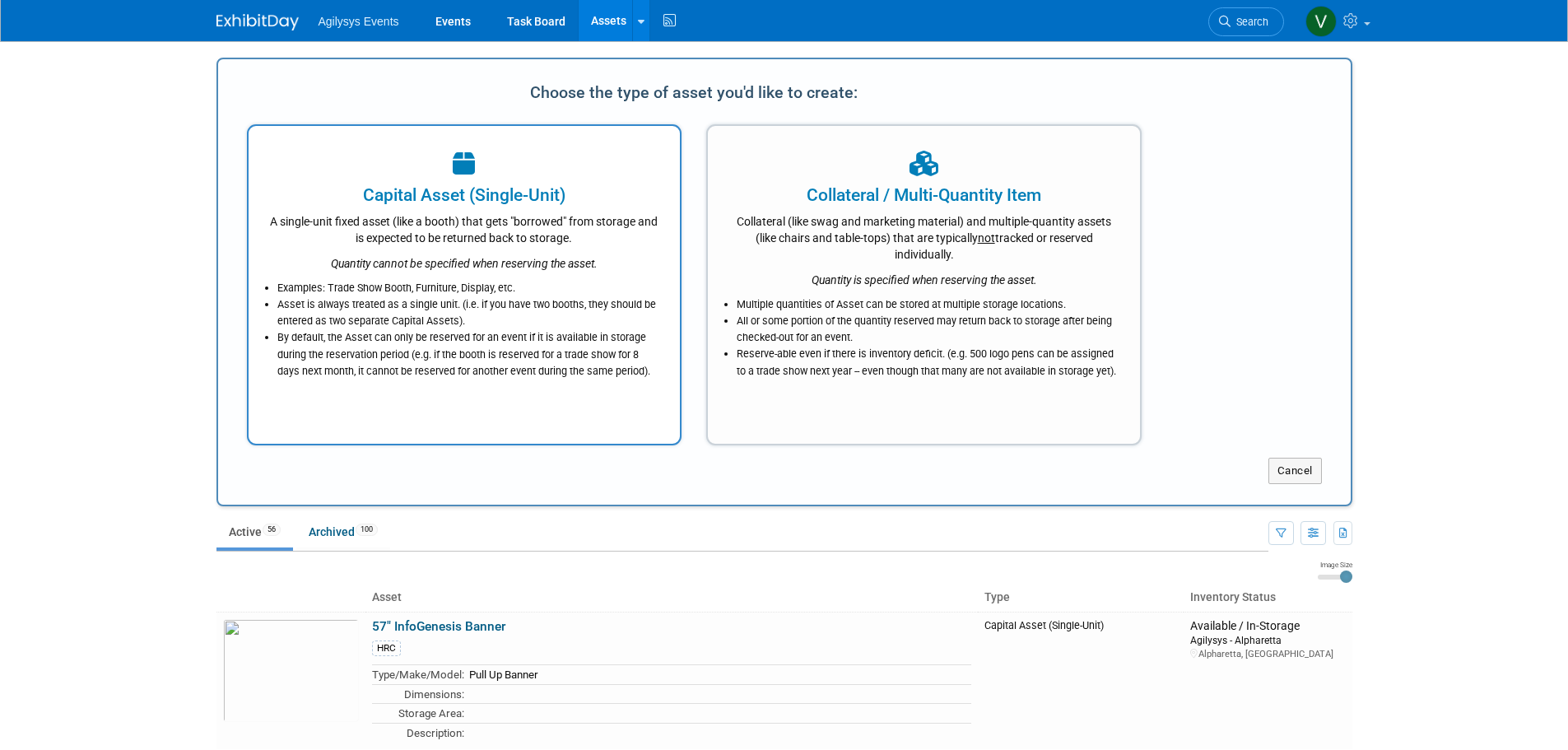
click at [534, 314] on li "Asset is always treated as a single unit. (i.e. if you have two booths, they sh…" at bounding box center [469, 312] width 383 height 33
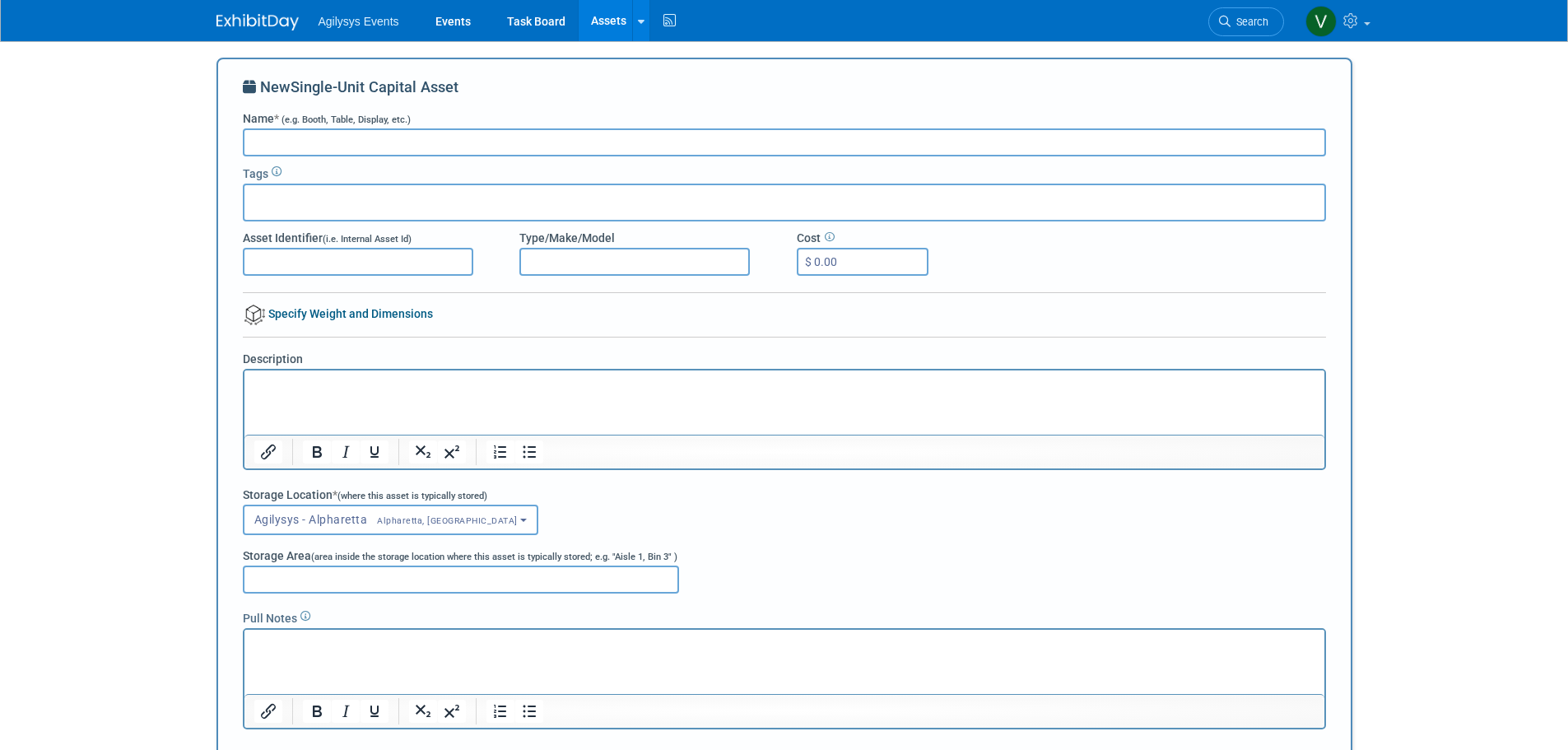
click at [296, 143] on input "Name * (e.g. Booth, Table, Display, etc.)" at bounding box center [784, 142] width 1083 height 28
click at [298, 144] on input "Name * (e.g. Booth, Table, Display, etc.)" at bounding box center [784, 142] width 1083 height 28
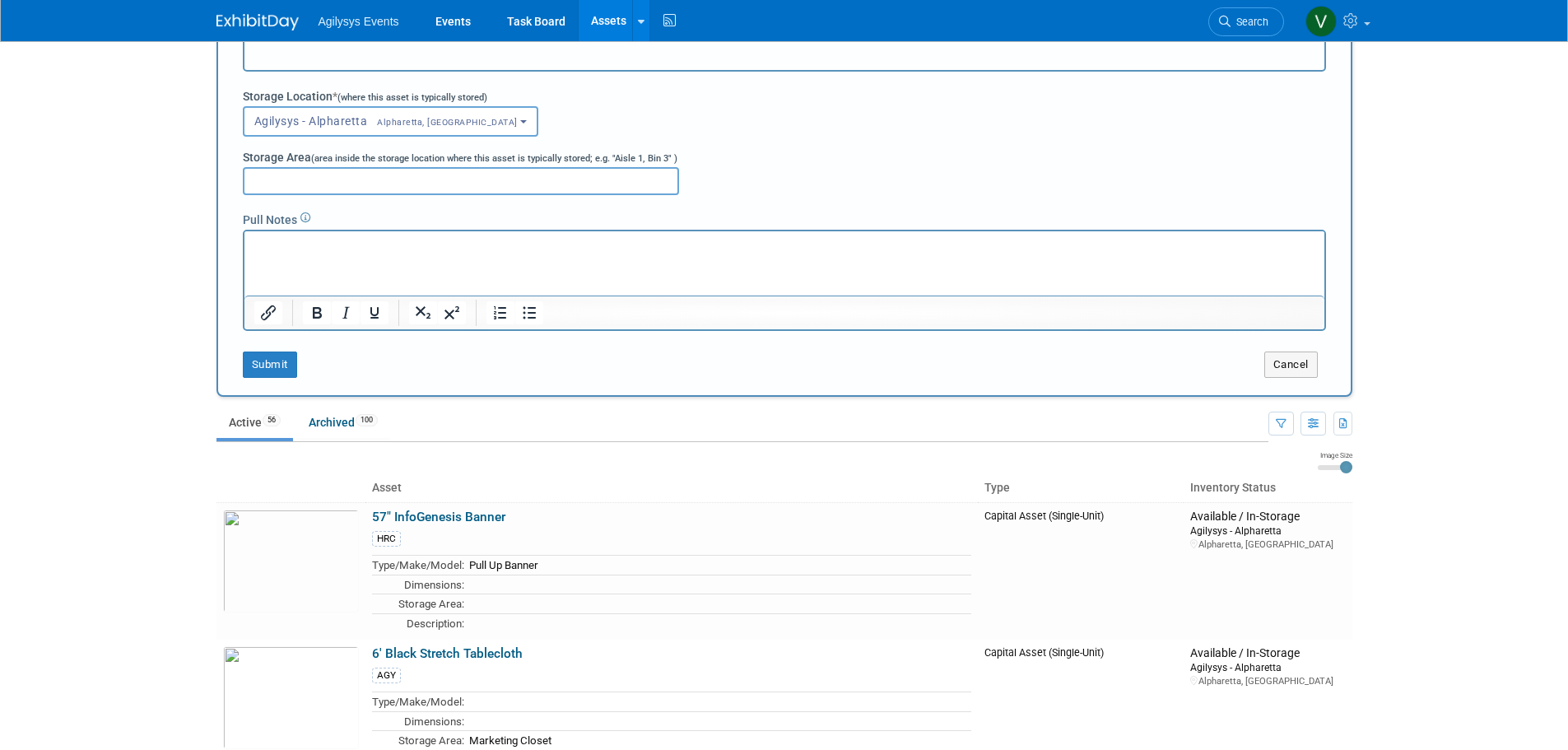
scroll to position [494, 0]
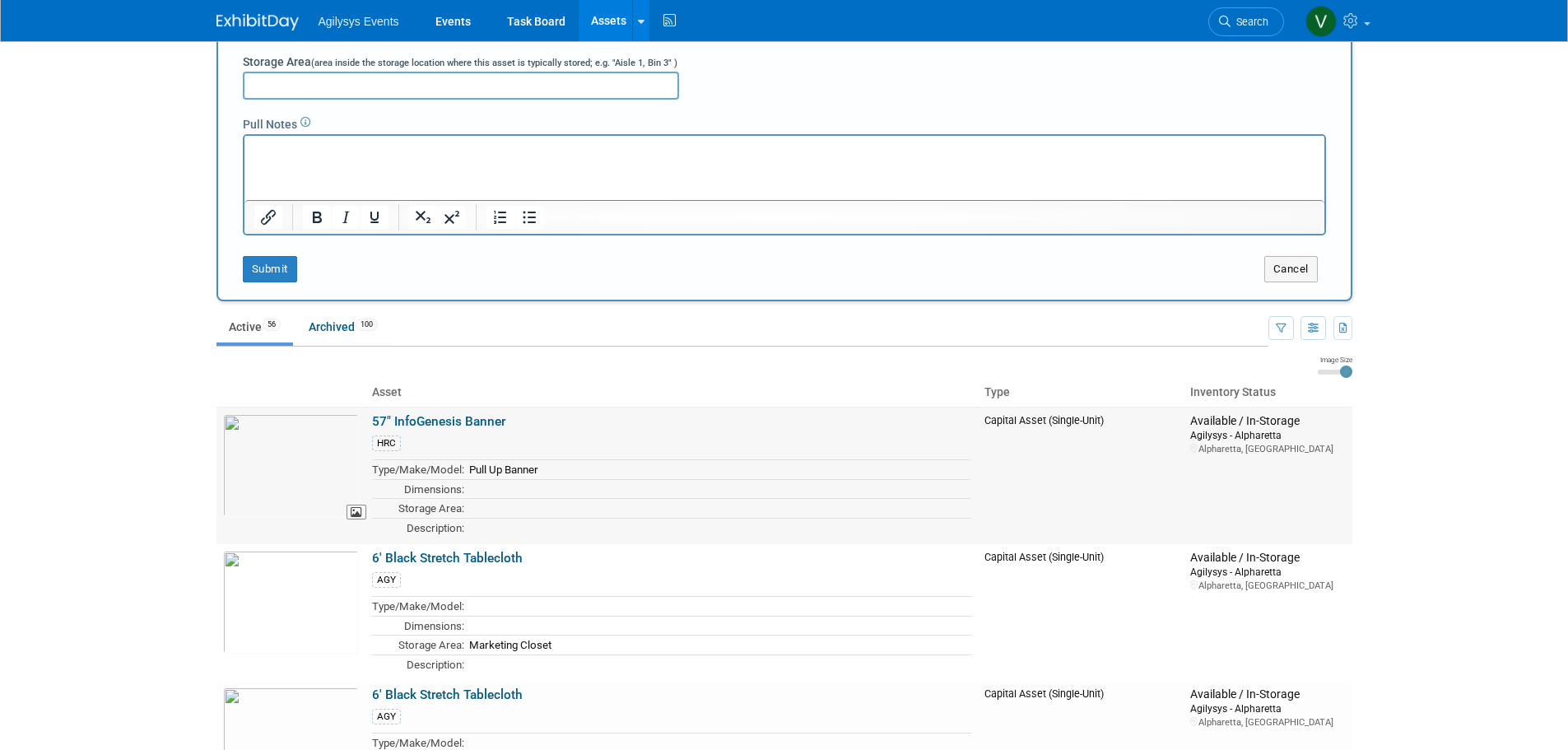
drag, startPoint x: 516, startPoint y: 425, endPoint x: 361, endPoint y: 422, distance: 155.0
click at [361, 422] on tr "57" InfoGenesis Banner HRC Type/Make/Model: Pull Up Banner Dimensions: Storage …" at bounding box center [784, 475] width 1135 height 137
copy tr "57" InfoGenesis Banner"
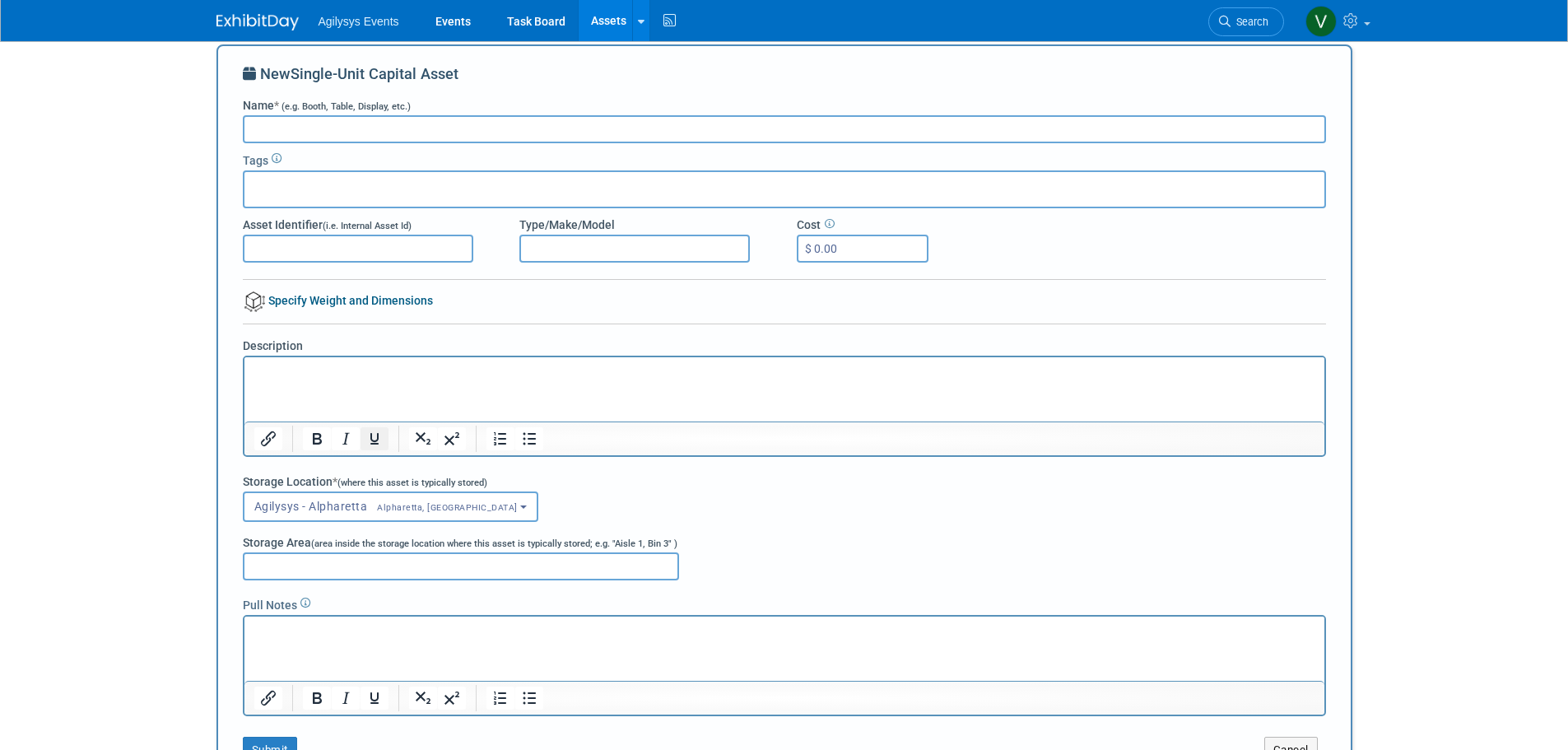
scroll to position [0, 0]
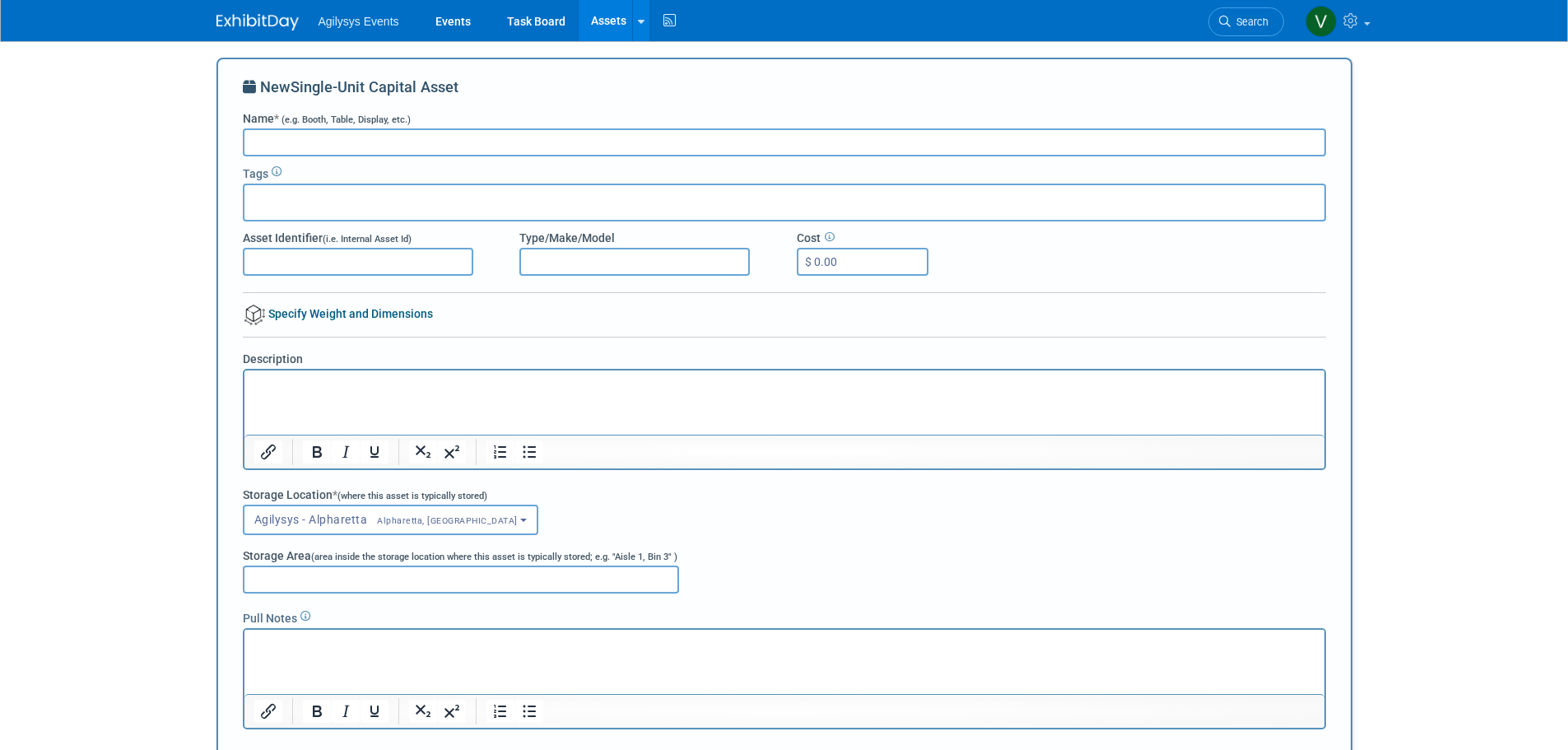
paste input "57" InfoGenesis Banner"
drag, startPoint x: 338, startPoint y: 141, endPoint x: 277, endPoint y: 138, distance: 61.1
click at [277, 138] on input "57" InfoGenesis Banner" at bounding box center [784, 142] width 1083 height 28
type input "57" Stay Banner"
click at [333, 192] on input "text" at bounding box center [316, 199] width 132 height 17
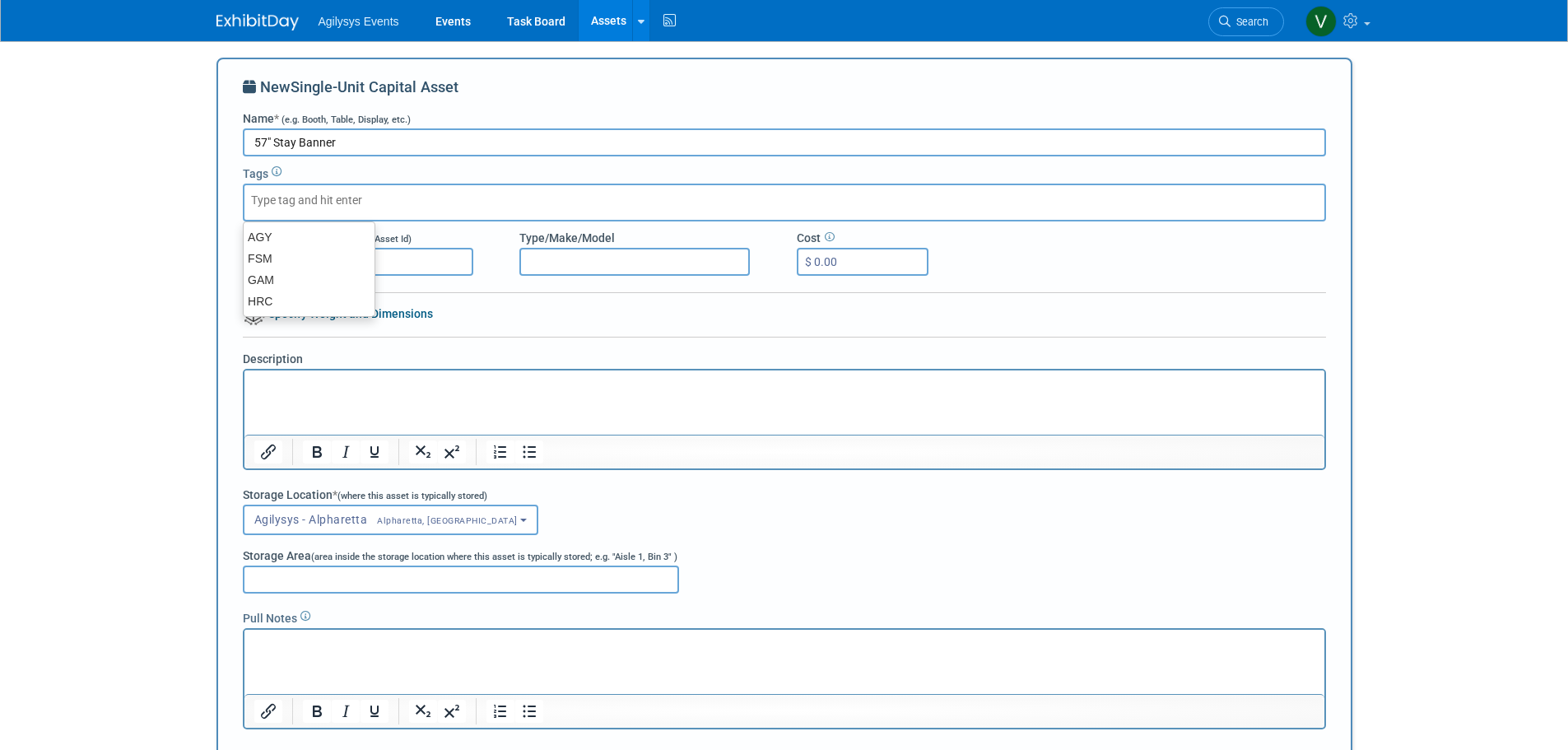
click at [671, 265] on input "Type/Make/Model" at bounding box center [635, 262] width 230 height 28
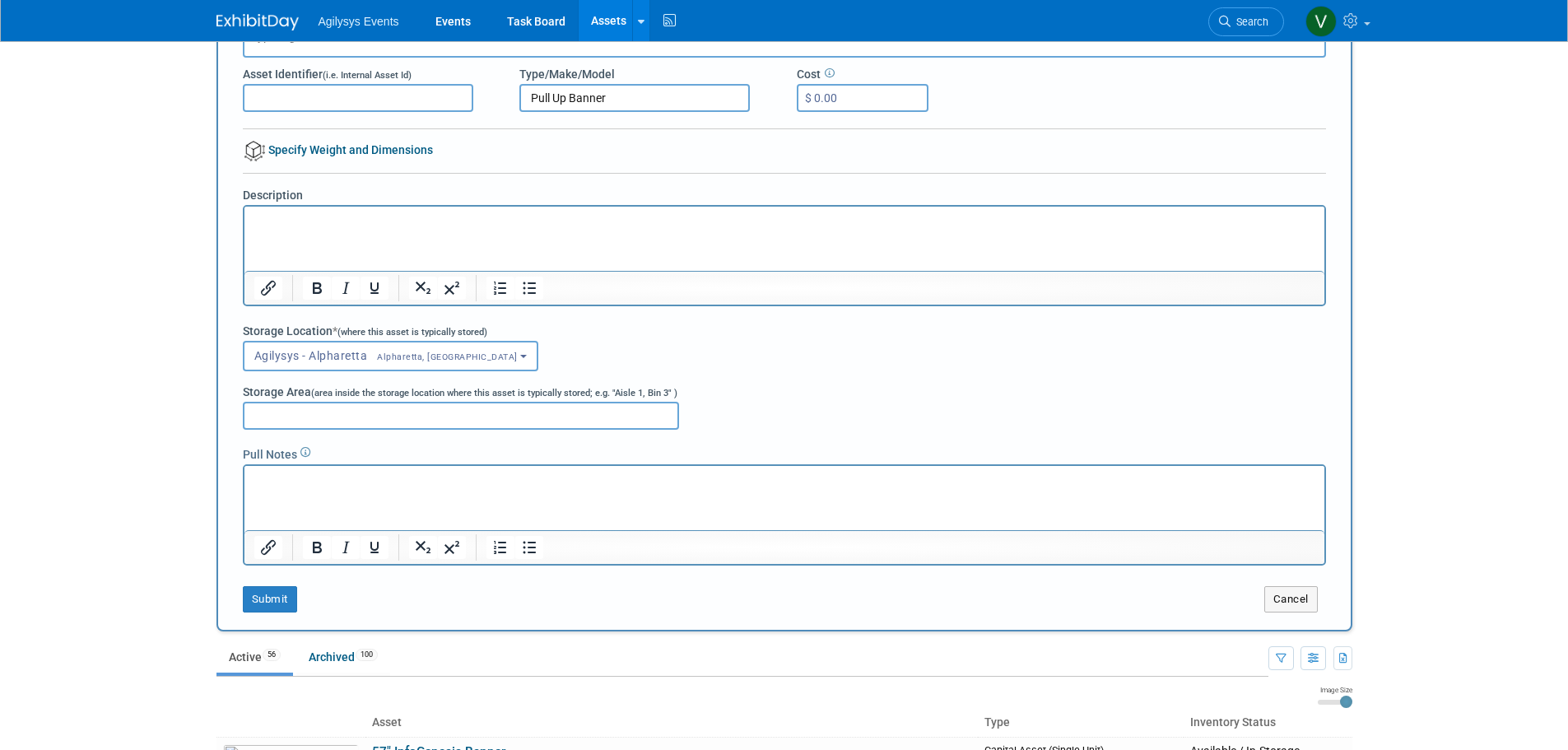
scroll to position [165, 0]
type input "Pull Up Banner"
click at [349, 358] on span "Agilysys - Alpharetta Alpharetta, GA" at bounding box center [386, 354] width 264 height 13
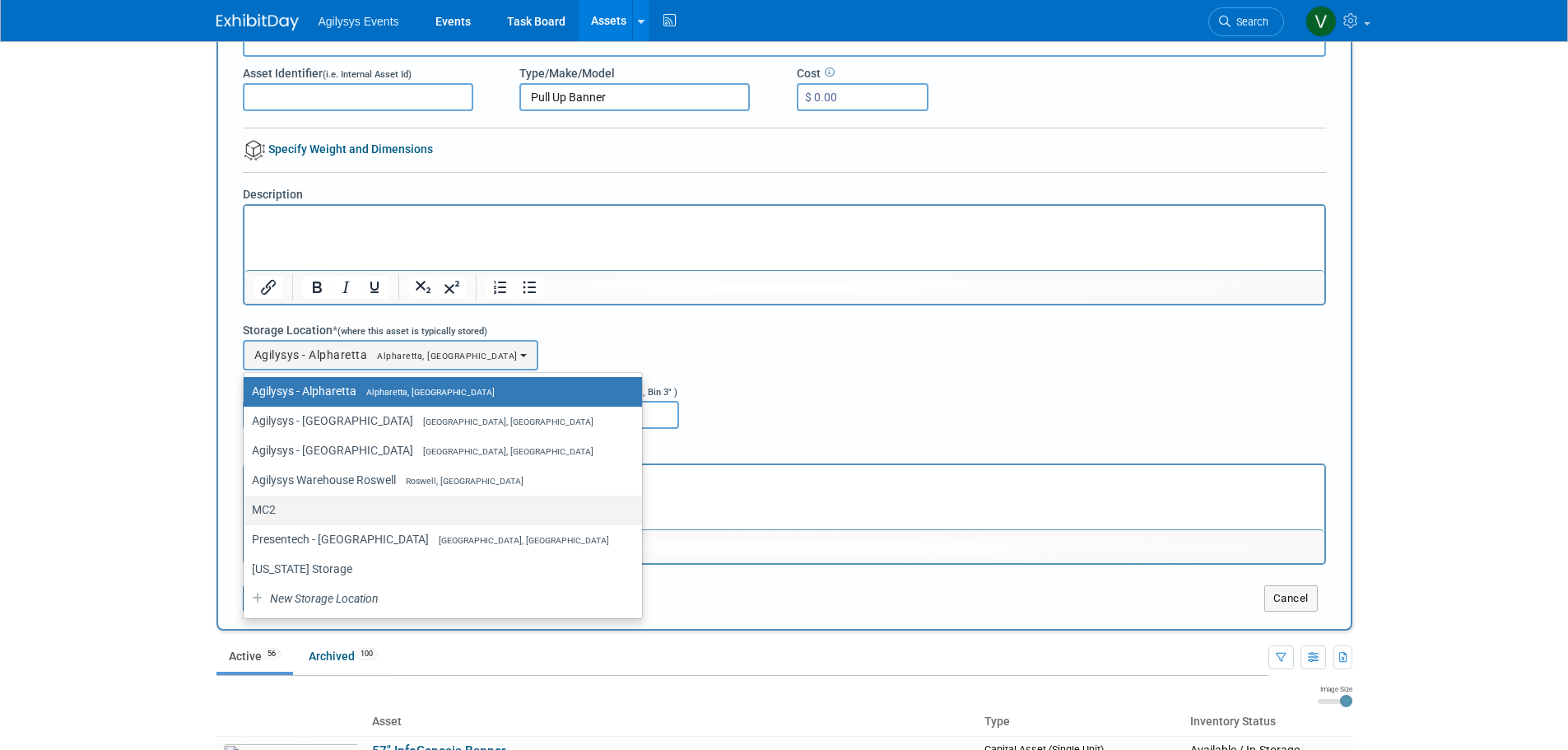
drag, startPoint x: 275, startPoint y: 506, endPoint x: 49, endPoint y: 31, distance: 526.0
click at [275, 506] on span at bounding box center [280, 511] width 10 height 11
click at [246, 506] on input "MC2" at bounding box center [240, 510] width 11 height 11
select select "11223943"
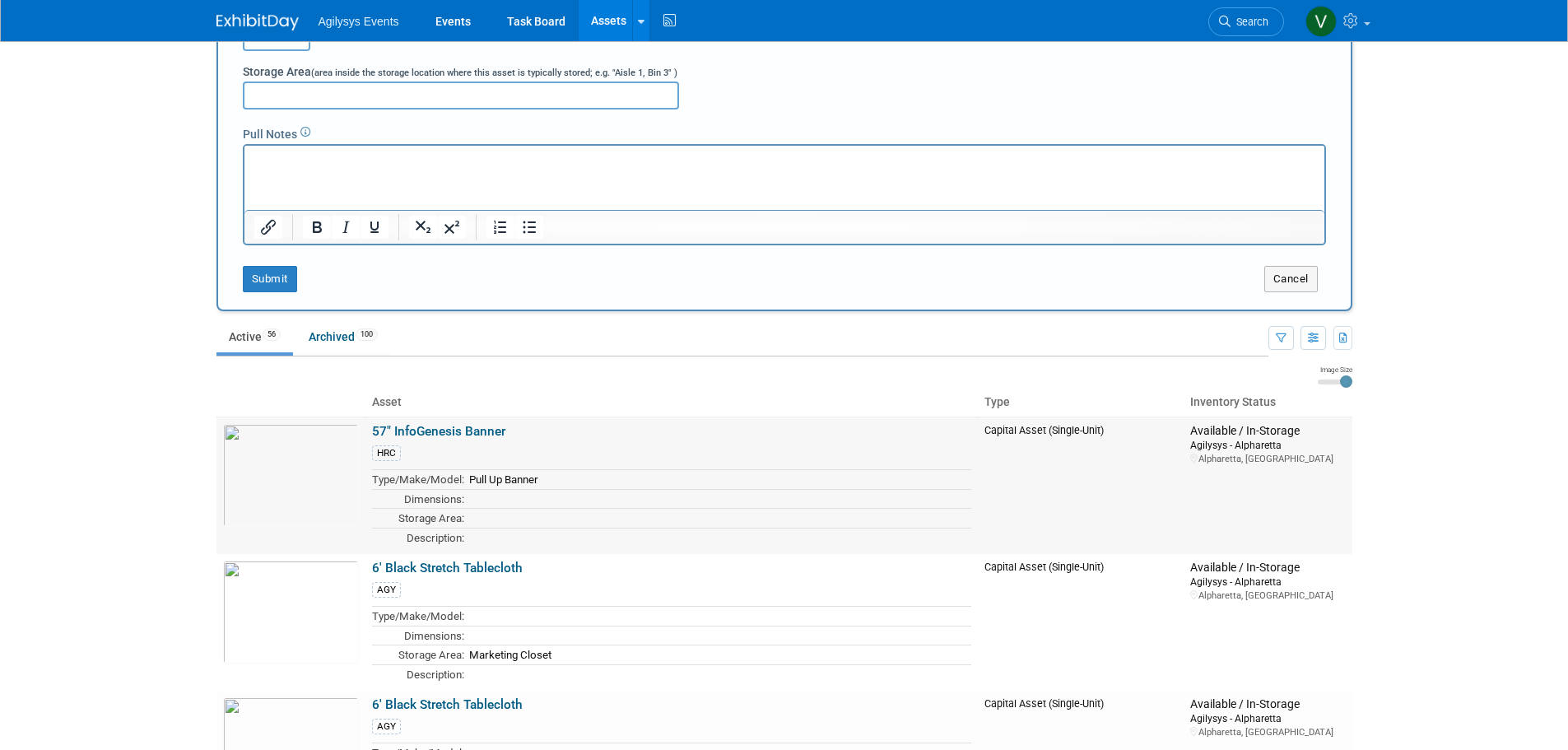
scroll to position [576, 0]
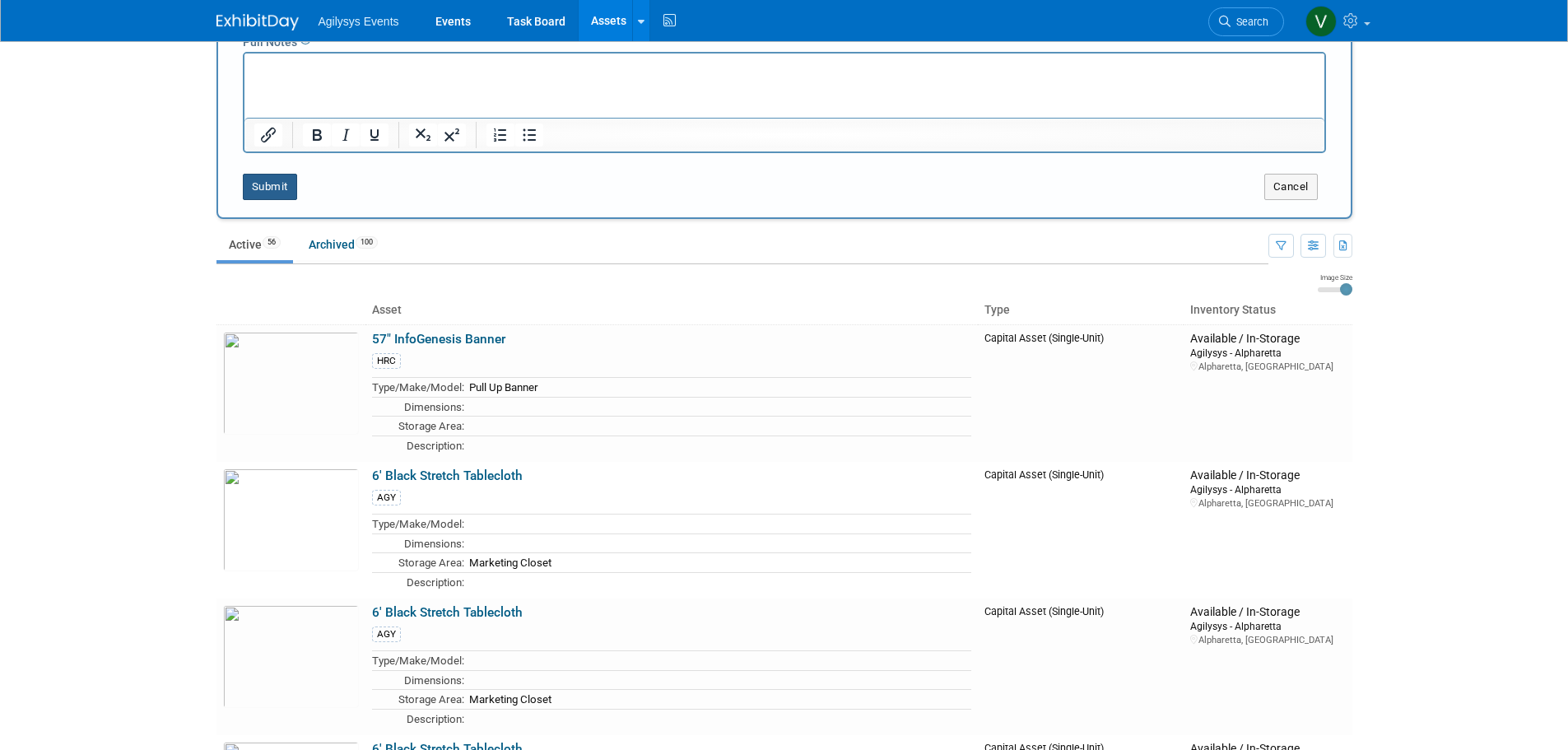
click at [278, 189] on button "Submit" at bounding box center [270, 187] width 55 height 26
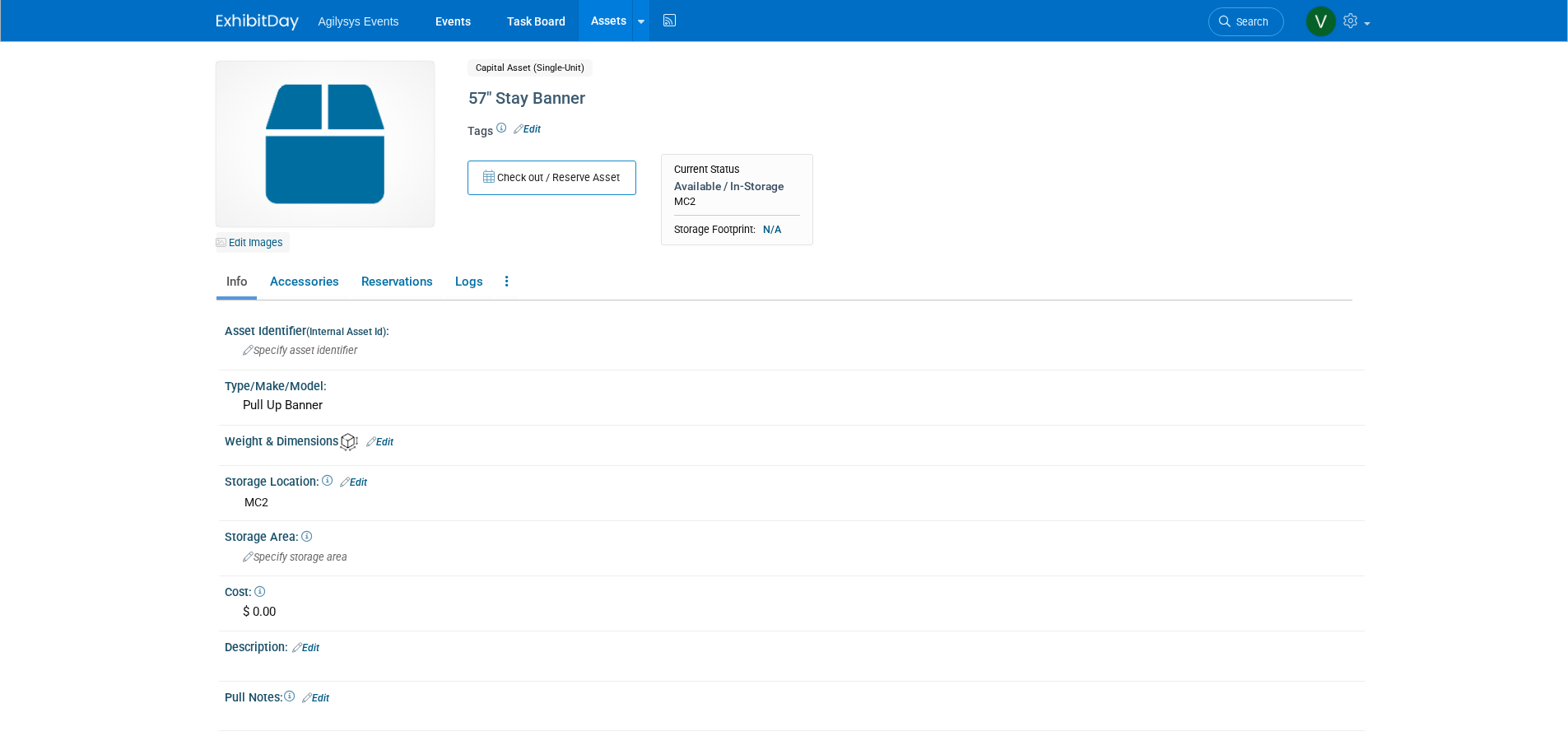
click at [254, 240] on link "Edit Images" at bounding box center [253, 242] width 73 height 21
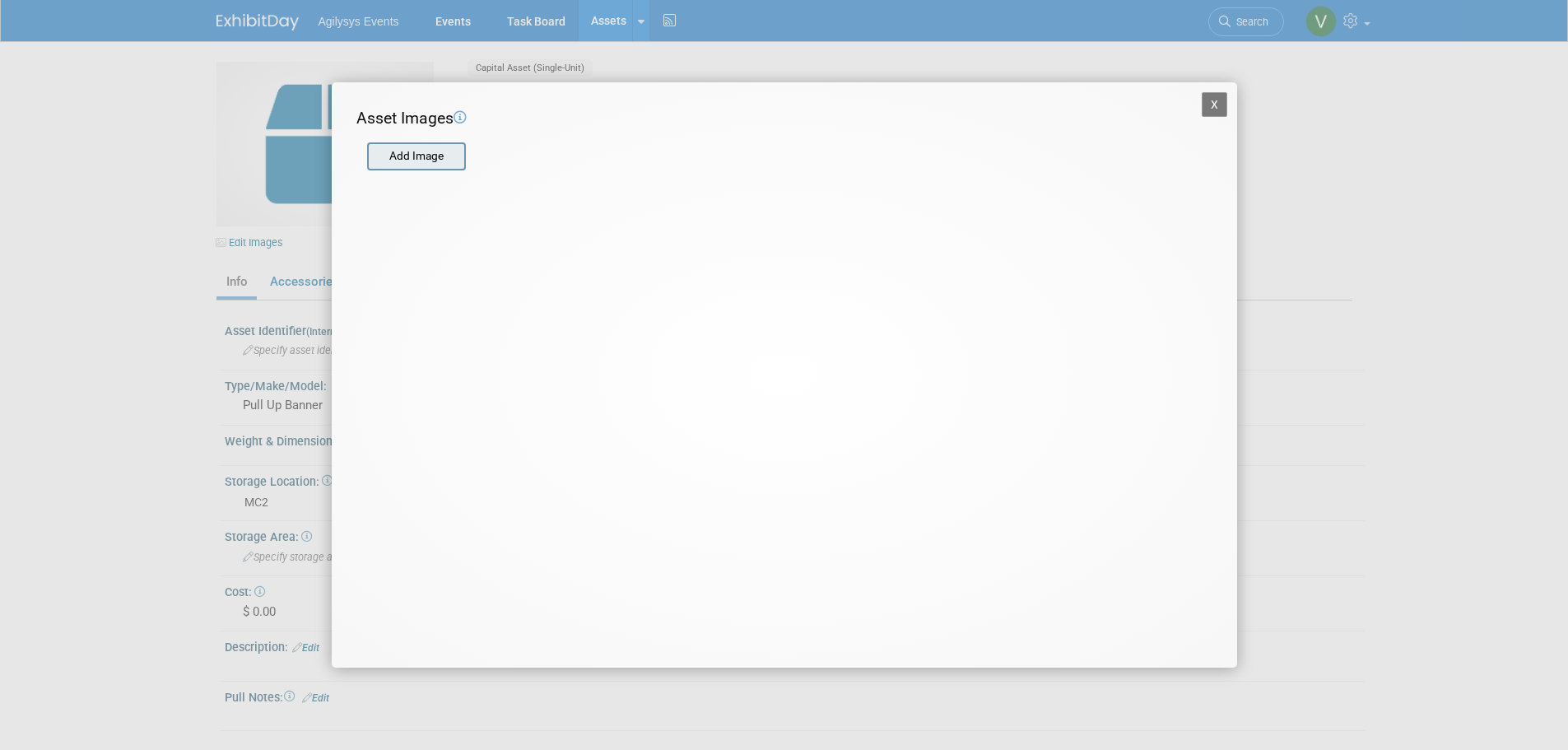
click at [455, 155] on input "file" at bounding box center [366, 156] width 196 height 24
click at [436, 165] on input "file" at bounding box center [366, 156] width 196 height 24
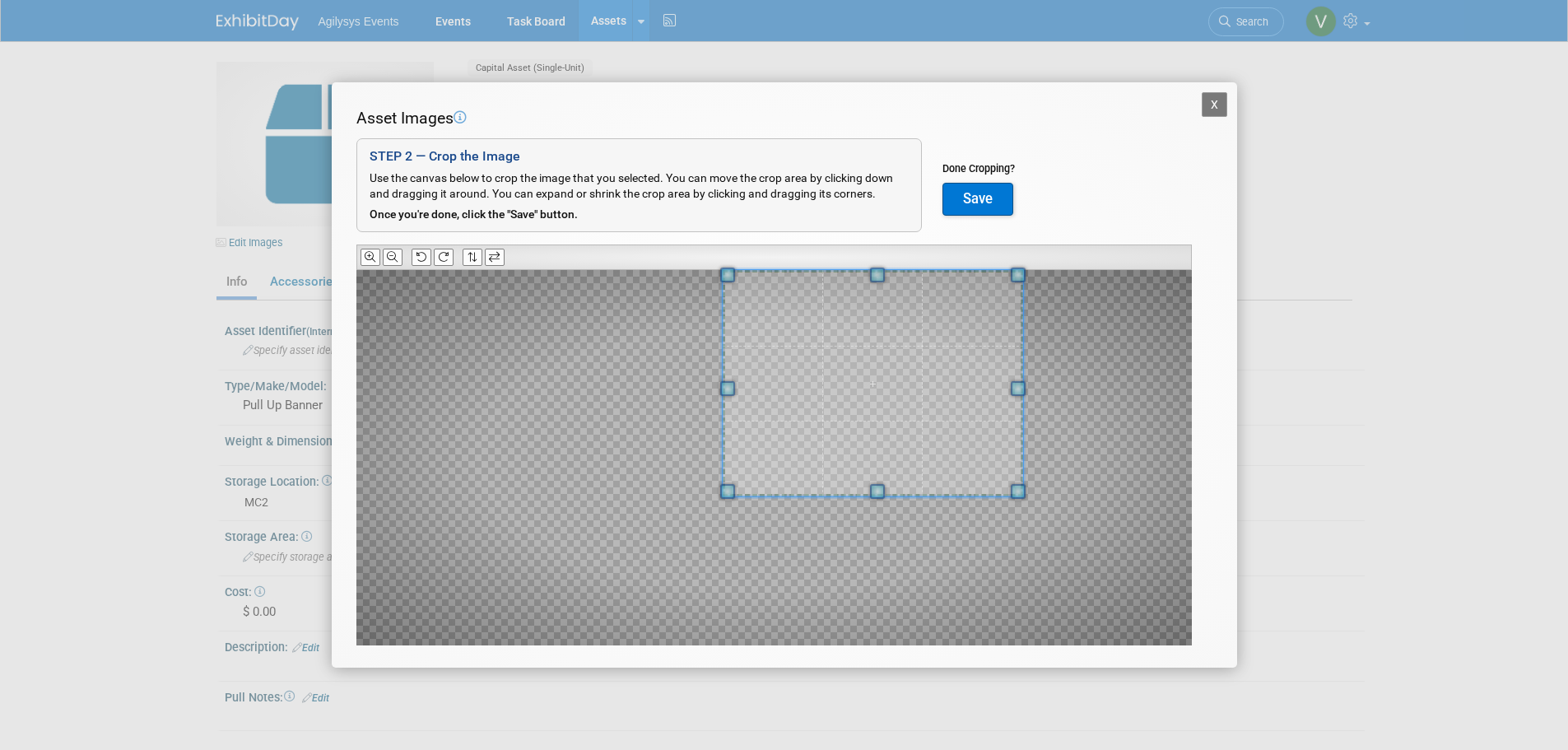
click at [1032, 271] on div at bounding box center [774, 457] width 836 height 375
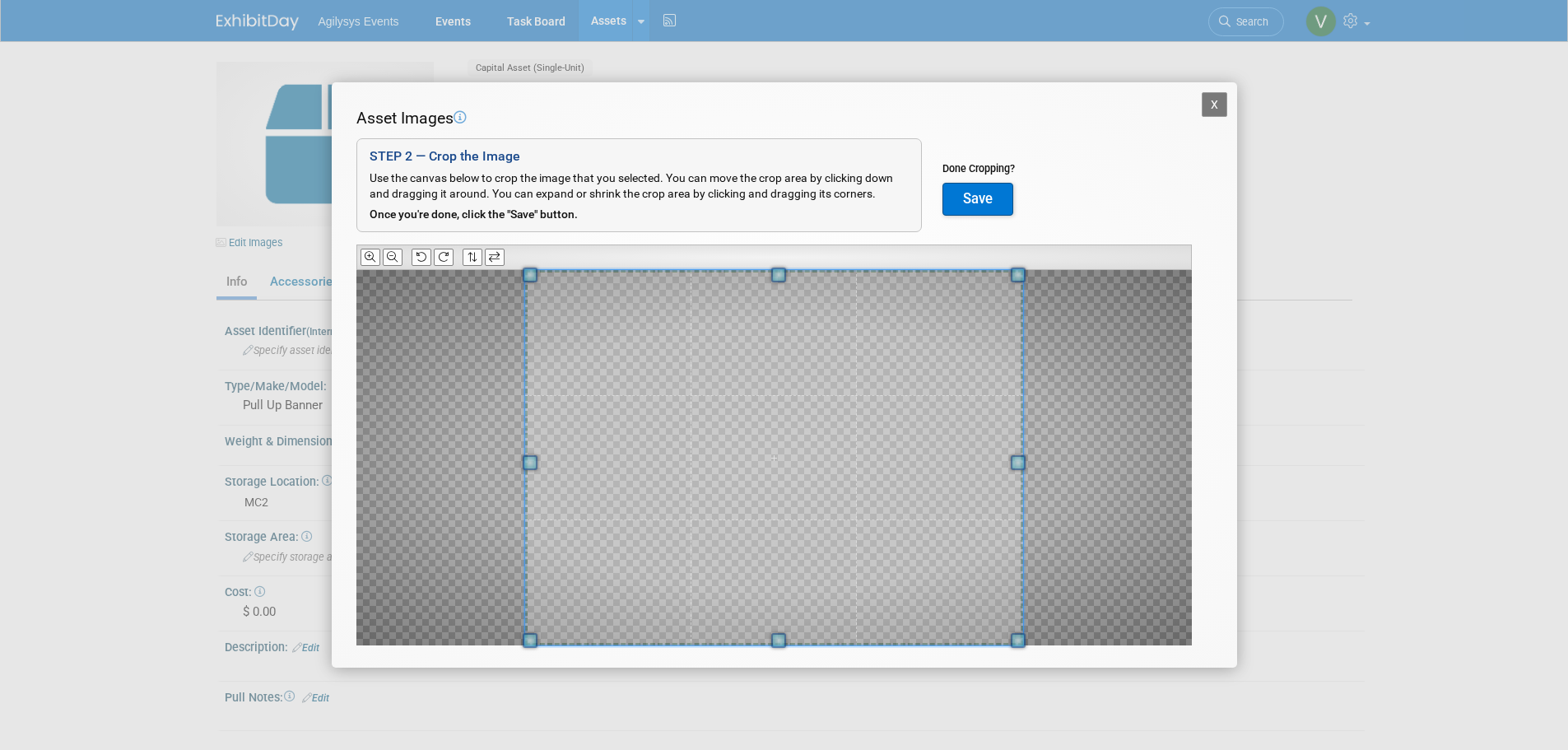
click at [535, 685] on div "X Asset Images Add Image STEP 2 — Crop the Image Use the canvas below to crop t…" at bounding box center [784, 375] width 1568 height 750
click at [997, 201] on button "Save" at bounding box center [977, 199] width 70 height 33
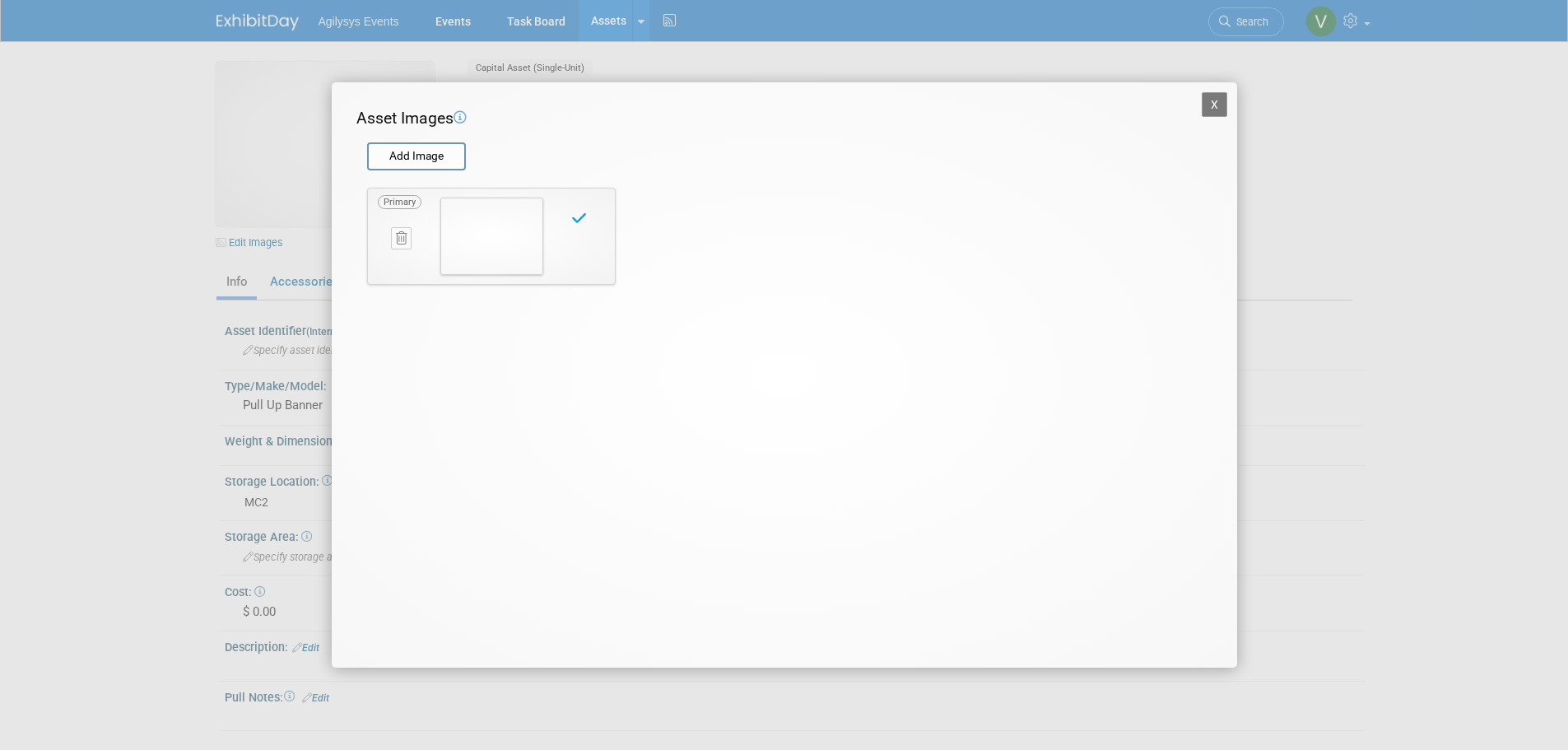
click at [1228, 107] on div "X Asset Images Add Image STEP 2 — Crop the Image Use the canvas below to crop t…" at bounding box center [784, 374] width 905 height 585
click at [1213, 107] on button "X" at bounding box center [1215, 104] width 26 height 24
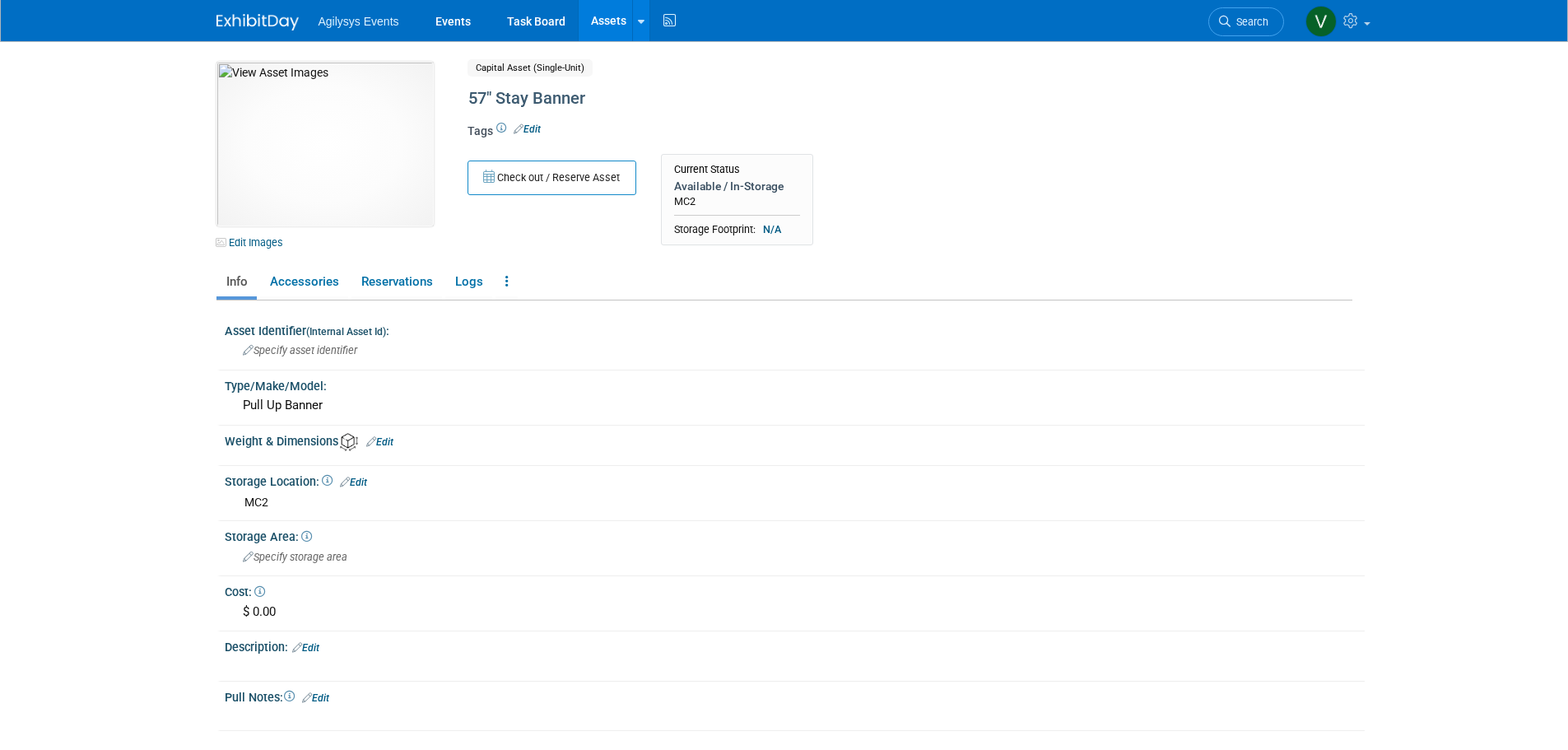
click at [609, 23] on link "Assets" at bounding box center [609, 21] width 61 height 41
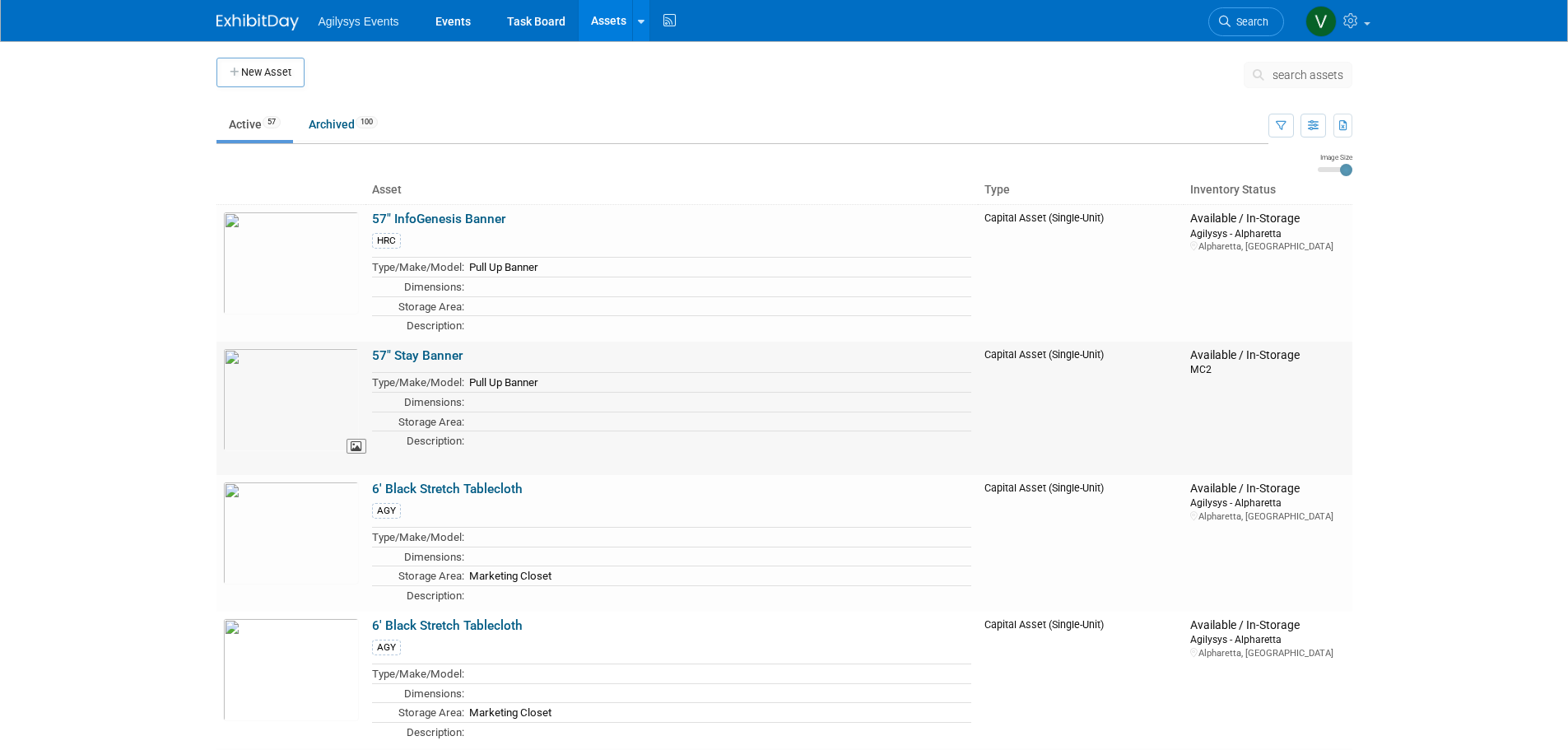
click at [309, 387] on img at bounding box center [290, 399] width 136 height 103
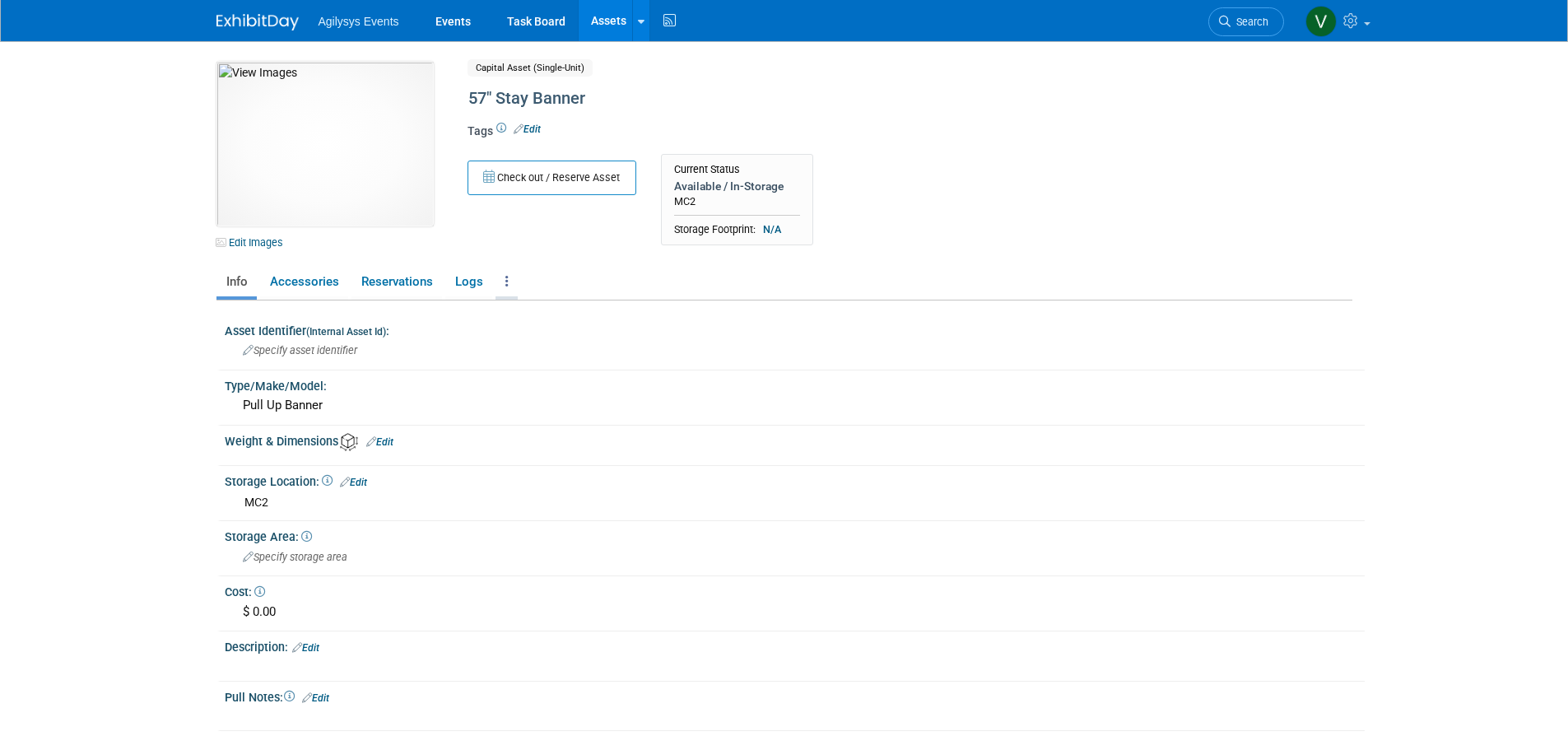
click at [507, 275] on icon at bounding box center [507, 281] width 3 height 13
click at [529, 127] on link "Edit" at bounding box center [527, 129] width 27 height 12
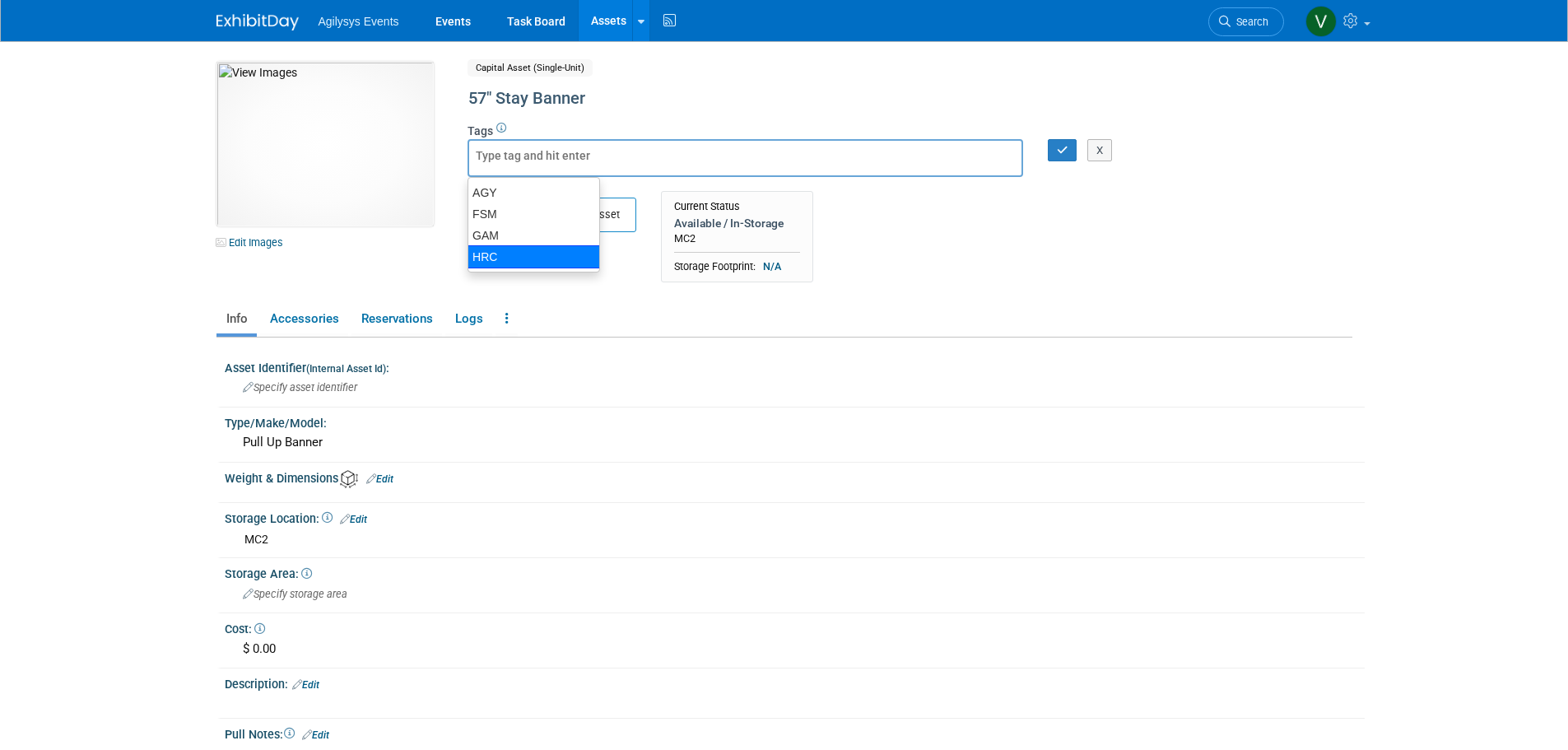
click at [475, 259] on div "HRC" at bounding box center [534, 257] width 133 height 23
type input "HRC"
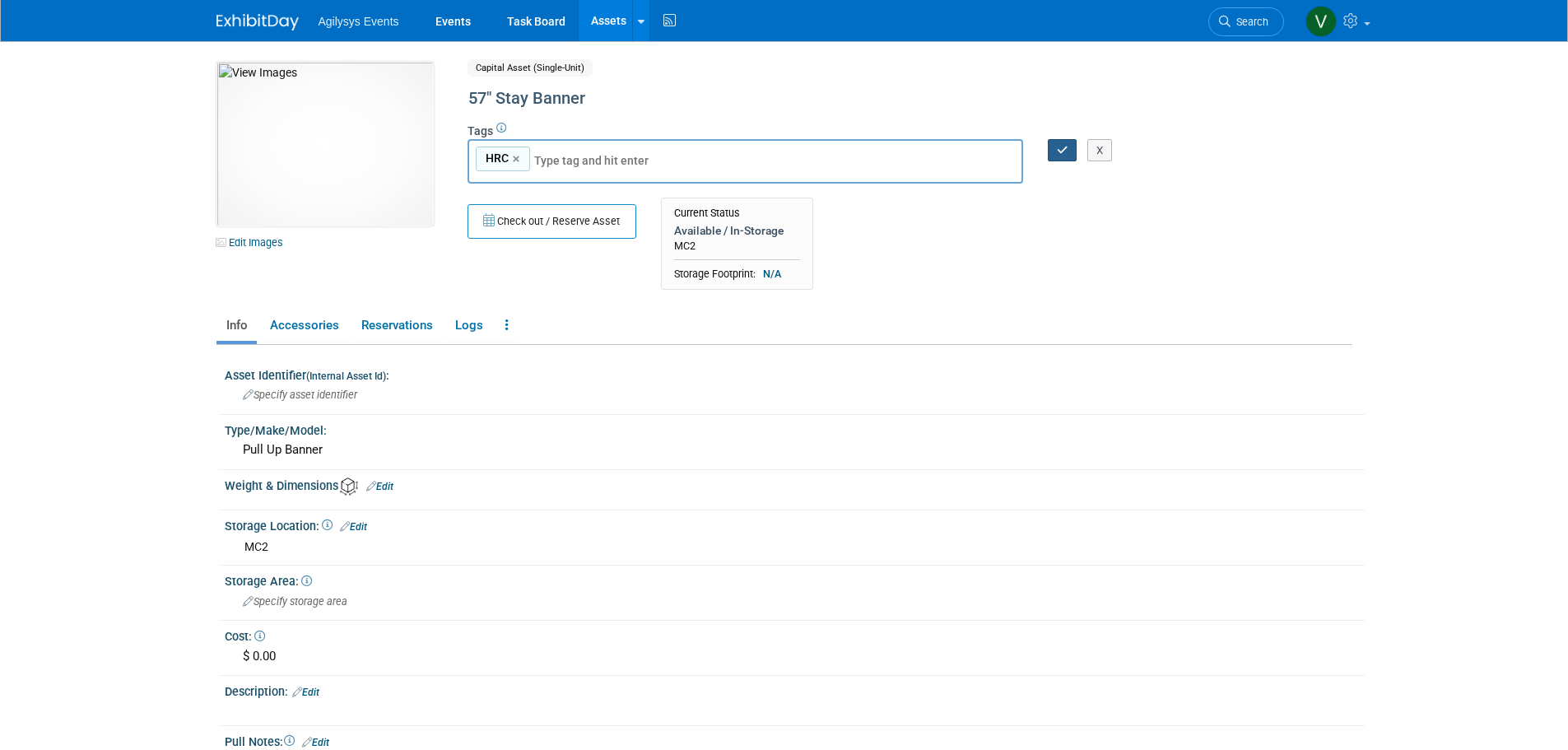
click at [1055, 143] on button "button" at bounding box center [1062, 150] width 29 height 23
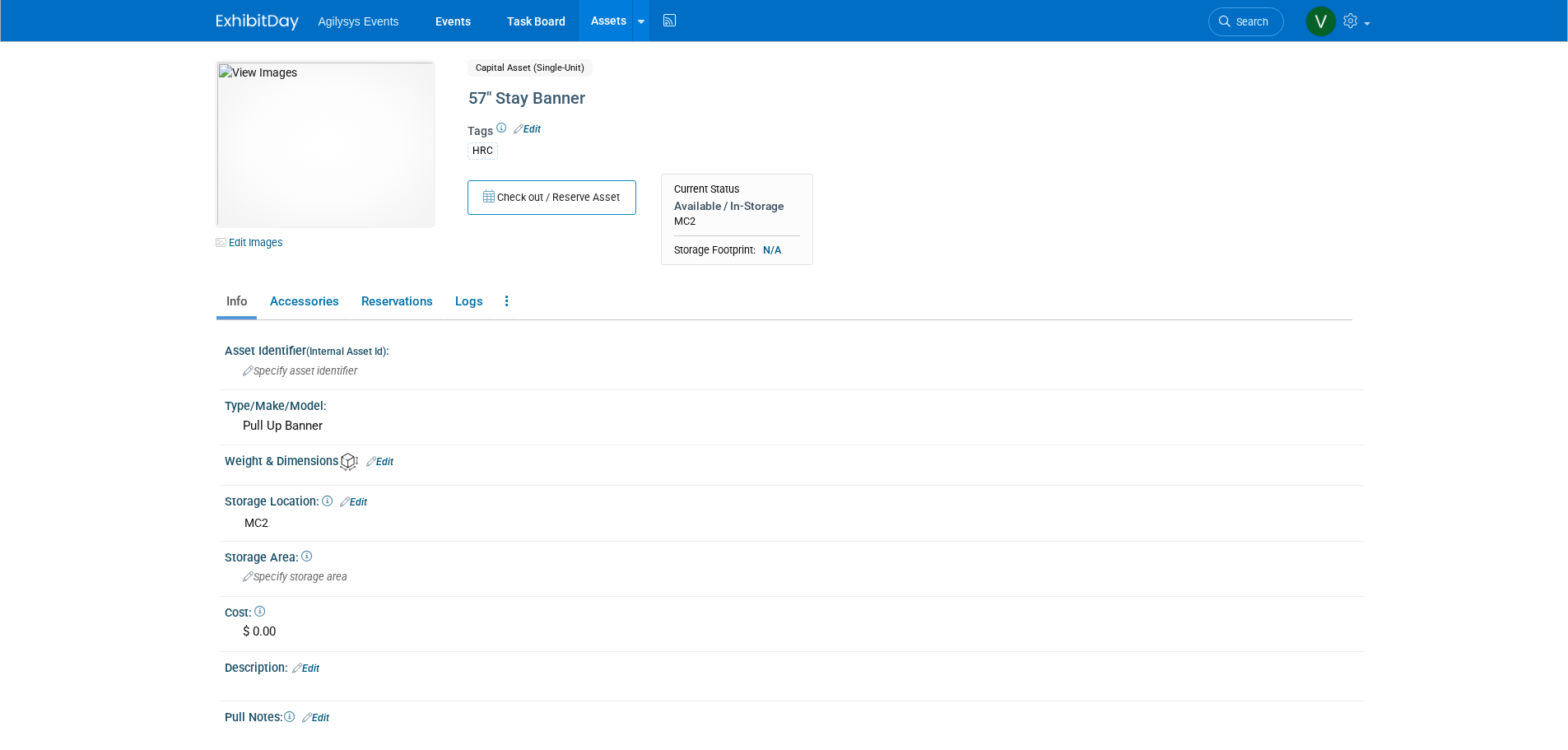
click at [604, 26] on link "Assets" at bounding box center [609, 21] width 61 height 41
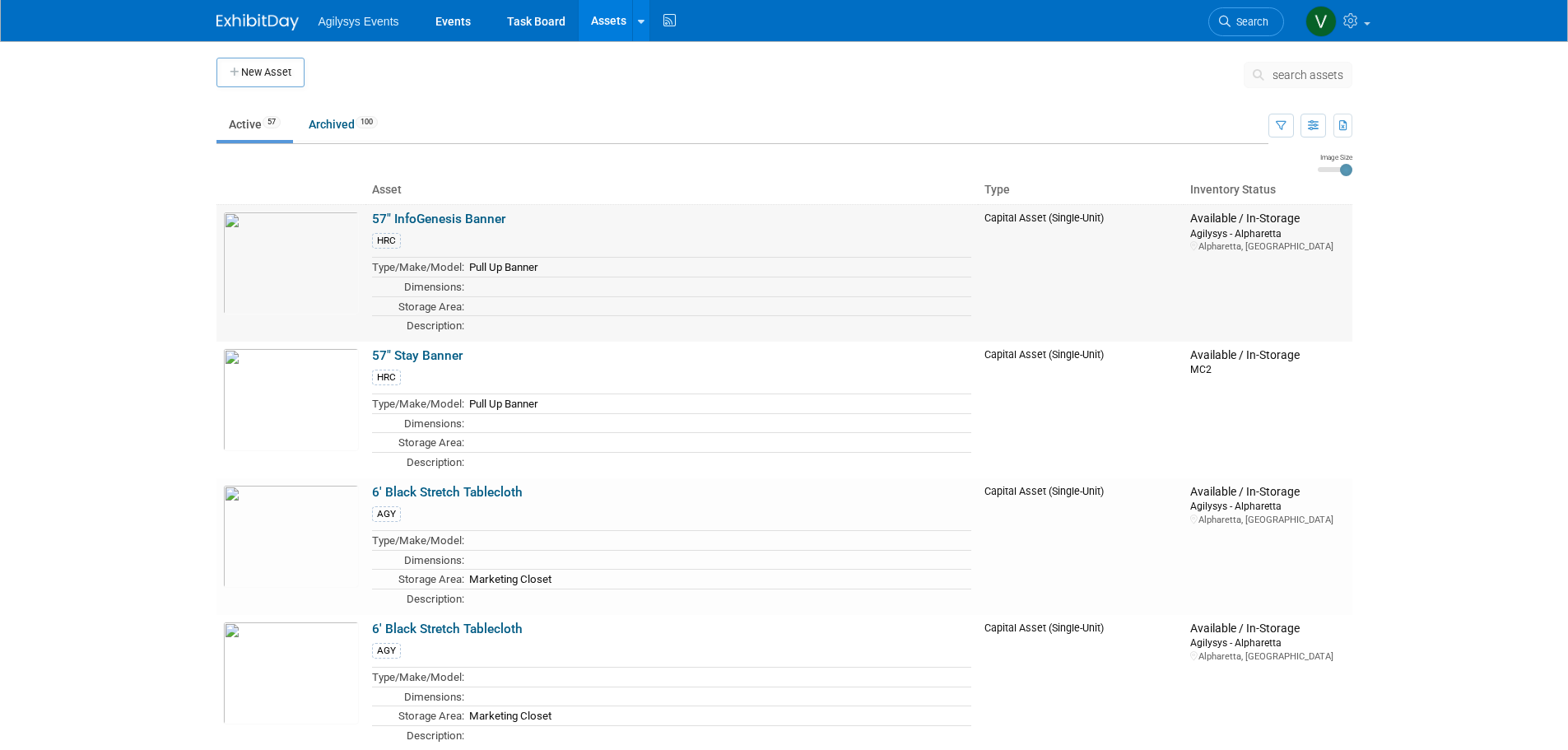
click at [459, 219] on link "57" InfoGenesis Banner" at bounding box center [438, 219] width 134 height 15
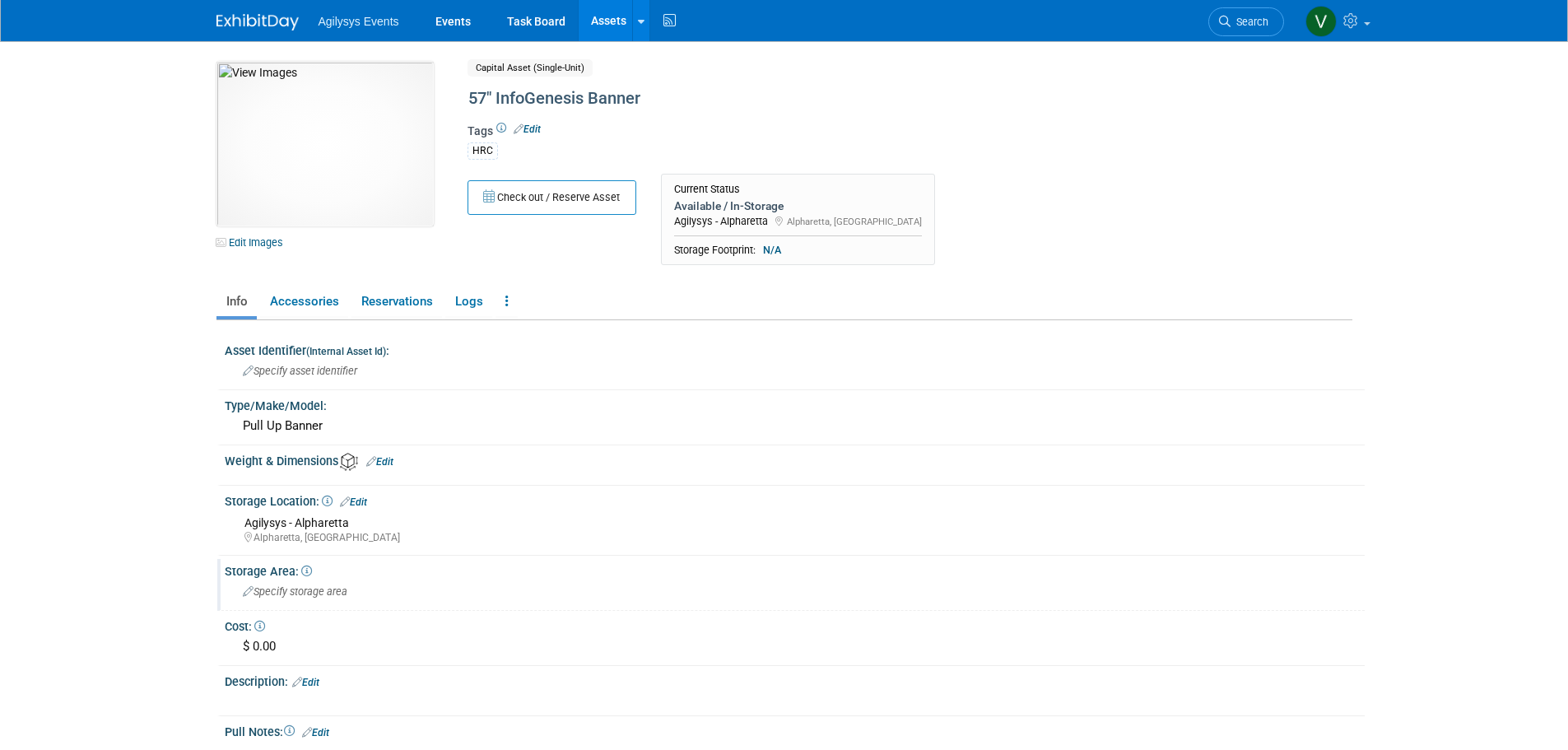
click at [259, 593] on span "Specify storage area" at bounding box center [295, 591] width 104 height 13
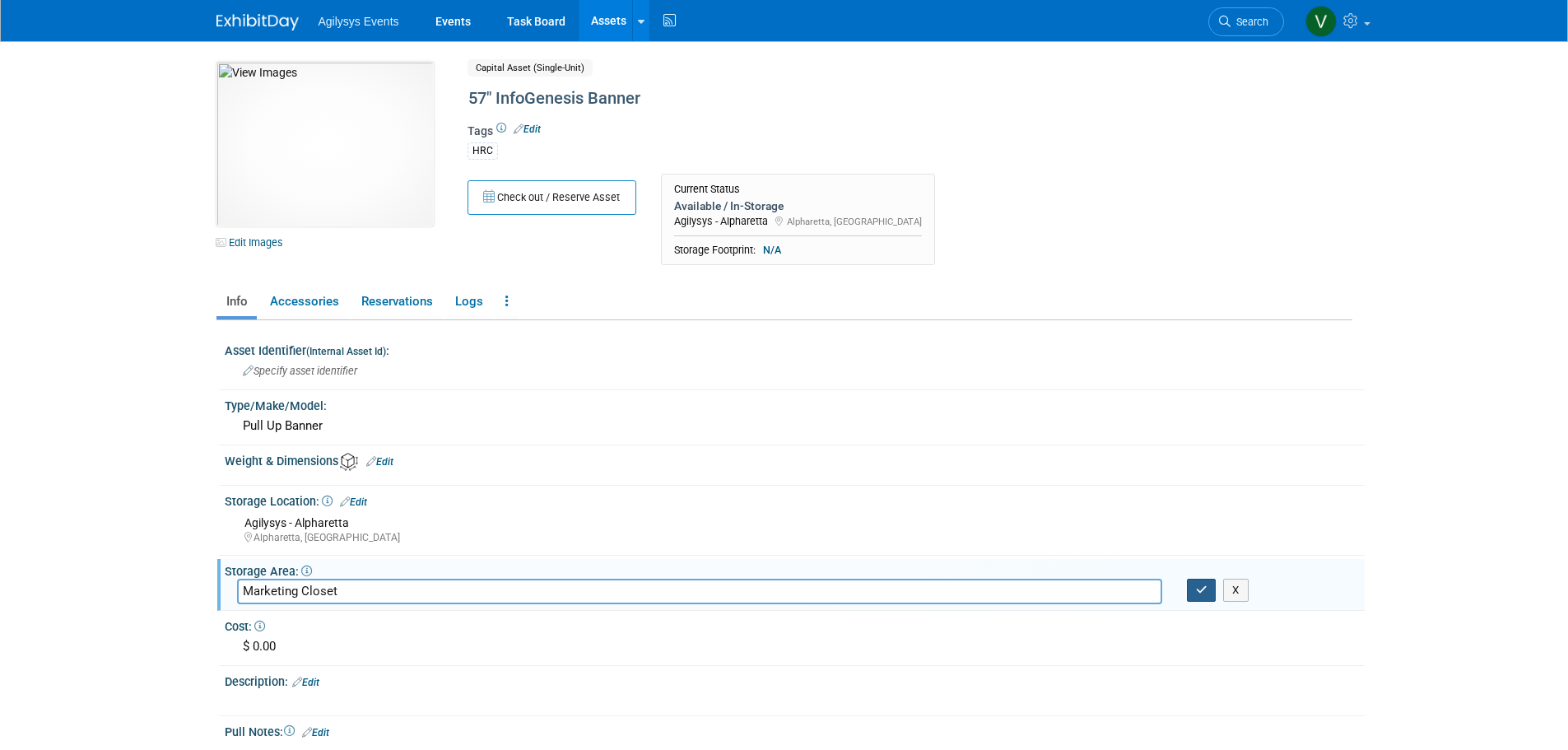
type input "Marketing Closet"
click at [1208, 596] on button "button" at bounding box center [1201, 591] width 29 height 23
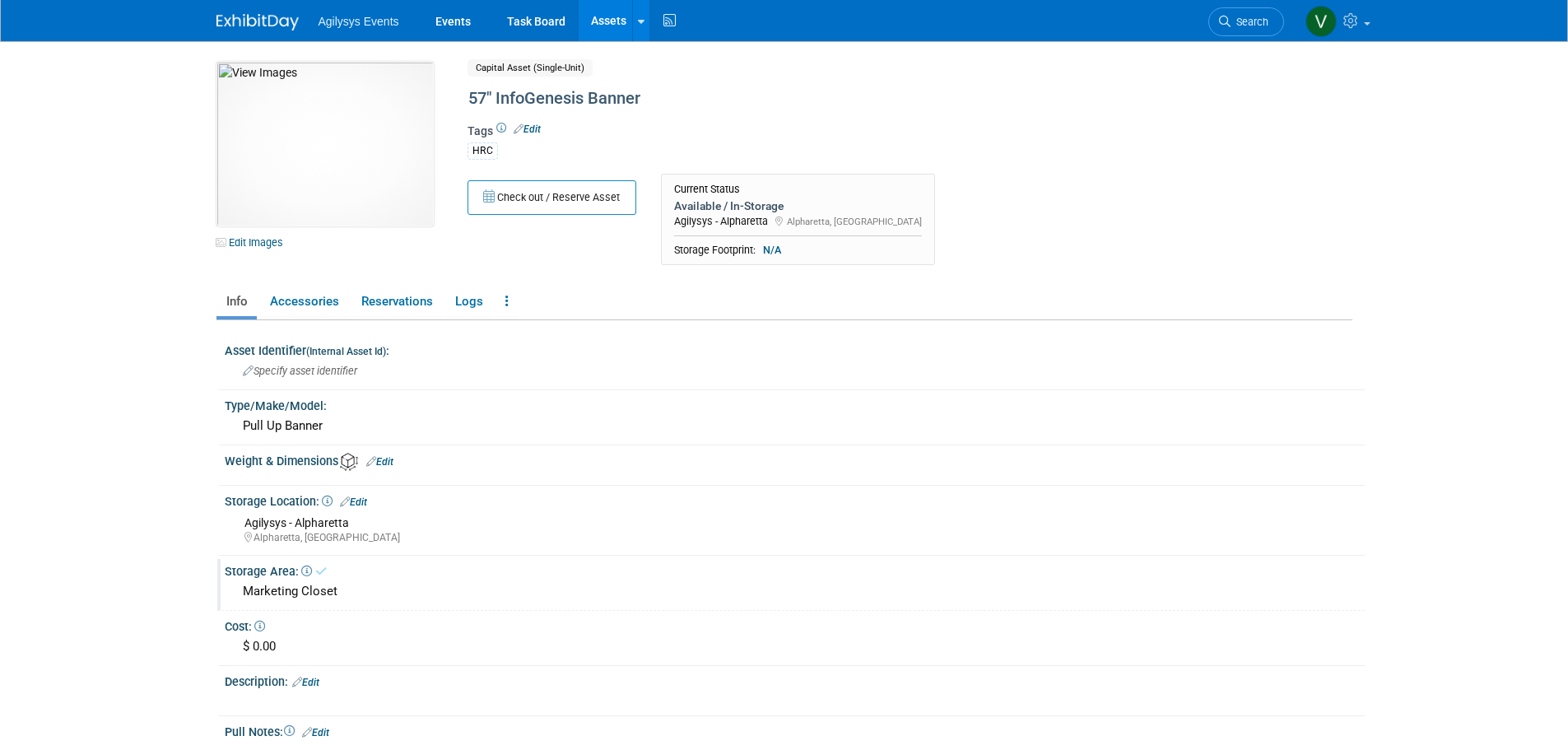
click at [592, 17] on link "Assets" at bounding box center [609, 21] width 61 height 41
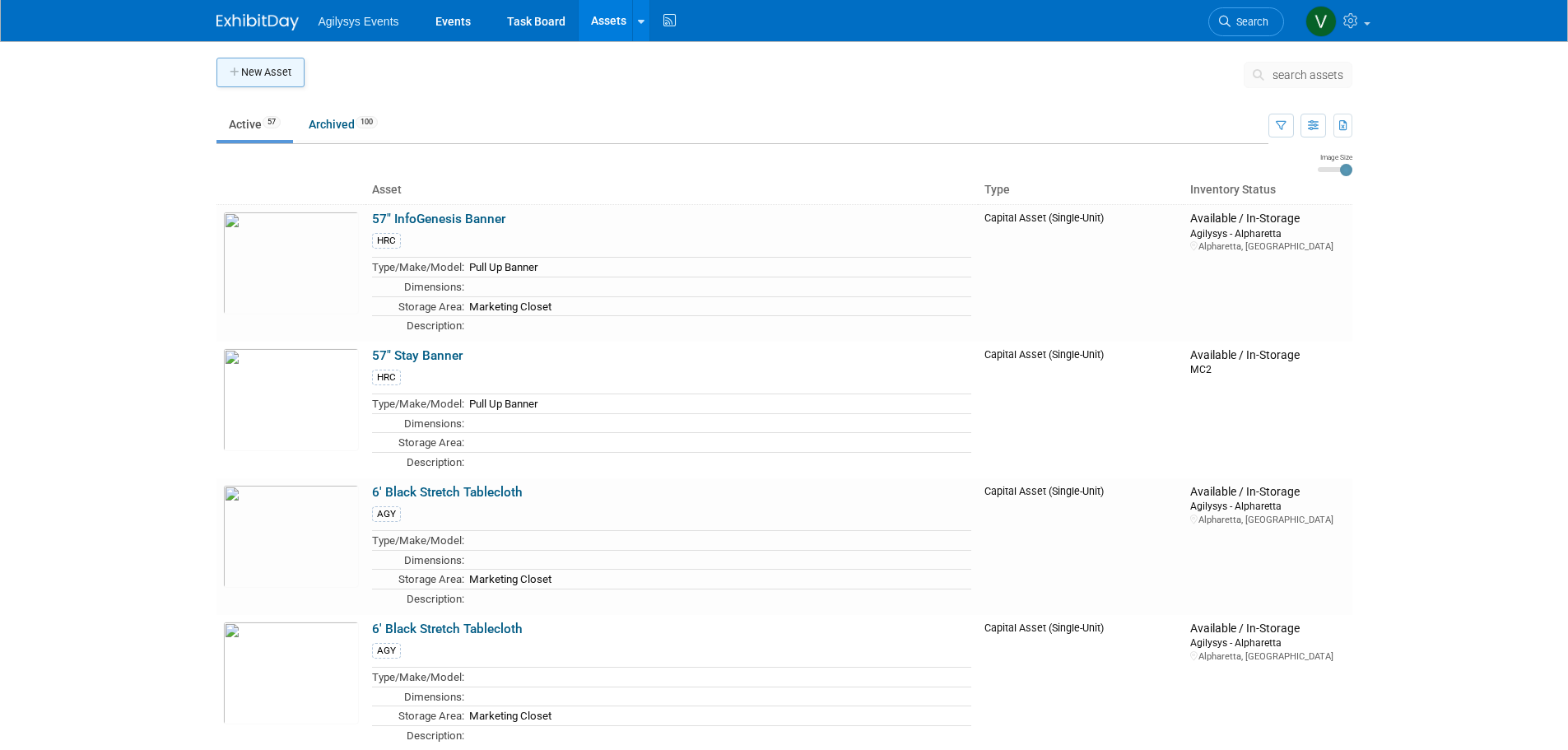
click at [264, 69] on button "New Asset" at bounding box center [261, 72] width 88 height 29
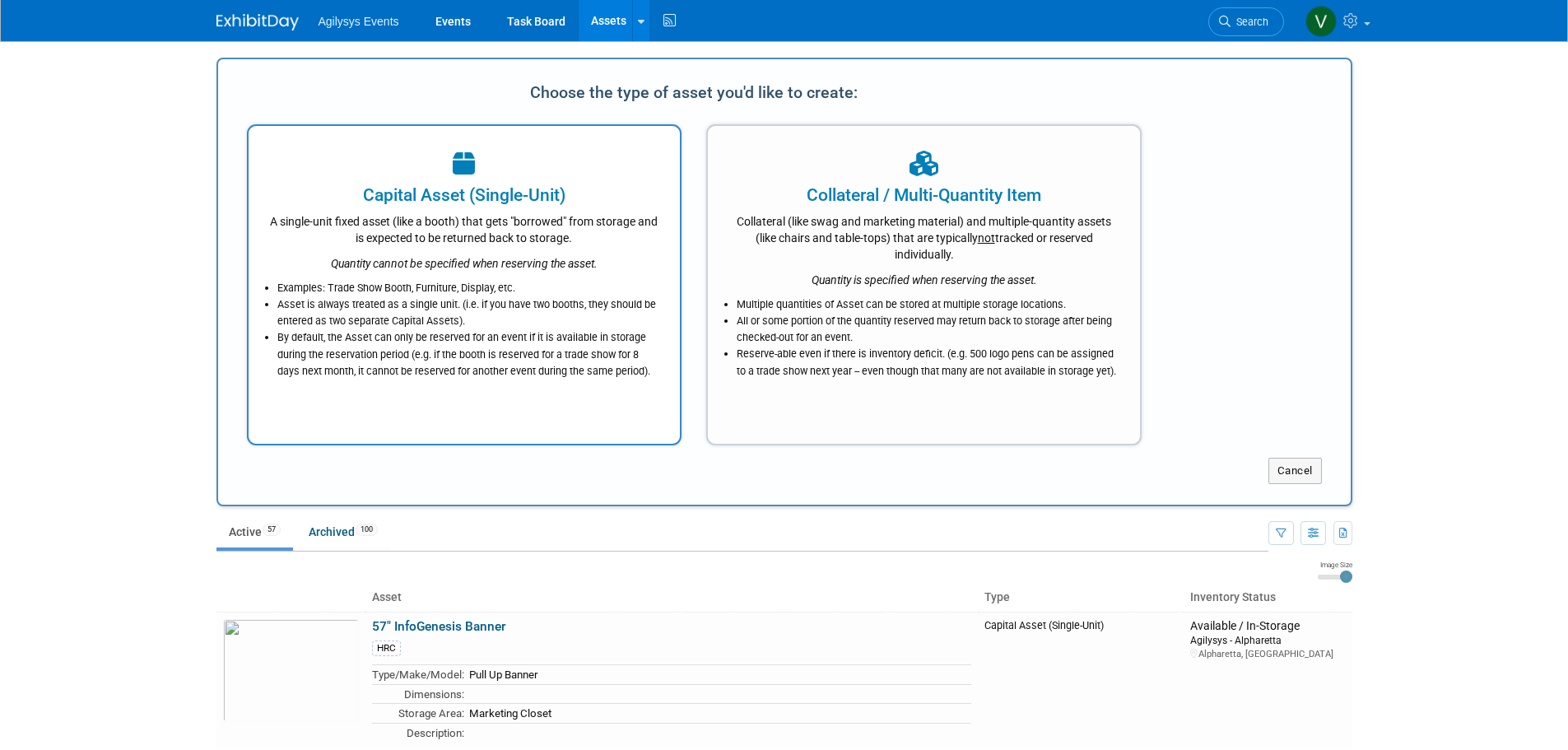
click at [542, 206] on div "Capital Asset (Single-Unit)" at bounding box center [465, 194] width 391 height 24
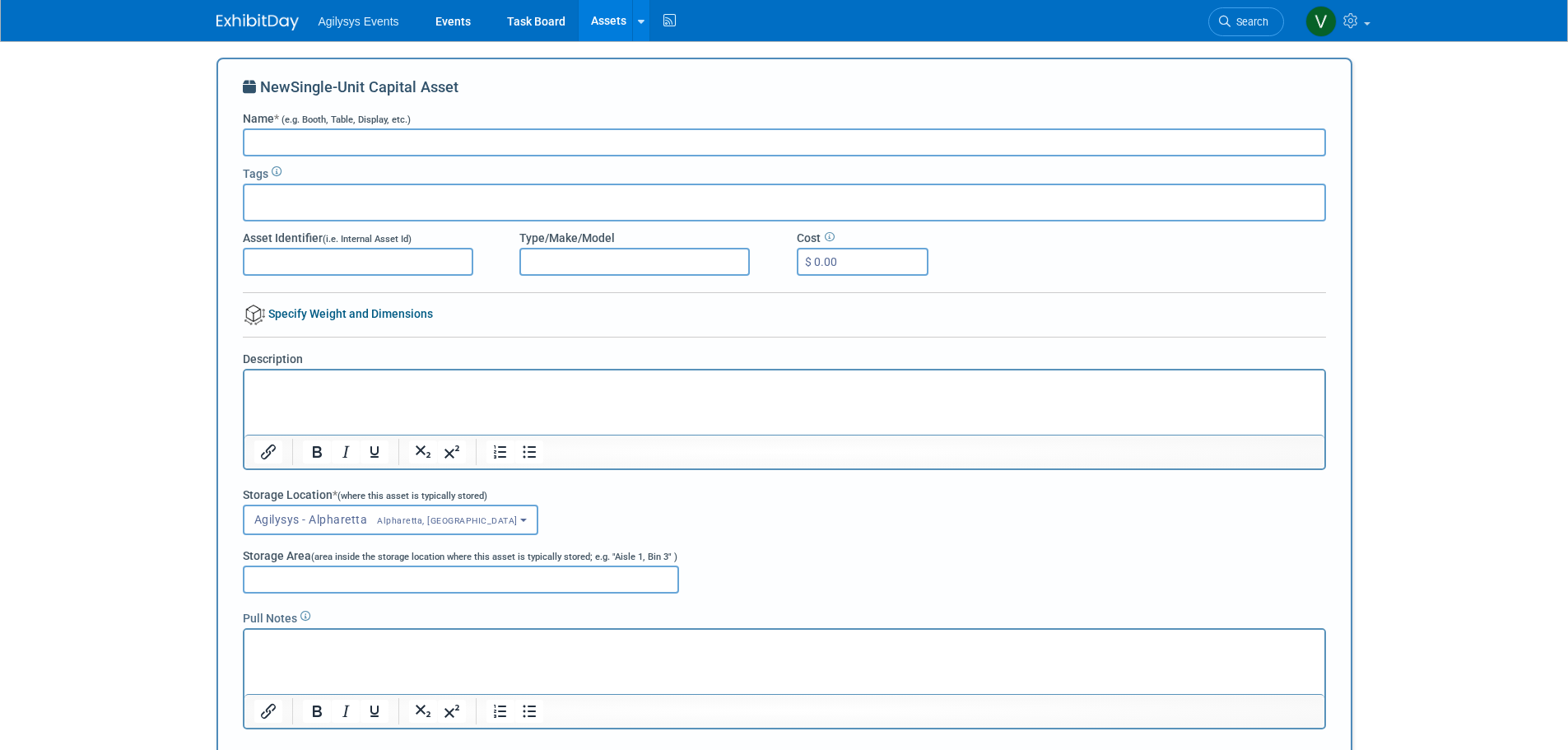
click at [462, 125] on div "New Single-Unit Capital Asset Name * (e.g. Booth, Table, Display, etc.) Tags As…" at bounding box center [784, 426] width 1083 height 699
paste input "57" InfoGenesis Banner"
click at [338, 139] on input "57" InfoGenesis Banner" at bounding box center [784, 142] width 1083 height 28
drag, startPoint x: 340, startPoint y: 142, endPoint x: 278, endPoint y: 145, distance: 62.1
click at [278, 145] on input "57" Info GenesisBanner" at bounding box center [784, 142] width 1083 height 28
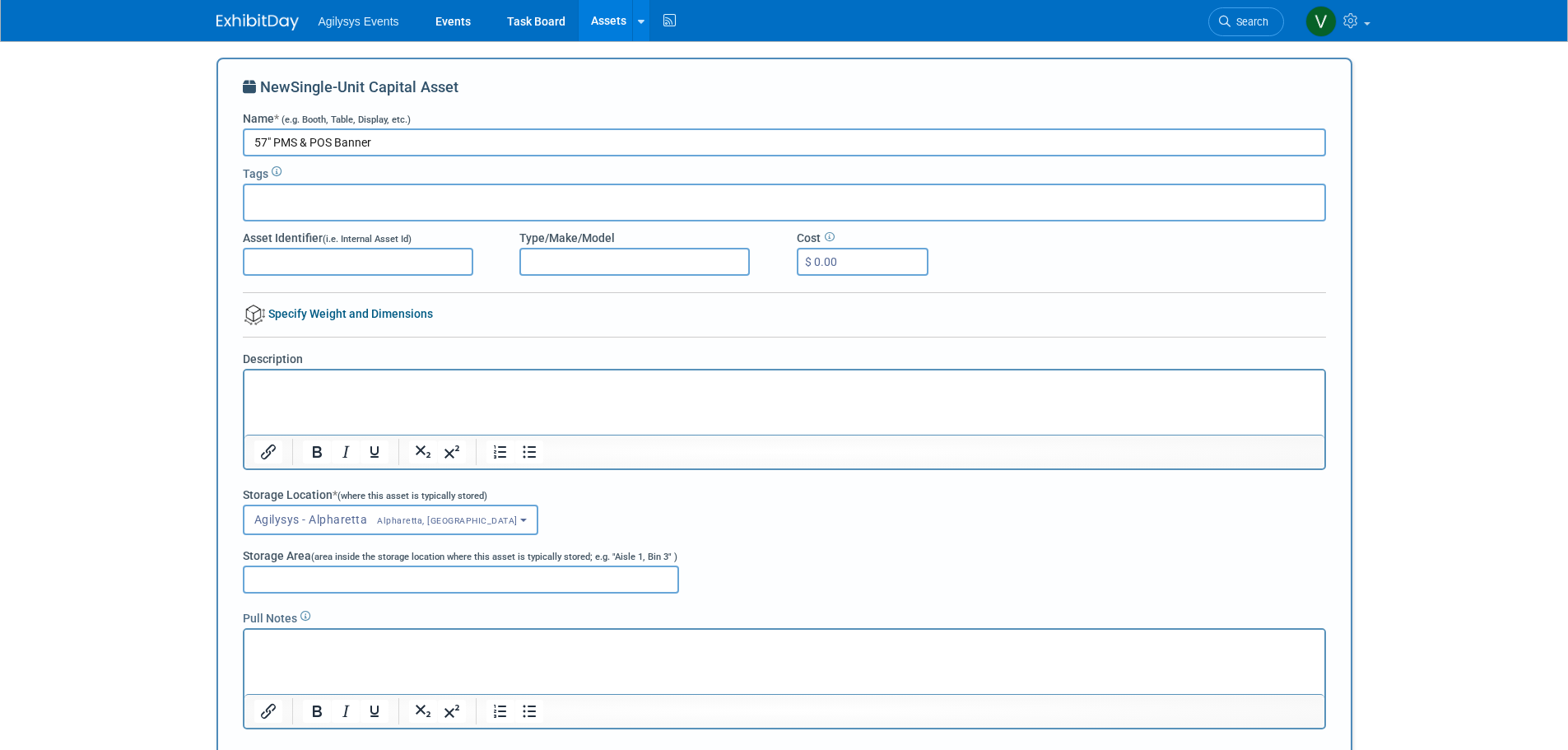
type input "57" PMS & POS Banner"
click at [280, 205] on input "text" at bounding box center [316, 199] width 132 height 17
click at [265, 299] on div "HRC" at bounding box center [309, 302] width 133 height 23
type input "HRC"
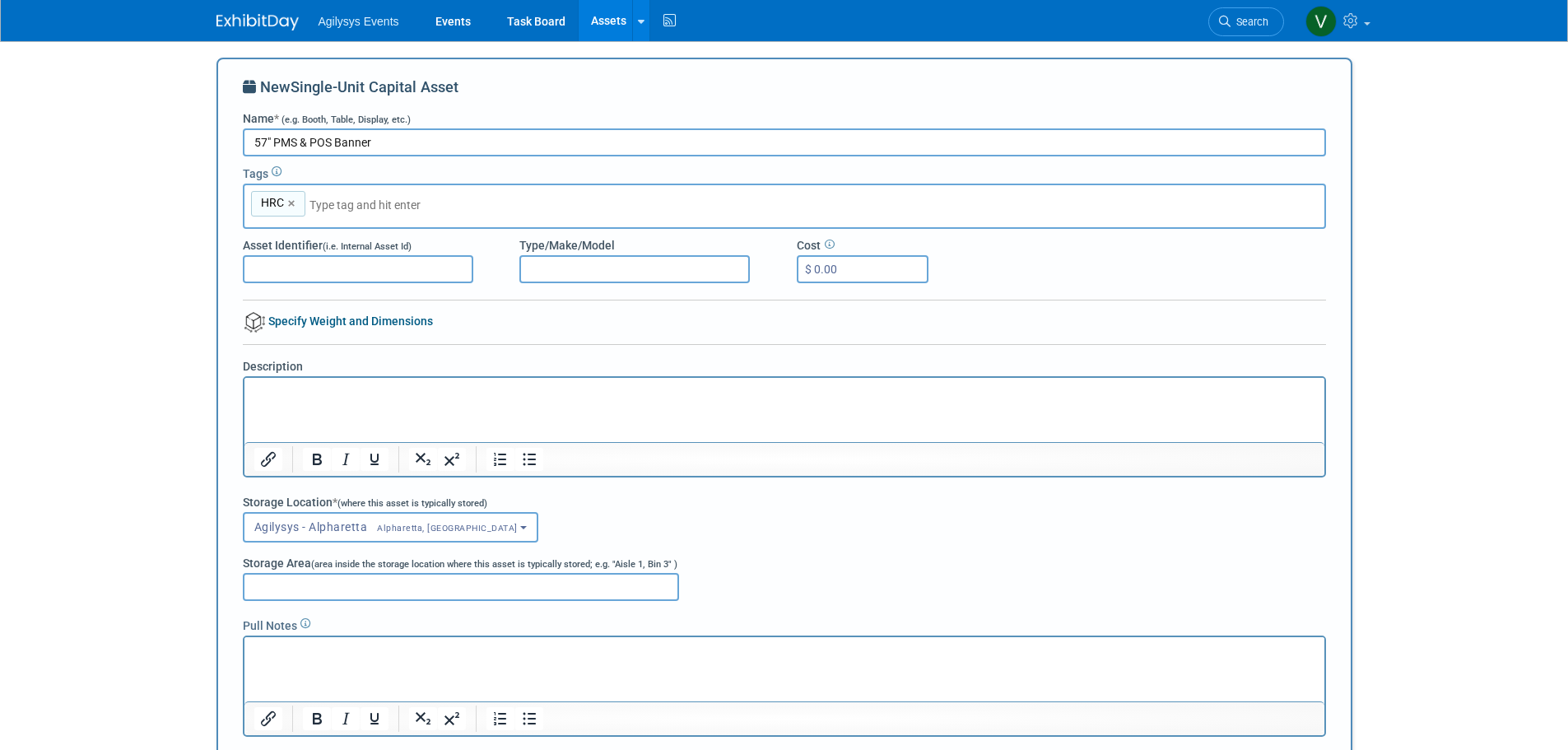
click at [617, 271] on input "Type/Make/Model" at bounding box center [635, 269] width 230 height 28
type input "p"
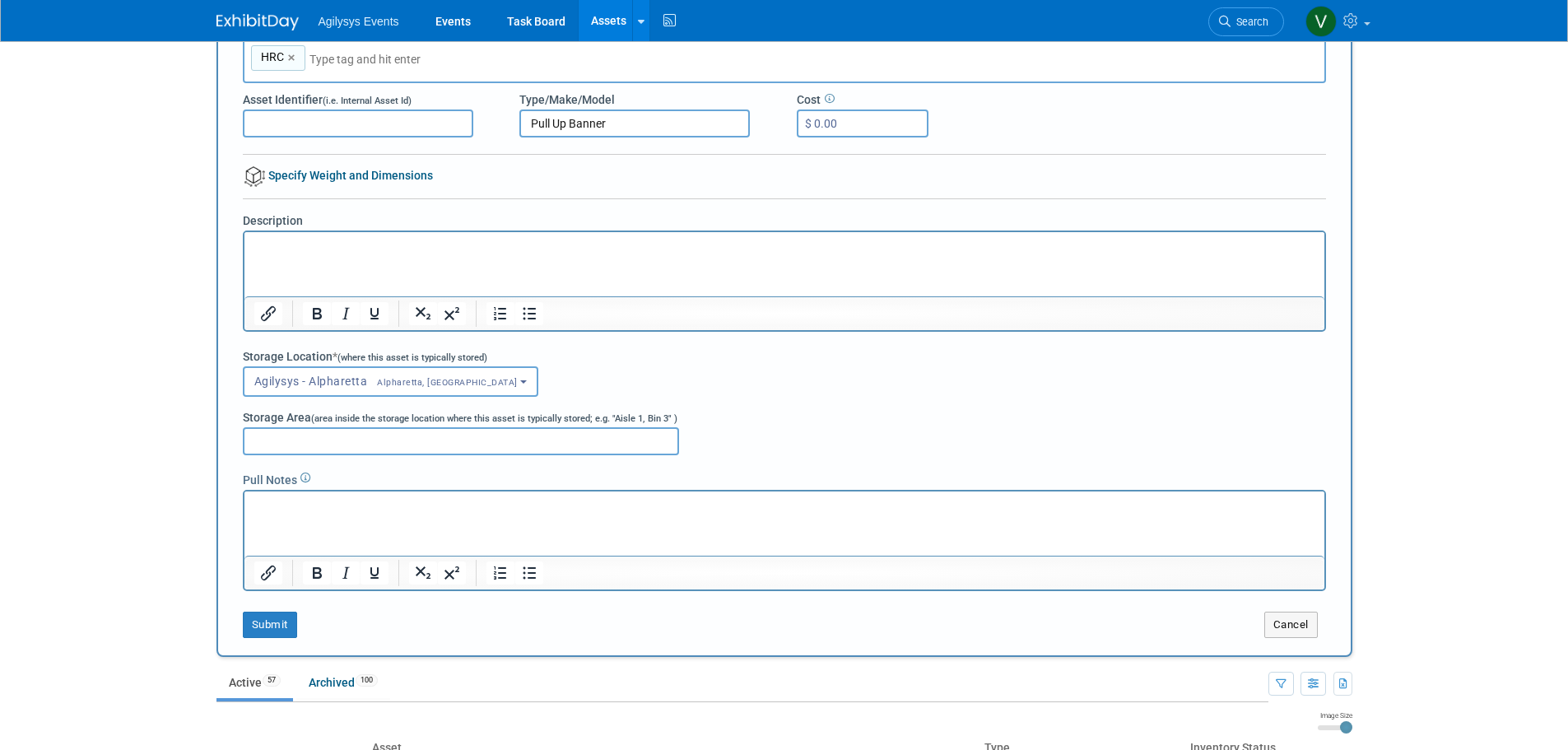
scroll to position [165, 0]
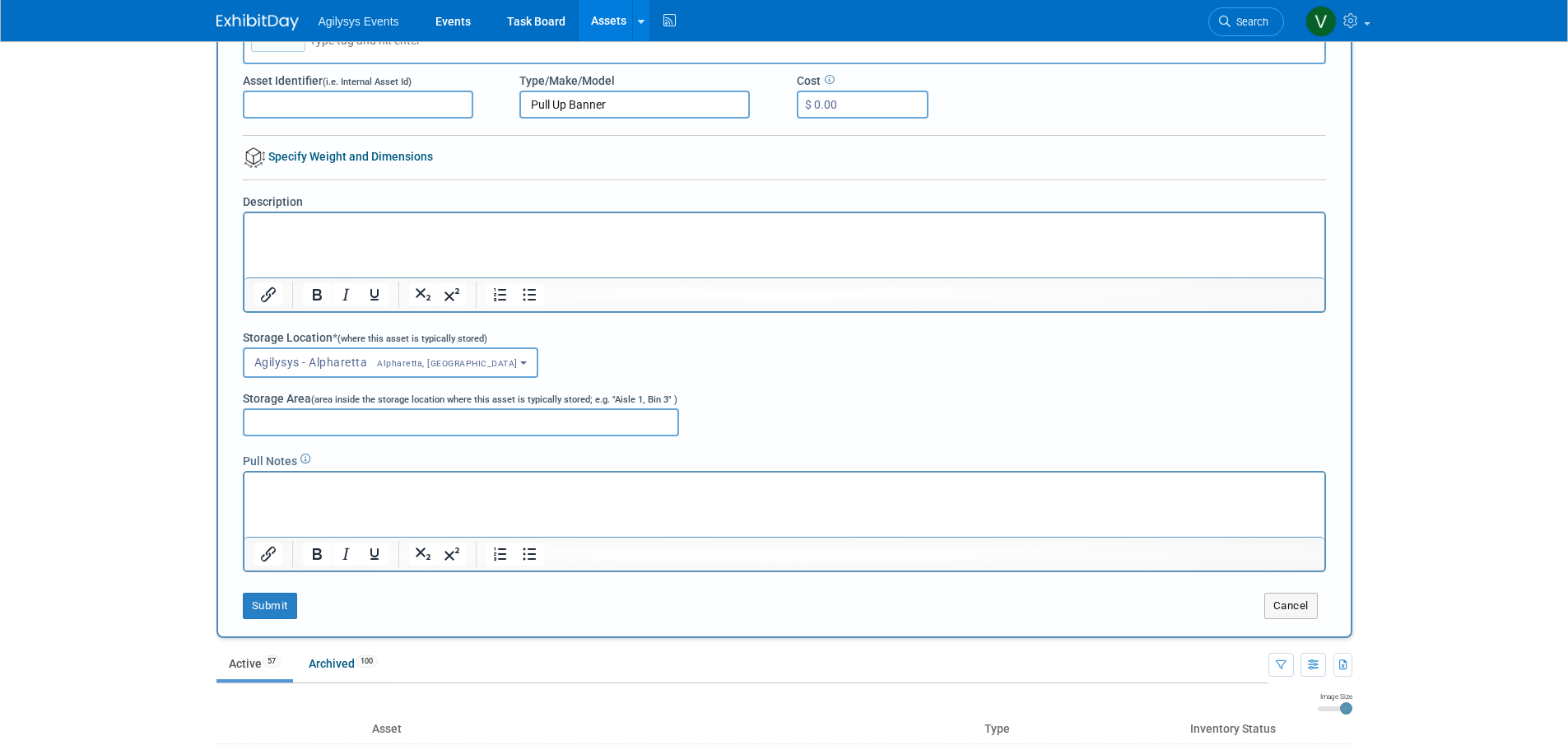
type input "Pull Up Banner"
click at [335, 426] on input "Storage Area (area inside the storage location where this asset is typically st…" at bounding box center [461, 422] width 436 height 28
type input "Marketing Closet"
click at [418, 361] on span "Alpharetta, GA" at bounding box center [442, 363] width 150 height 11
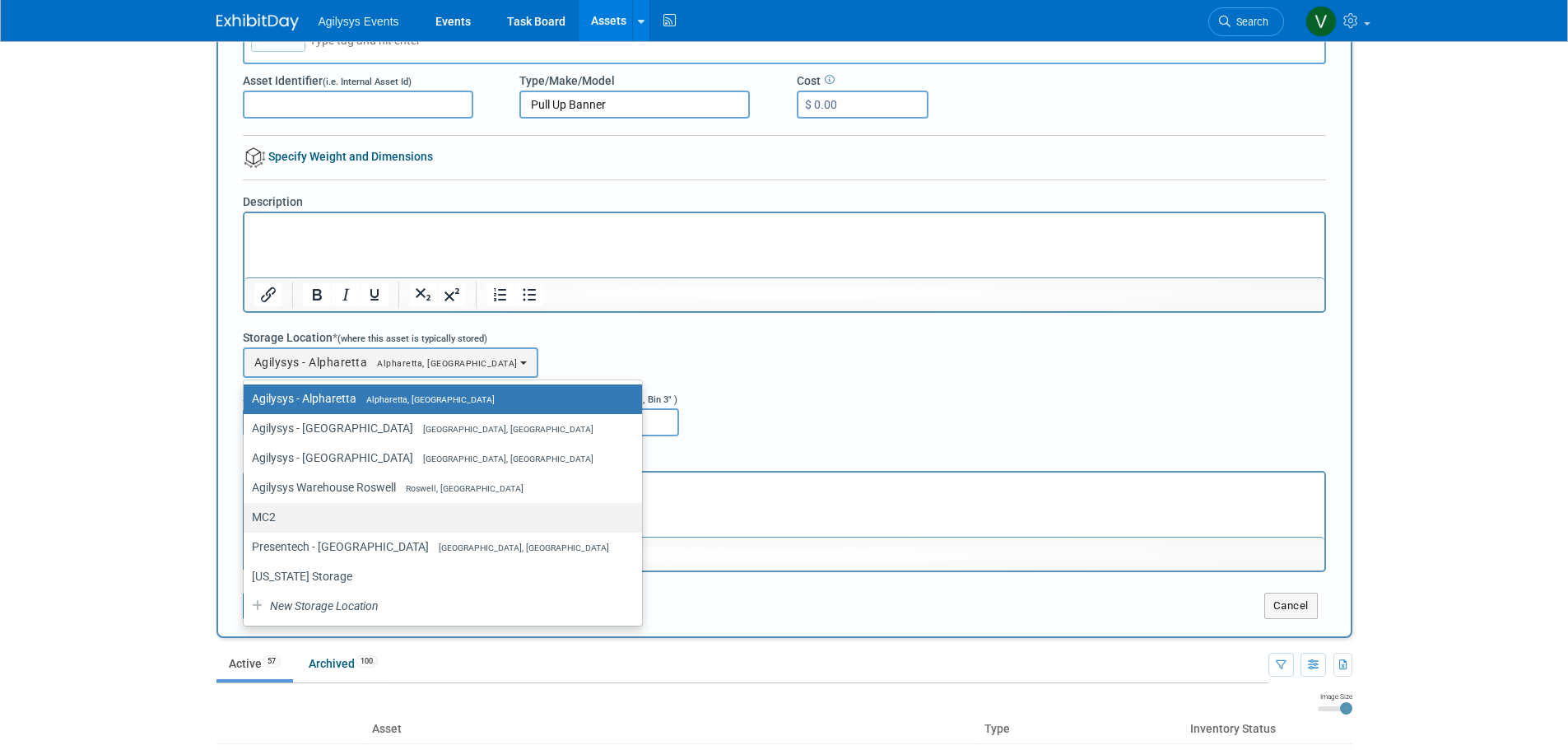
click at [269, 517] on label "MC2" at bounding box center [438, 517] width 374 height 21
click at [246, 517] on input "MC2" at bounding box center [240, 517] width 11 height 11
select select "11223943"
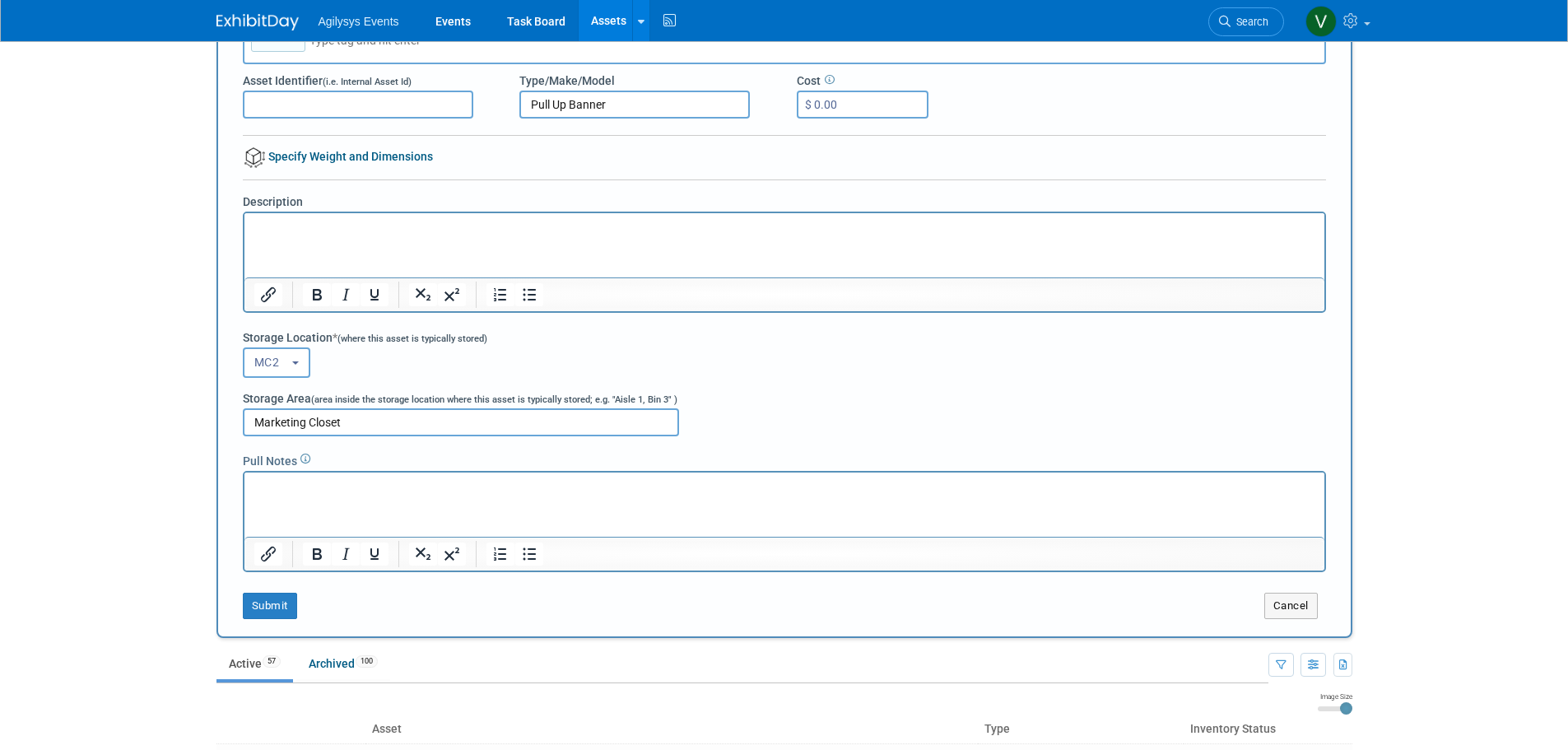
click at [153, 516] on body "Agilysys Events Events Task Board Assets New Asset Search Assets Bulk Upload As…" at bounding box center [784, 210] width 1568 height 750
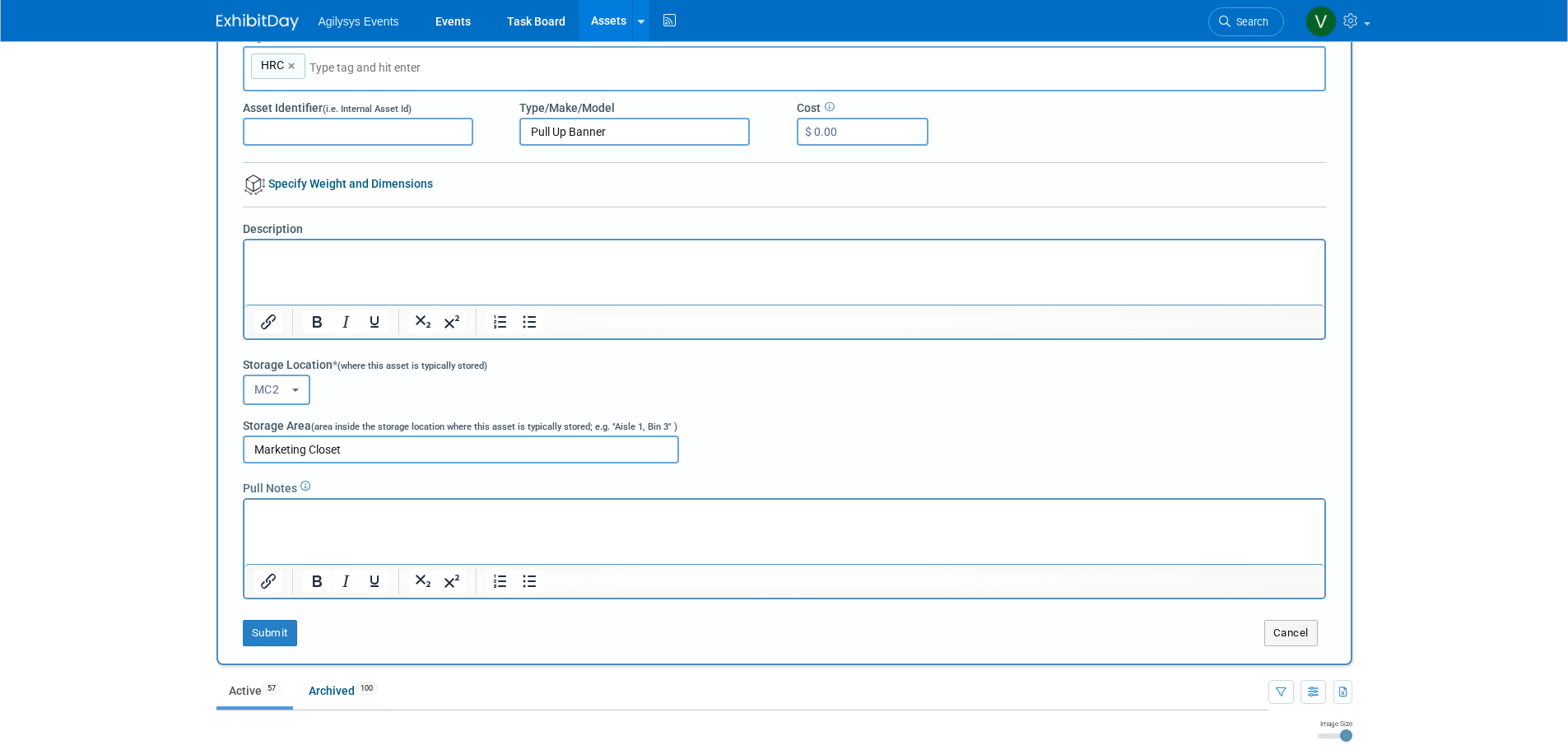
scroll to position [329, 0]
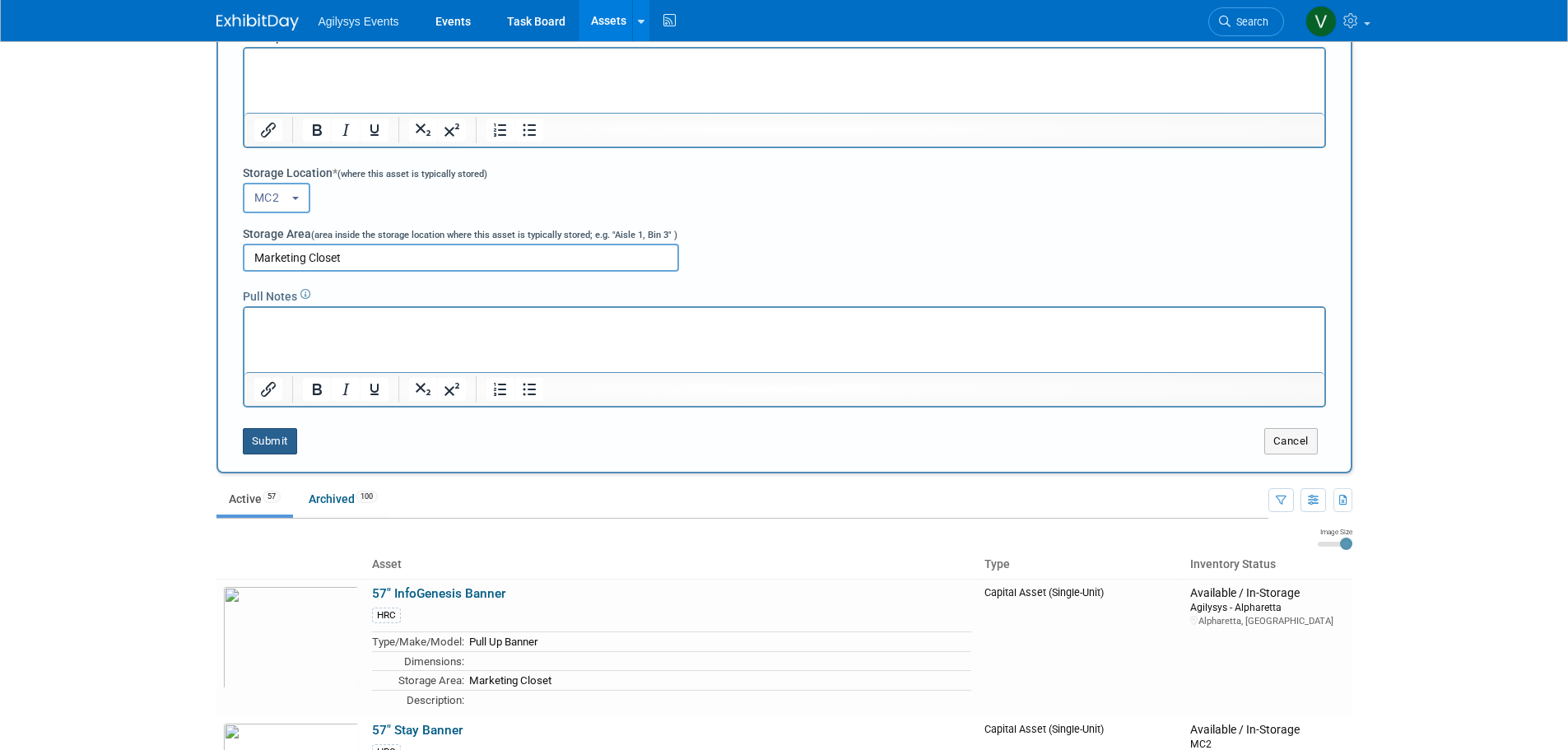
click at [247, 442] on button "Submit" at bounding box center [270, 440] width 55 height 26
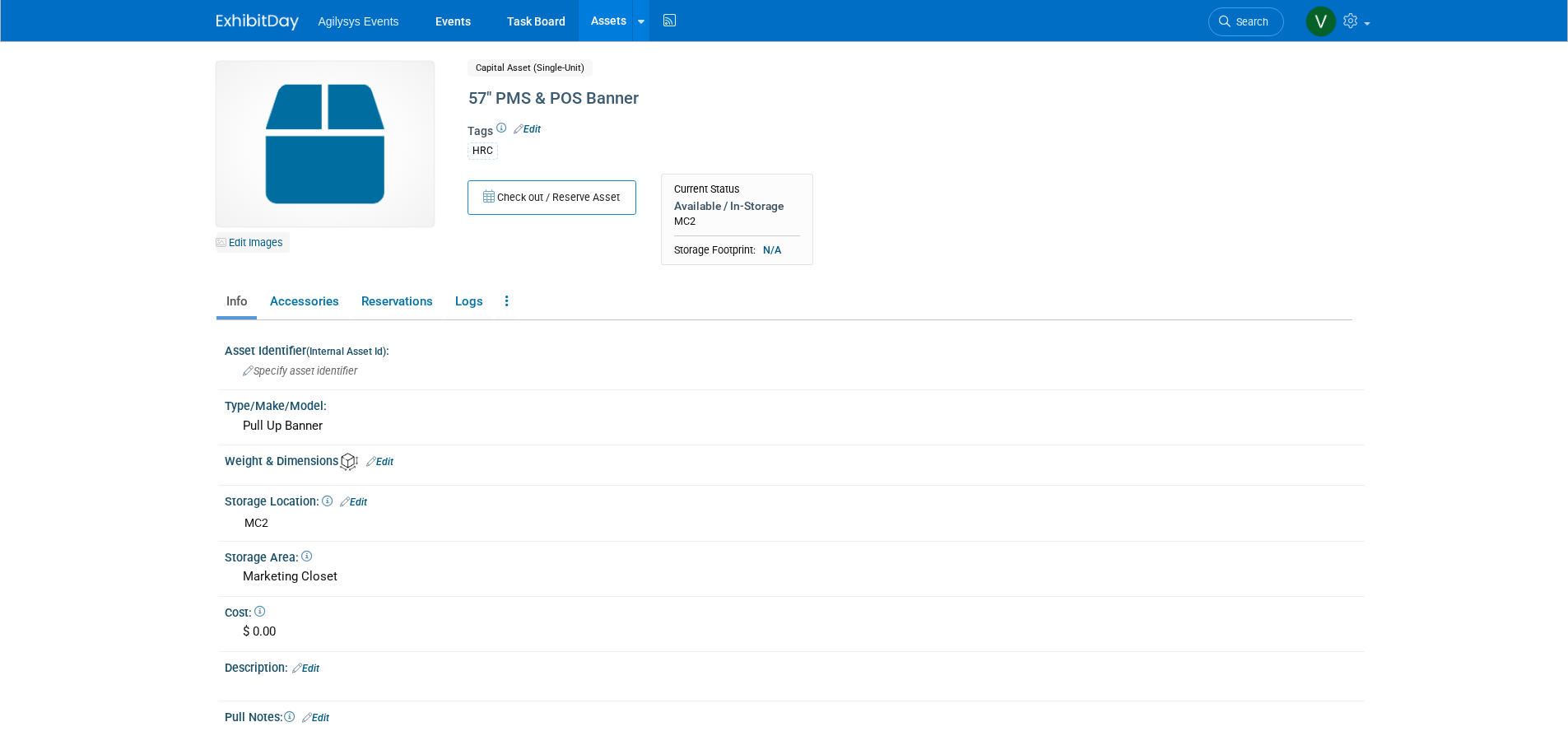
click at [250, 237] on link "Edit Images" at bounding box center [253, 242] width 73 height 21
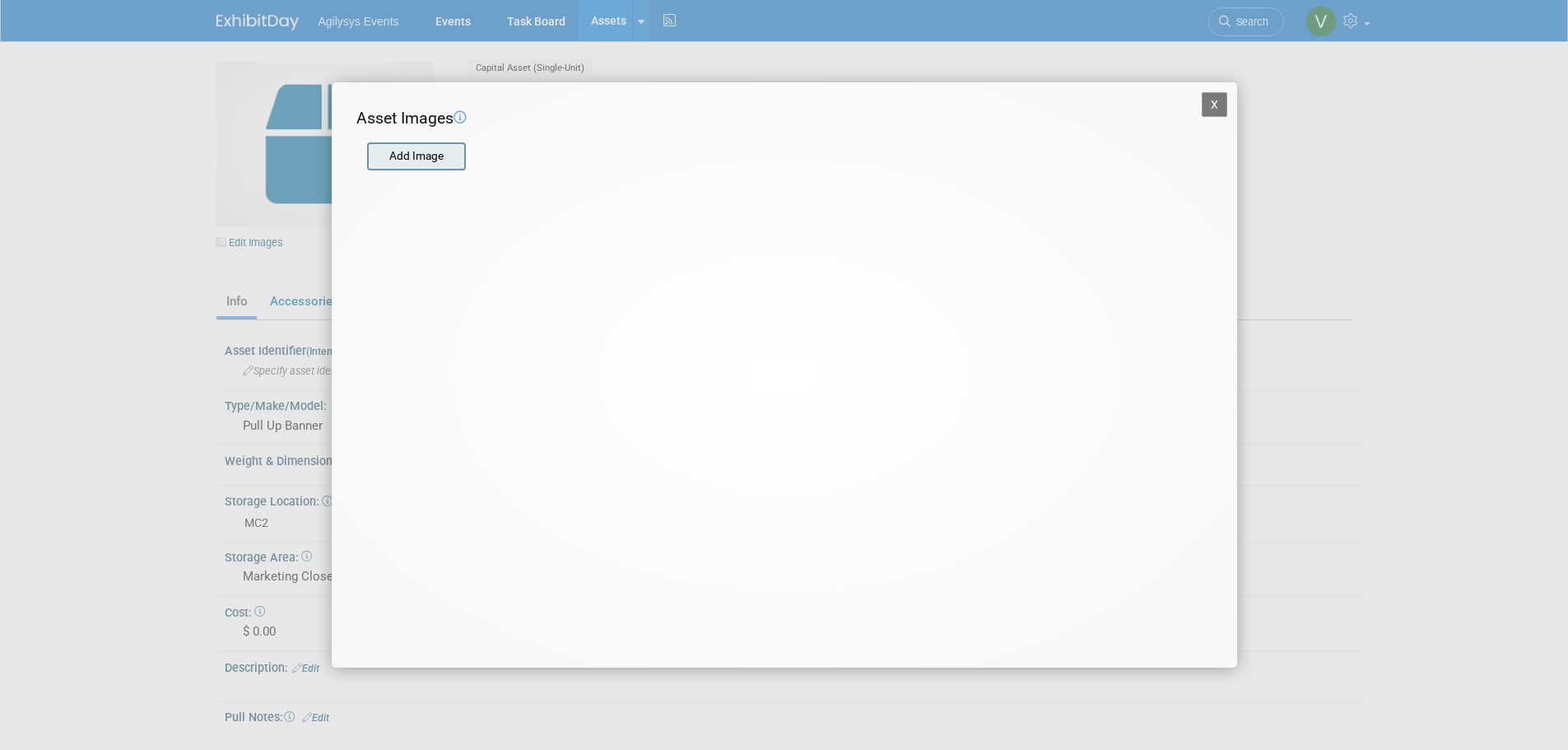
click at [433, 149] on input "file" at bounding box center [366, 156] width 196 height 24
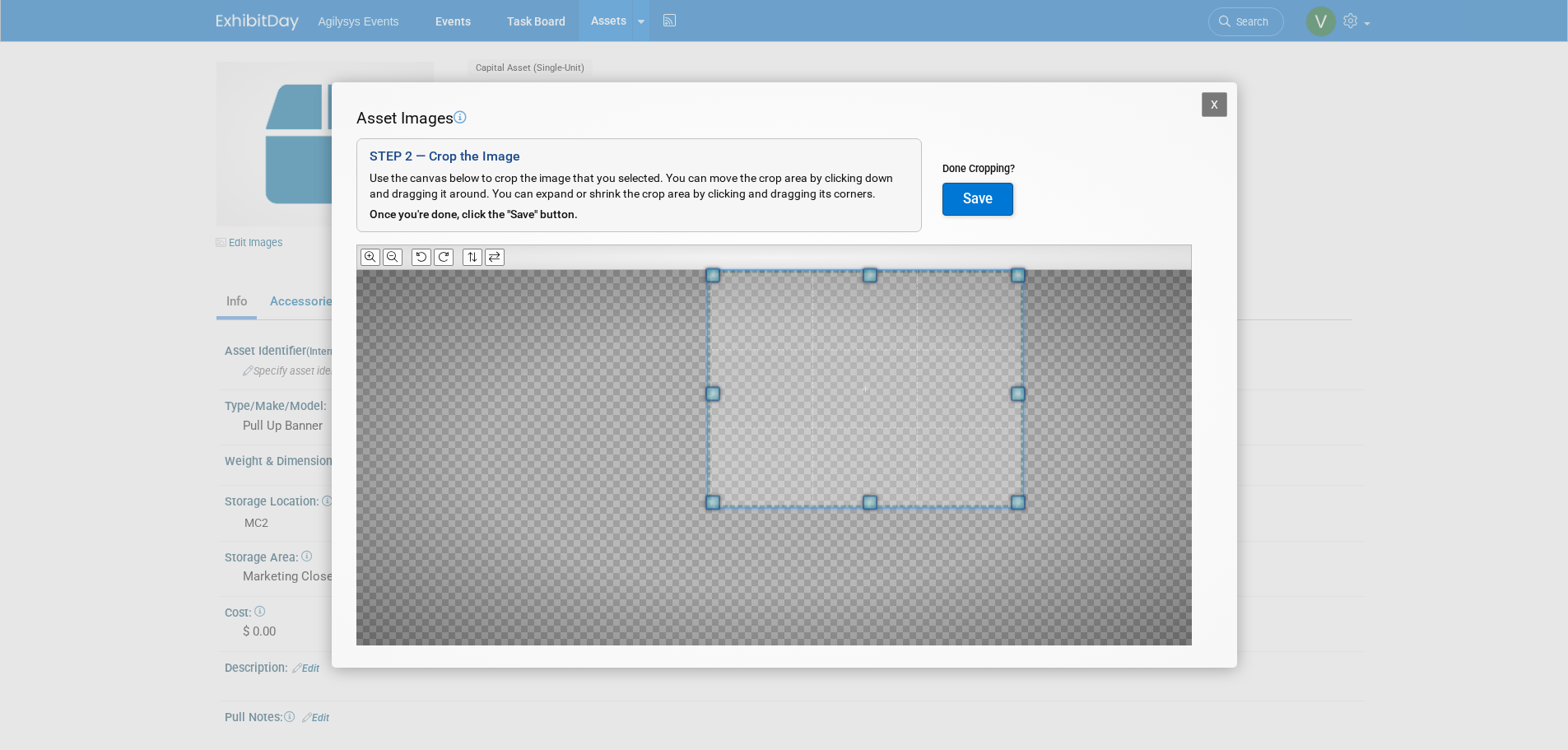
click at [999, 276] on div at bounding box center [864, 389] width 315 height 237
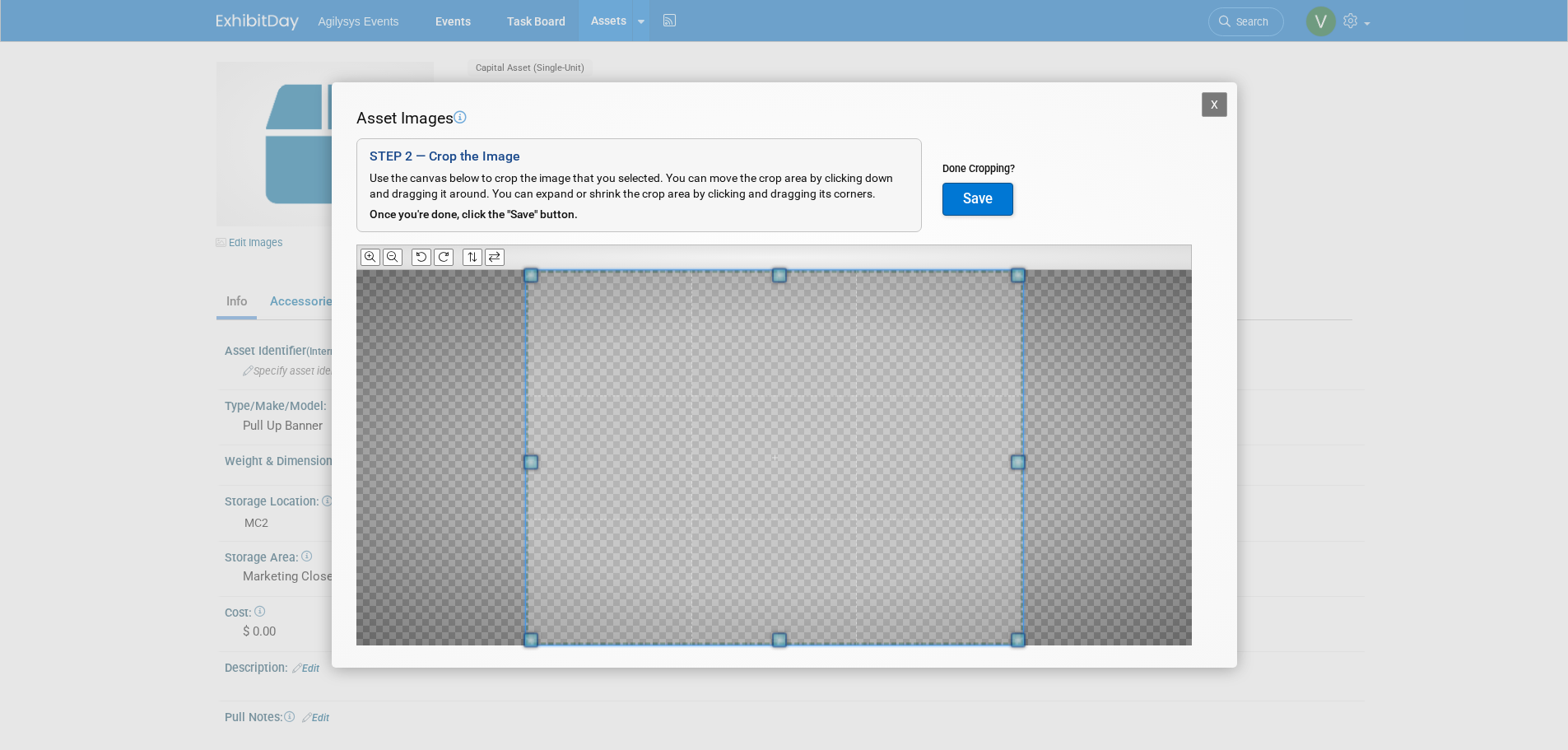
click at [537, 645] on div at bounding box center [773, 457] width 497 height 374
click at [990, 211] on button "Save" at bounding box center [977, 199] width 70 height 33
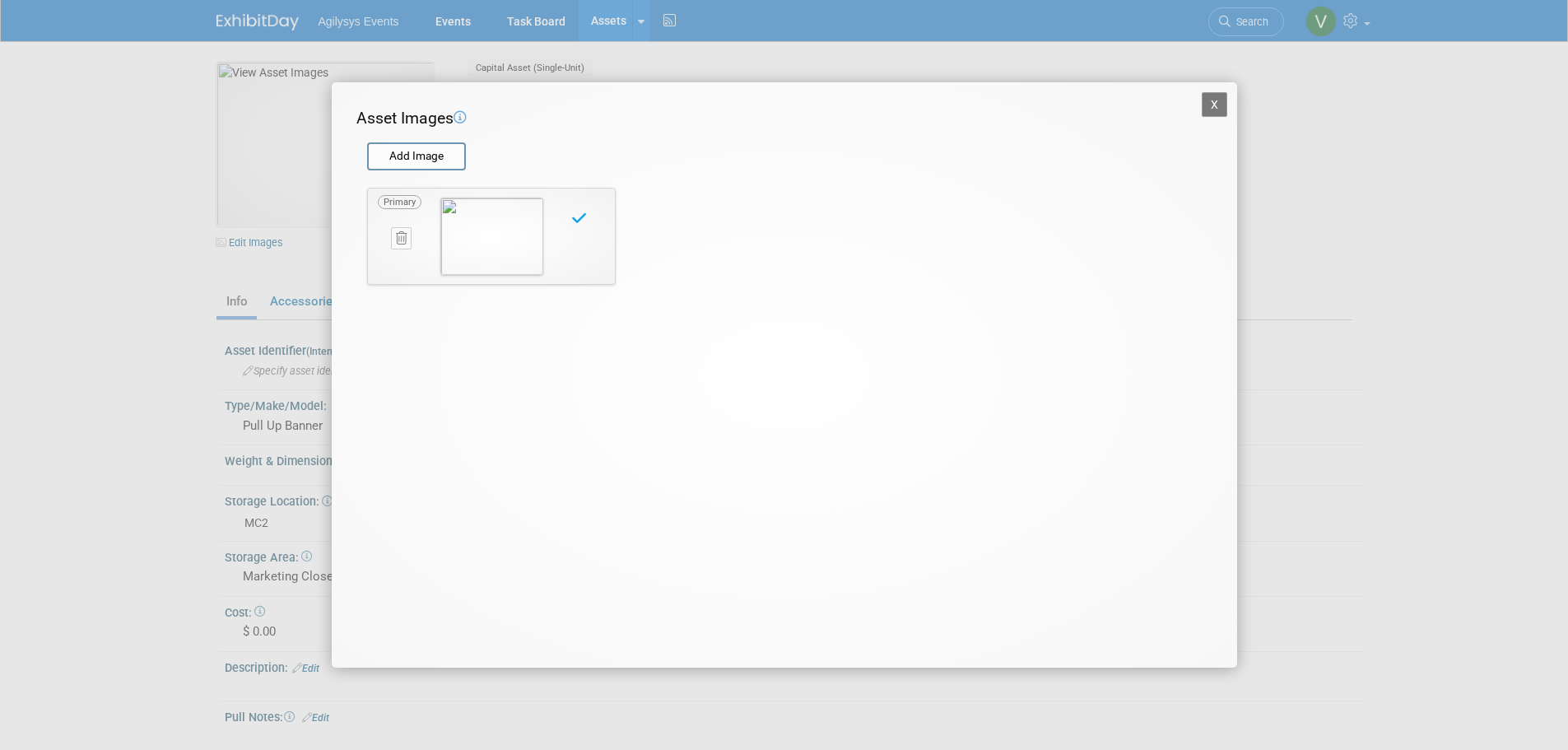
click at [1217, 101] on button "X" at bounding box center [1215, 104] width 26 height 24
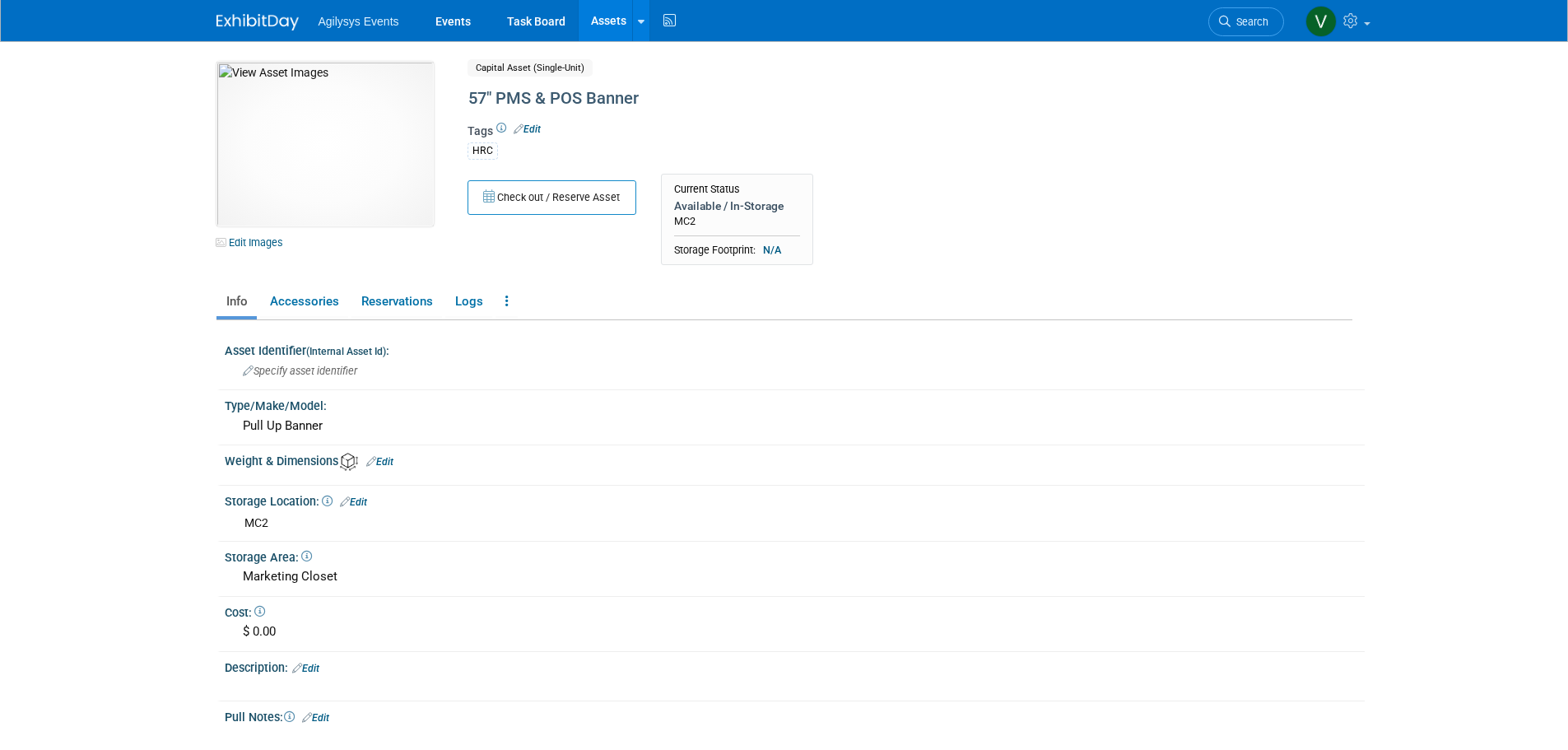
click at [612, 23] on link "Assets" at bounding box center [609, 21] width 61 height 41
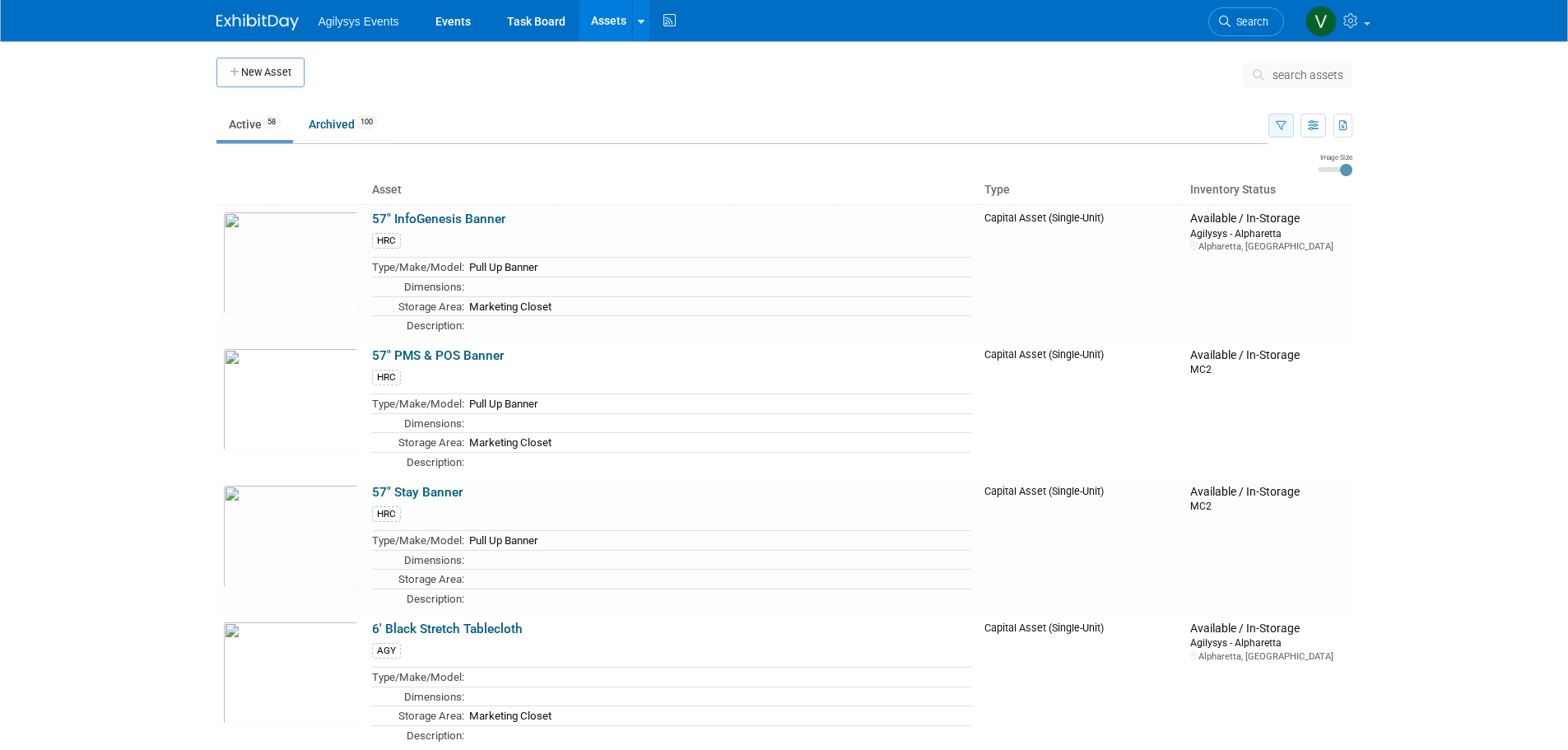
click at [1270, 129] on button "button" at bounding box center [1281, 125] width 25 height 23
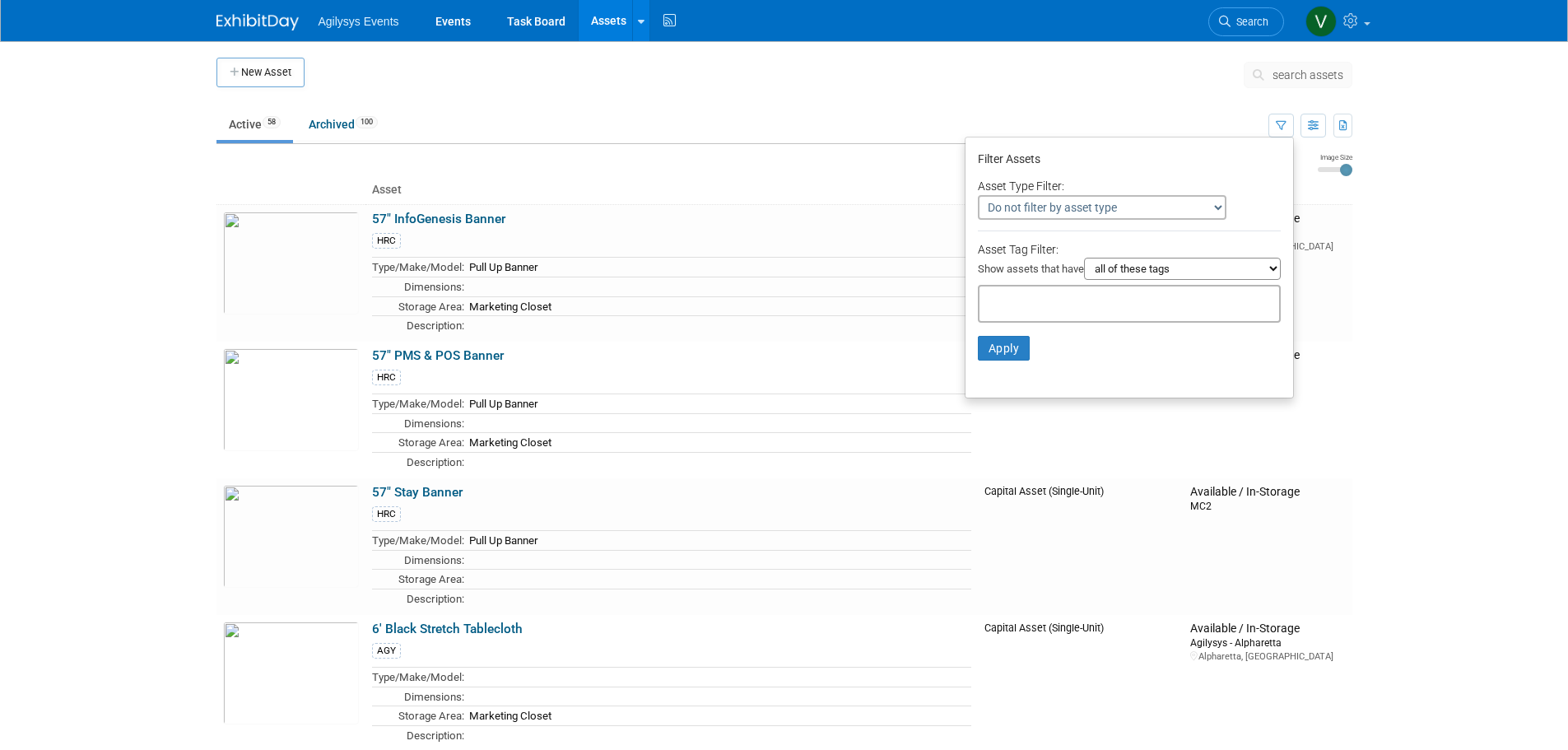
click at [1130, 270] on select "all of these tags any one of these tags only and exactly these specific tags" at bounding box center [1181, 269] width 196 height 22
click at [1031, 301] on input "text" at bounding box center [1052, 301] width 132 height 17
click at [998, 400] on div "HRC" at bounding box center [1036, 403] width 133 height 23
type input "HRC"
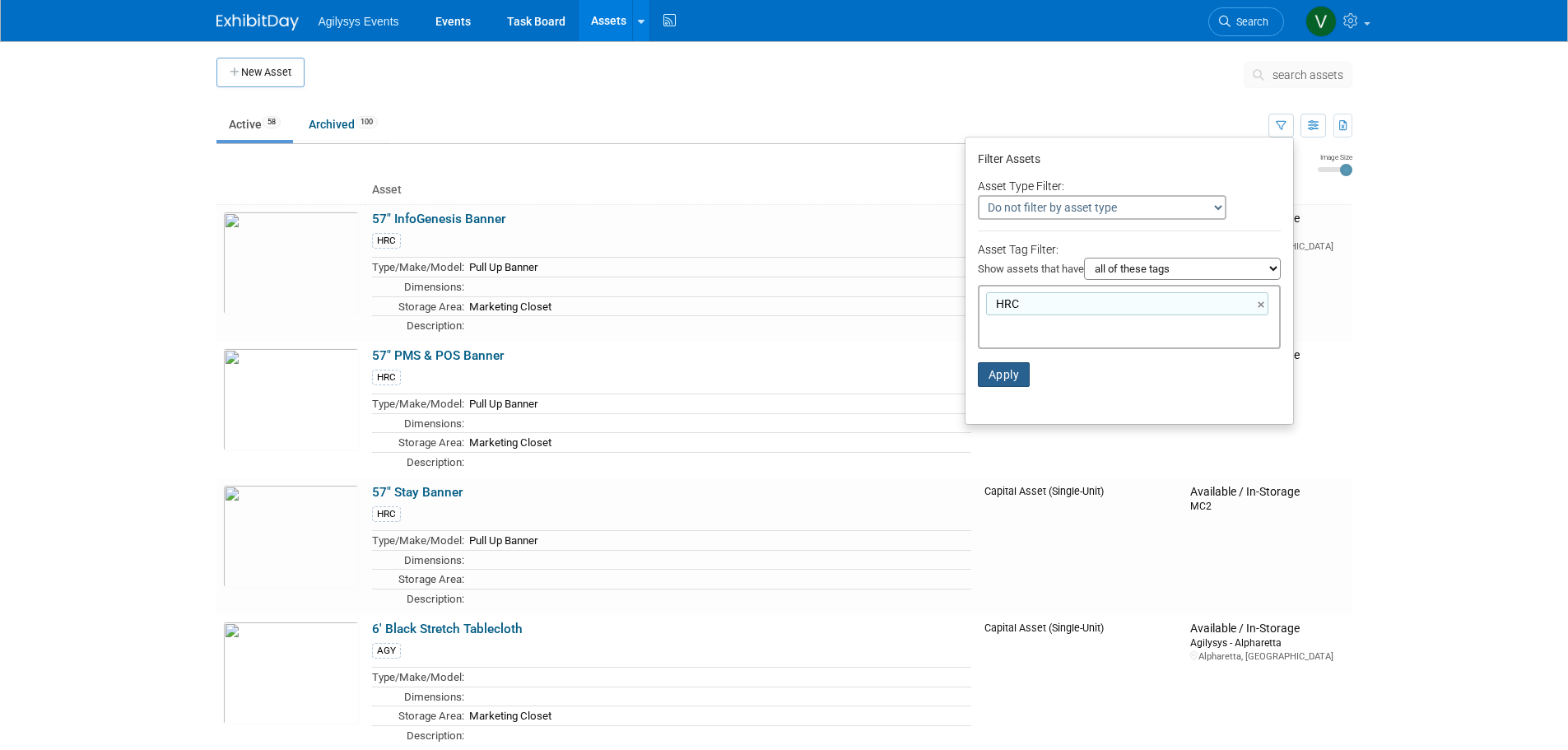
click at [1006, 373] on button "Apply" at bounding box center [1004, 374] width 53 height 24
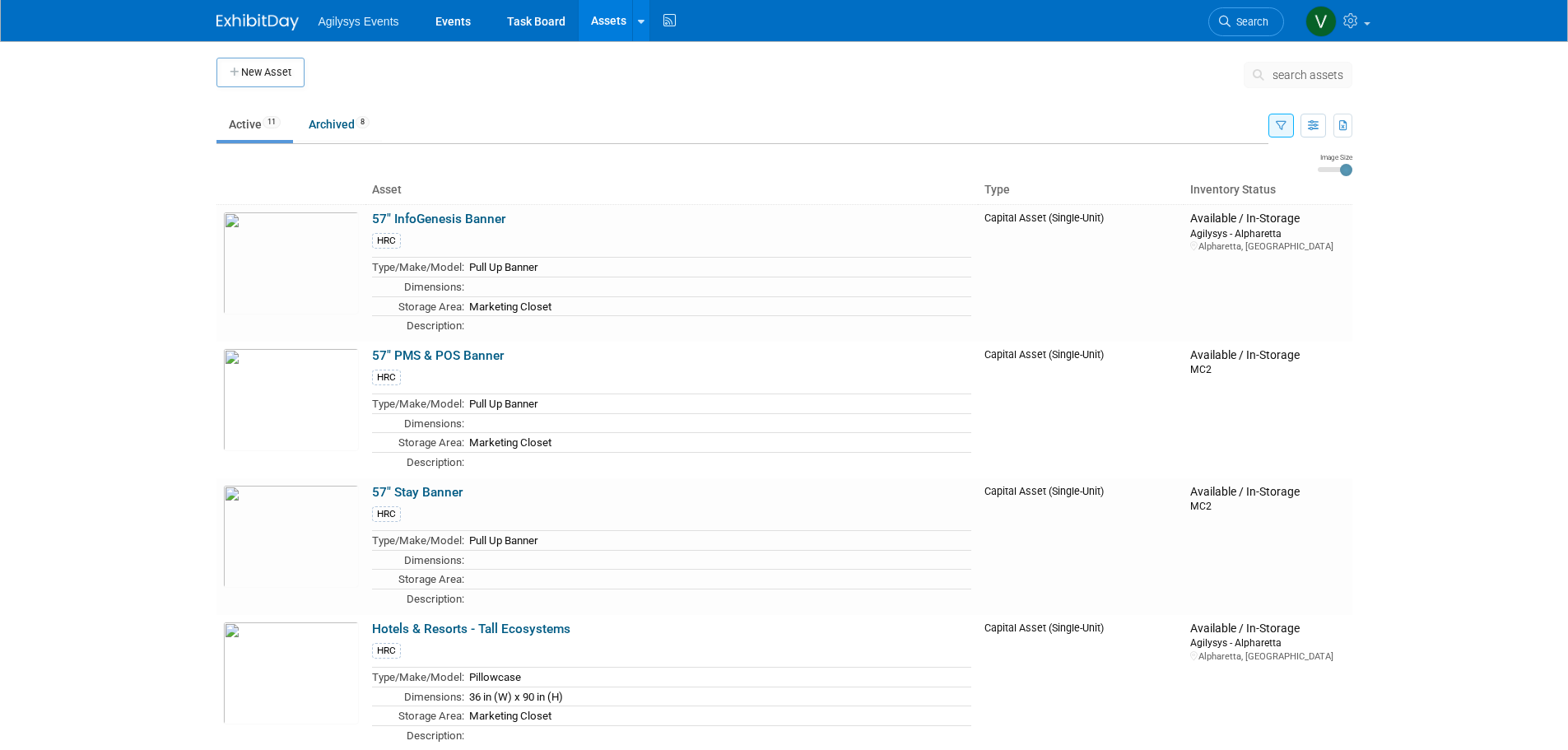
click at [379, 26] on span "Agilysys Events" at bounding box center [358, 21] width 81 height 13
click at [260, 29] on img at bounding box center [258, 21] width 82 height 17
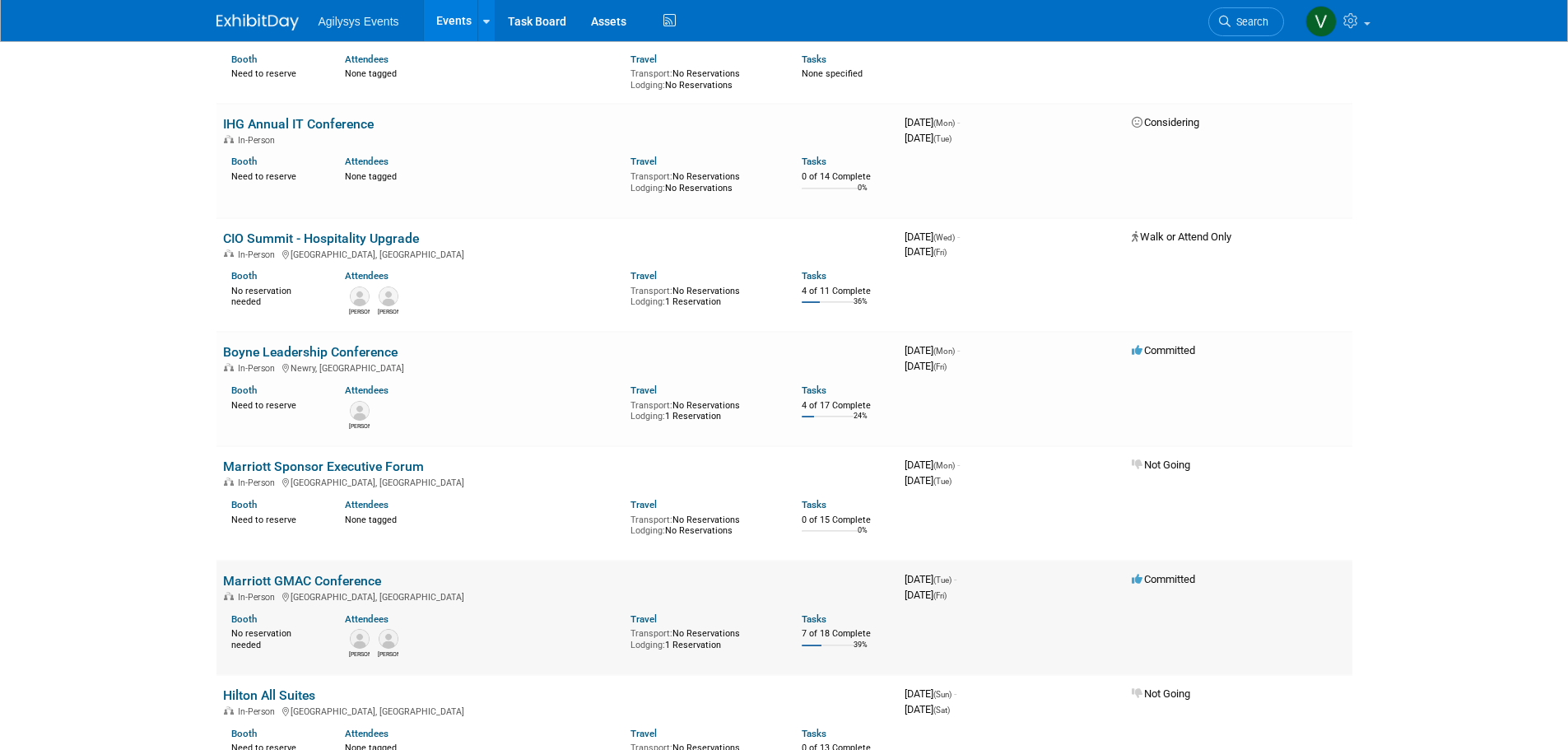
scroll to position [987, 0]
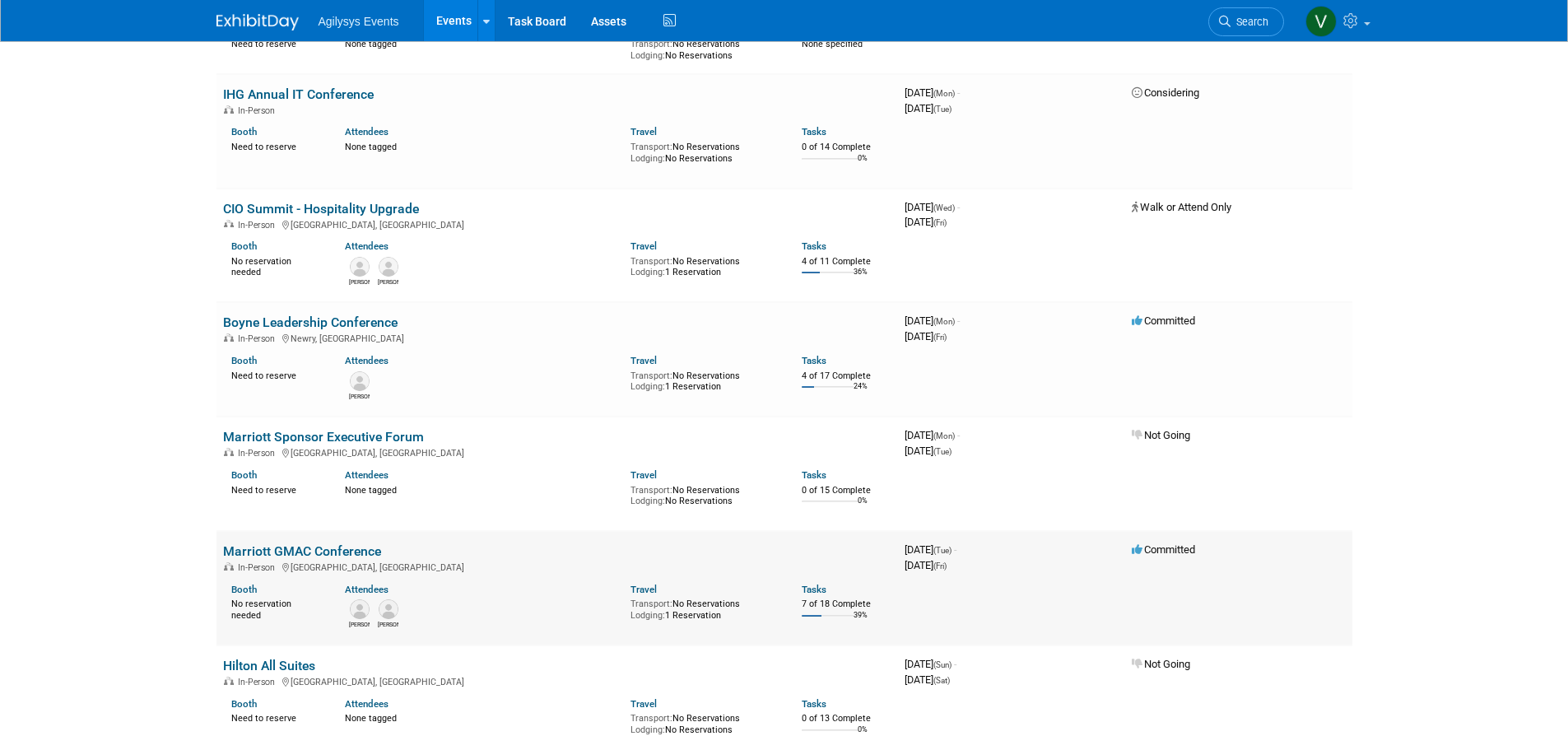
click at [350, 553] on link "Marriott GMAC Conference" at bounding box center [302, 551] width 158 height 16
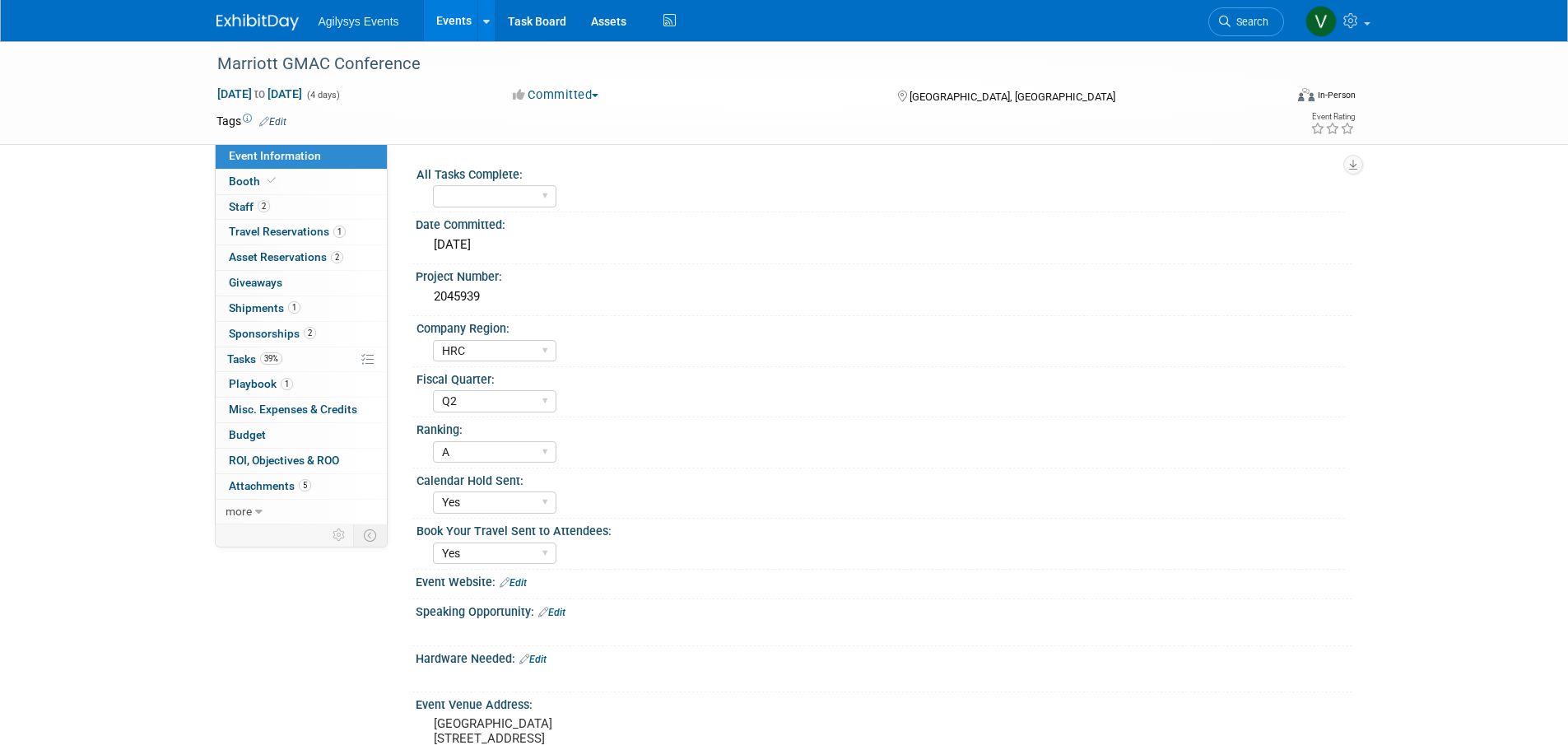
select select "HRC"
select select "Q2"
select select "A"
select select "Yes"
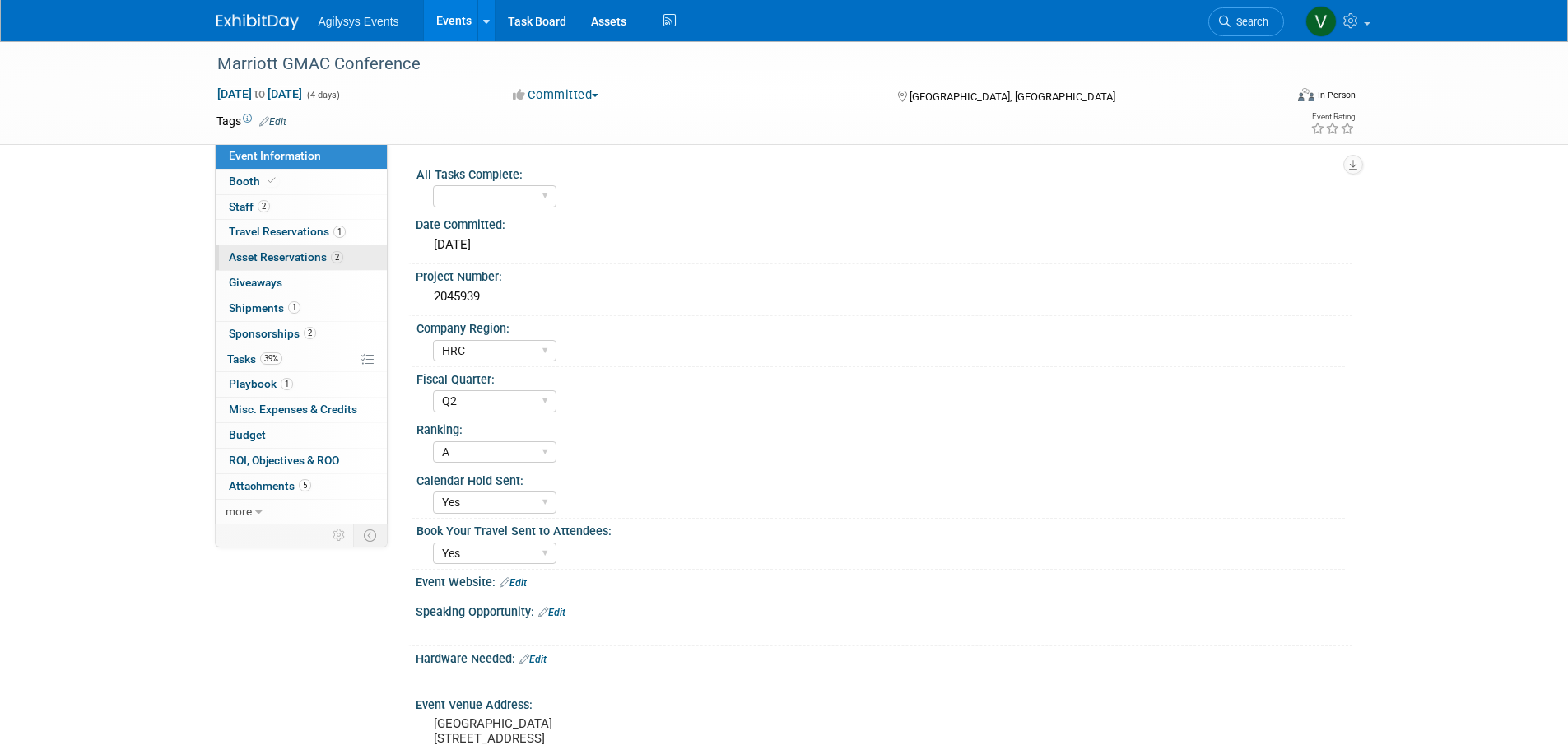
click at [259, 254] on span "Asset Reservations 2" at bounding box center [285, 256] width 114 height 13
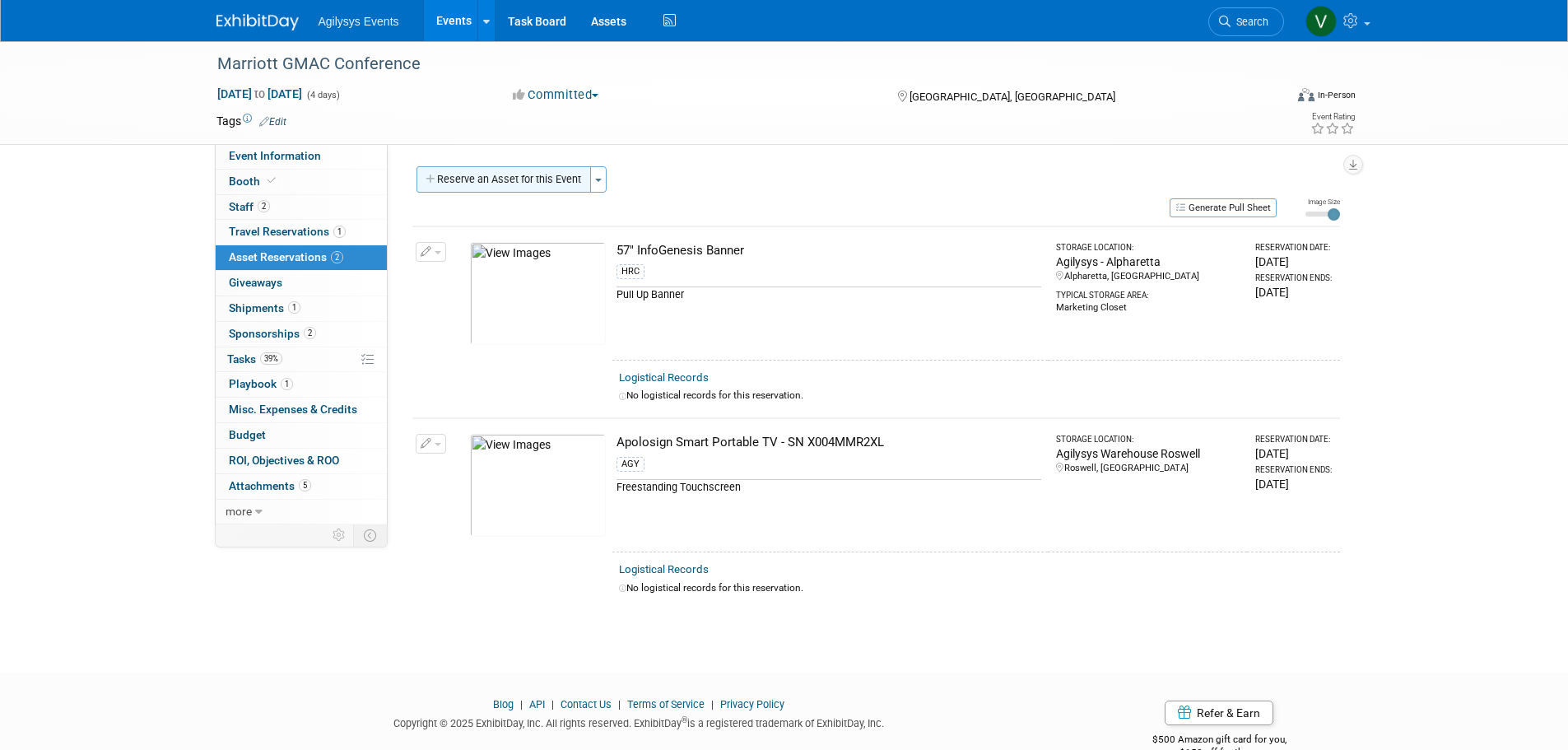
click at [526, 176] on button "Reserve an Asset for this Event" at bounding box center [504, 179] width 175 height 26
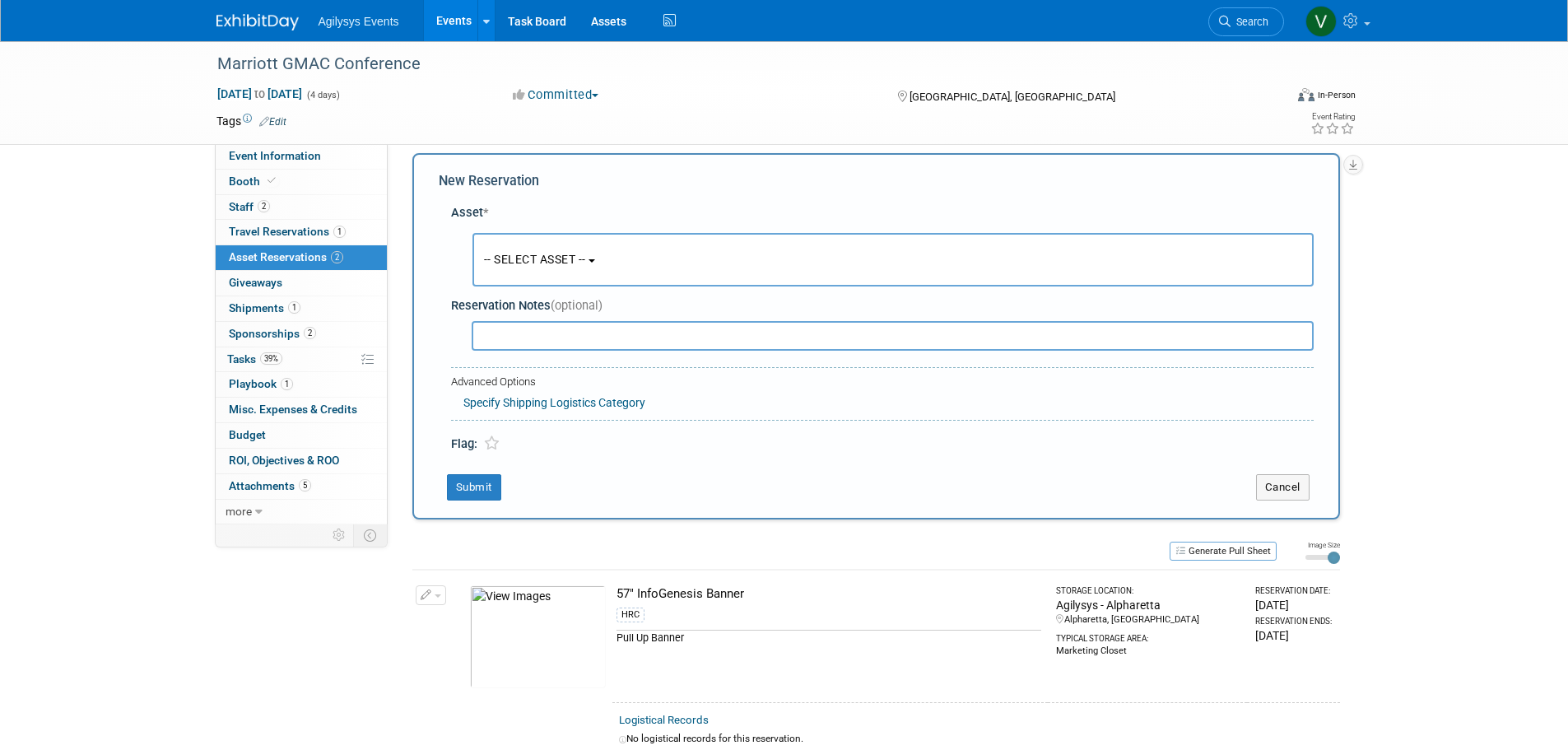
scroll to position [16, 0]
click at [507, 238] on button "-- SELECT ASSET --" at bounding box center [892, 257] width 841 height 54
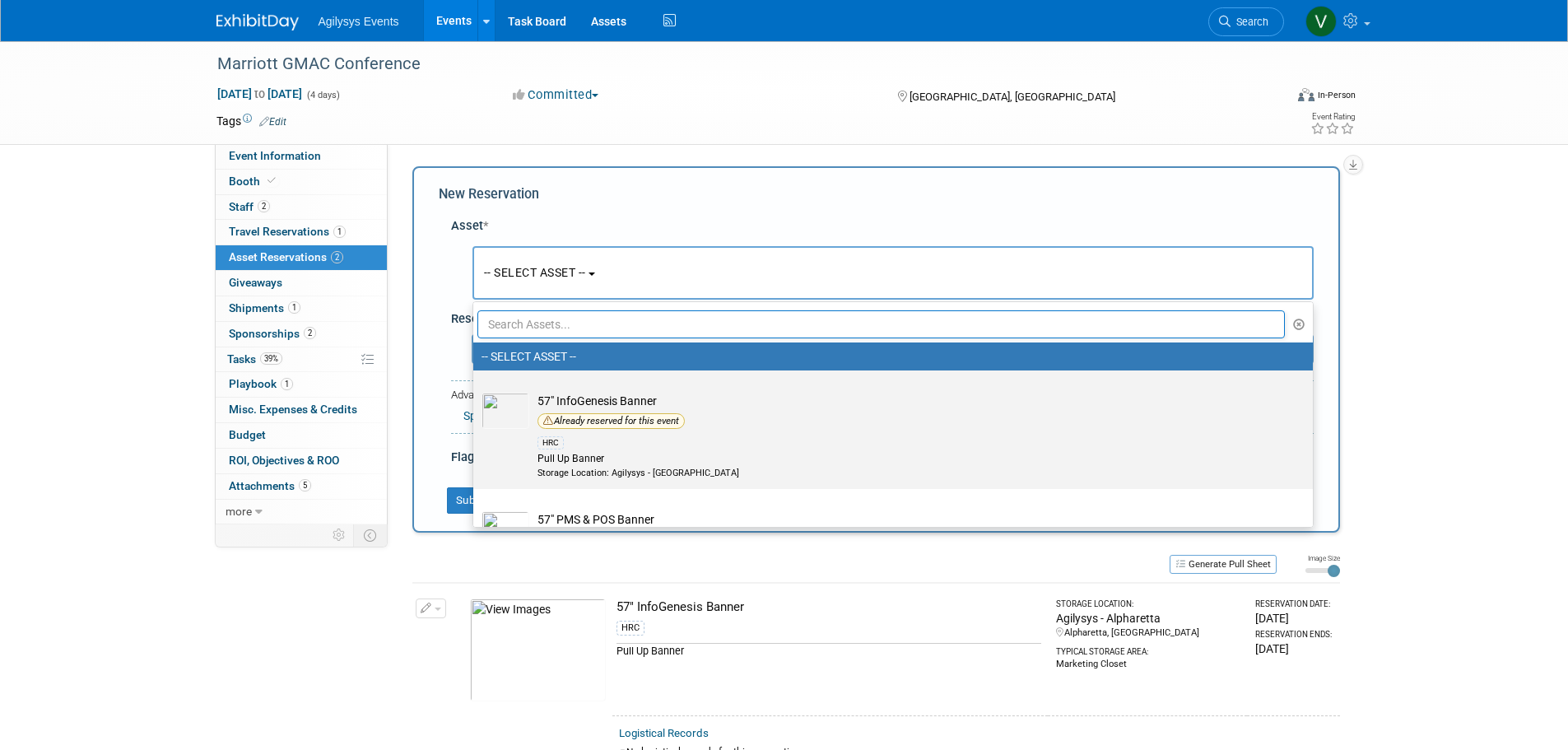
scroll to position [82, 0]
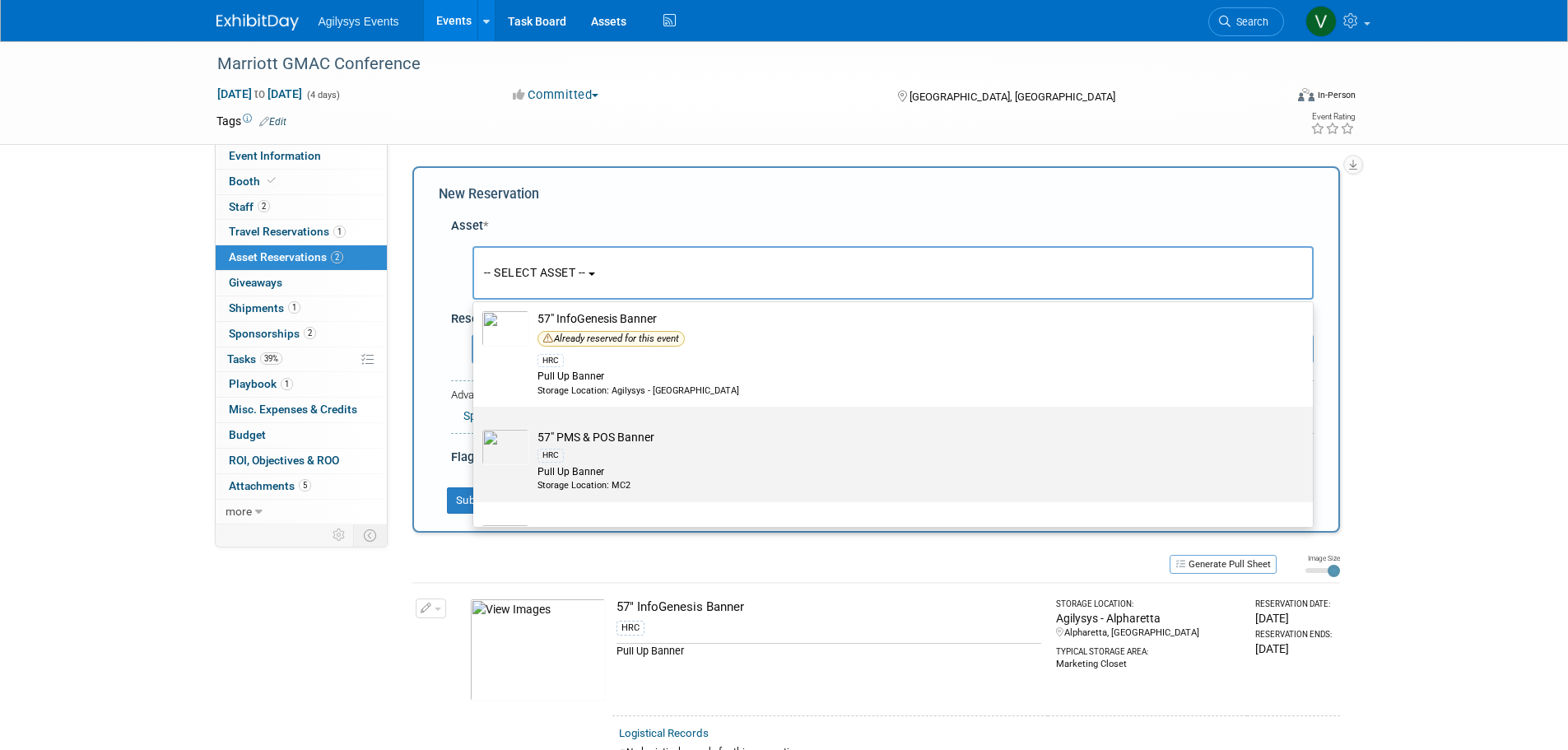
click at [635, 443] on td "57" PMS & POS Banner HRC Pull Up Banner Storage Location: MC2" at bounding box center [904, 460] width 751 height 62
click at [475, 427] on input "57" PMS & POS Banner HRC Pull Up Banner Storage Location: MC2" at bounding box center [470, 421] width 11 height 11
select select "10728917"
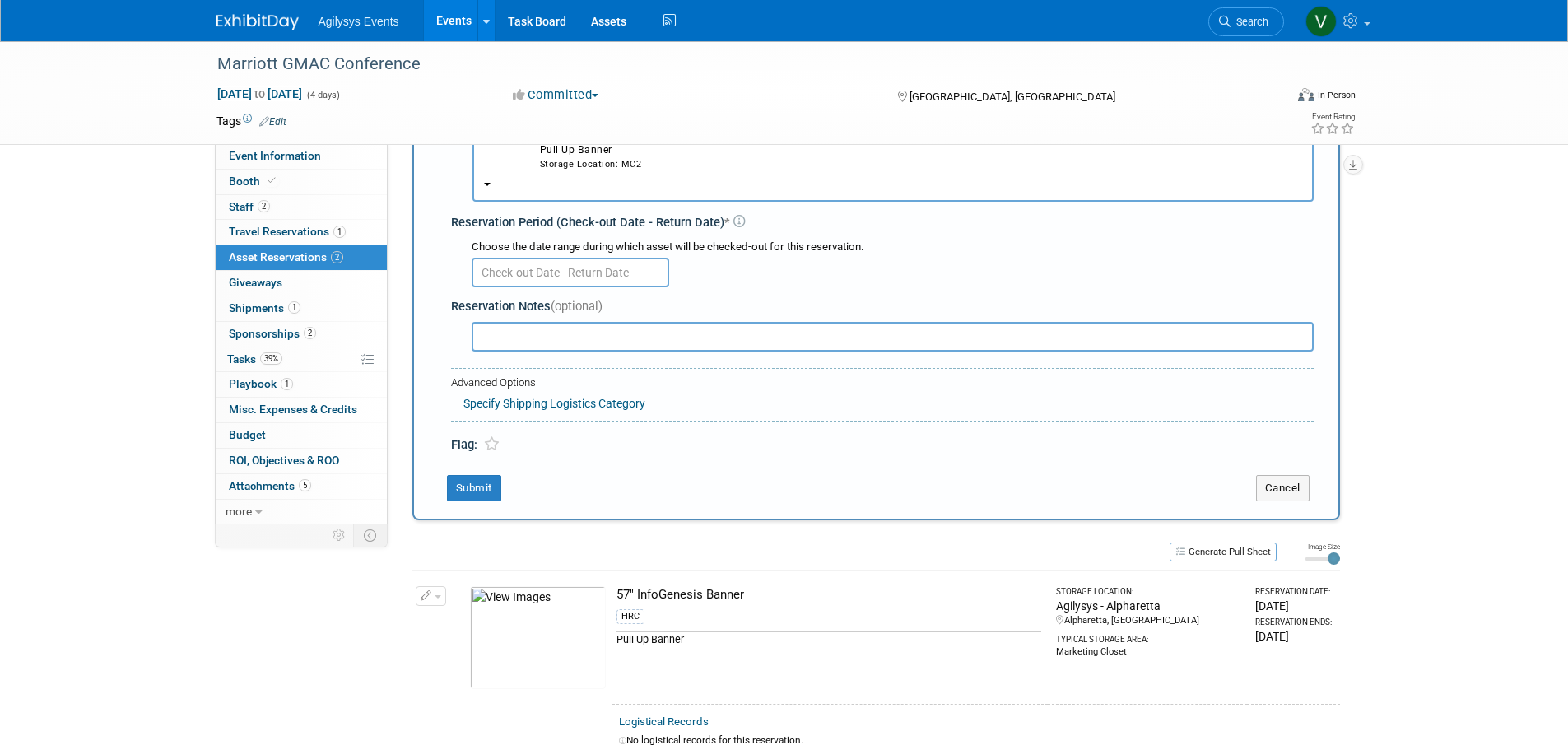
scroll to position [165, 0]
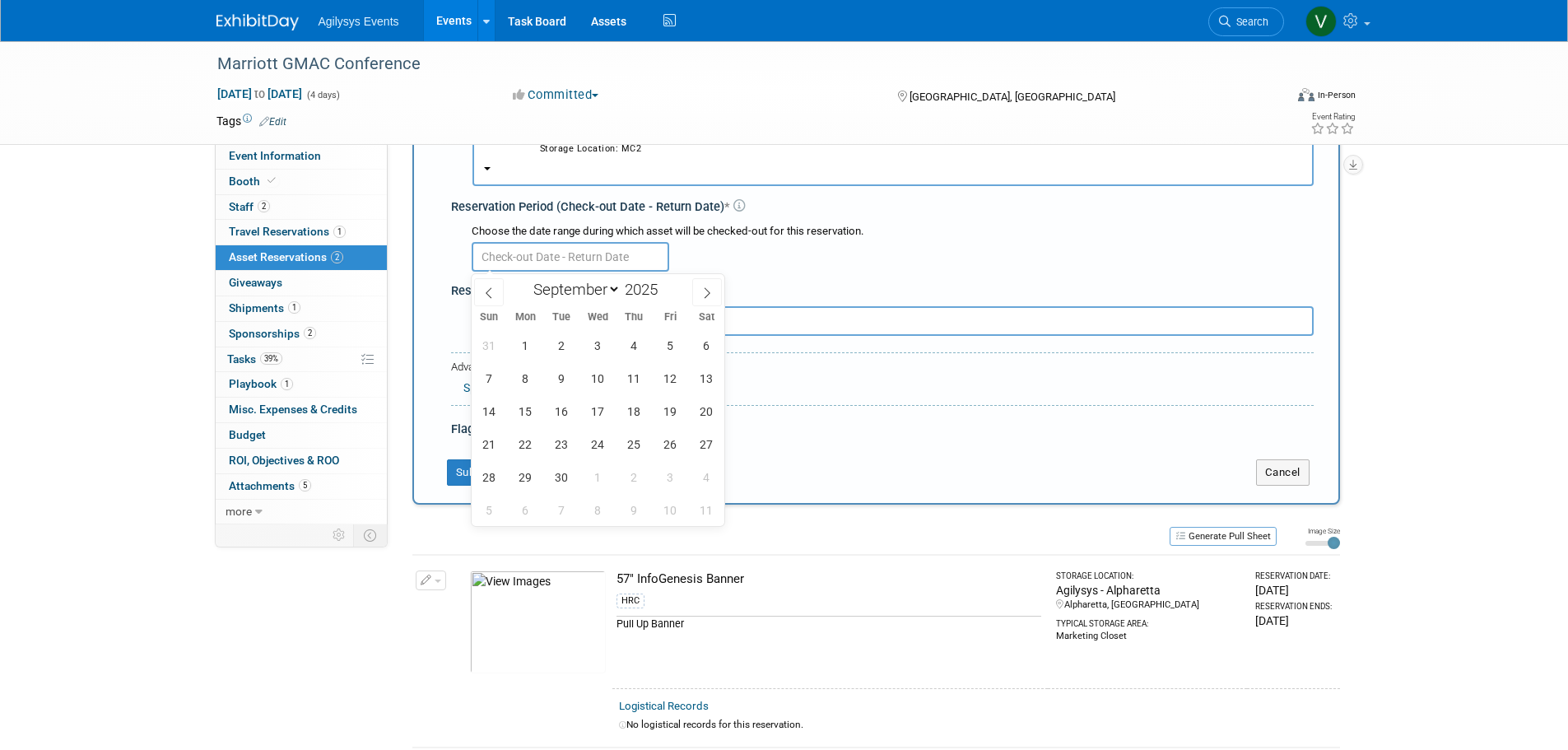
click at [537, 254] on input "text" at bounding box center [570, 257] width 197 height 29
click at [521, 333] on span "1" at bounding box center [525, 345] width 32 height 32
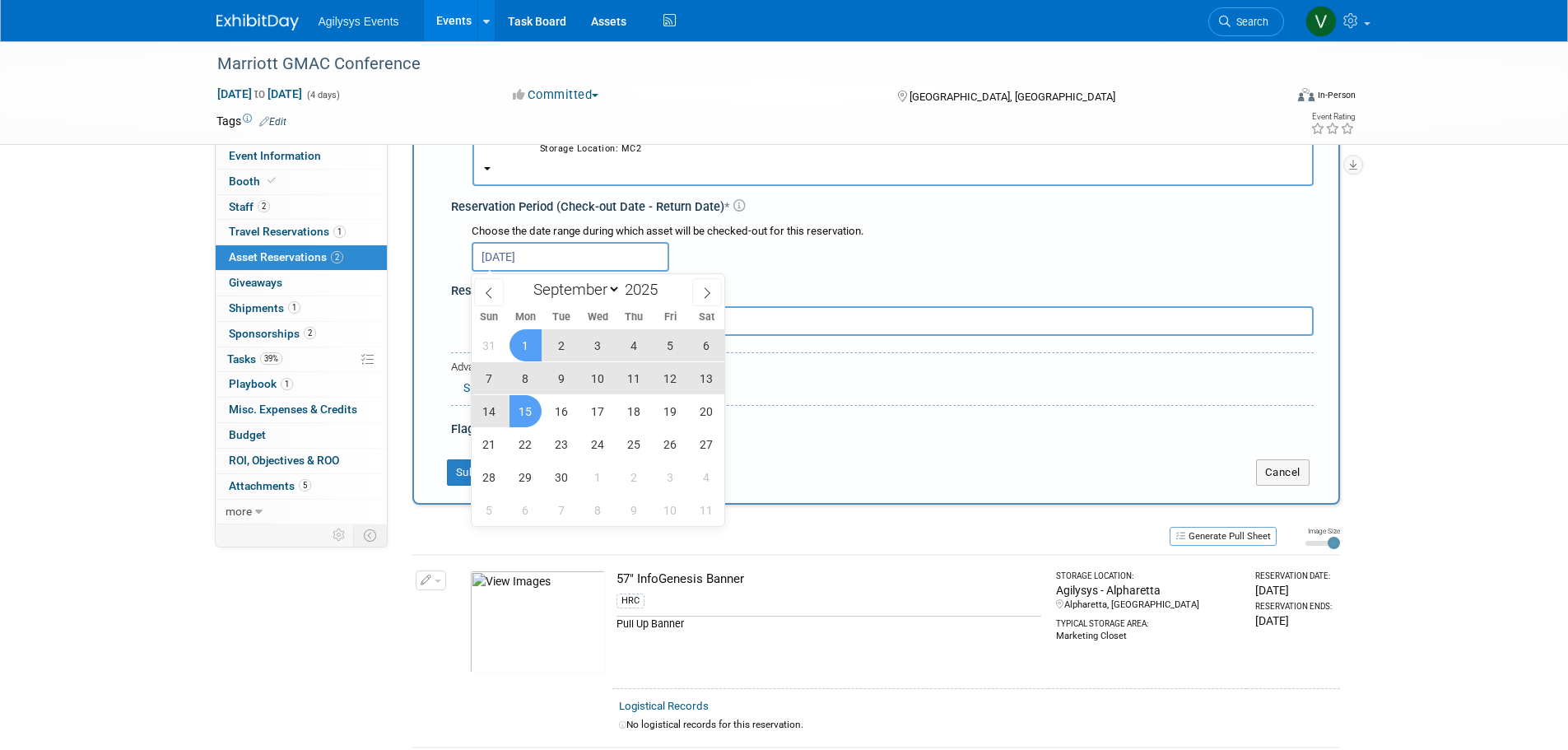
click at [538, 418] on span "15" at bounding box center [525, 411] width 32 height 32
type input "Sep 1, 2025 to Sep 15, 2025"
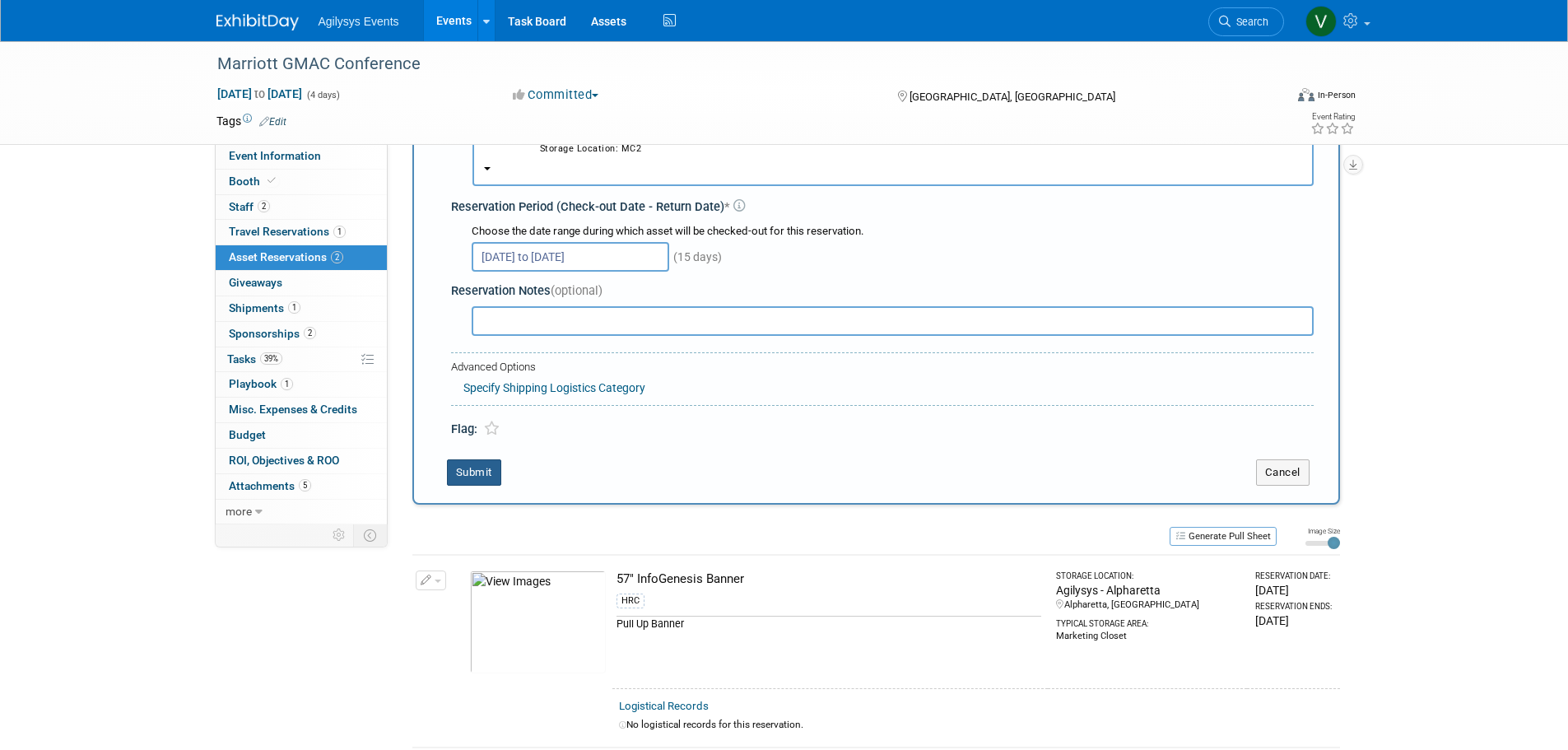
click at [489, 479] on button "Submit" at bounding box center [475, 472] width 55 height 26
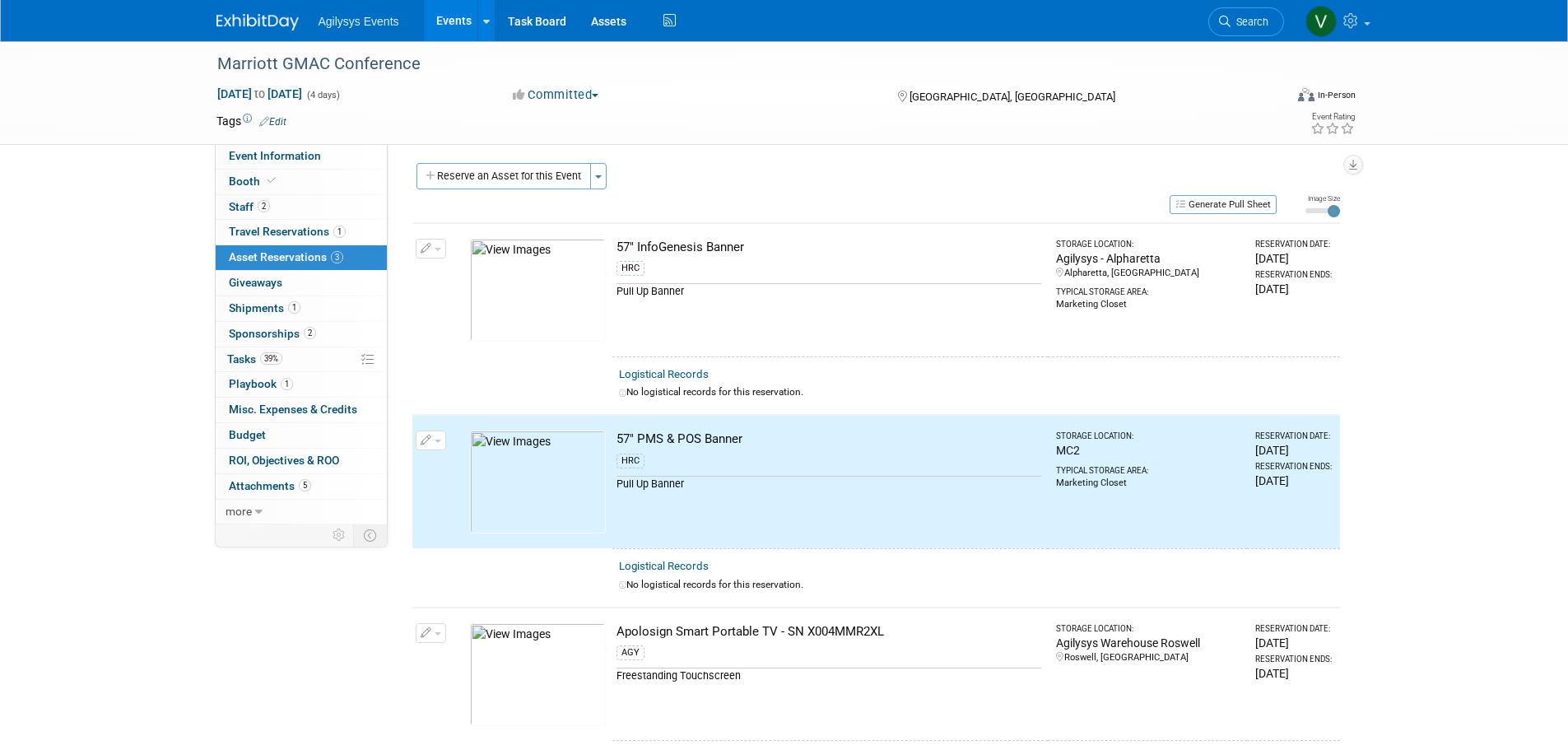
scroll to position [0, 0]
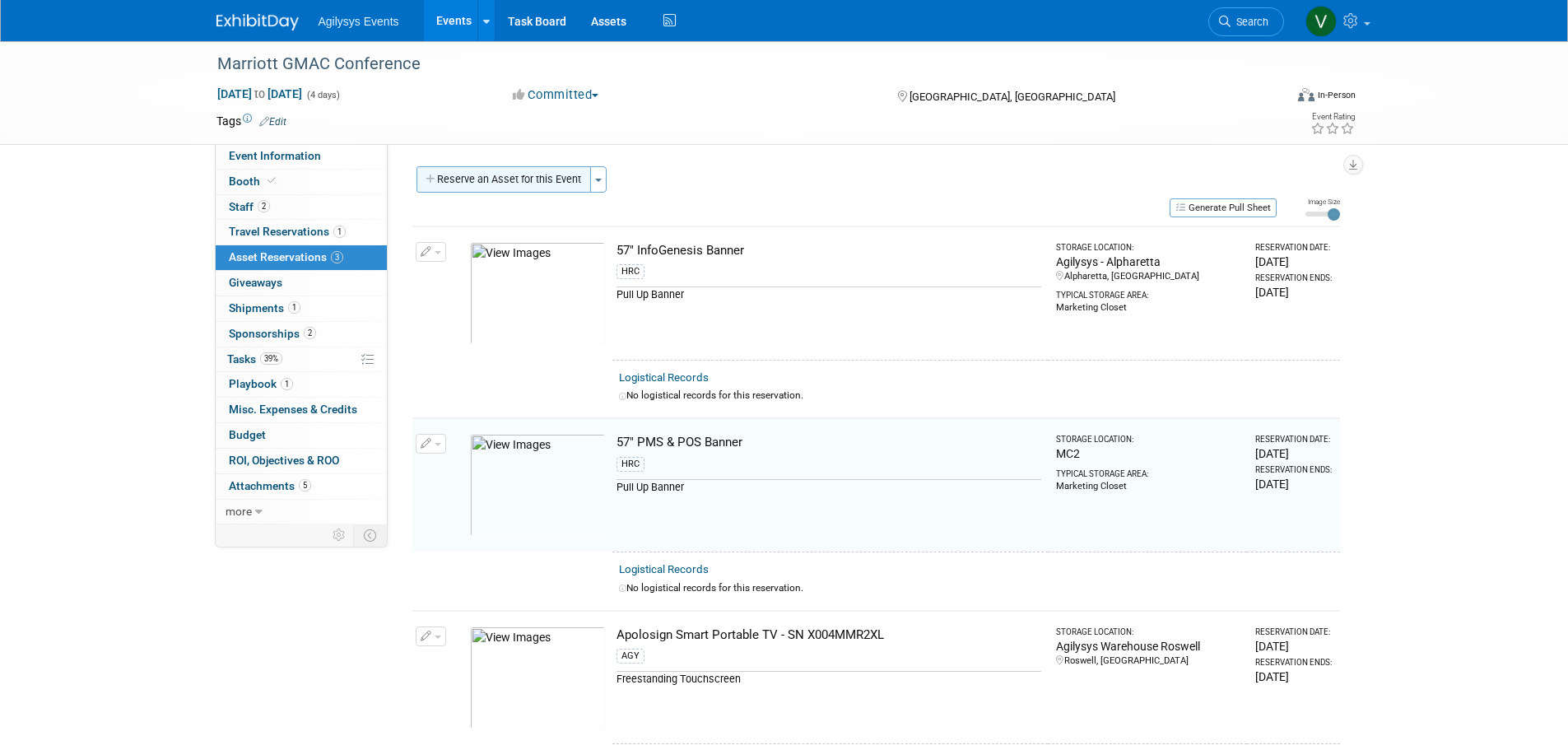
click at [519, 177] on button "Reserve an Asset for this Event" at bounding box center [504, 179] width 175 height 26
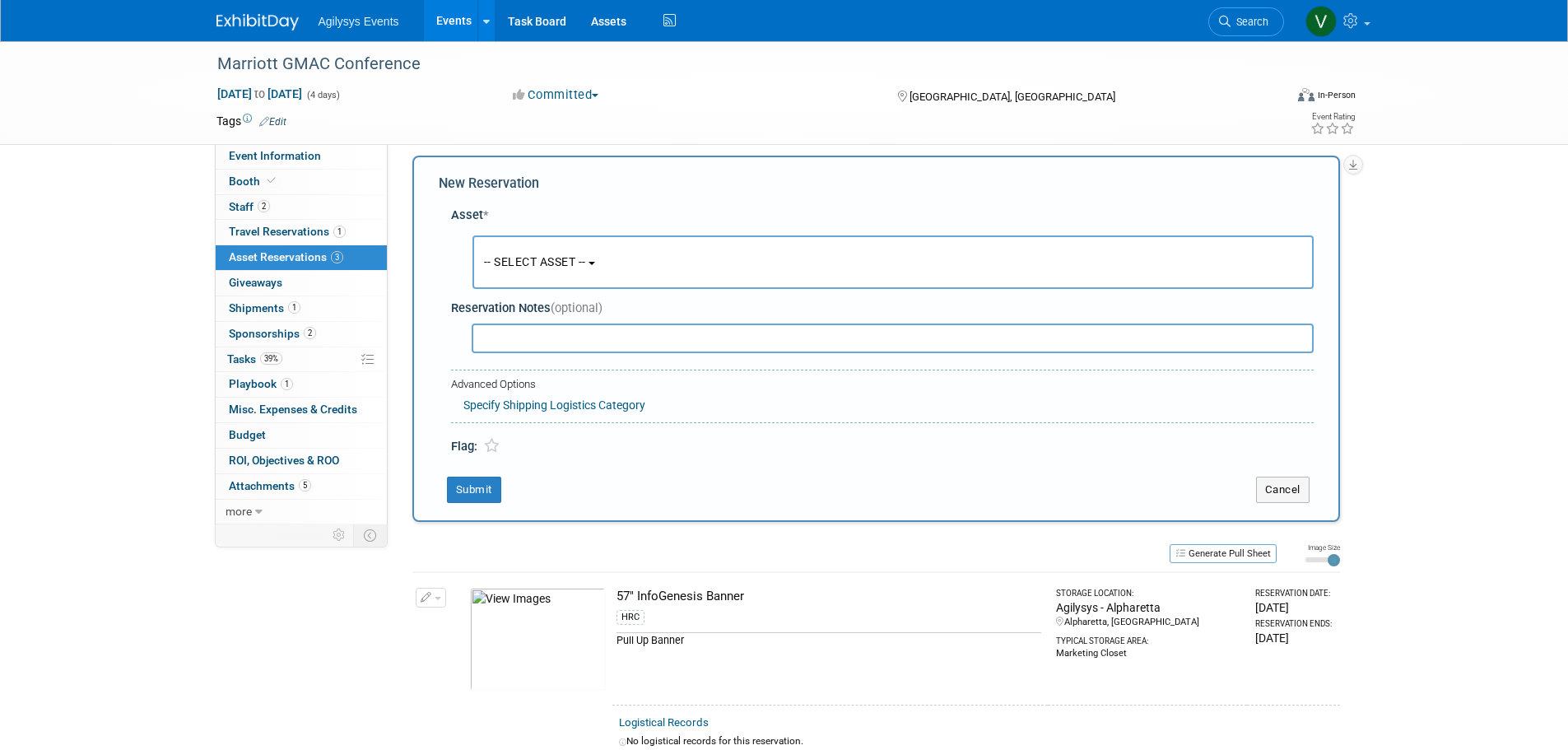
scroll to position [16, 0]
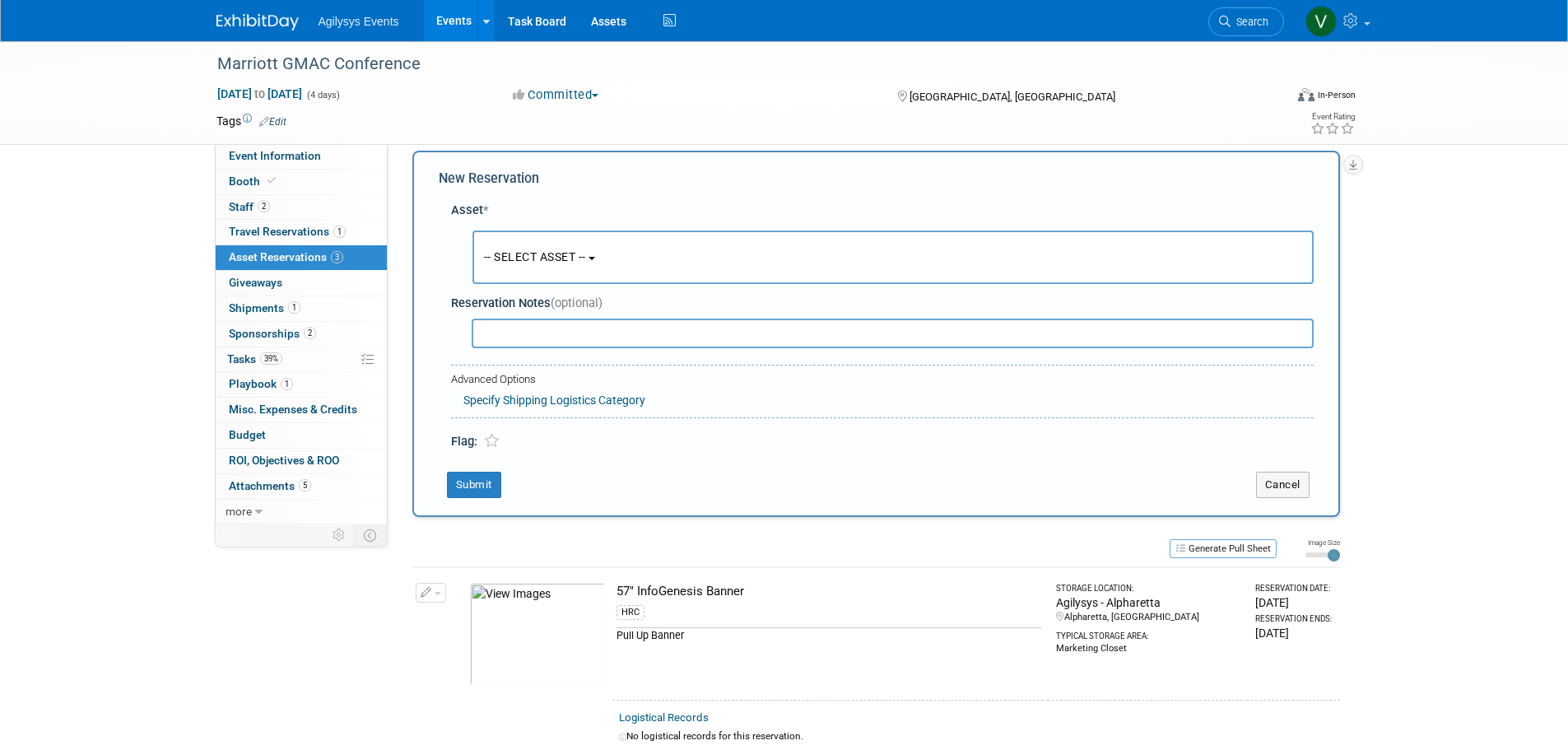
click at [553, 280] on button "-- SELECT ASSET --" at bounding box center [892, 257] width 841 height 54
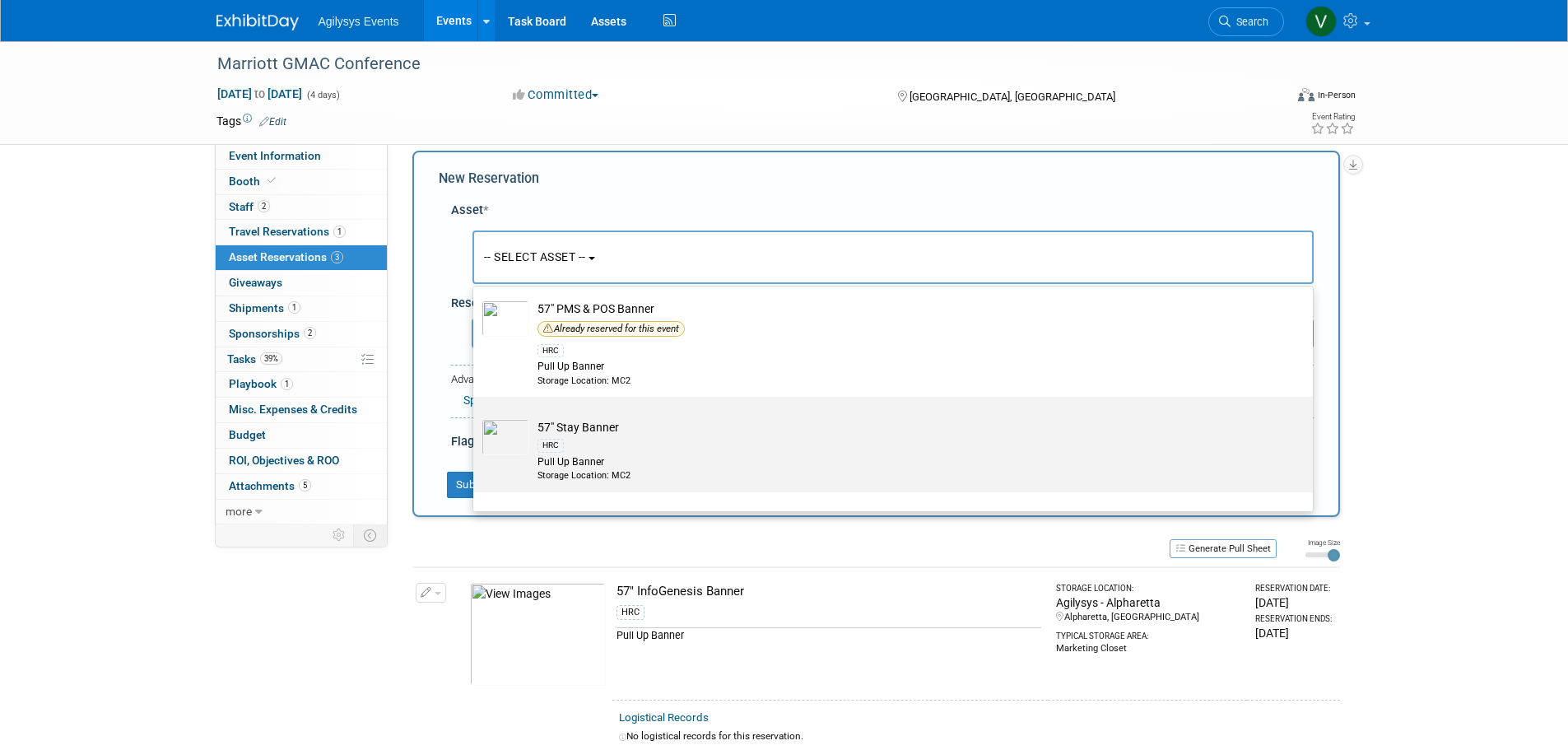
scroll to position [247, 0]
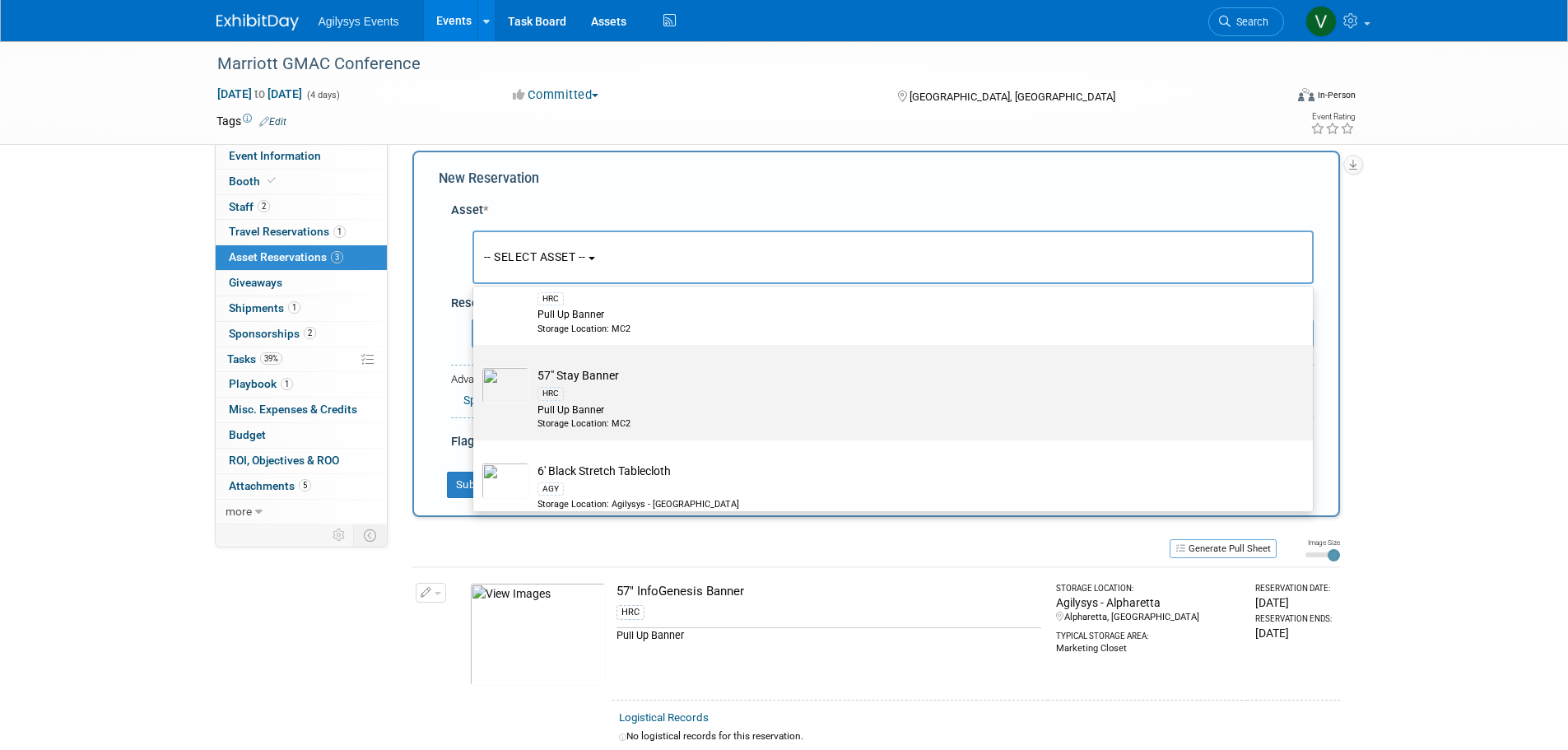
click at [599, 386] on div "HRC" at bounding box center [908, 393] width 742 height 19
click at [475, 364] on input "57" Stay Banner HRC Pull Up Banner Storage Location: MC2" at bounding box center [470, 358] width 11 height 11
select select "10728916"
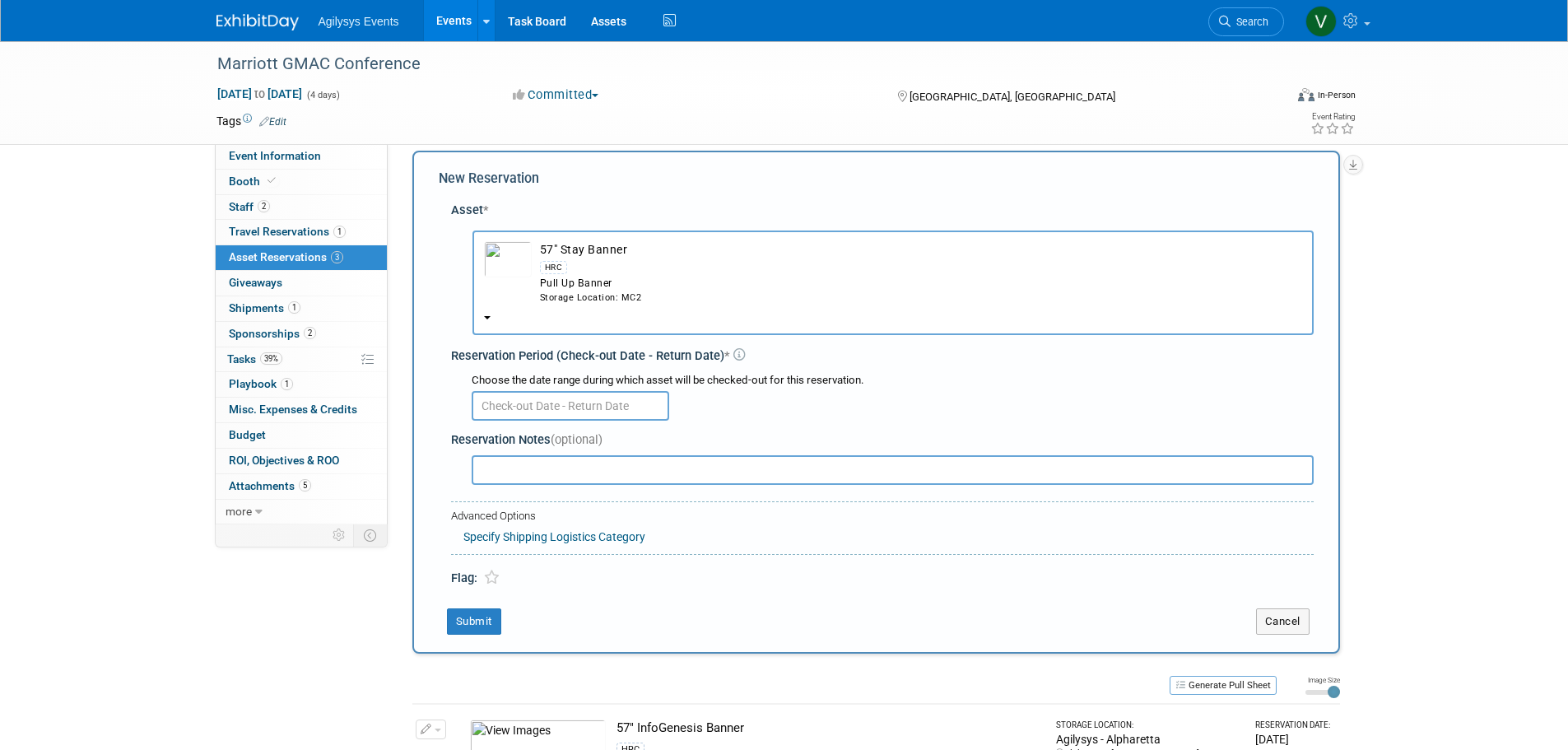
click at [511, 399] on input "text" at bounding box center [570, 405] width 197 height 29
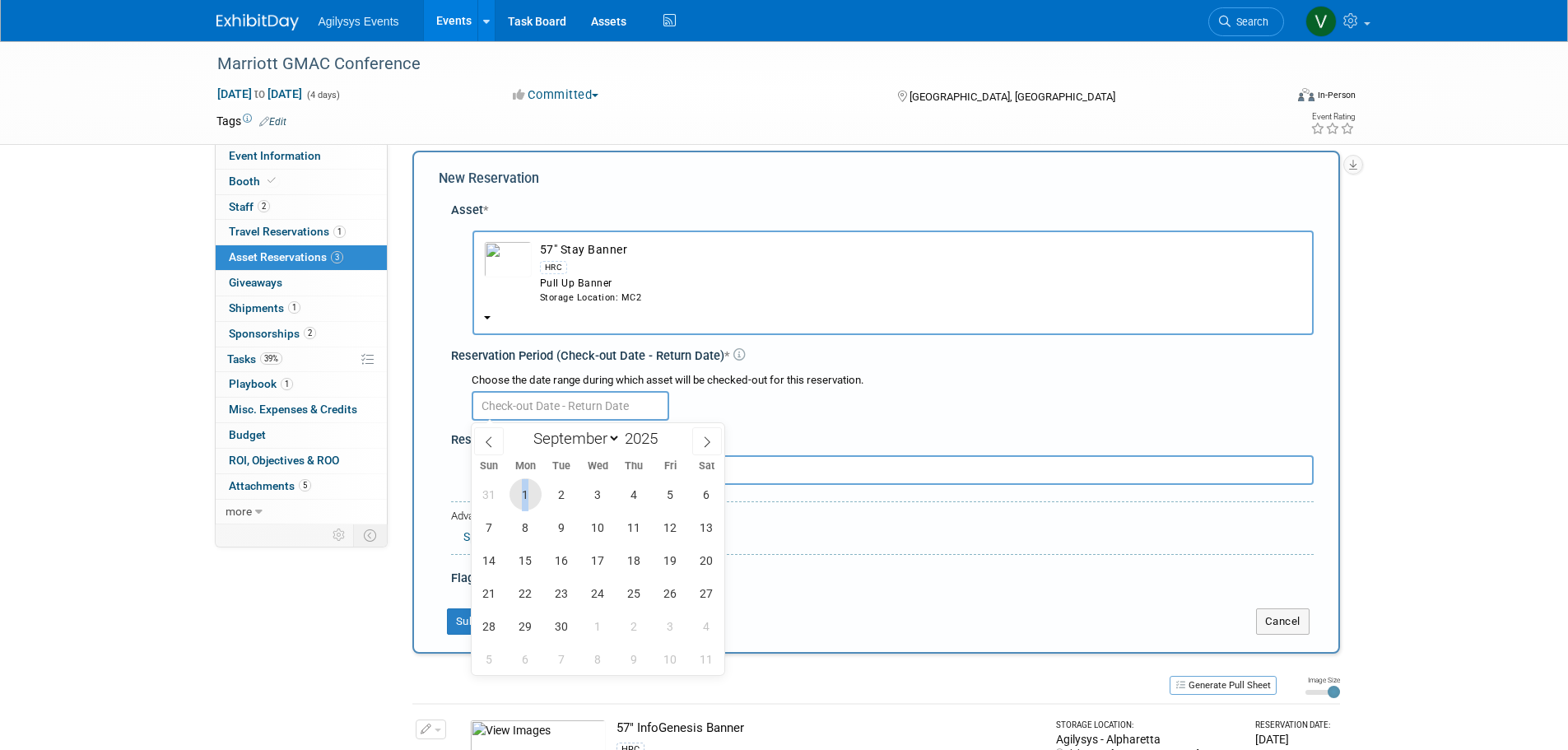
click at [526, 489] on span "1" at bounding box center [525, 494] width 32 height 32
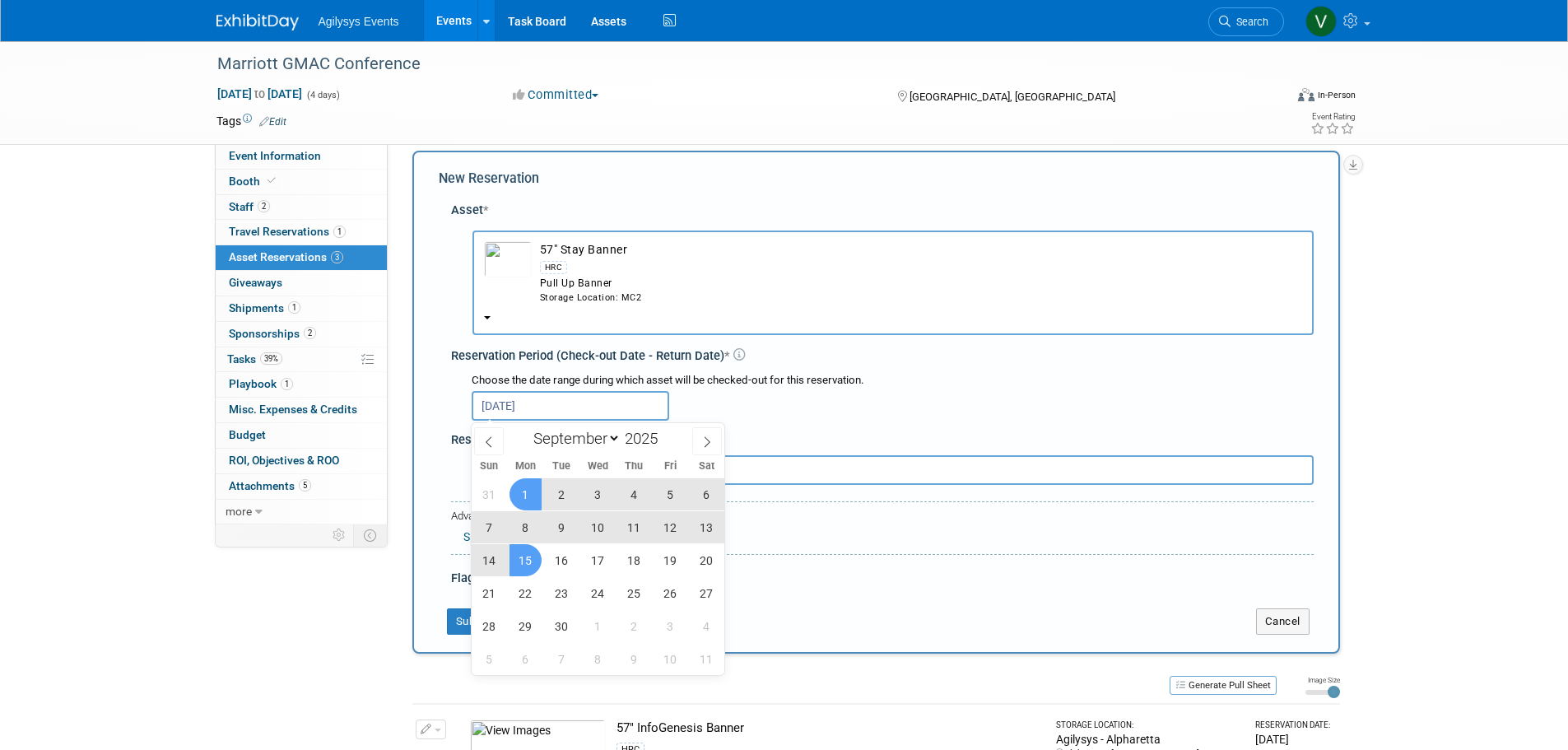
click at [530, 562] on span "15" at bounding box center [525, 560] width 32 height 32
type input "Sep 1, 2025 to Sep 15, 2025"
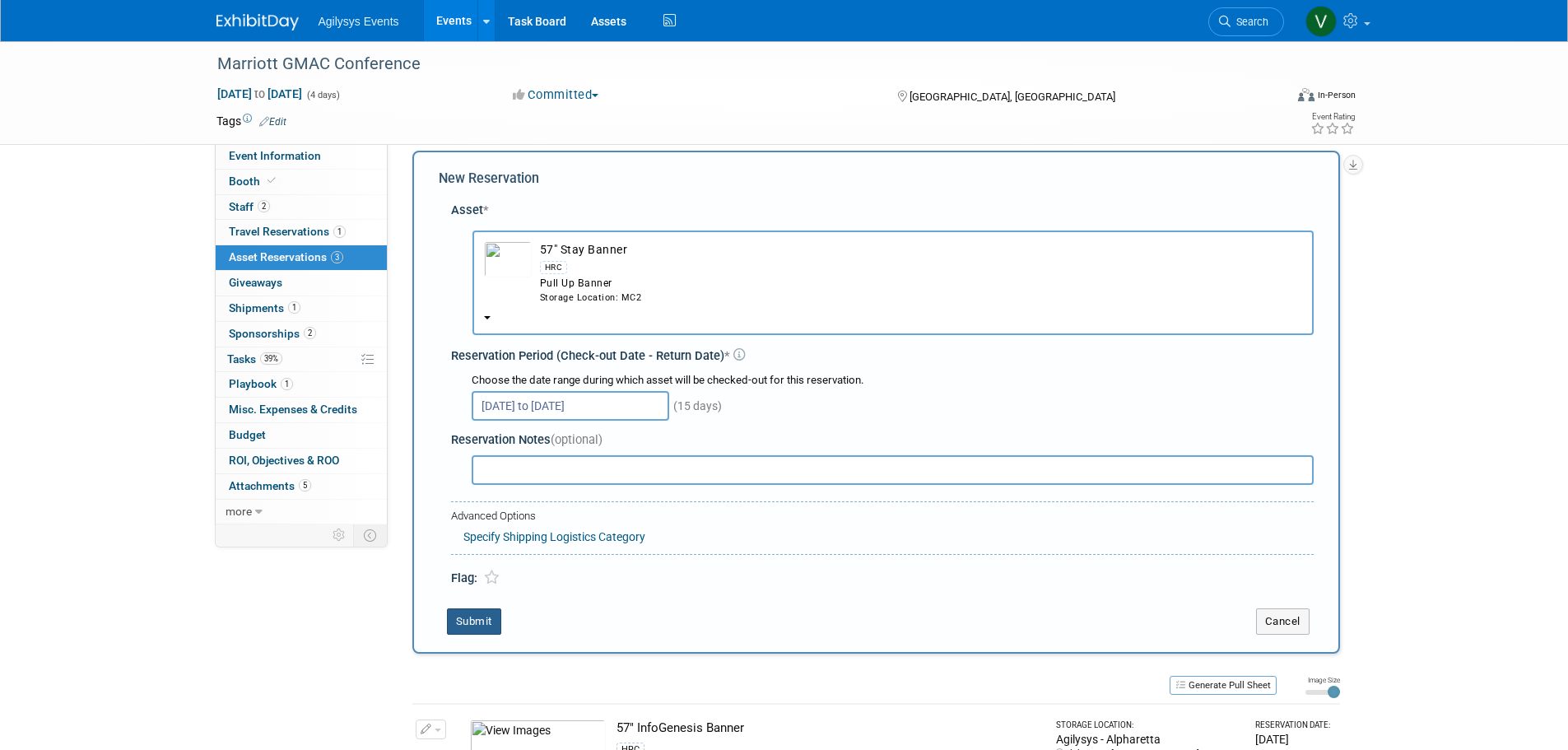
click at [481, 626] on button "Submit" at bounding box center [475, 621] width 55 height 26
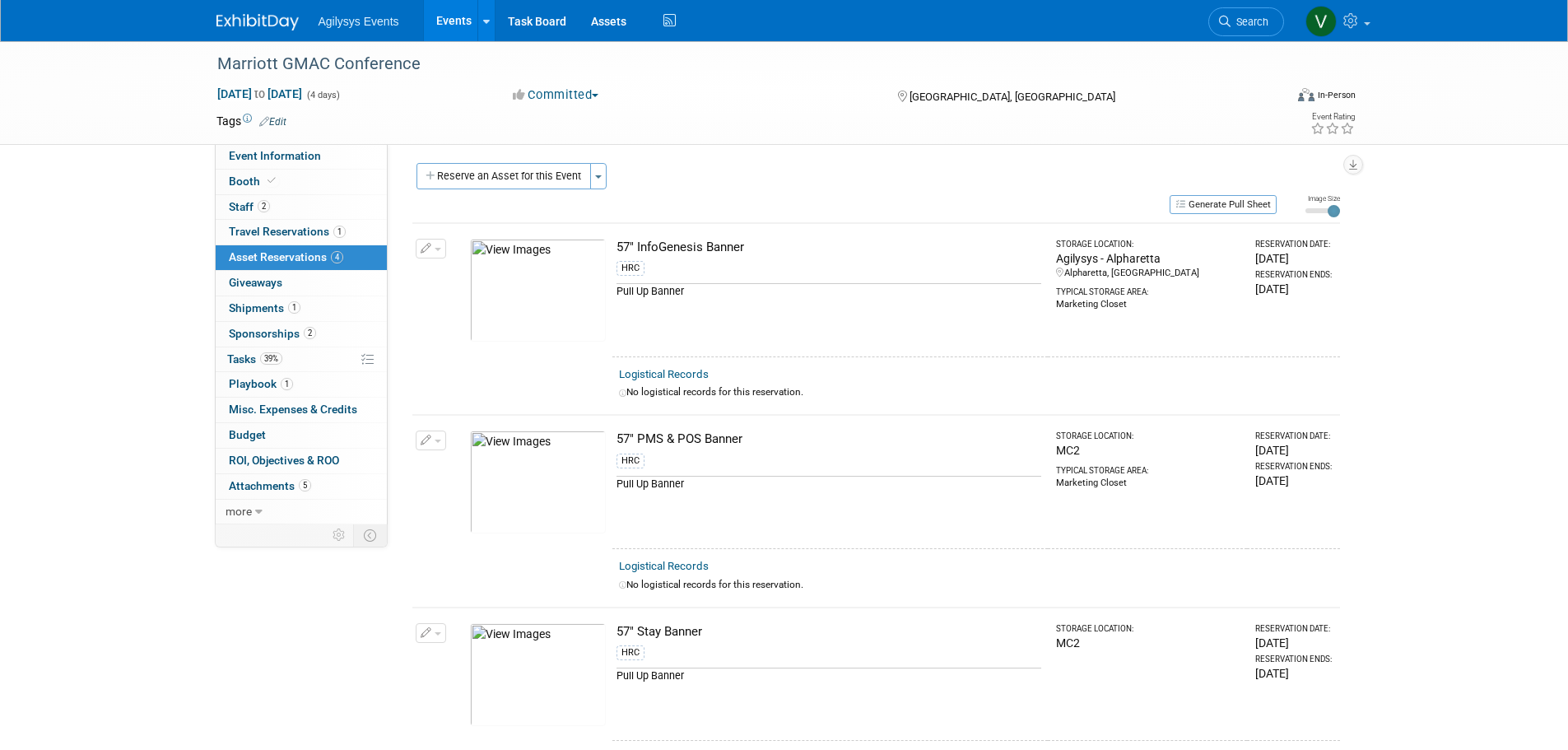
scroll to position [0, 0]
click at [249, 19] on img at bounding box center [258, 21] width 82 height 17
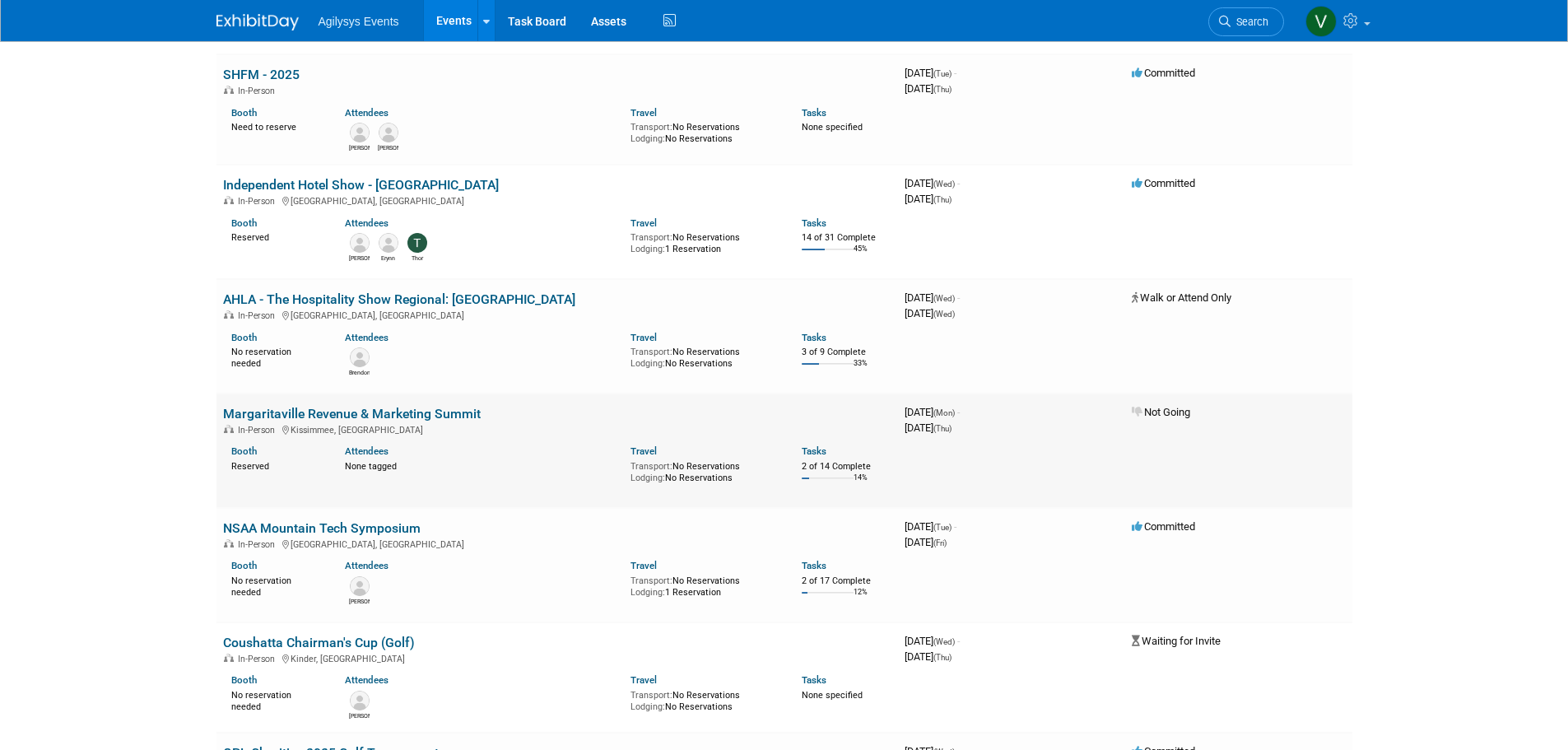
scroll to position [1976, 0]
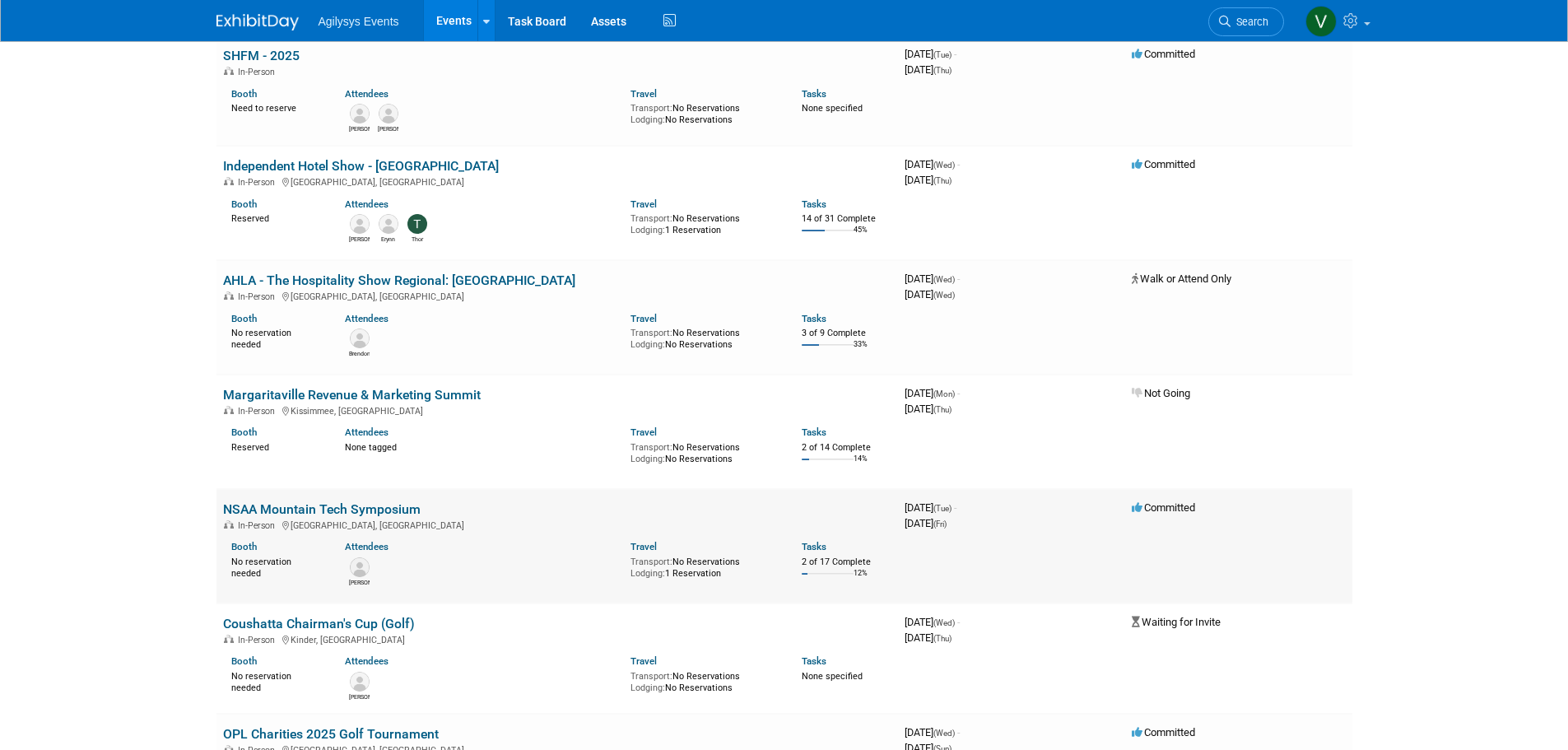
click at [377, 501] on link "NSAA Mountain Tech Symposium" at bounding box center [321, 509] width 197 height 16
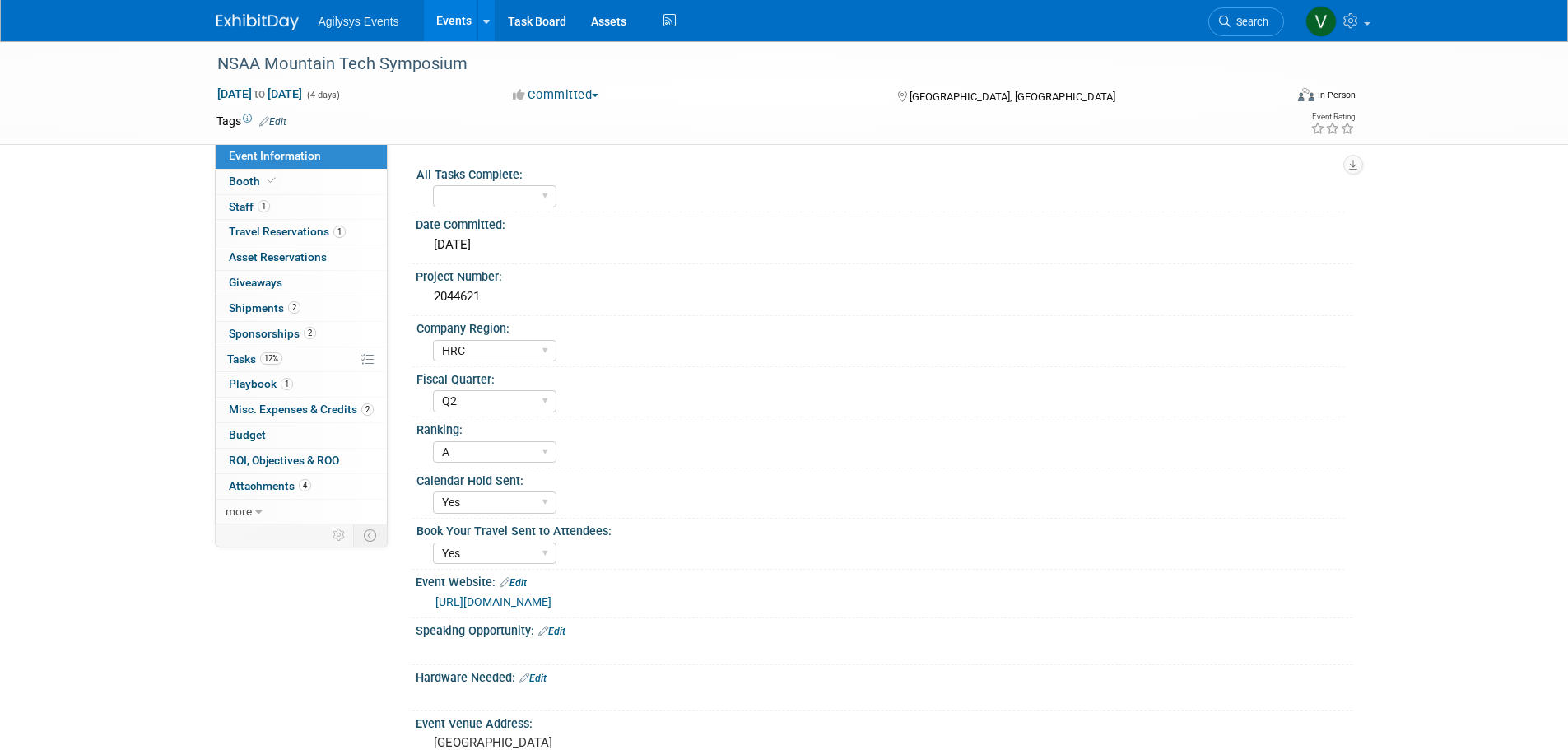
select select "HRC"
select select "Q2"
select select "A"
select select "Yes"
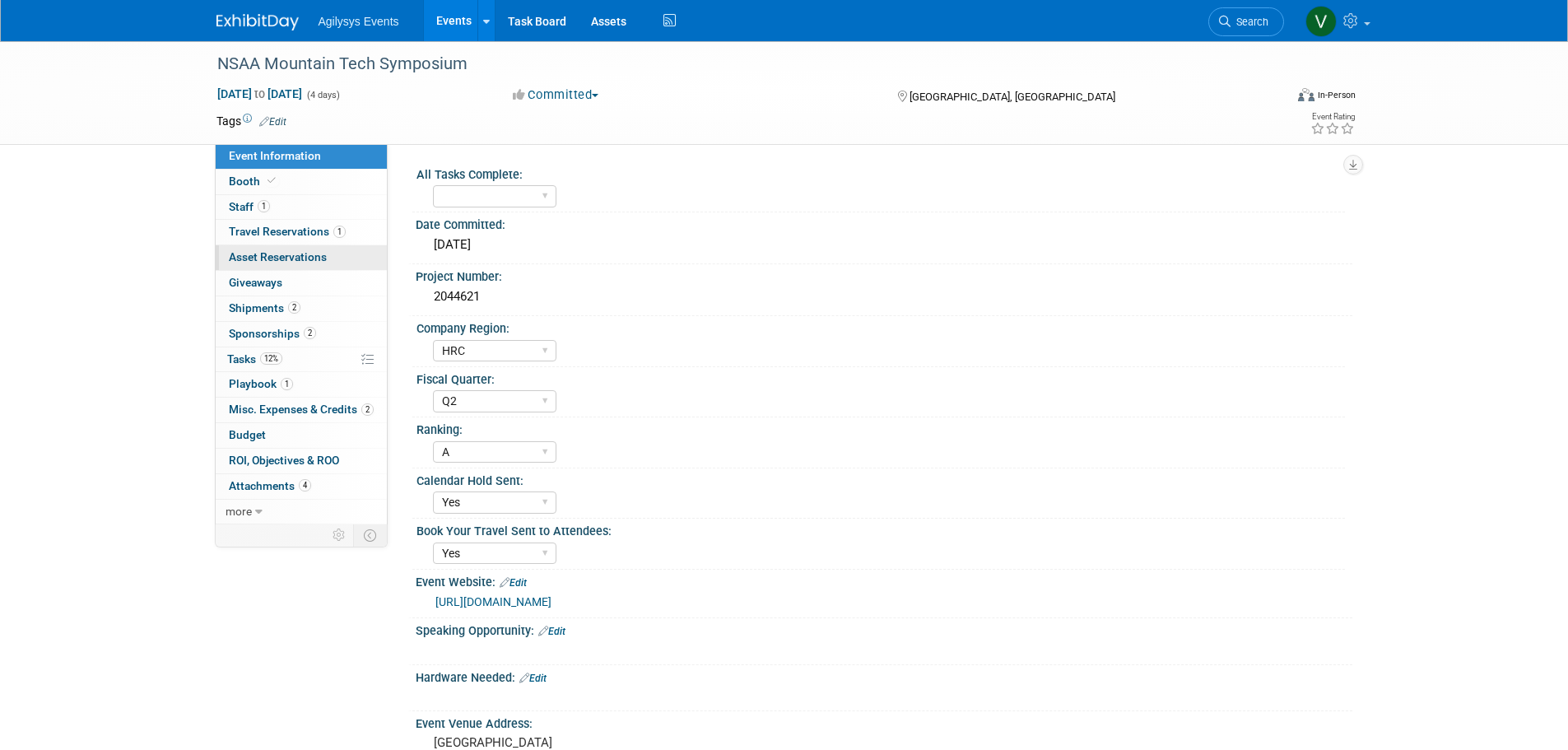
click at [269, 258] on span "Asset Reservations 0" at bounding box center [277, 256] width 98 height 13
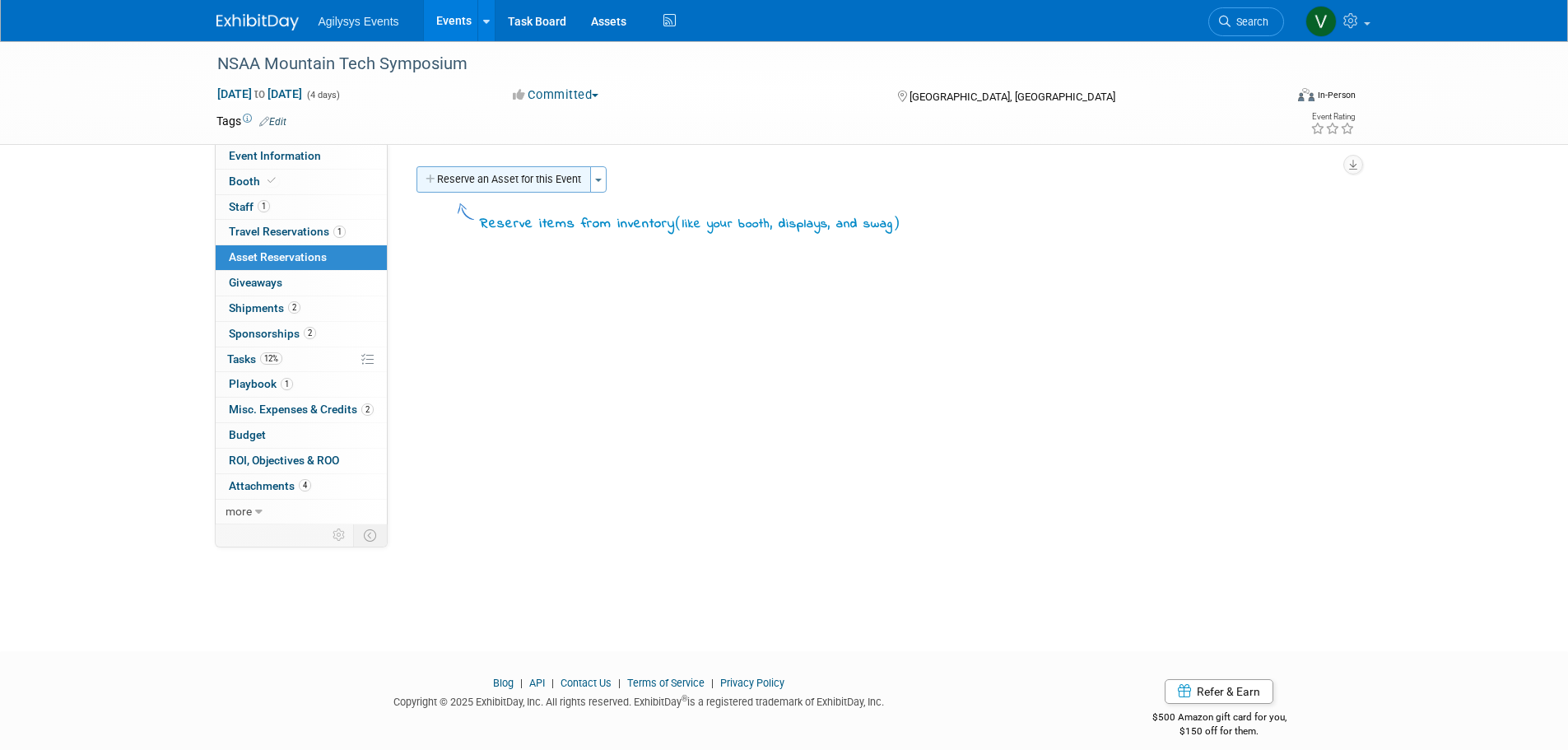
click at [489, 178] on button "Reserve an Asset for this Event" at bounding box center [504, 179] width 175 height 26
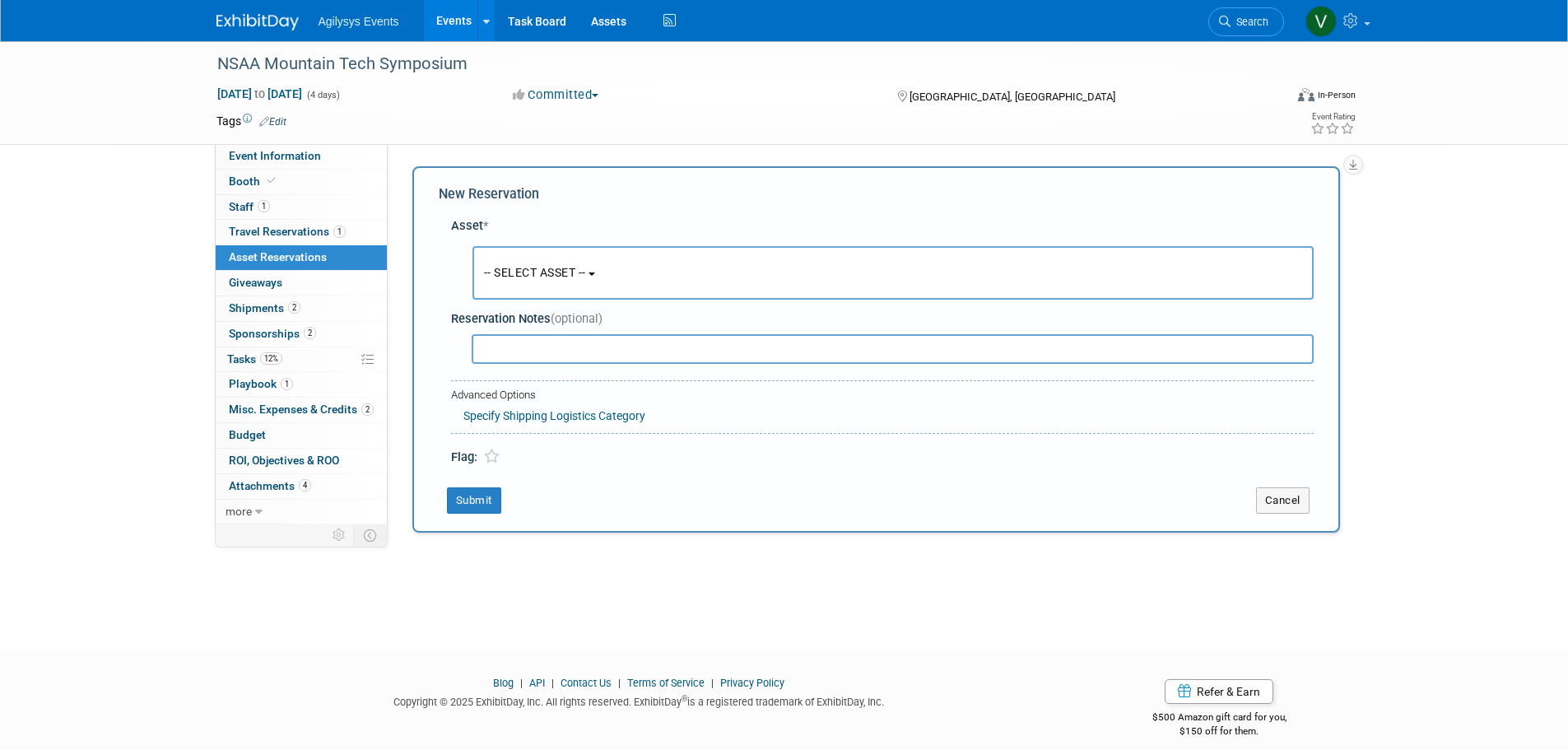
scroll to position [16, 0]
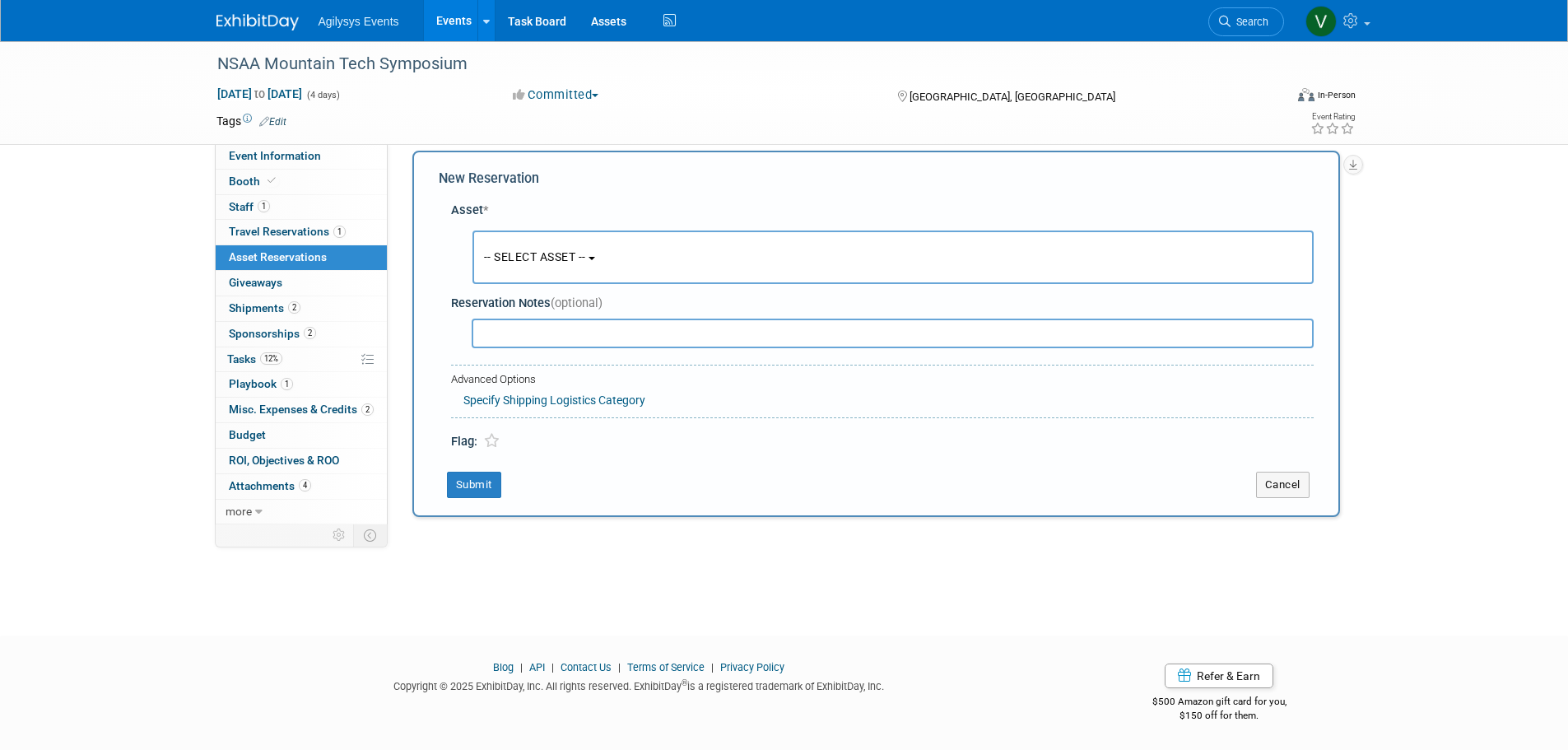
click at [568, 258] on span "-- SELECT ASSET --" at bounding box center [535, 256] width 103 height 13
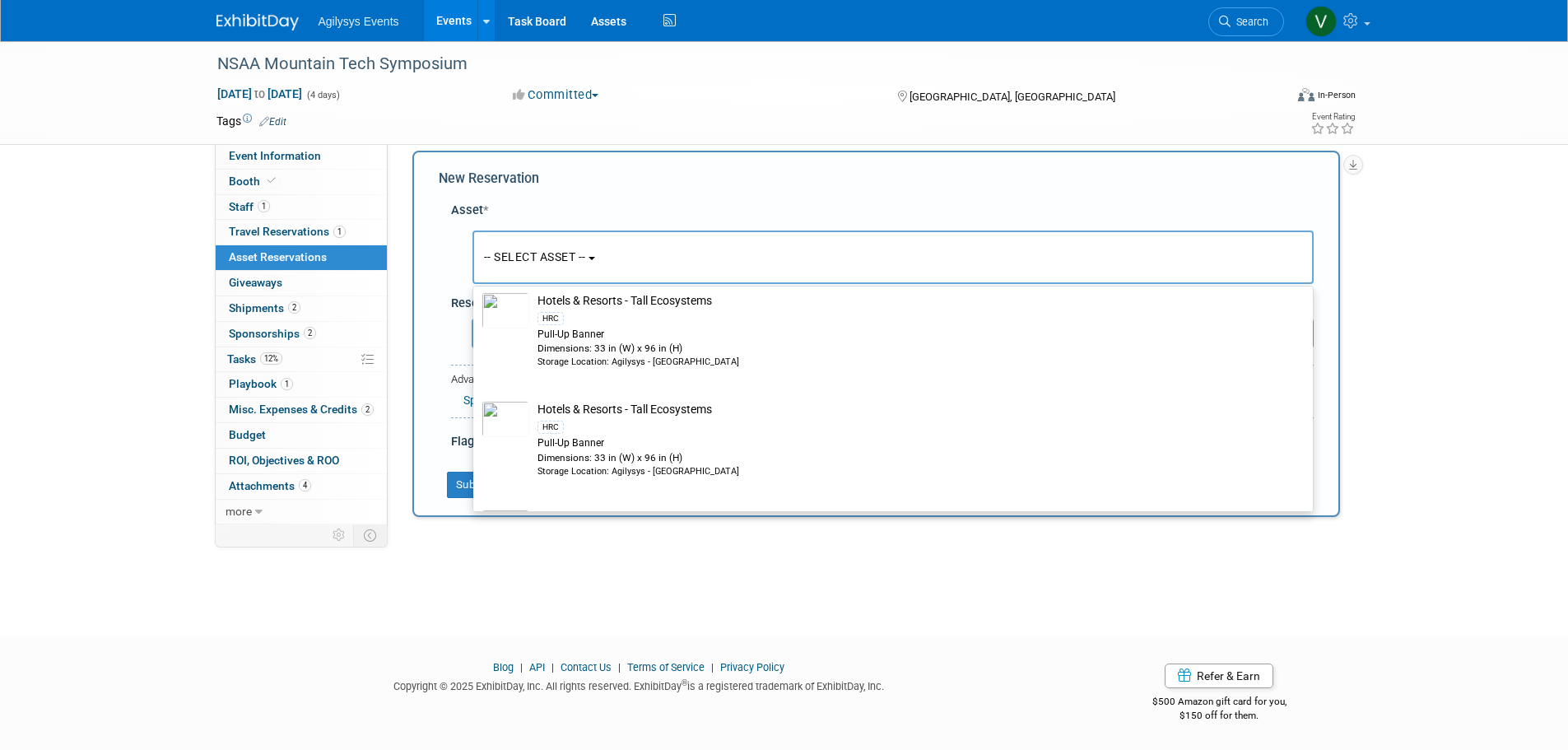
scroll to position [4198, 0]
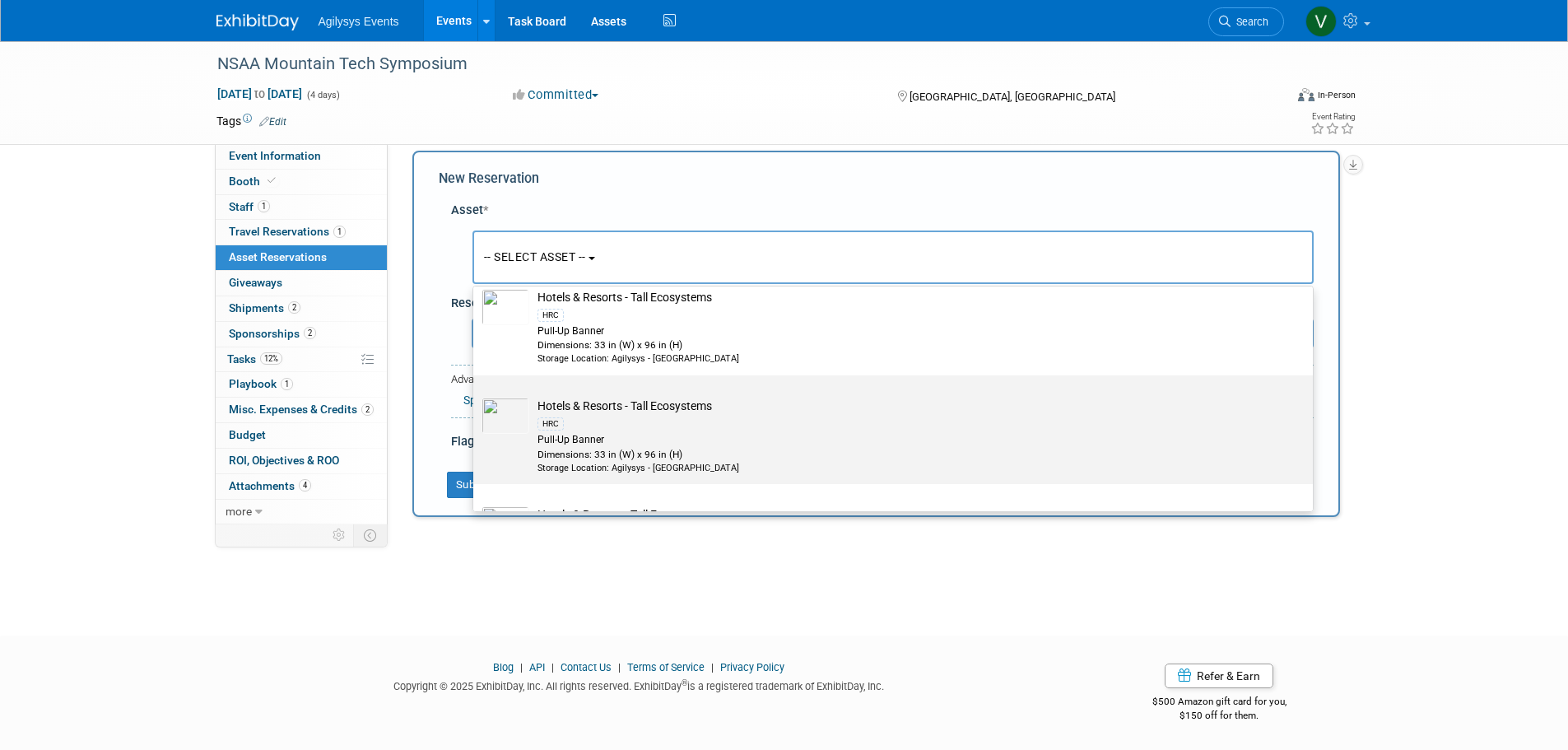
click at [607, 427] on td "Hotels & Resorts - Tall Ecosystems HRC Pull-Up Banner Dimensions: 33 in (W) x 9…" at bounding box center [904, 436] width 751 height 76
click at [475, 396] on input "Hotels & Resorts - Tall Ecosystems HRC Pull-Up Banner Dimensions: 33 in (W) x 9…" at bounding box center [470, 390] width 11 height 11
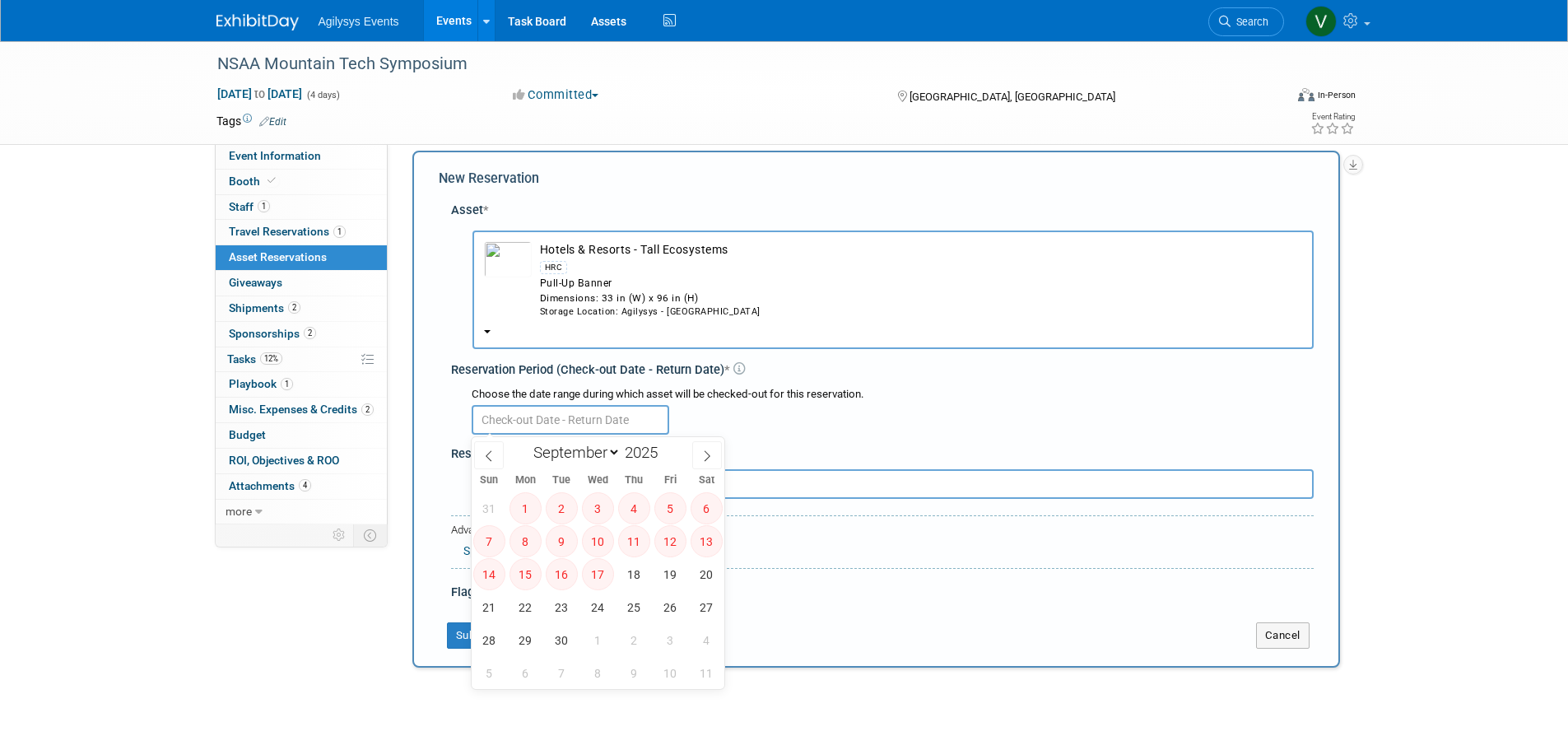
click at [557, 426] on input "text" at bounding box center [570, 420] width 197 height 29
click at [589, 430] on input "text" at bounding box center [570, 420] width 197 height 29
click at [795, 432] on div at bounding box center [892, 418] width 842 height 32
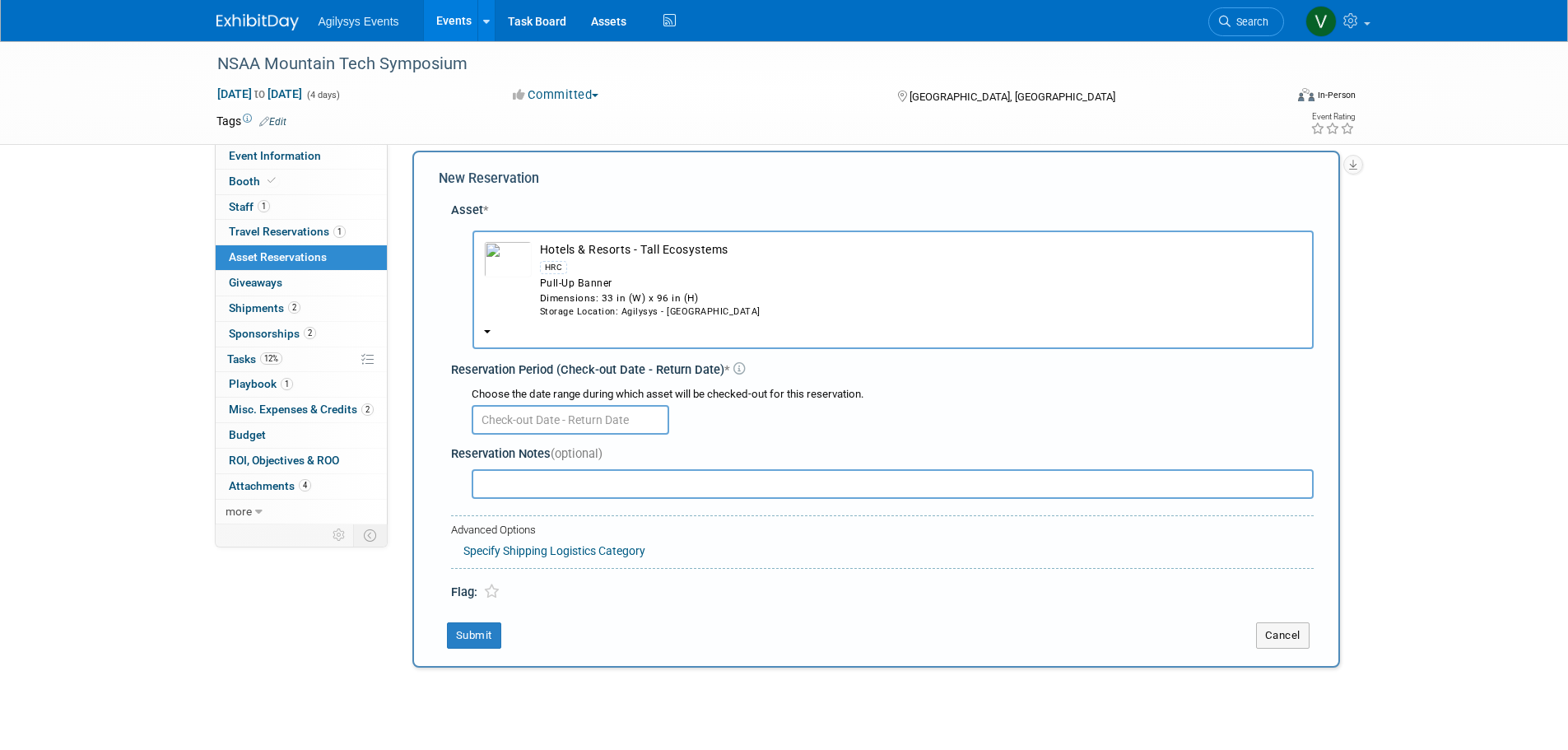
click at [480, 431] on input "text" at bounding box center [570, 420] width 197 height 29
click at [540, 280] on div "Pull-Up Banner" at bounding box center [921, 283] width 763 height 14
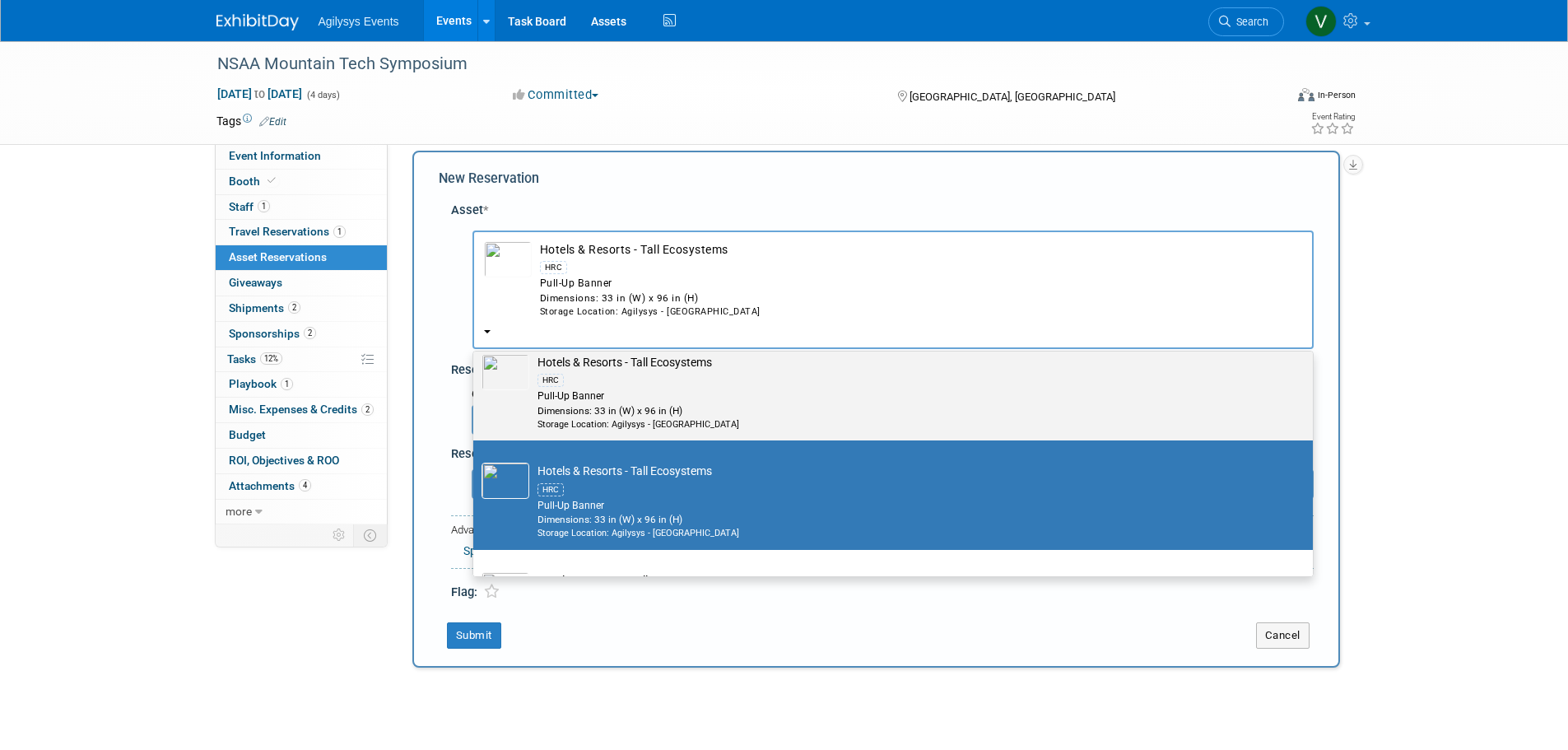
click at [598, 390] on div "HRC" at bounding box center [908, 379] width 742 height 19
click at [475, 352] on input "Hotels & Resorts - Tall Ecosystems HRC Pull-Up Banner Dimensions: 33 in (W) x 9…" at bounding box center [470, 346] width 11 height 11
select select "10728905"
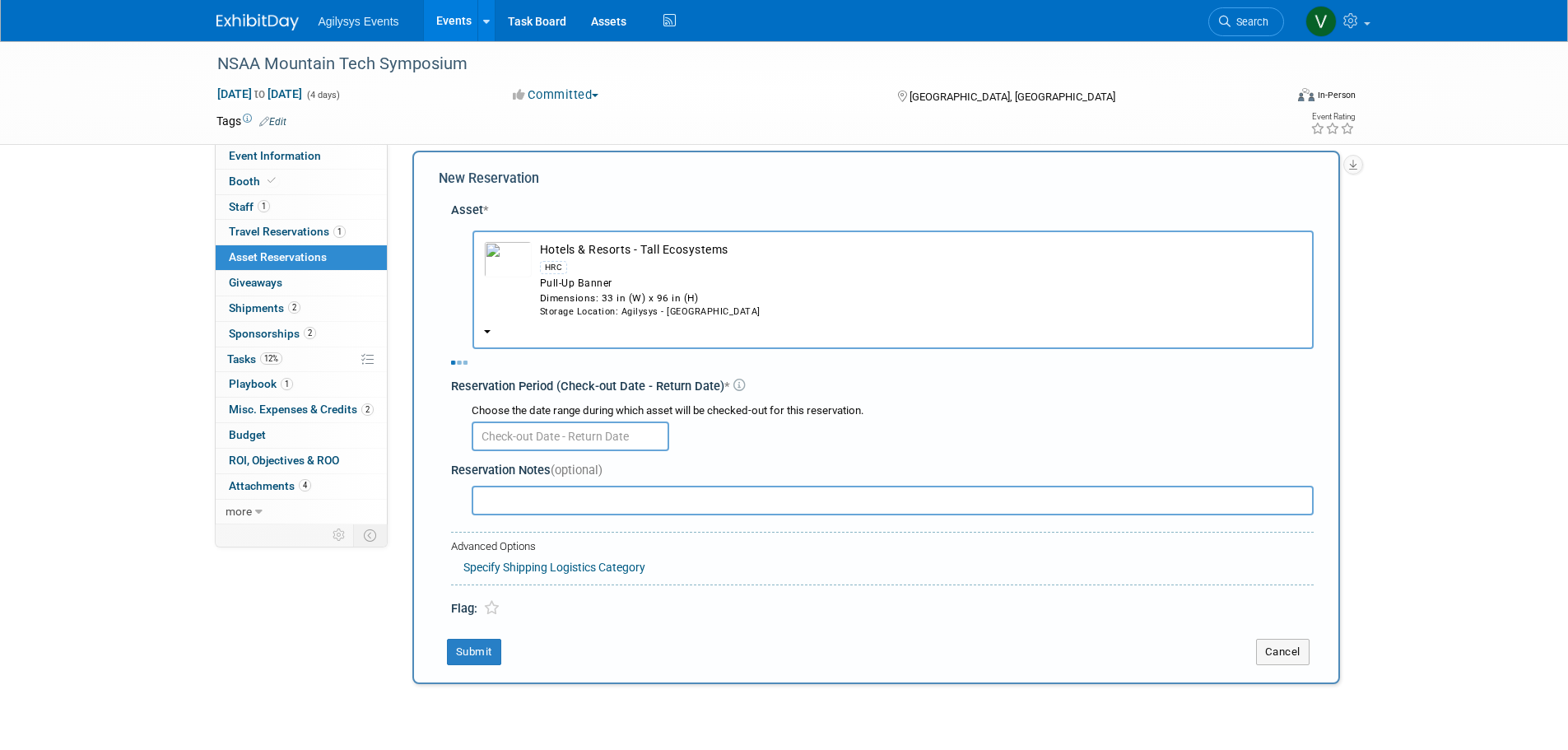
select select "8"
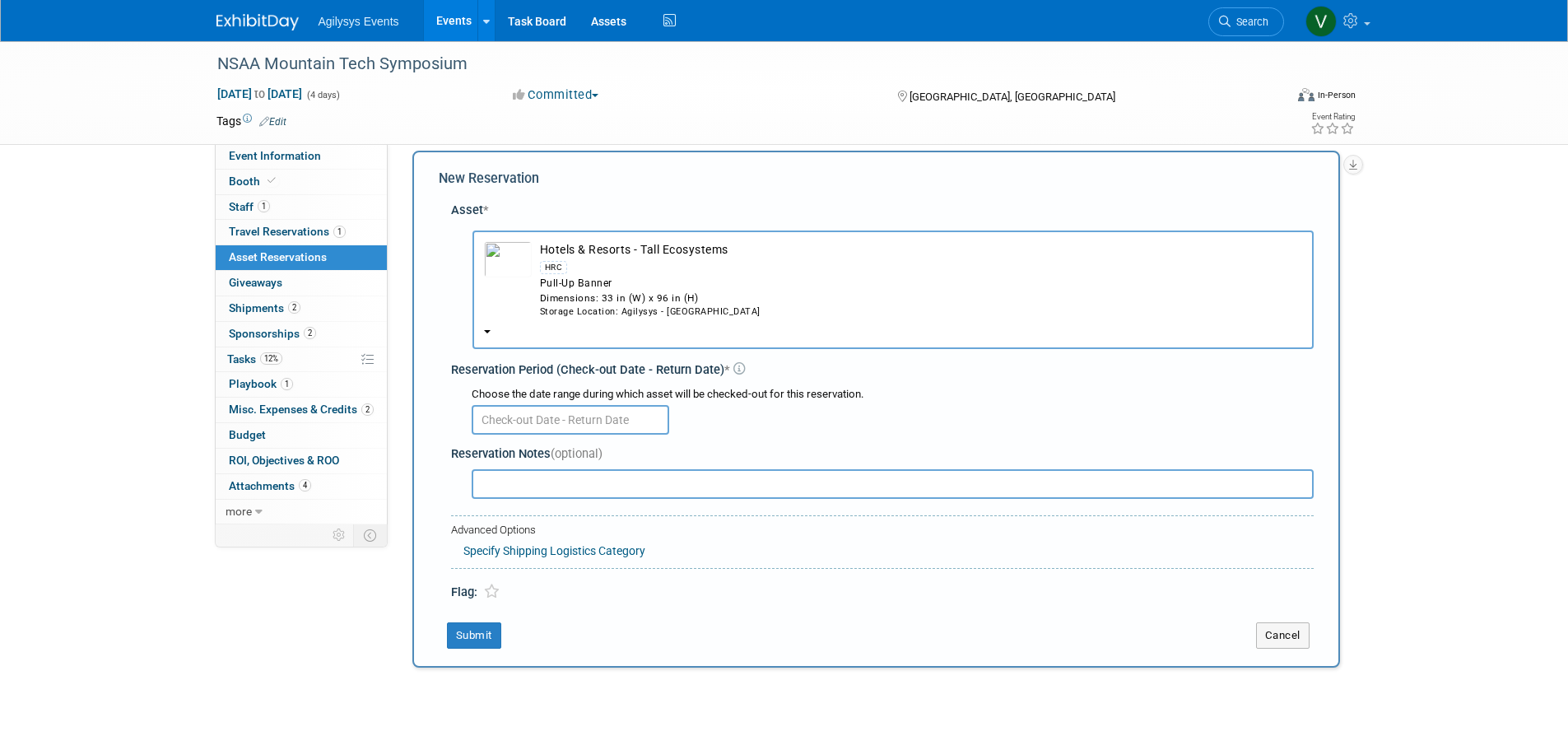
click at [568, 431] on input "text" at bounding box center [570, 420] width 197 height 29
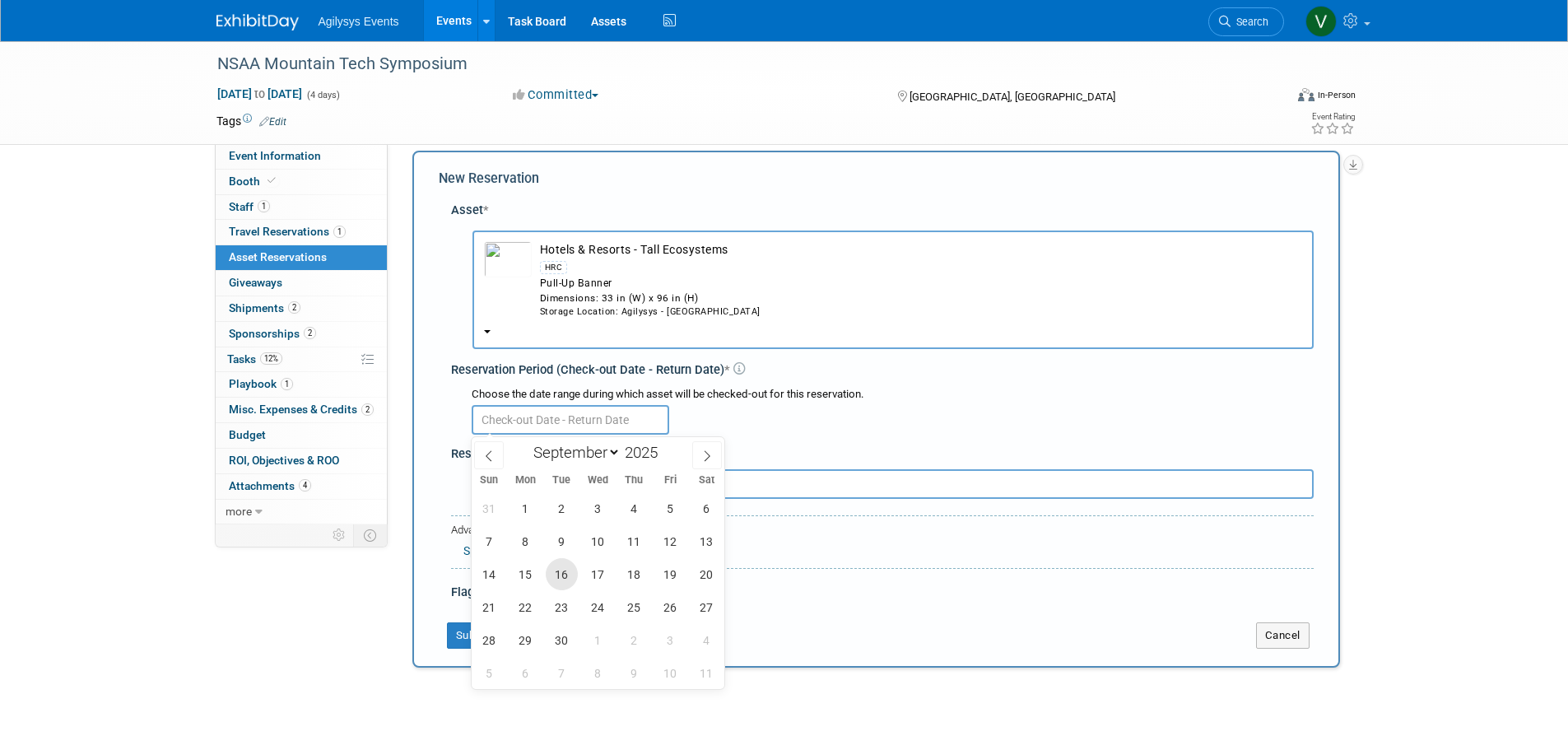
click at [564, 584] on span "16" at bounding box center [561, 573] width 32 height 32
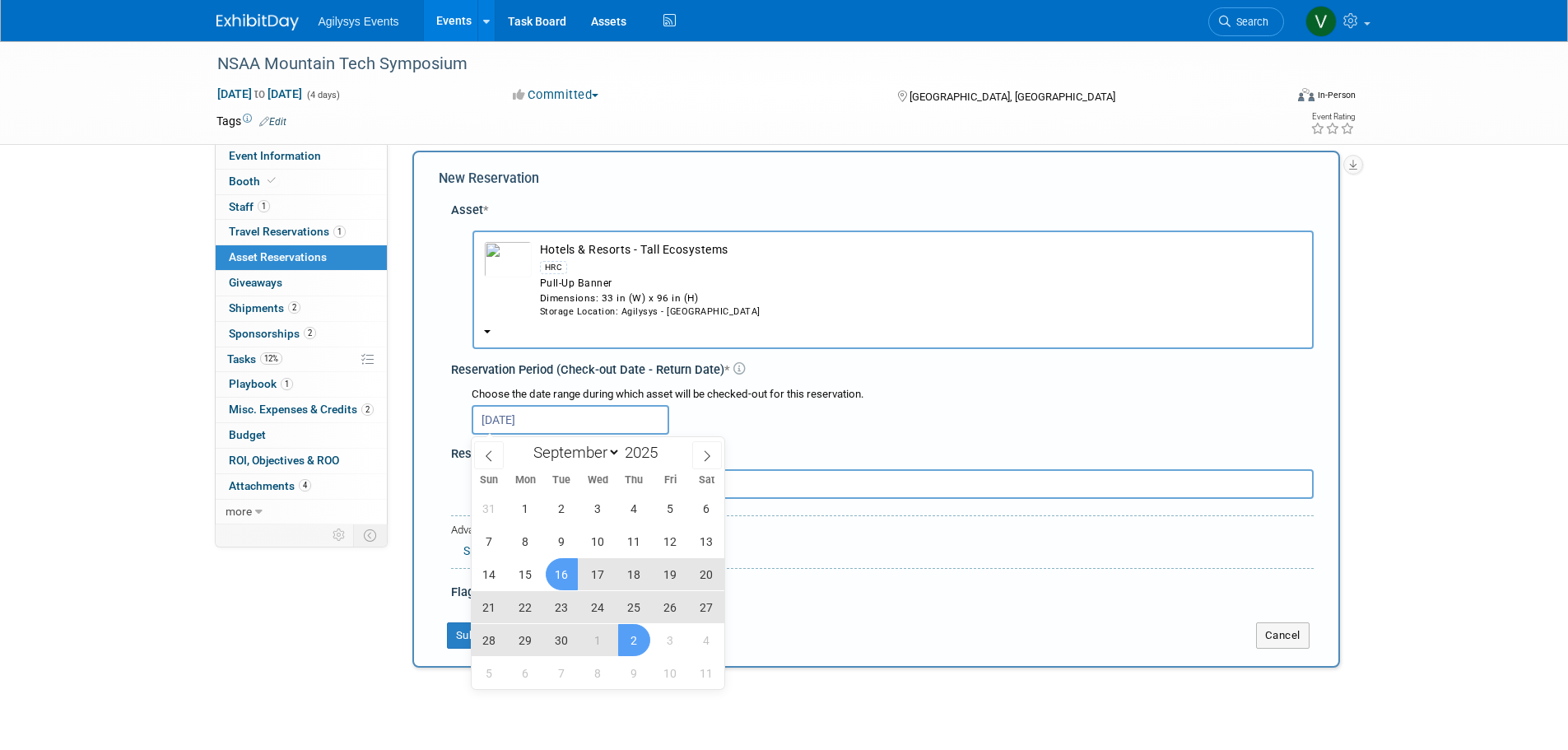
click at [632, 641] on span "2" at bounding box center [634, 640] width 32 height 32
type input "Sep 16, 2025 to Oct 2, 2025"
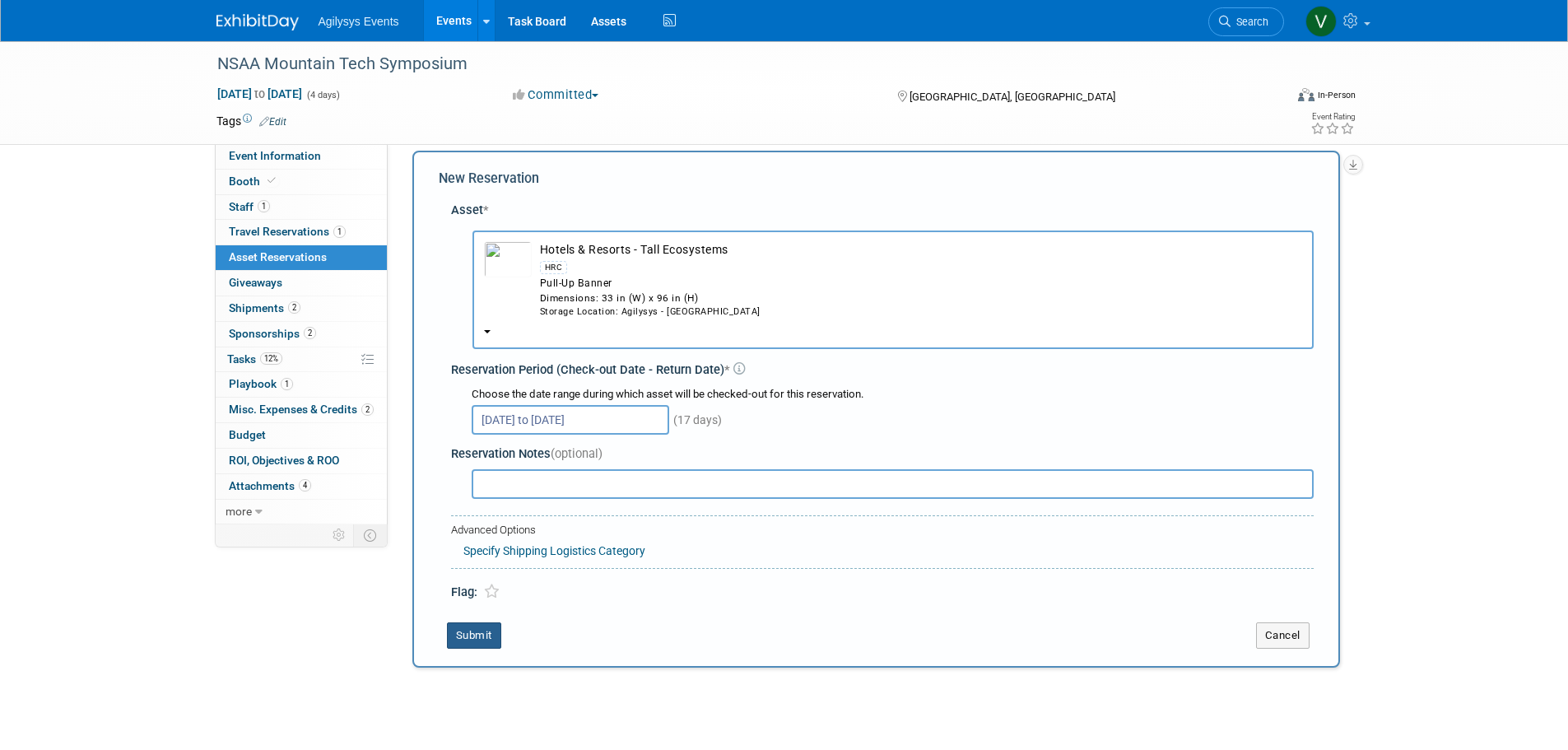
click at [479, 639] on button "Submit" at bounding box center [475, 635] width 55 height 26
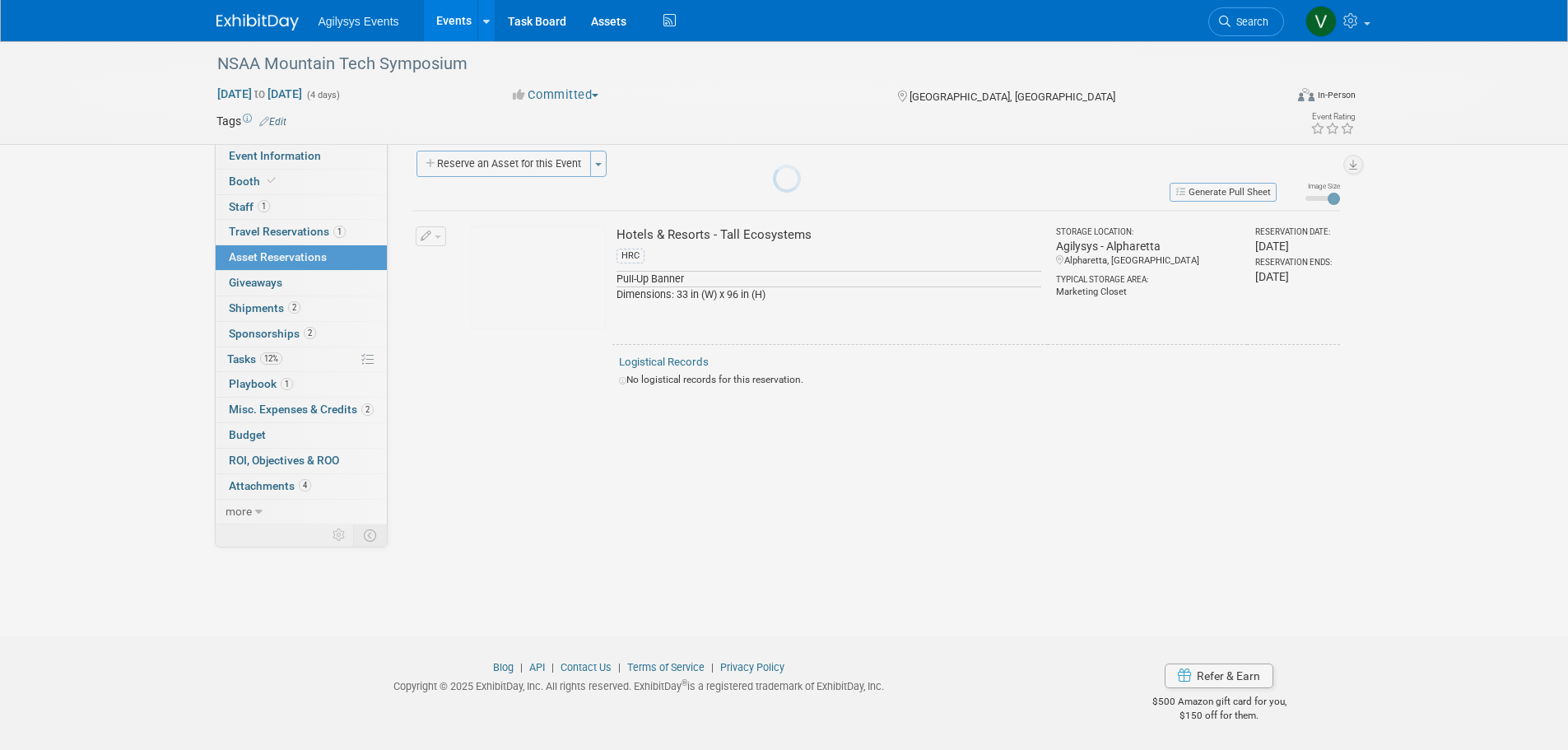
scroll to position [17, 0]
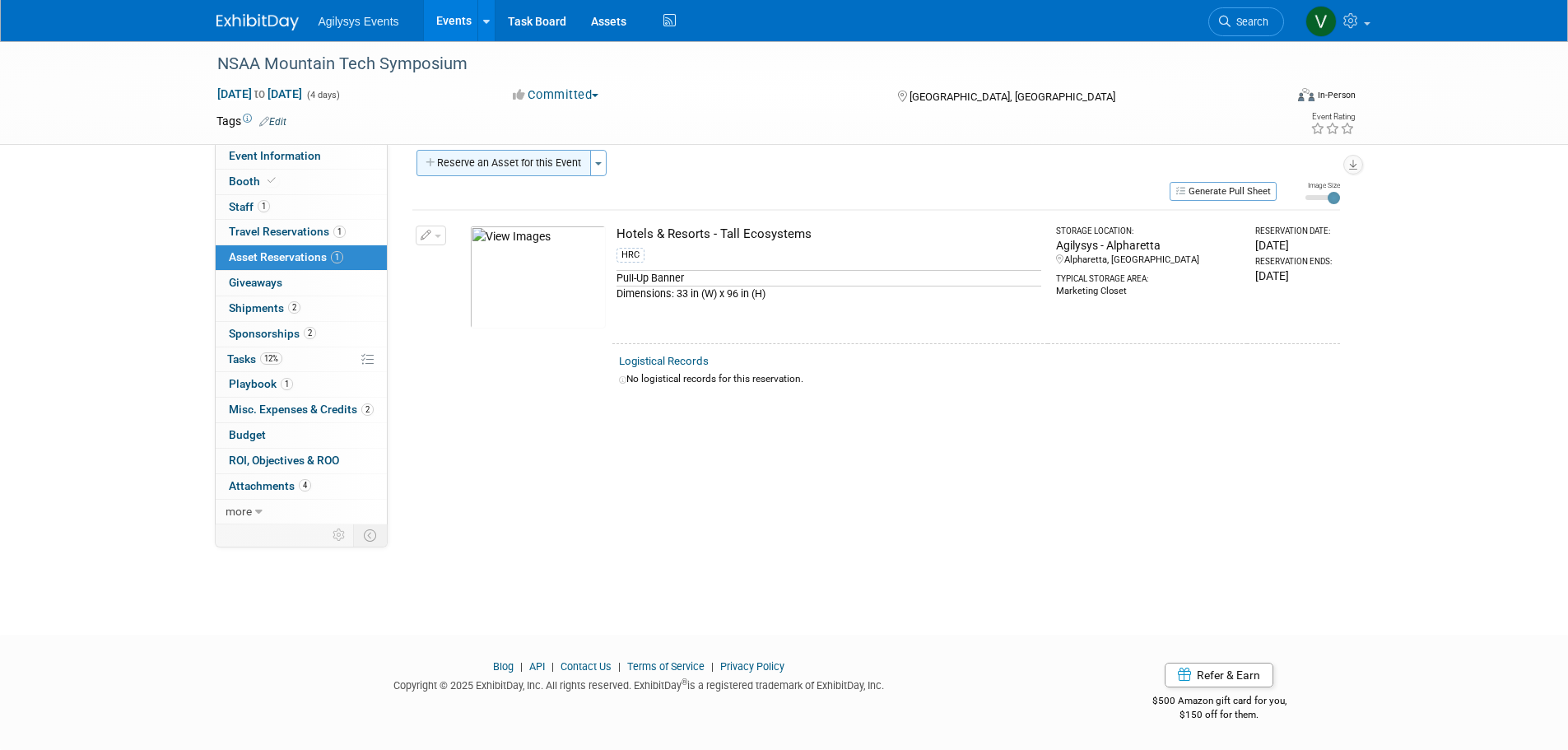
click at [504, 165] on button "Reserve an Asset for this Event" at bounding box center [504, 162] width 175 height 26
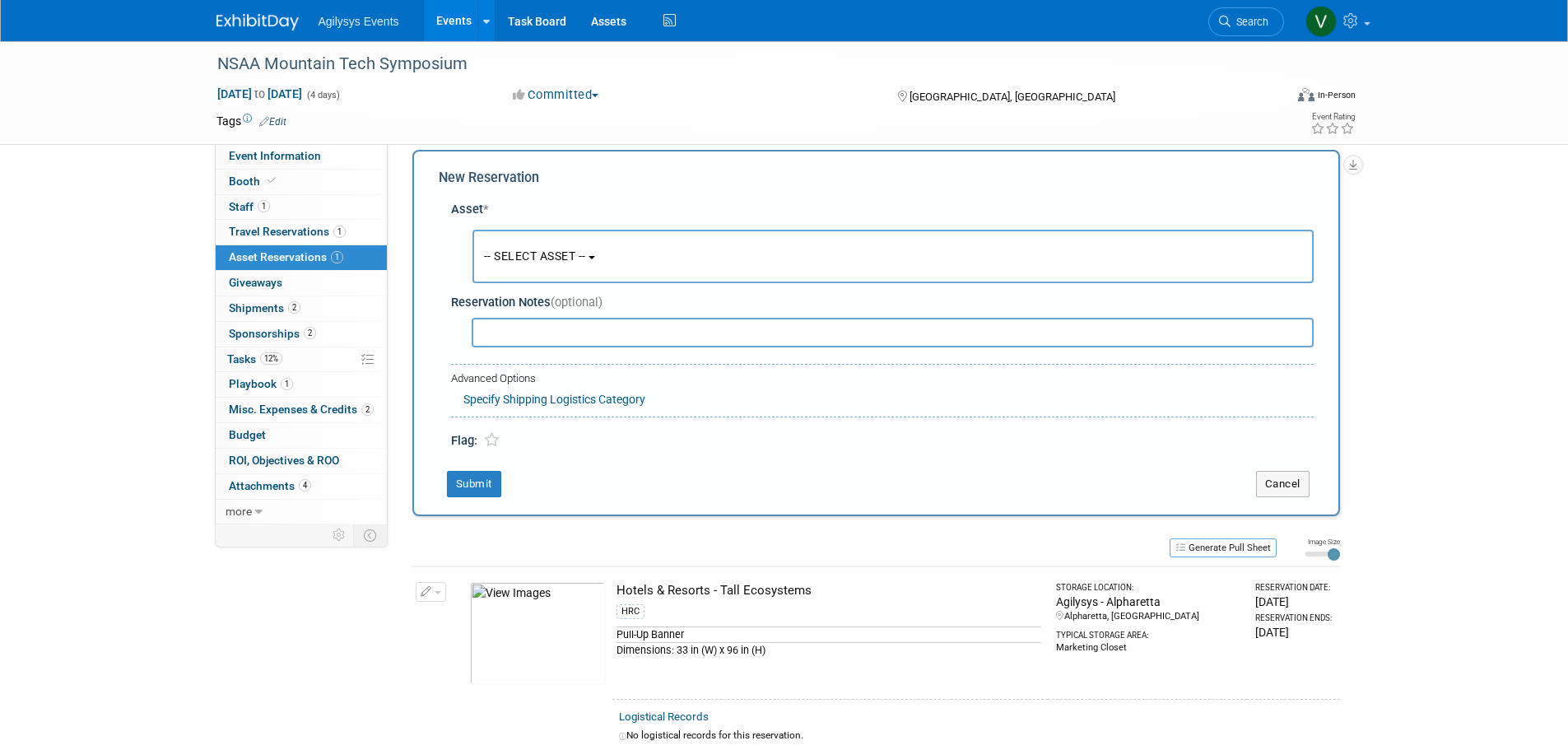
scroll to position [16, 0]
click at [563, 262] on span "-- SELECT ASSET --" at bounding box center [535, 256] width 103 height 13
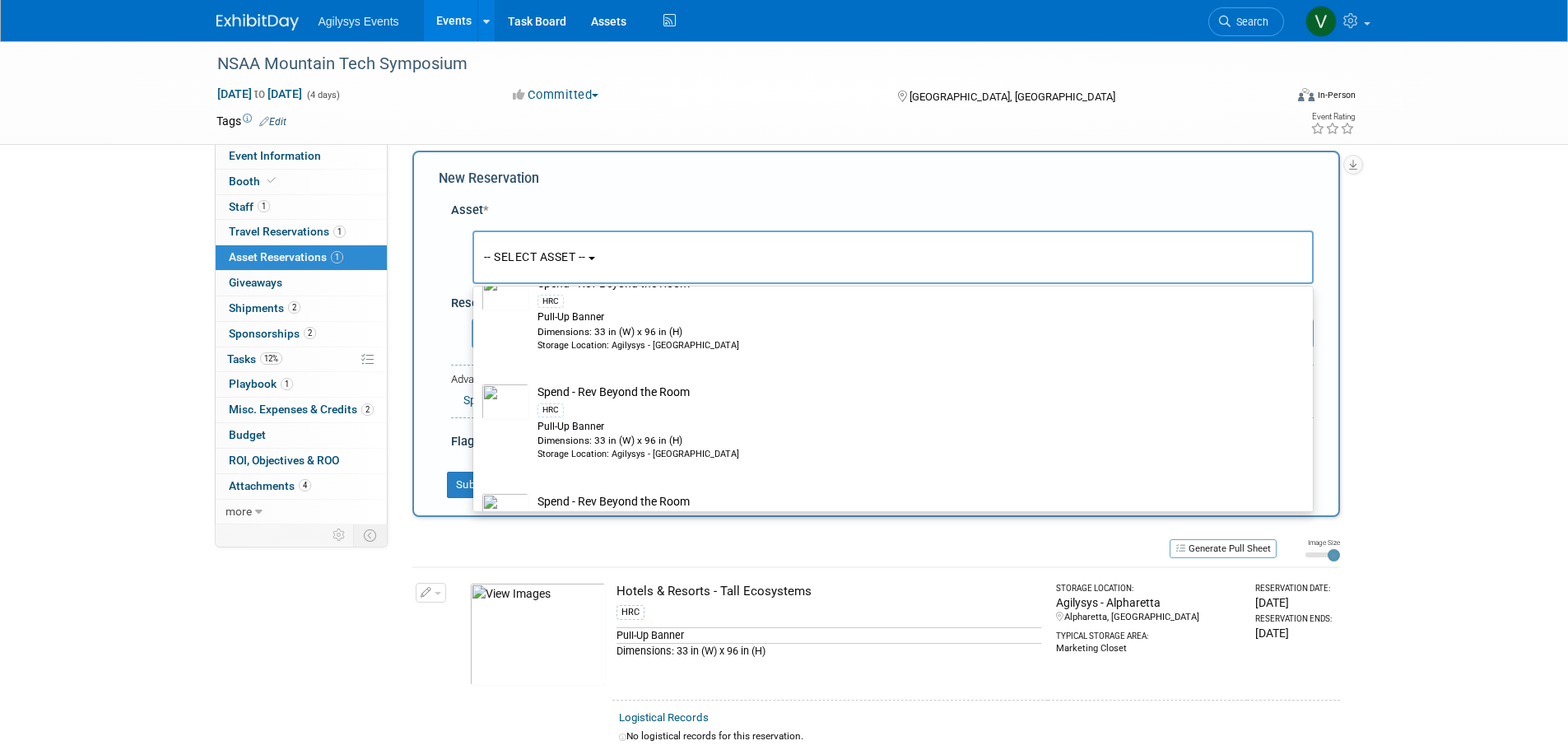
scroll to position [5104, 0]
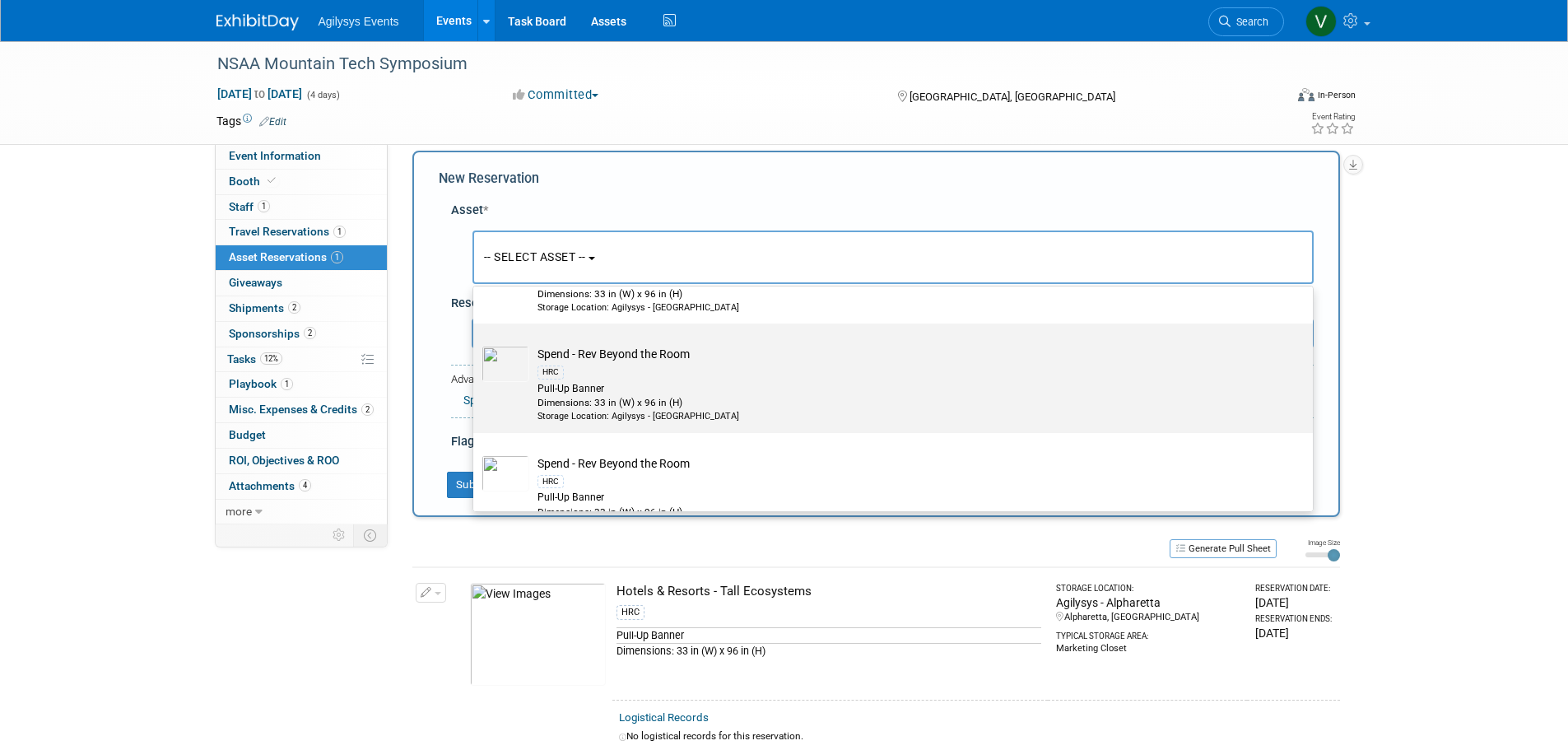
click at [602, 396] on div "Pull-Up Banner" at bounding box center [908, 389] width 742 height 14
click at [475, 343] on input "Spend - Rev Beyond the Room HRC Pull-Up Banner Dimensions: 33 in (W) x 96 in (H…" at bounding box center [470, 338] width 11 height 11
select select "10728902"
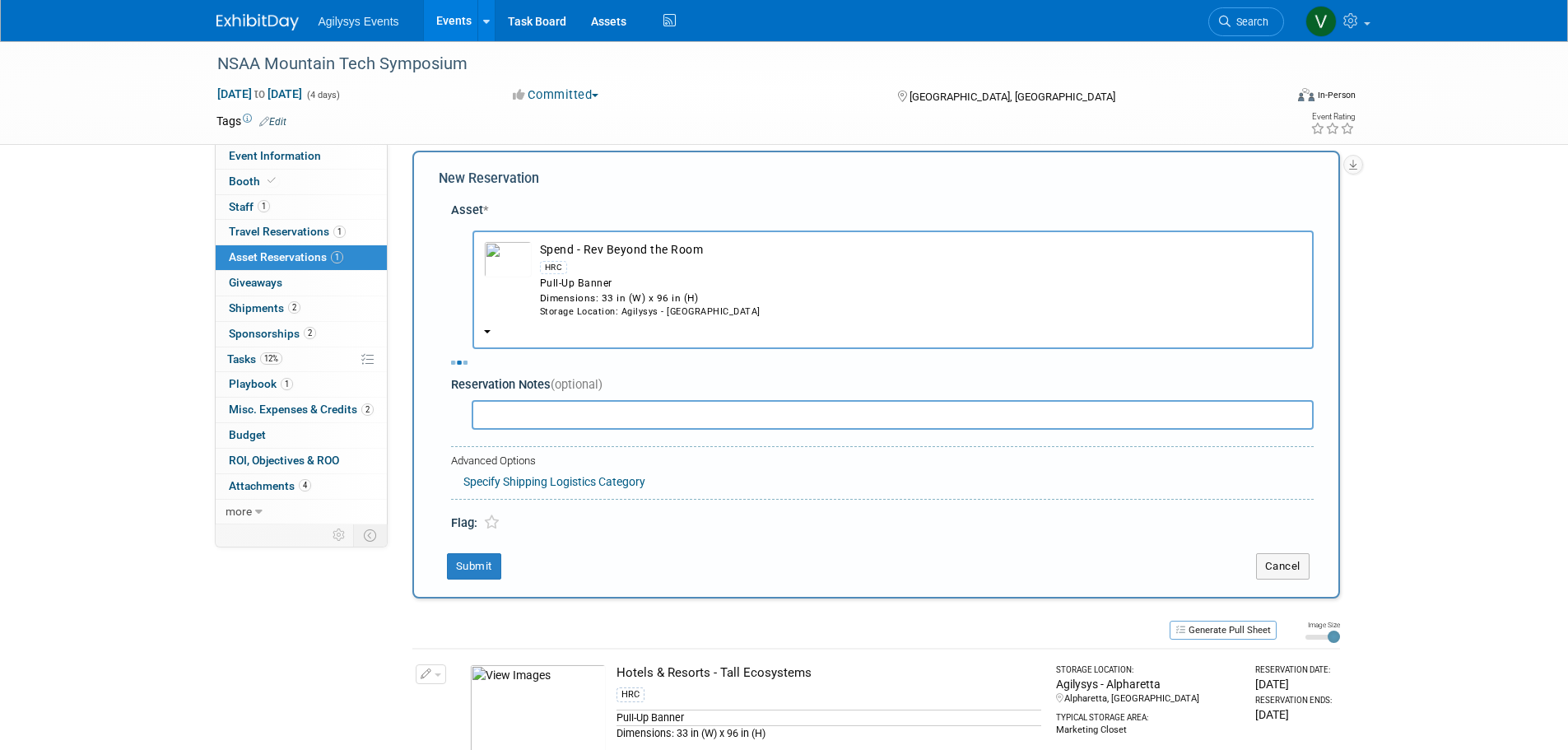
select select "8"
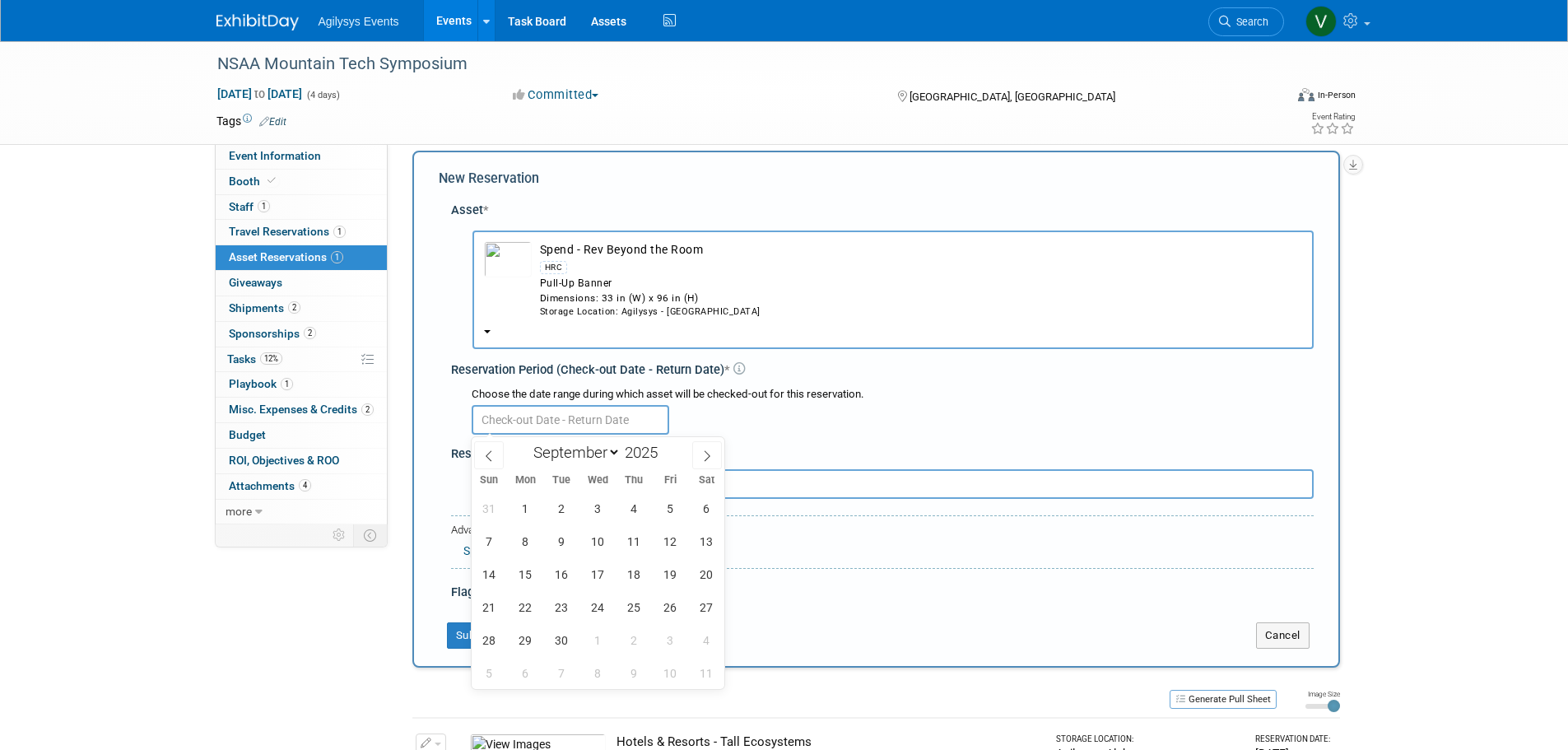
click at [580, 420] on input "text" at bounding box center [570, 420] width 197 height 29
click at [563, 569] on span "16" at bounding box center [561, 573] width 32 height 32
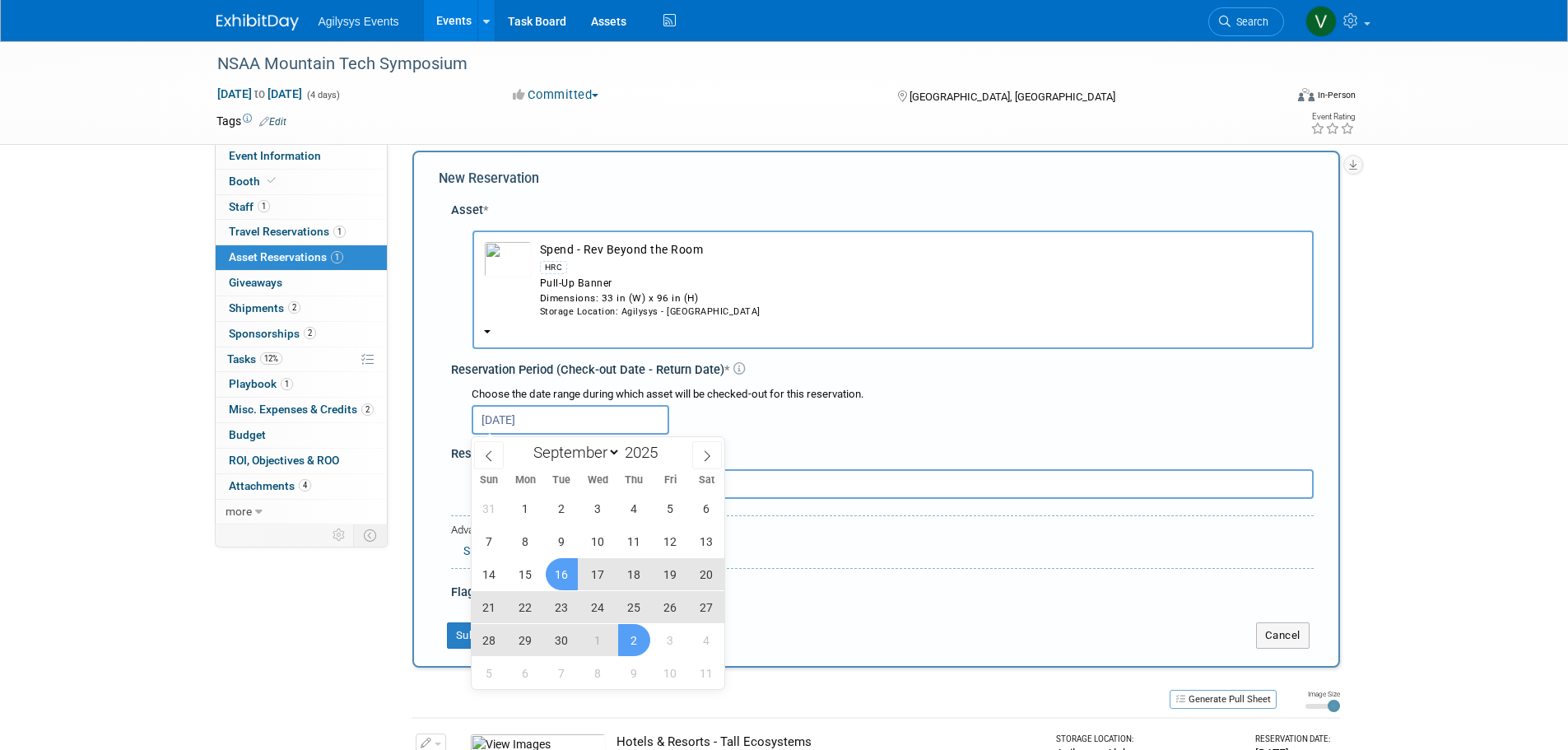
click at [626, 640] on span "2" at bounding box center [634, 640] width 32 height 32
type input "Sep 16, 2025 to Oct 2, 2025"
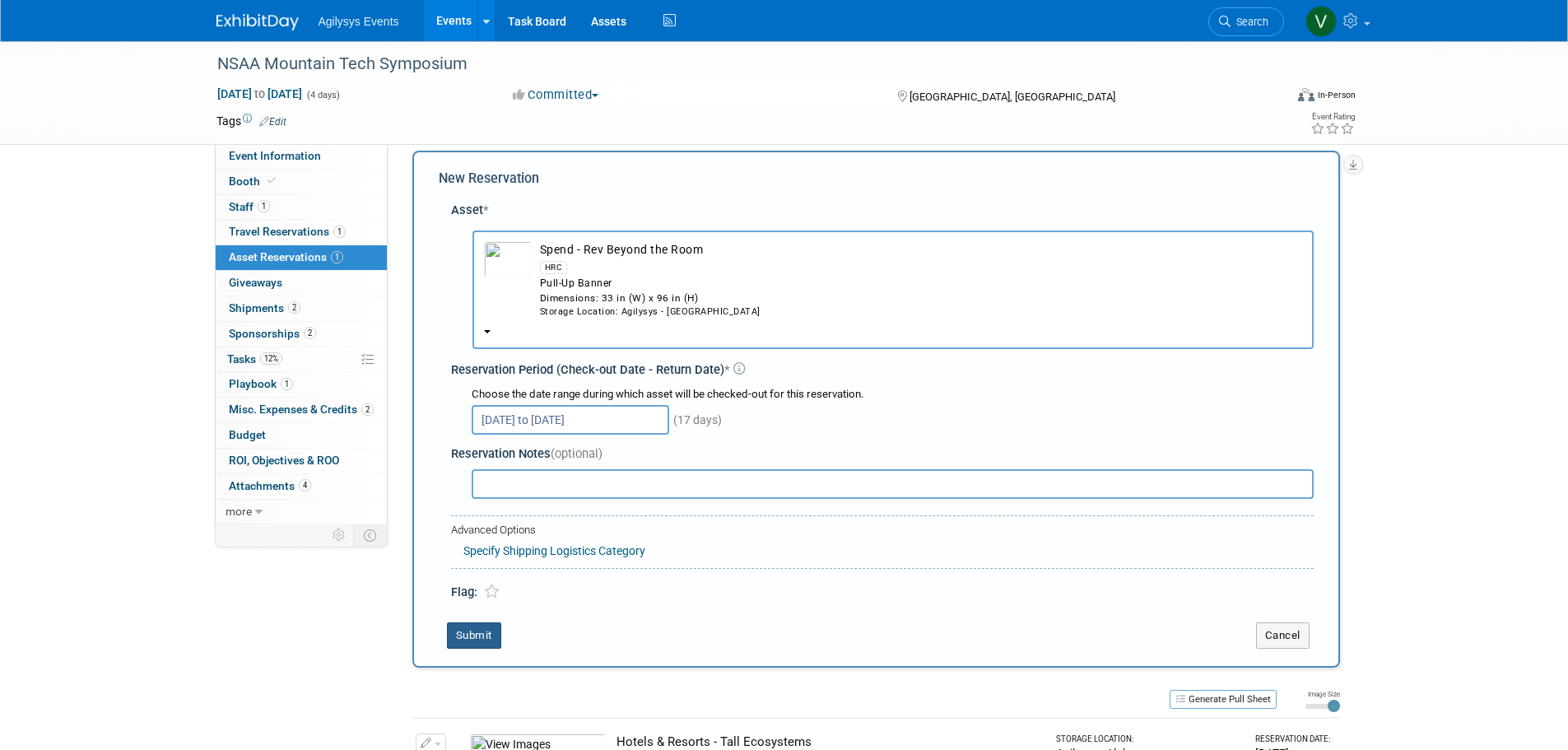
click at [475, 637] on button "Submit" at bounding box center [475, 635] width 55 height 26
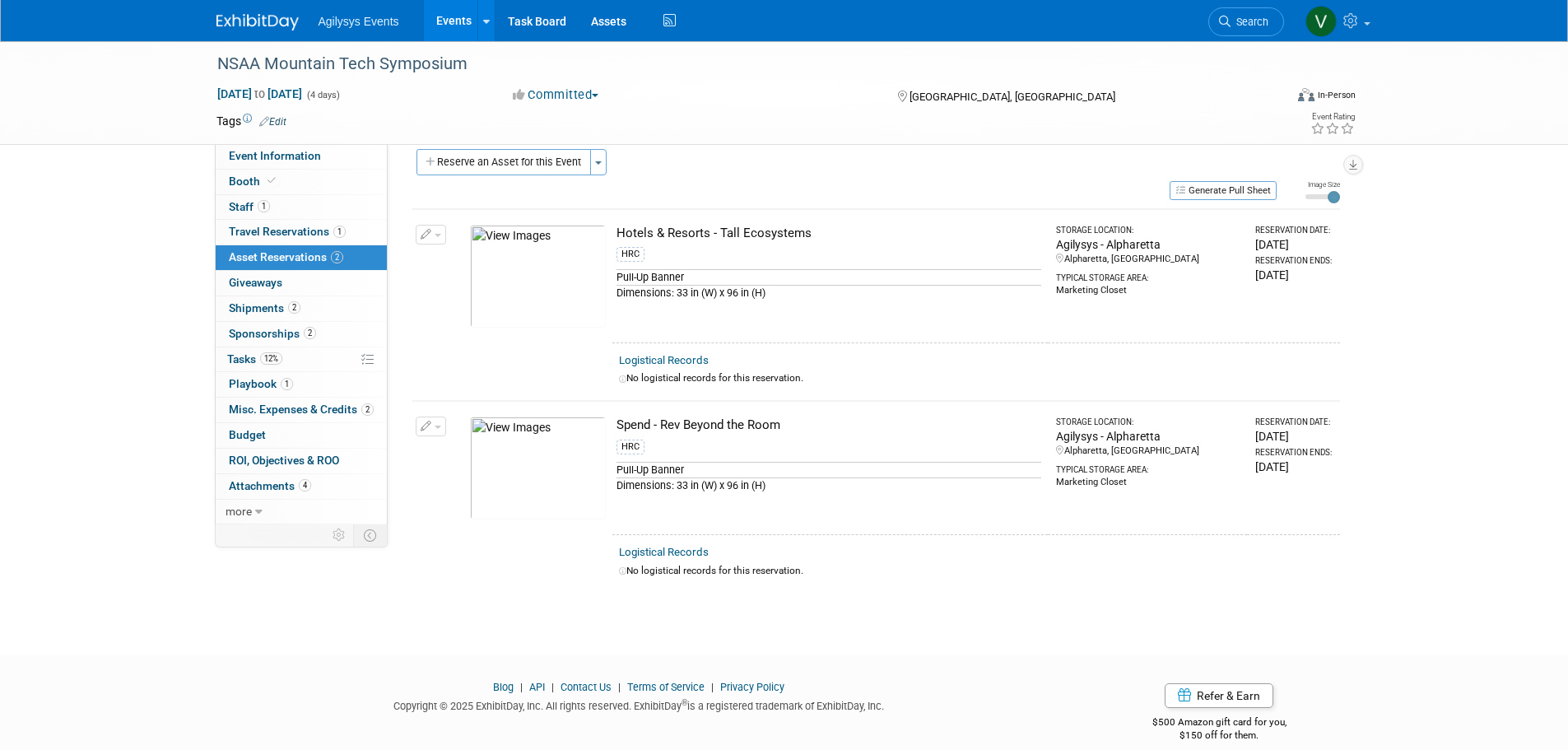
scroll to position [0, 0]
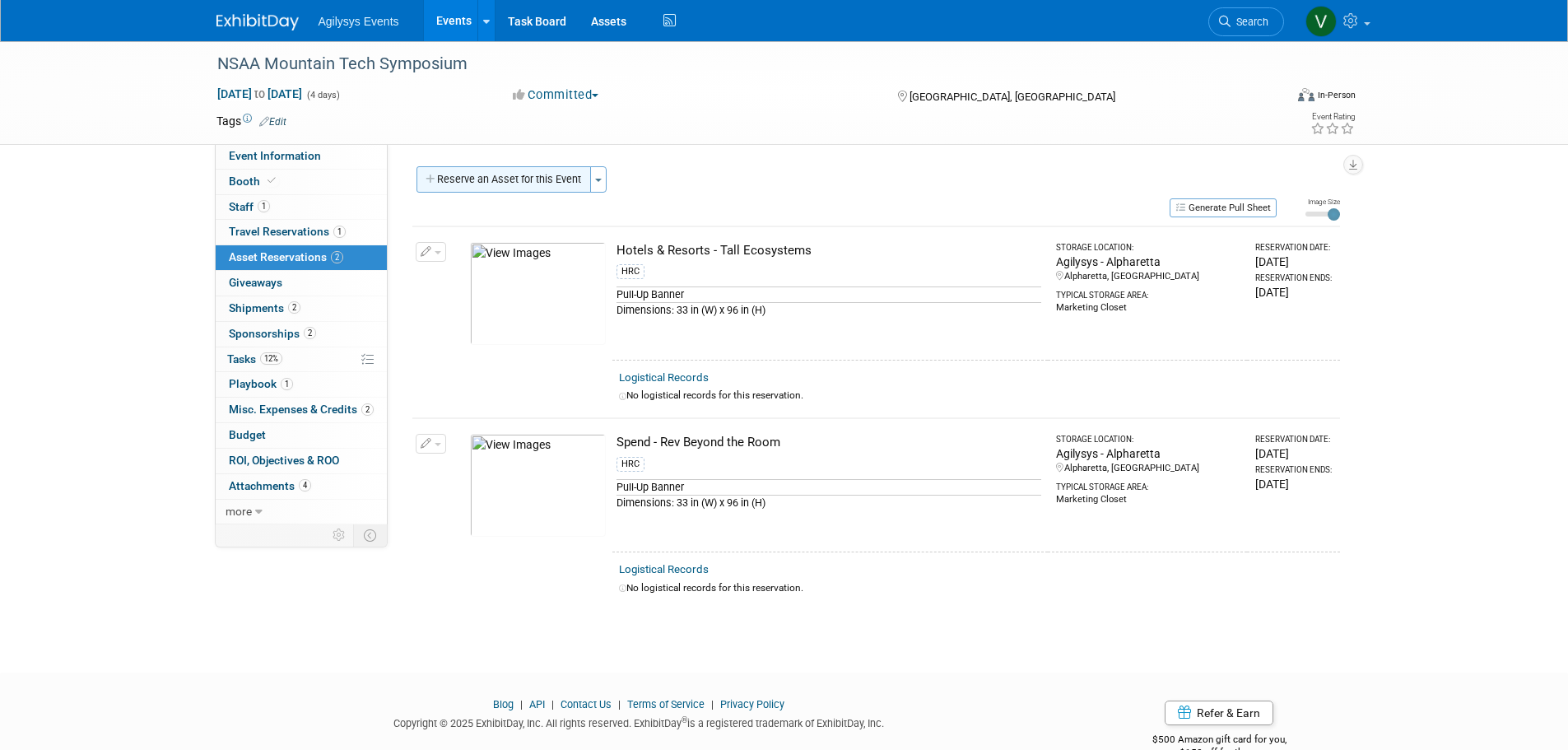
click at [516, 186] on button "Reserve an Asset for this Event" at bounding box center [504, 179] width 175 height 26
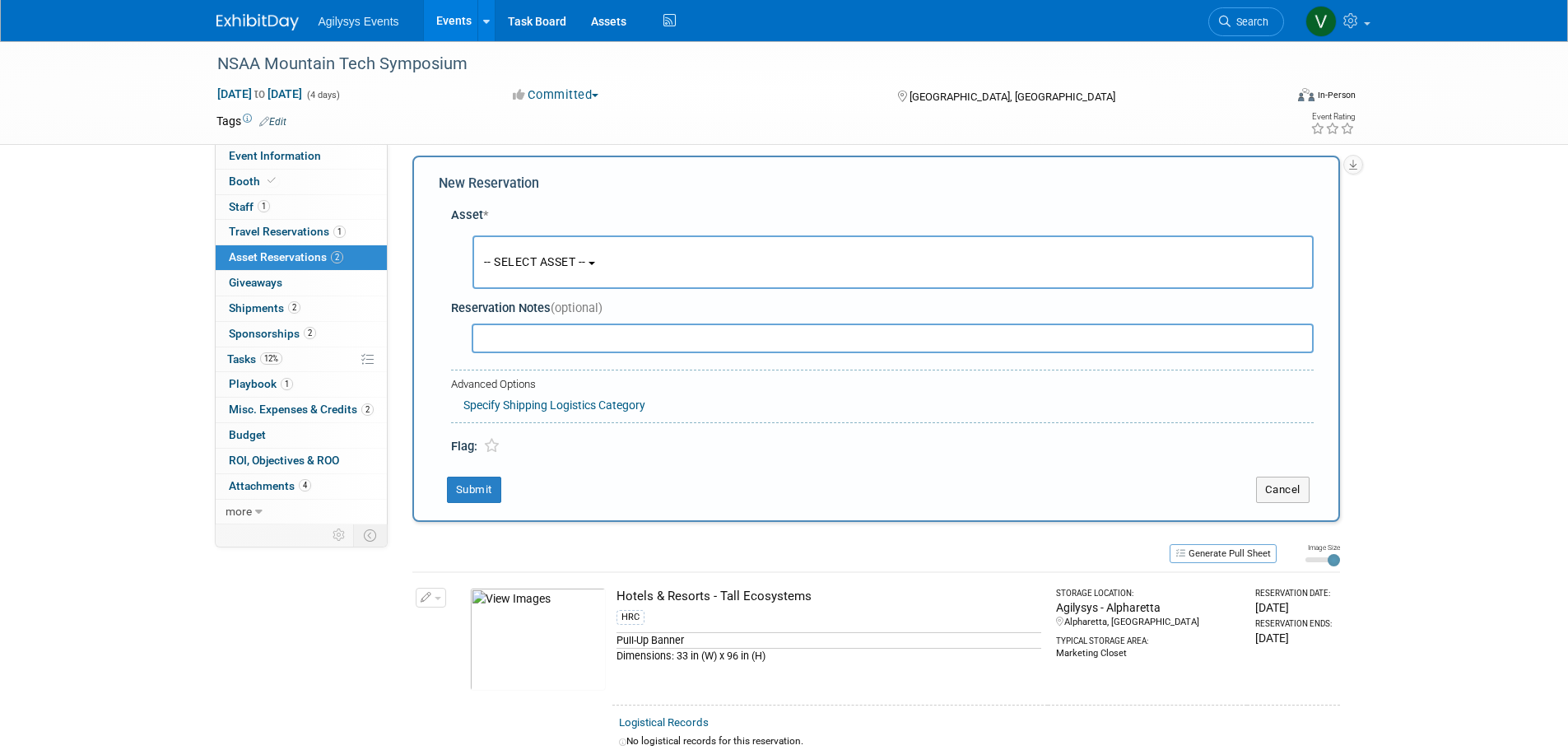
scroll to position [16, 0]
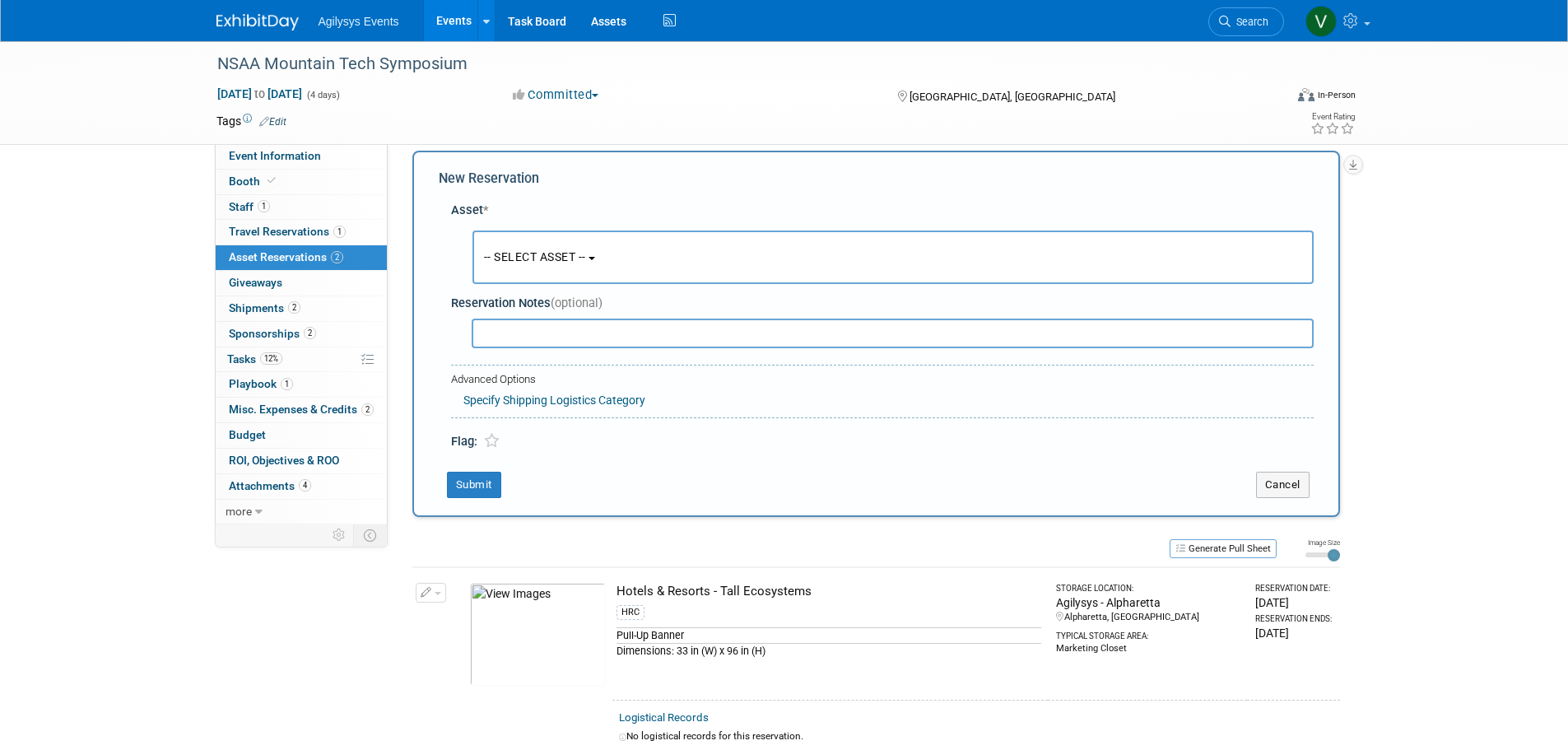
click at [557, 238] on button "-- SELECT ASSET --" at bounding box center [892, 257] width 841 height 54
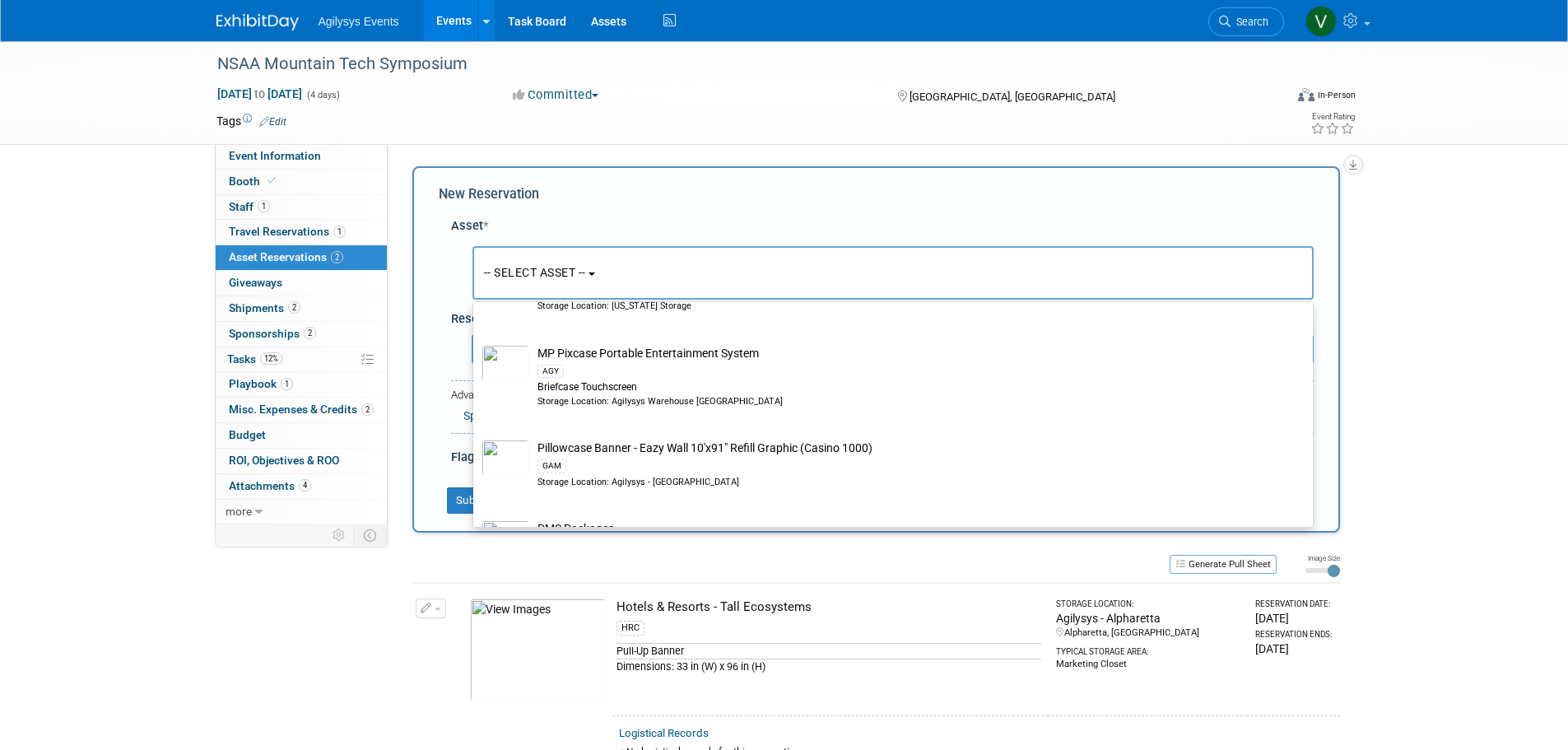
scroll to position [4756, 0]
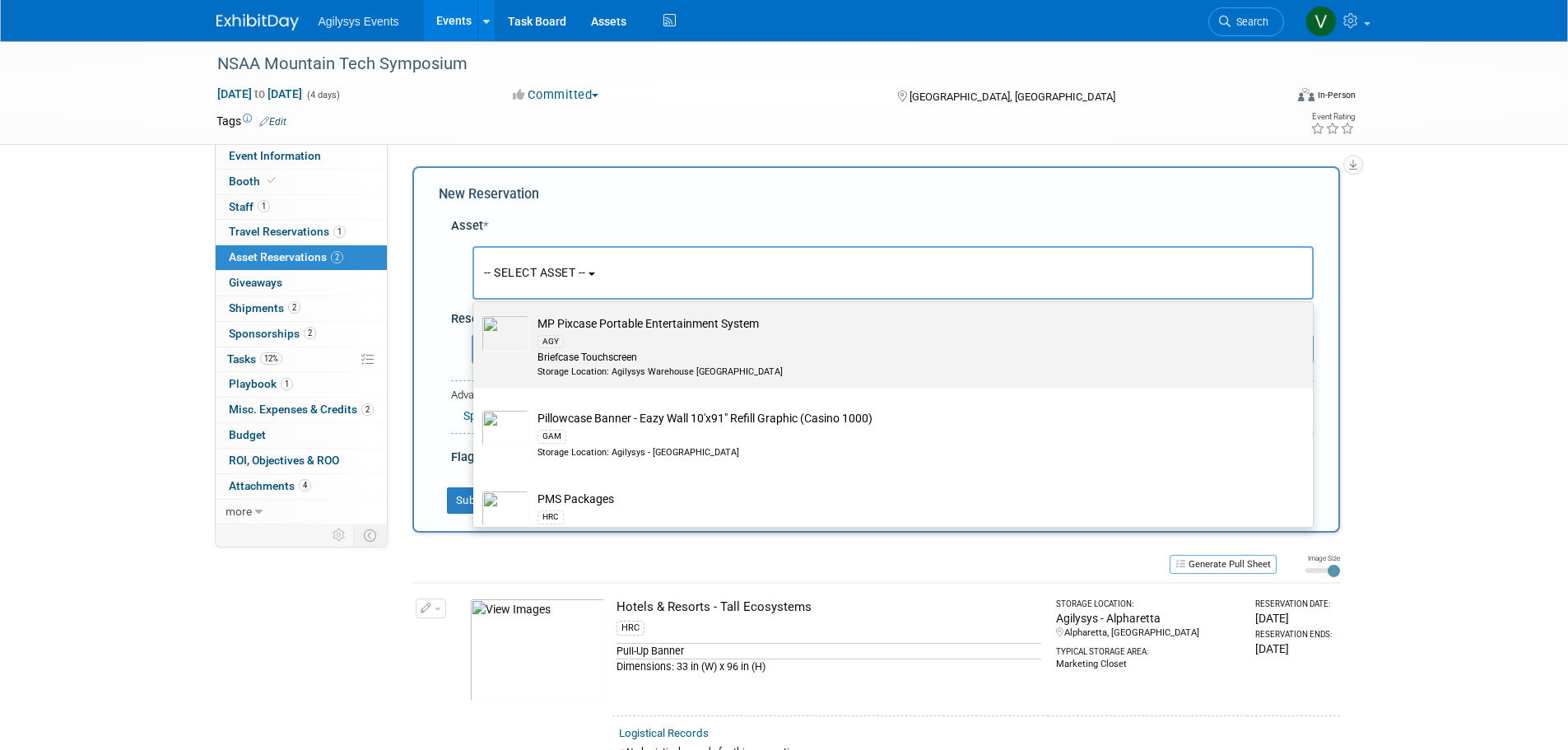
click at [637, 364] on div "Briefcase Touchscreen" at bounding box center [908, 357] width 742 height 14
click at [475, 312] on input "MP Pixcase Portable Entertainment System AGY Briefcase Touchscreen Storage Loca…" at bounding box center [470, 307] width 11 height 11
select select "10728915"
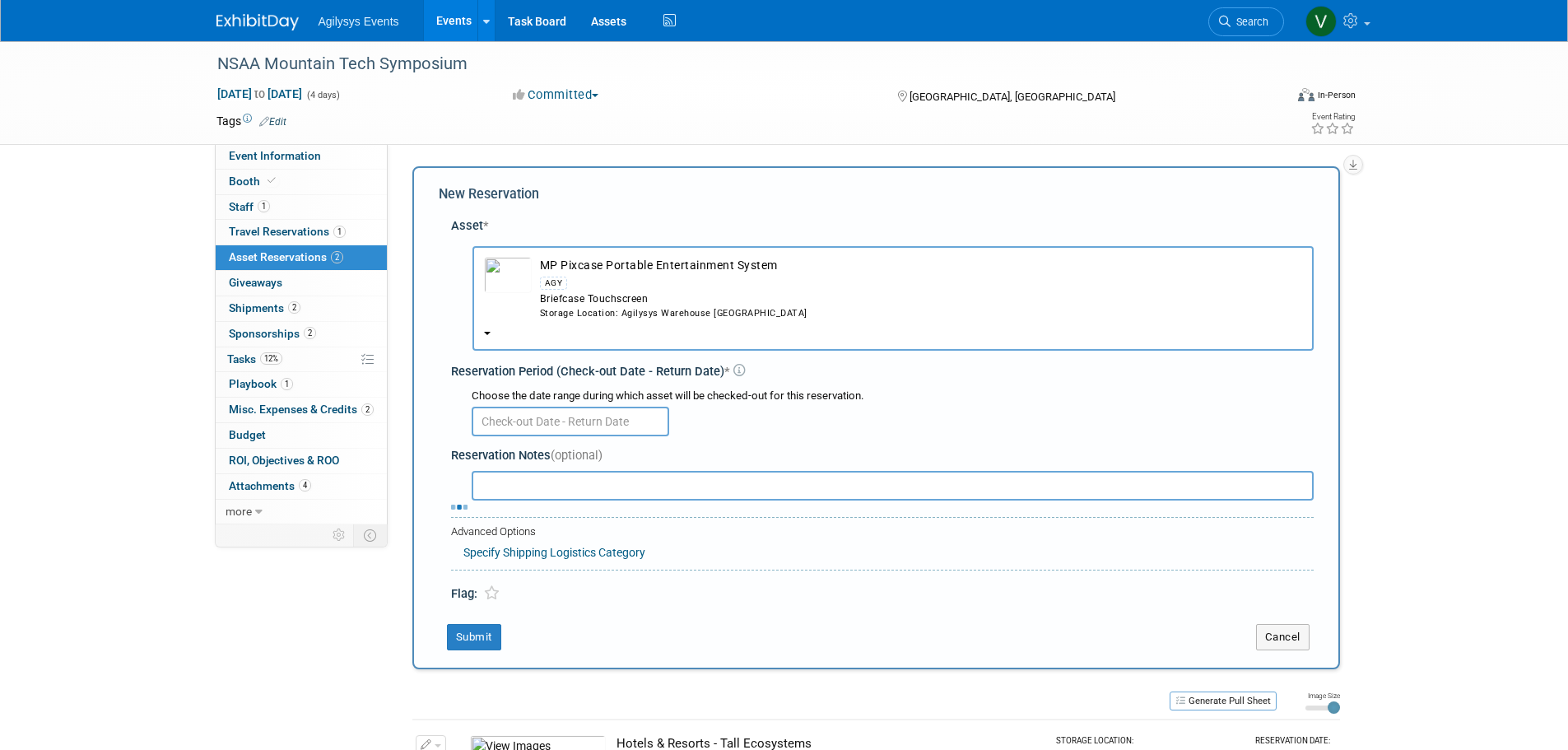
click at [552, 422] on input "text" at bounding box center [570, 421] width 197 height 29
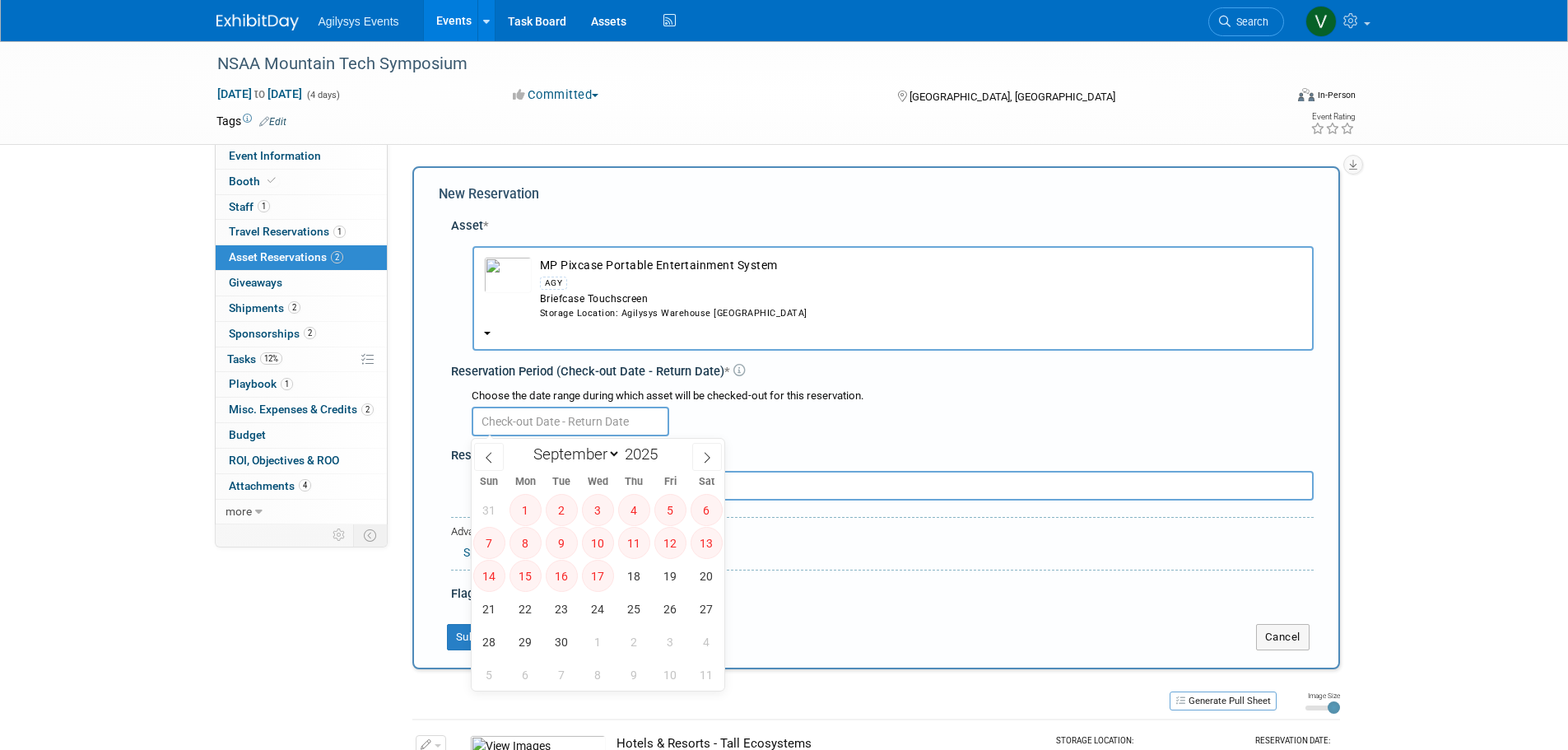
click at [576, 422] on input "text" at bounding box center [570, 421] width 197 height 29
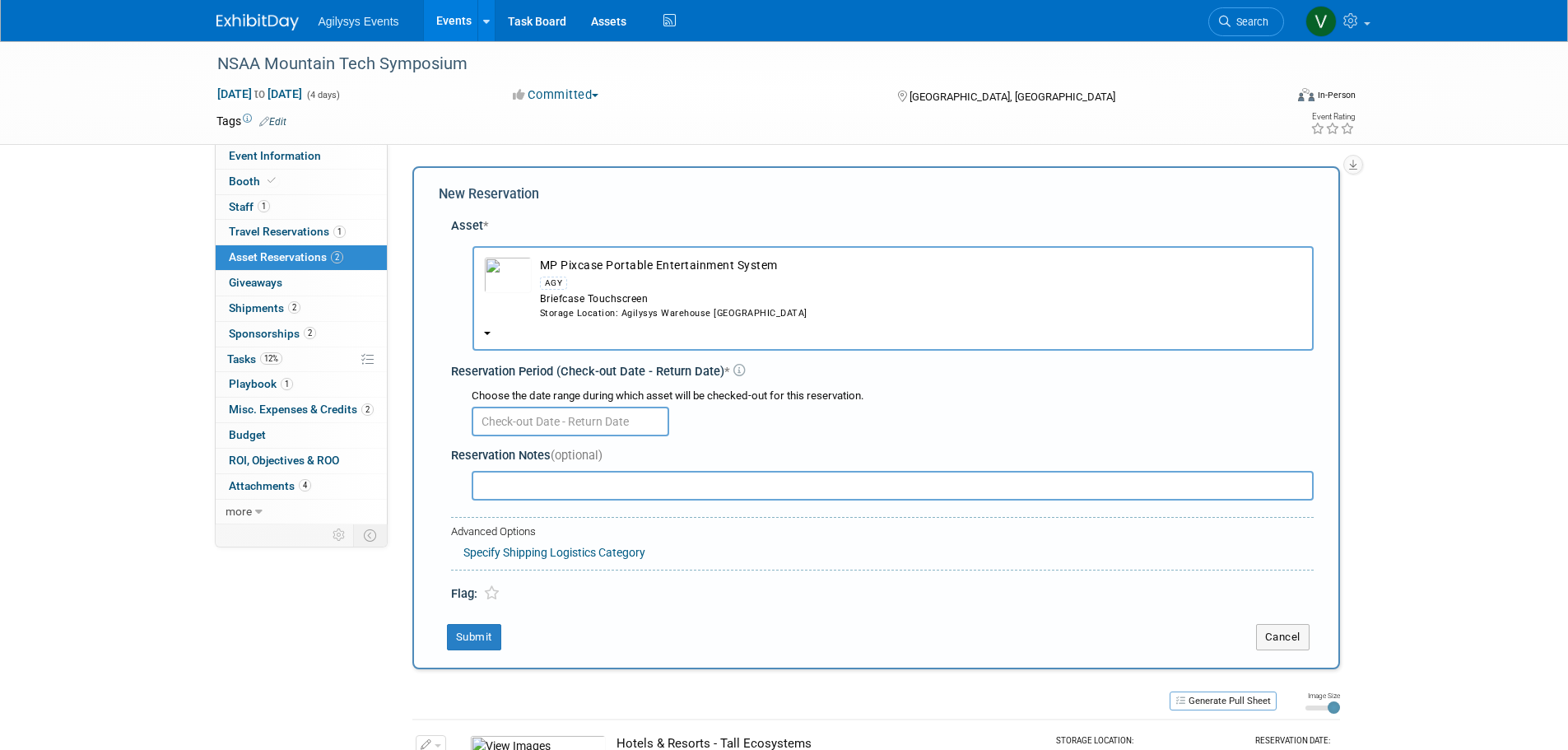
click at [789, 417] on div at bounding box center [892, 420] width 842 height 32
click at [557, 418] on input "text" at bounding box center [570, 421] width 197 height 29
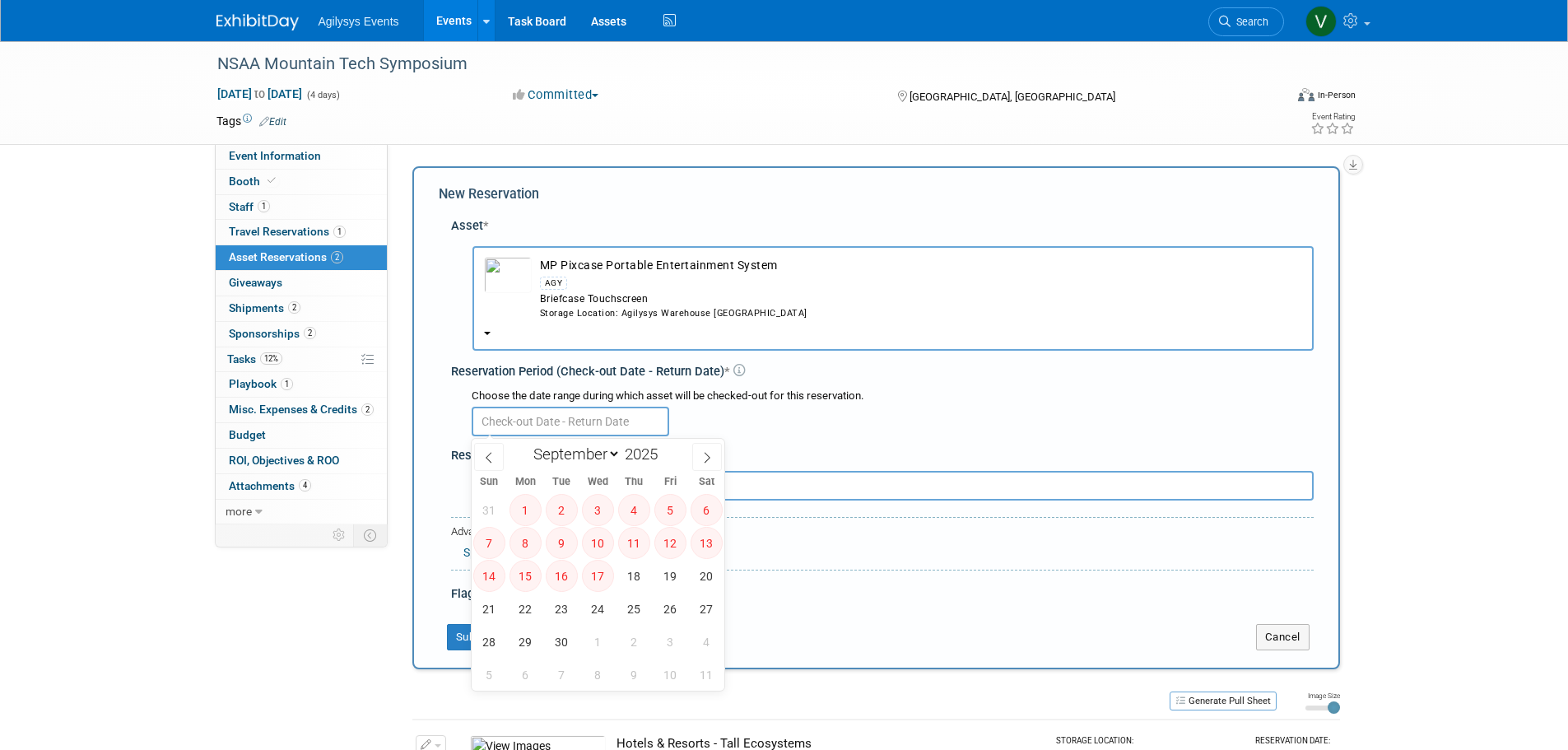
click at [488, 421] on input "text" at bounding box center [570, 421] width 197 height 29
click at [510, 420] on input "text" at bounding box center [570, 421] width 197 height 29
click at [830, 438] on div "Choose the date range during which asset will be checked-out for this reservati…" at bounding box center [886, 411] width 856 height 58
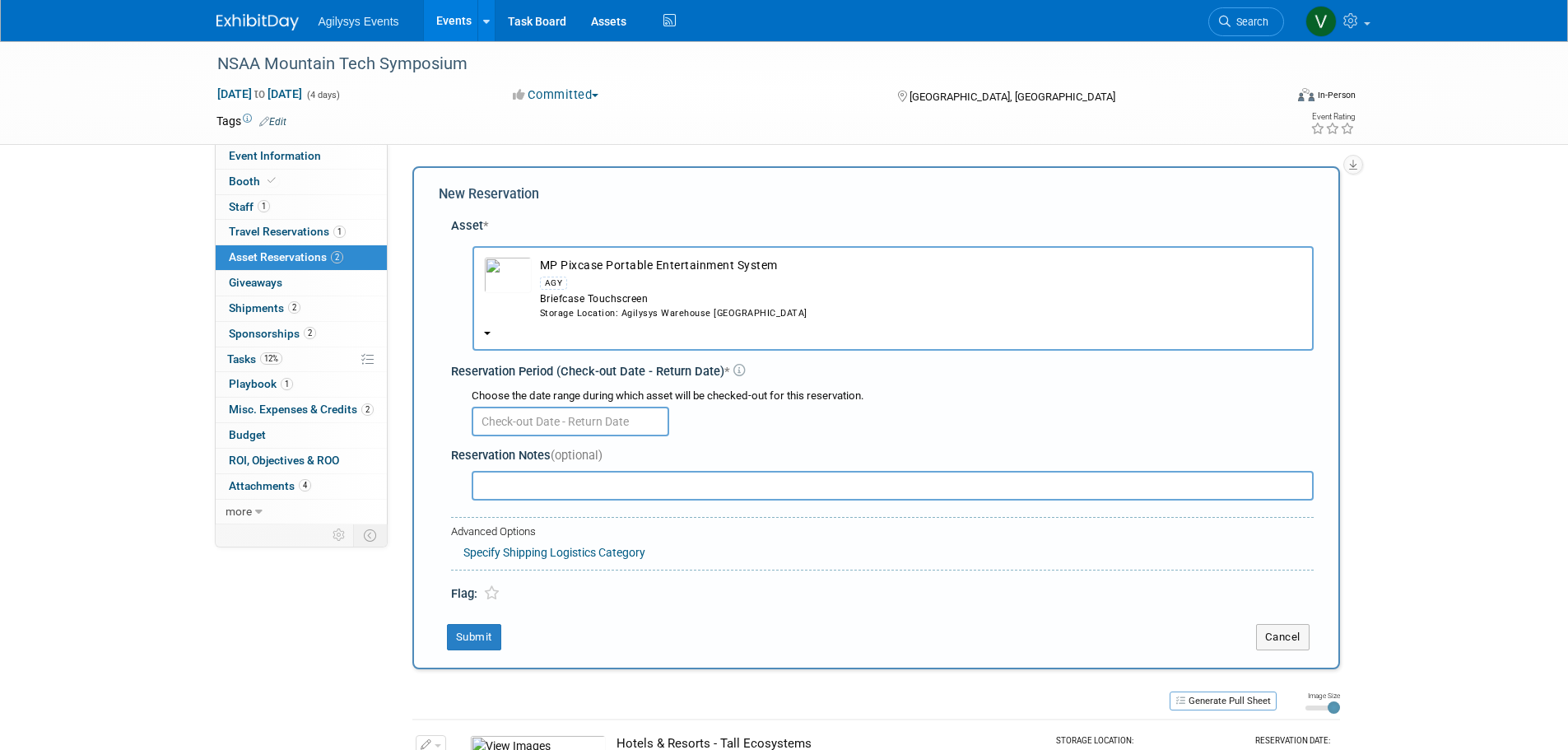
click at [602, 270] on td "MP Pixcase Portable Entertainment System AGY Briefcase Touchscreen Storage Loca…" at bounding box center [917, 288] width 770 height 62
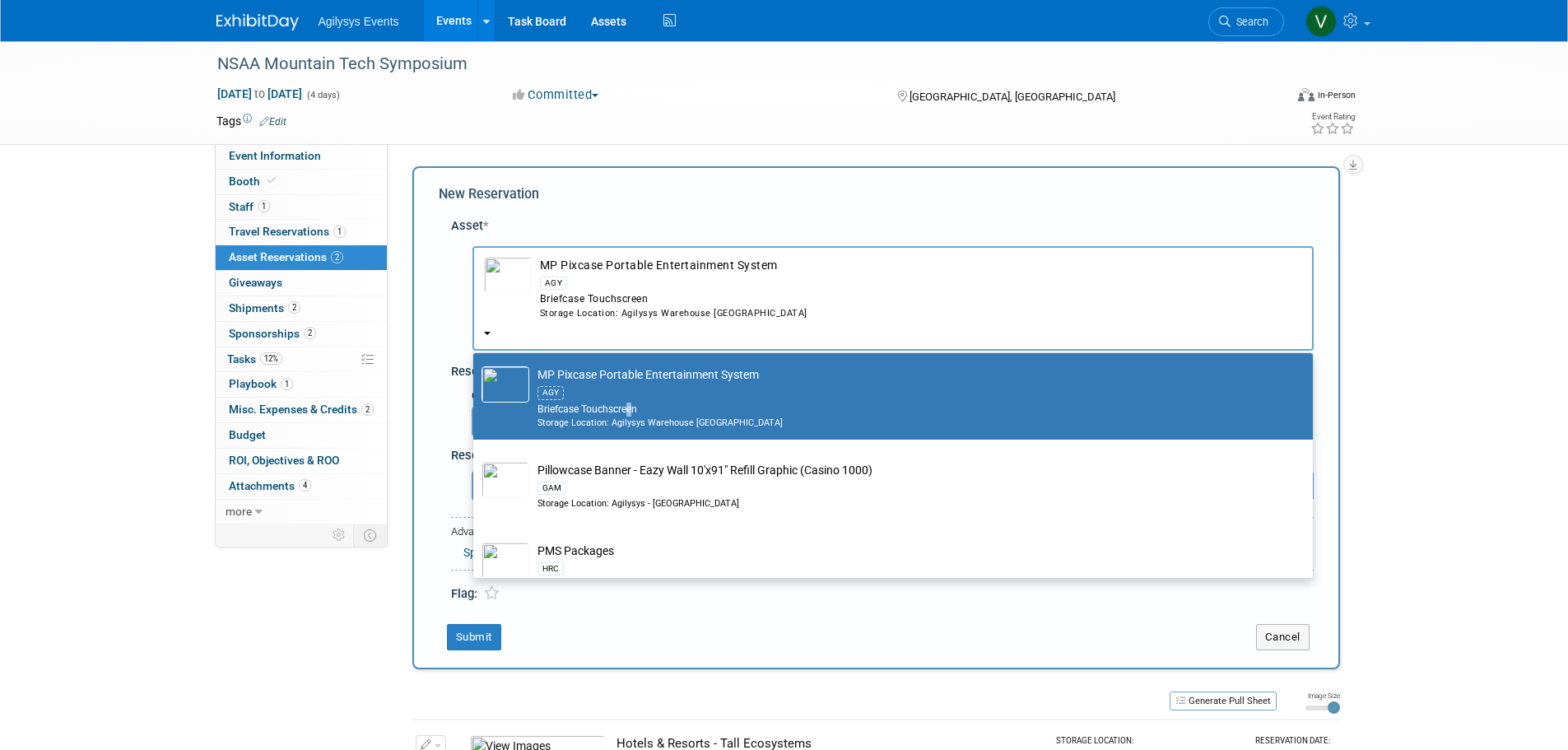
click at [632, 417] on div "Briefcase Touchscreen" at bounding box center [908, 409] width 742 height 14
click at [433, 312] on div "New Reservation Asset * -- SELECT ASSET --" at bounding box center [876, 417] width 928 height 503
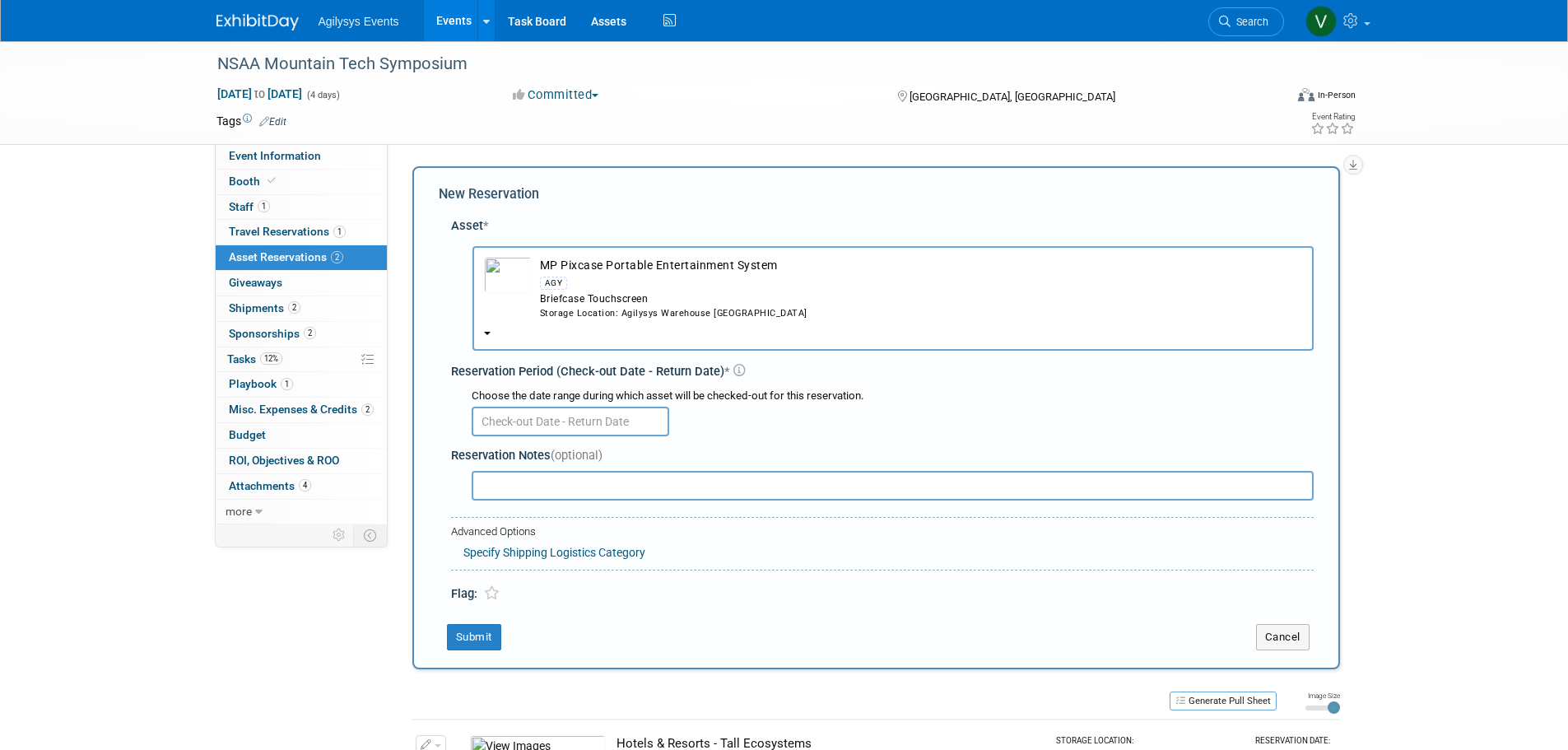
click at [620, 418] on input "text" at bounding box center [570, 421] width 197 height 29
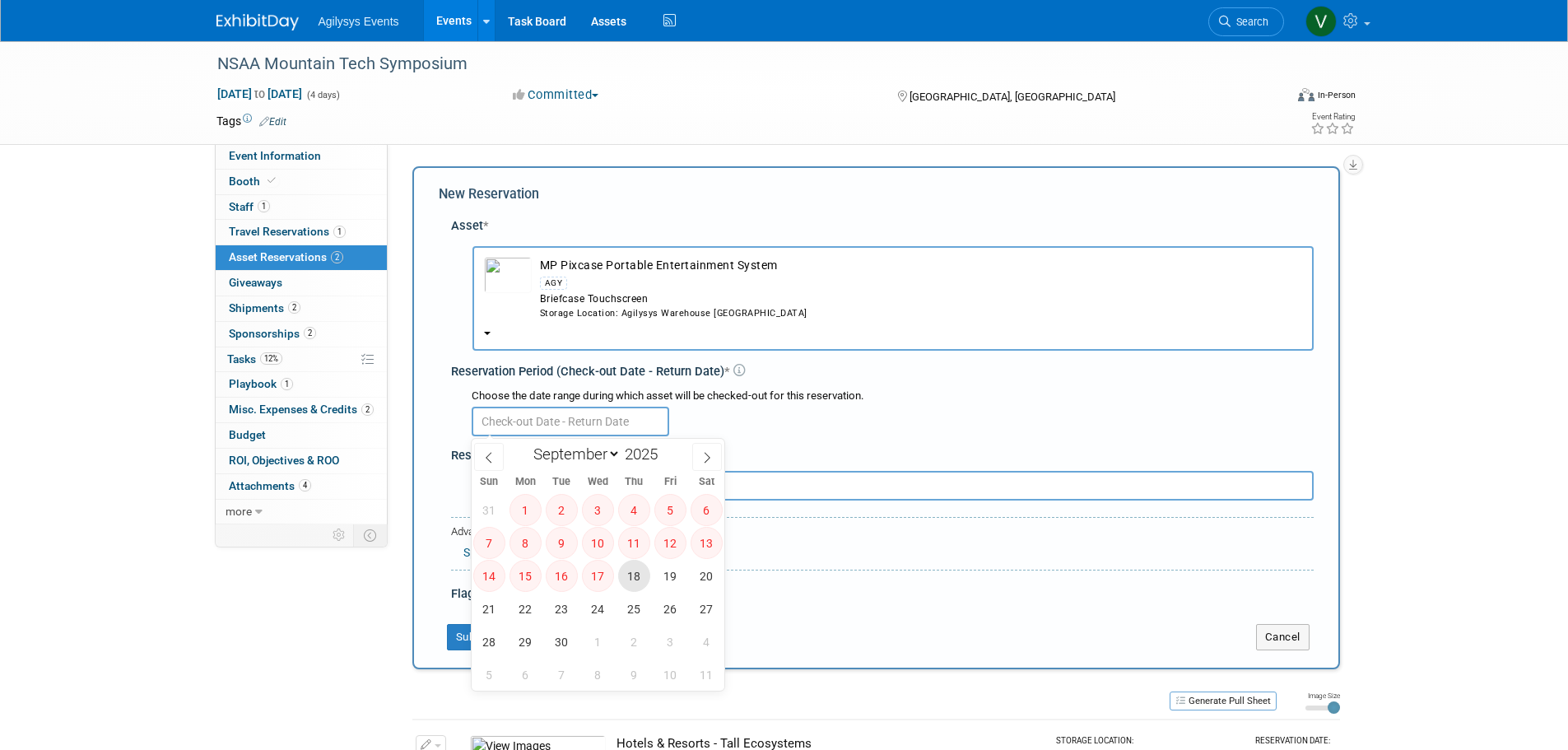
click at [632, 576] on span "18" at bounding box center [634, 575] width 32 height 32
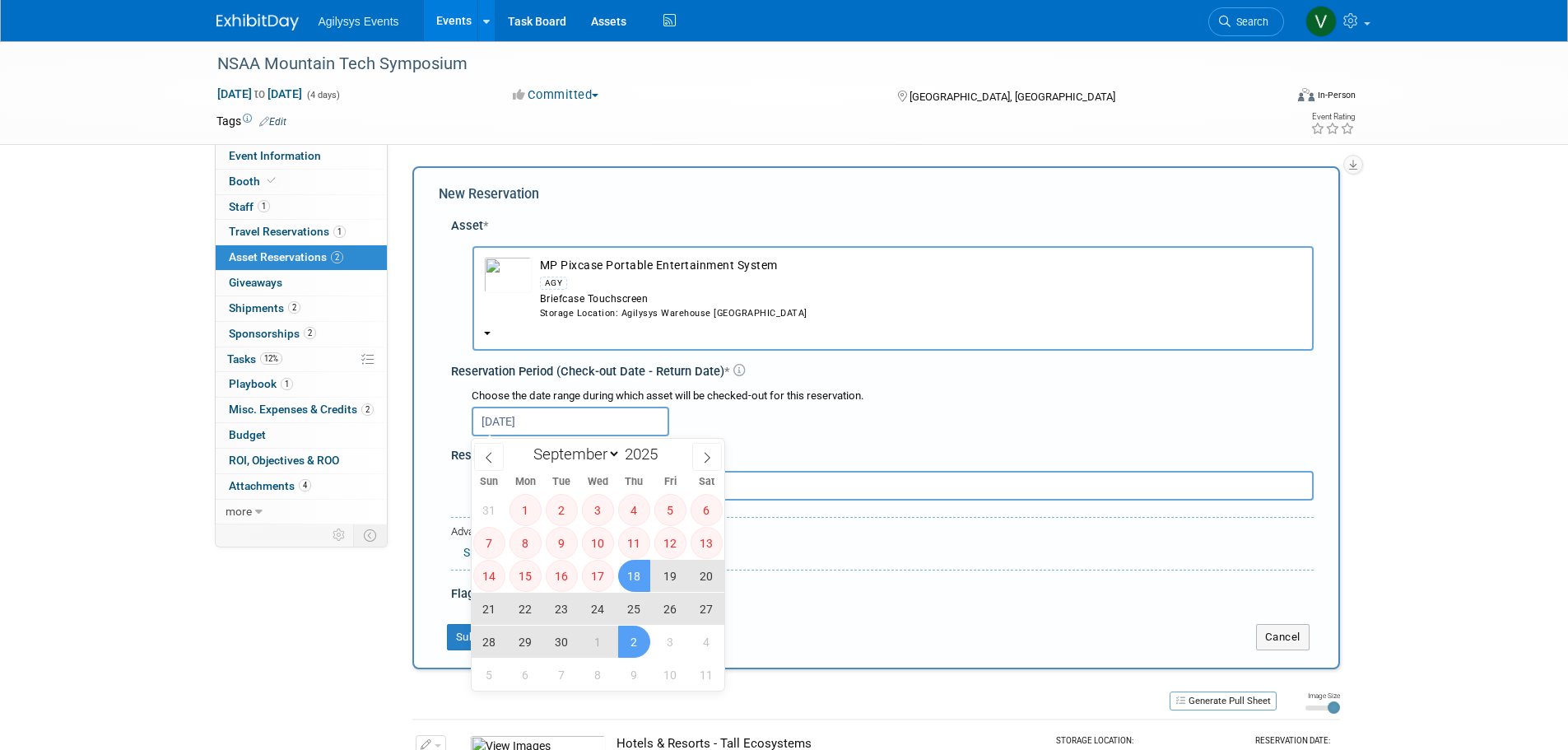
click at [637, 650] on span "2" at bounding box center [634, 642] width 32 height 32
type input "Sep 18, 2025 to Oct 2, 2025"
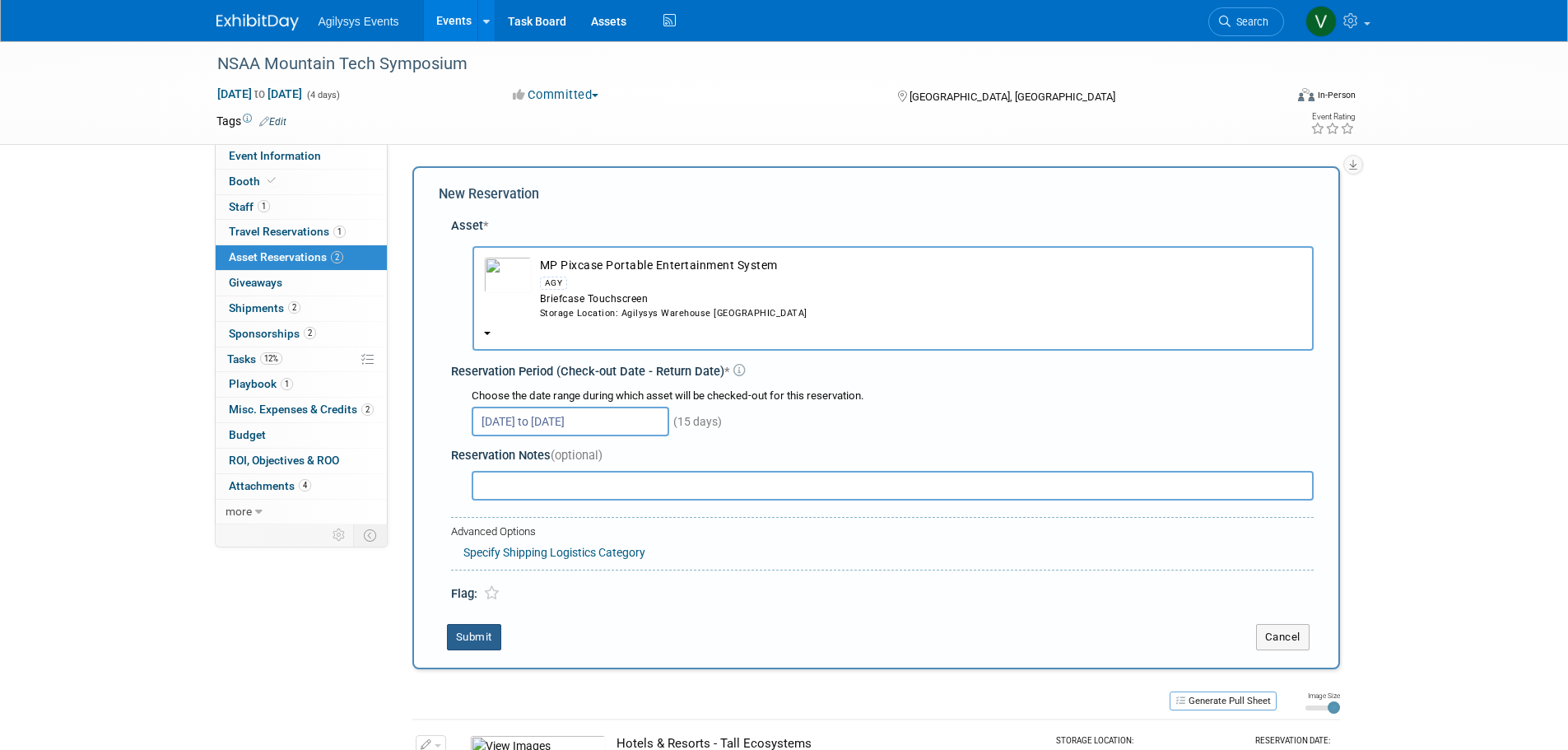
click at [476, 641] on button "Submit" at bounding box center [475, 637] width 55 height 26
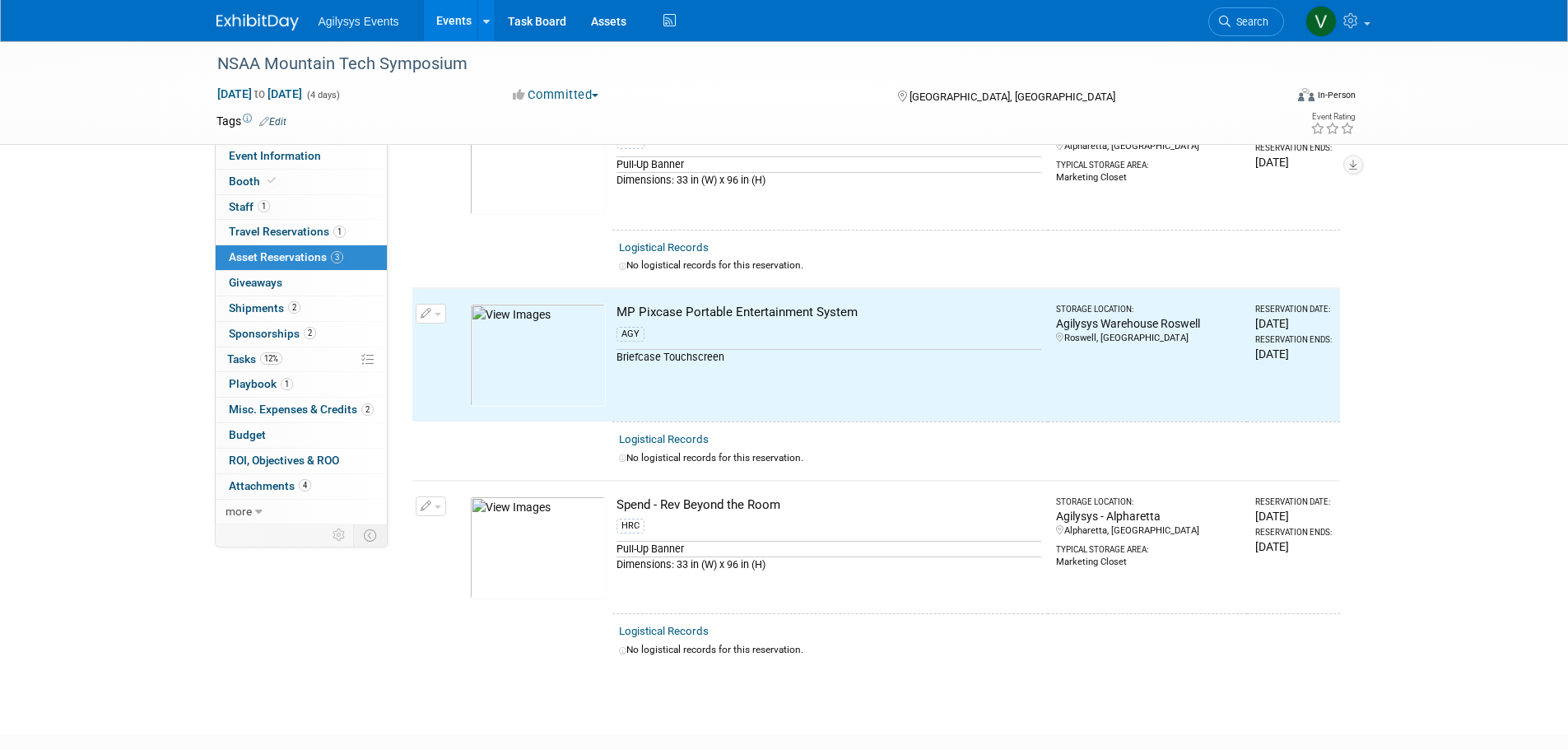
scroll to position [48, 0]
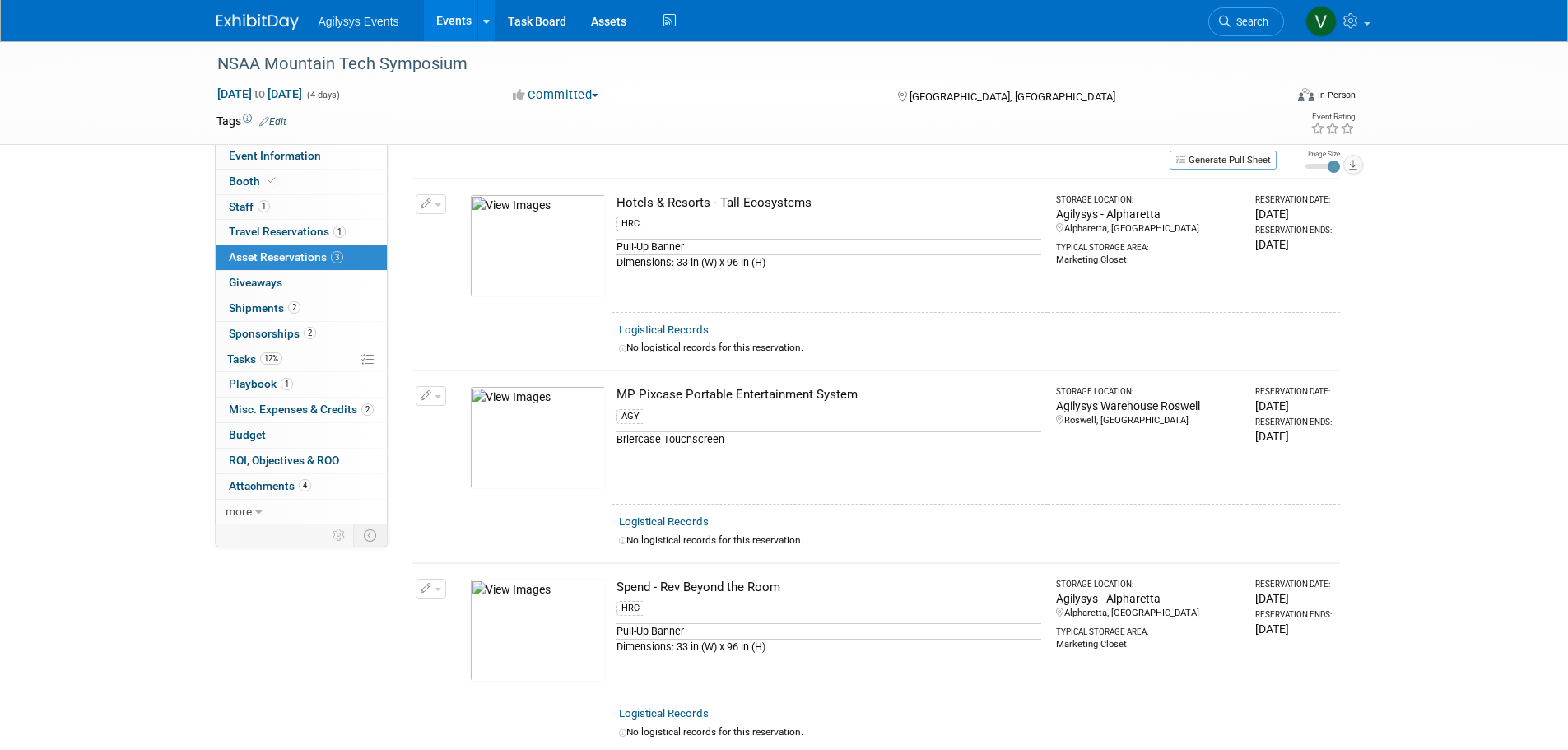
click at [1519, 749] on div "NSAA Mountain Tech Symposium Sep 23, 2025 to Sep 26, 2025 (4 days) Sep 23, 2025…" at bounding box center [784, 390] width 1568 height 794
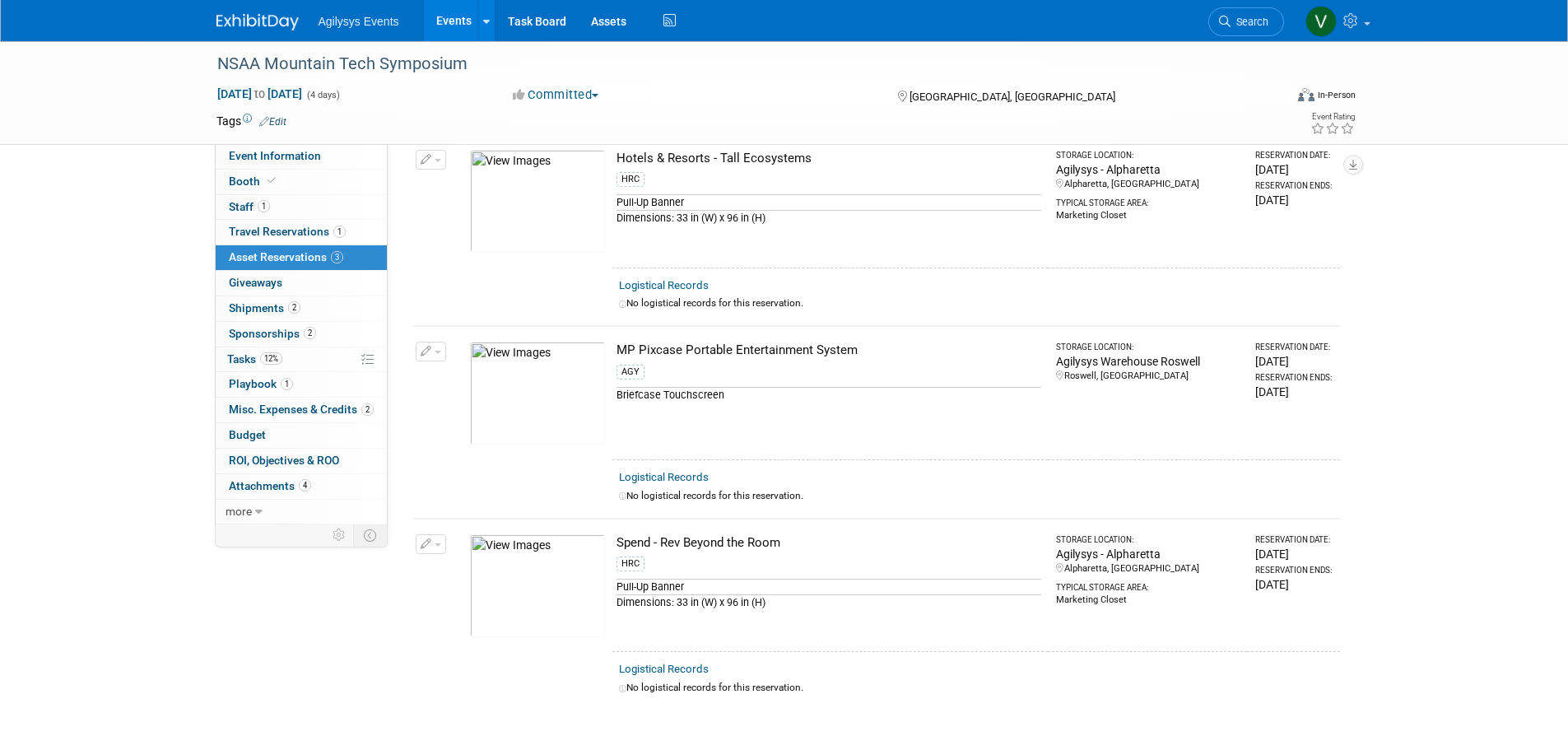
scroll to position [0, 0]
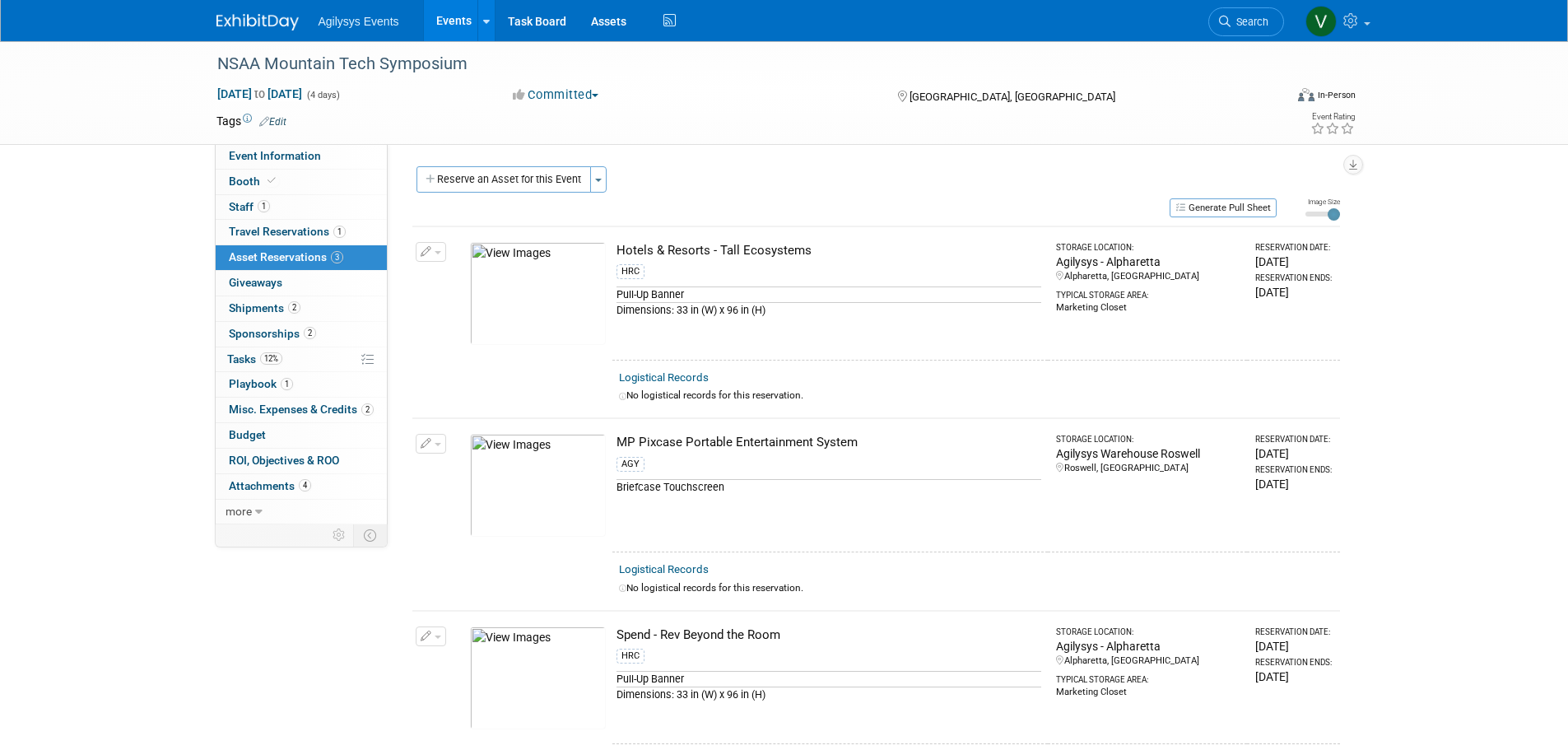
drag, startPoint x: 342, startPoint y: 13, endPoint x: 332, endPoint y: 13, distance: 10.0
click at [342, 13] on li "Agilysys Events" at bounding box center [370, 15] width 104 height 23
click at [285, 19] on img at bounding box center [258, 21] width 82 height 17
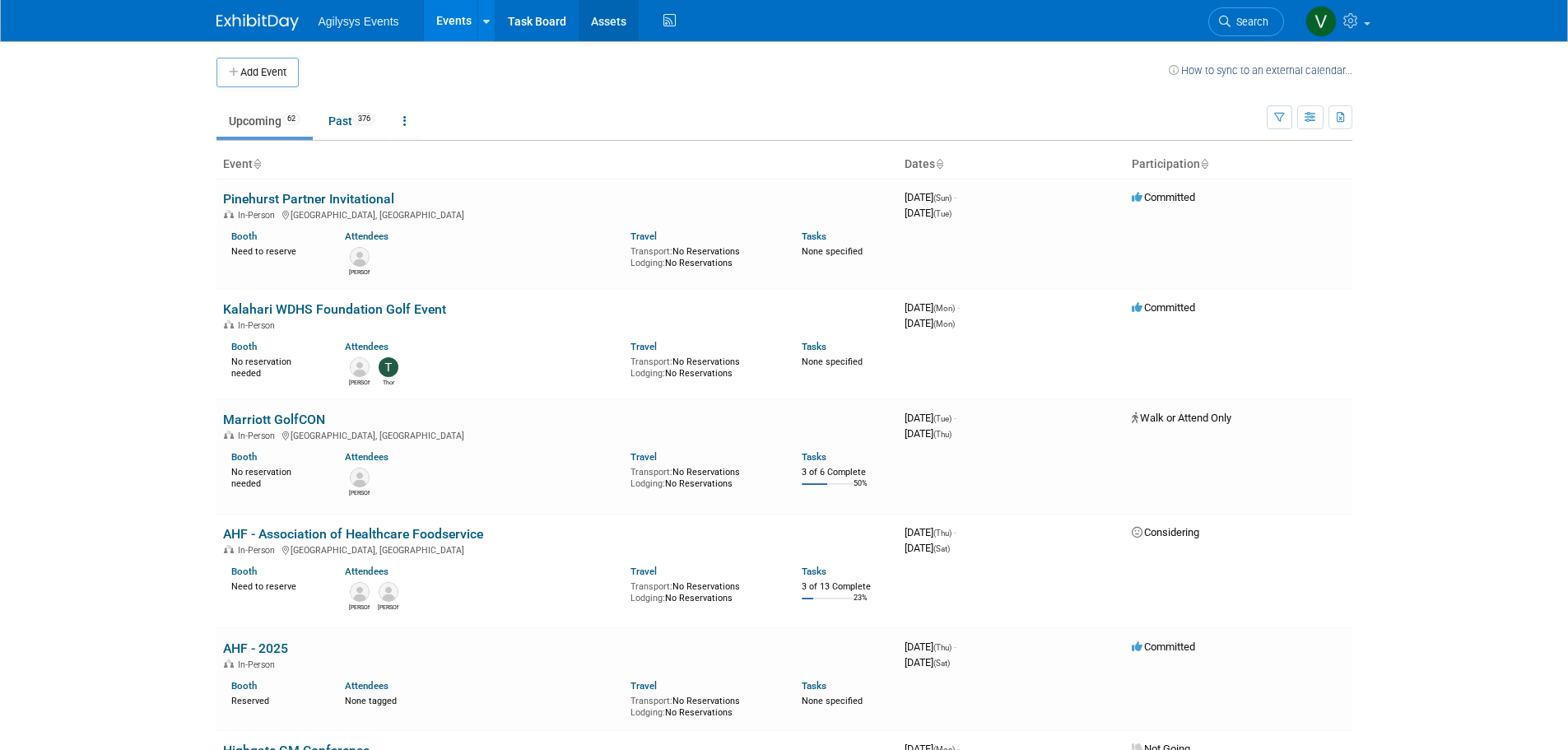
click at [614, 29] on link "Assets" at bounding box center [609, 21] width 61 height 41
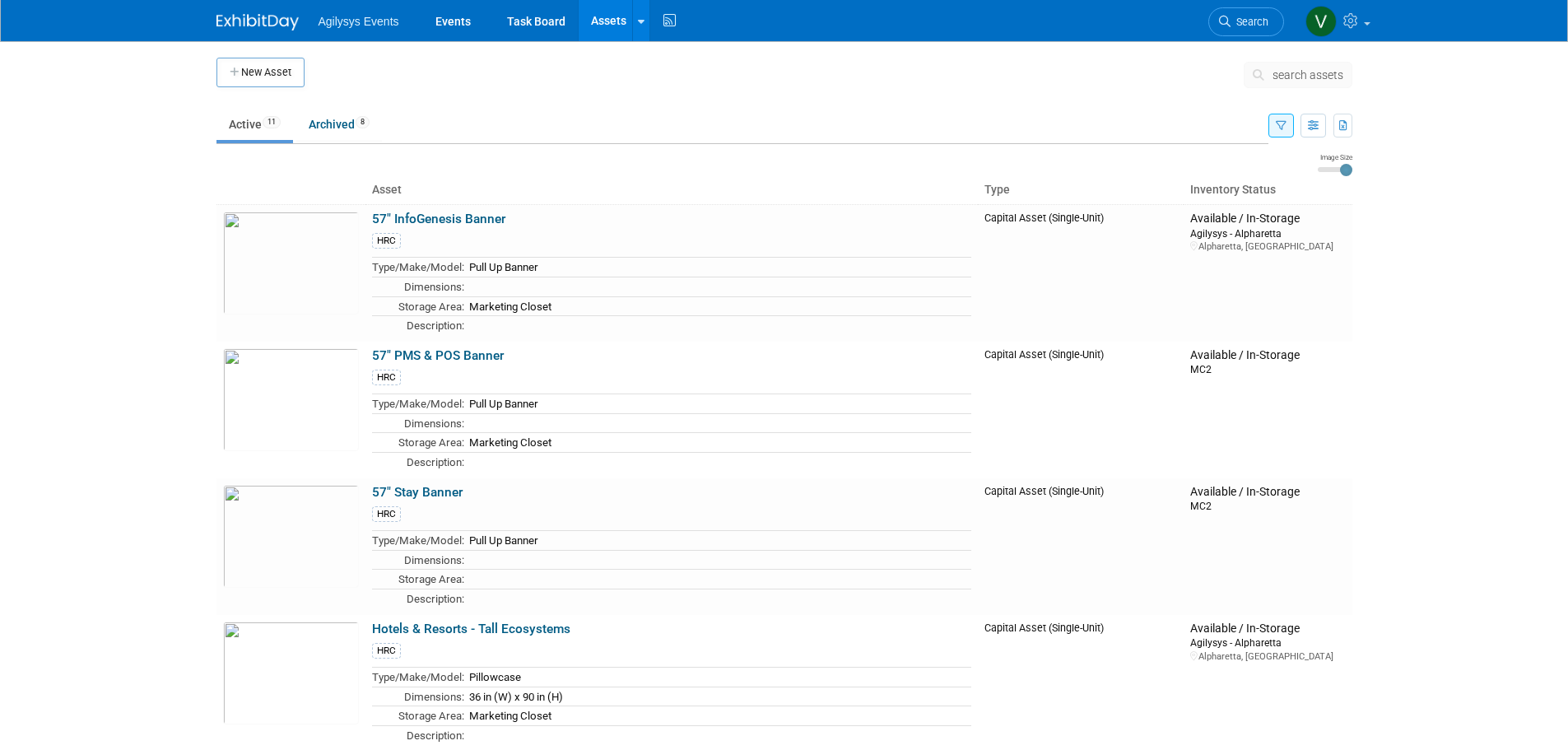
click at [245, 8] on link at bounding box center [268, 14] width 103 height 13
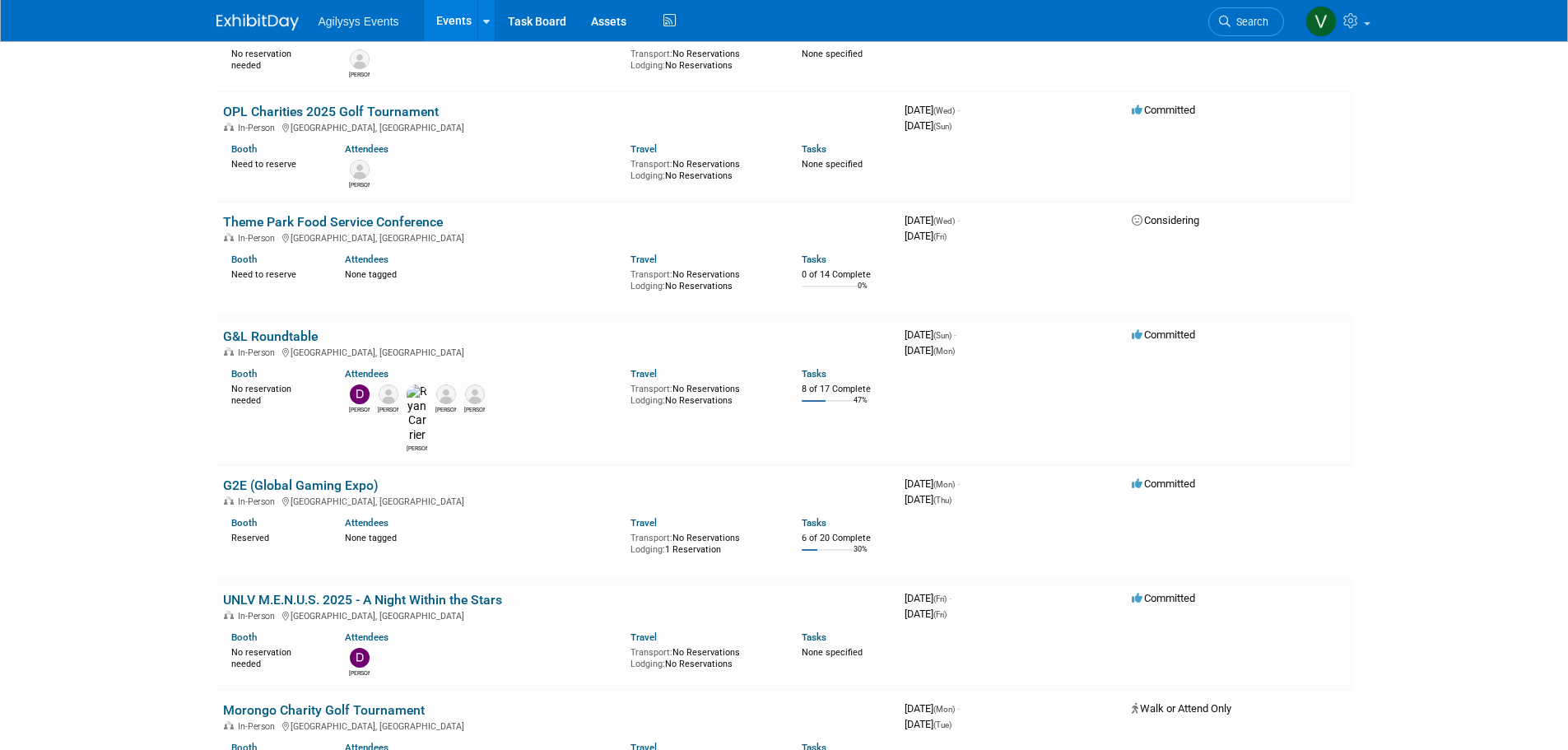
scroll to position [2634, 0]
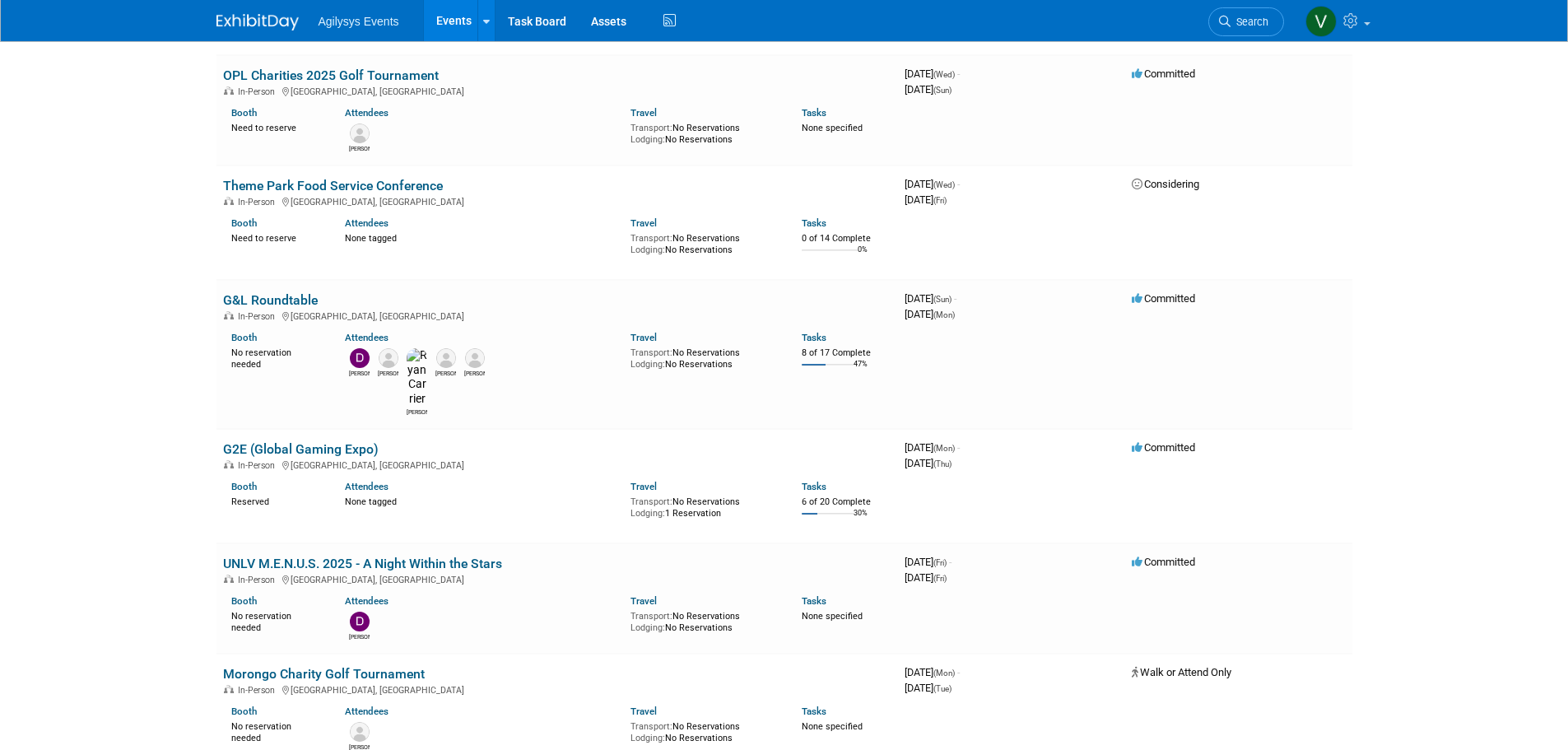
drag, startPoint x: 319, startPoint y: 296, endPoint x: 198, endPoint y: 325, distance: 124.4
click at [270, 299] on link "G&L Roundtable" at bounding box center [269, 300] width 95 height 16
